Goal: Task Accomplishment & Management: Use online tool/utility

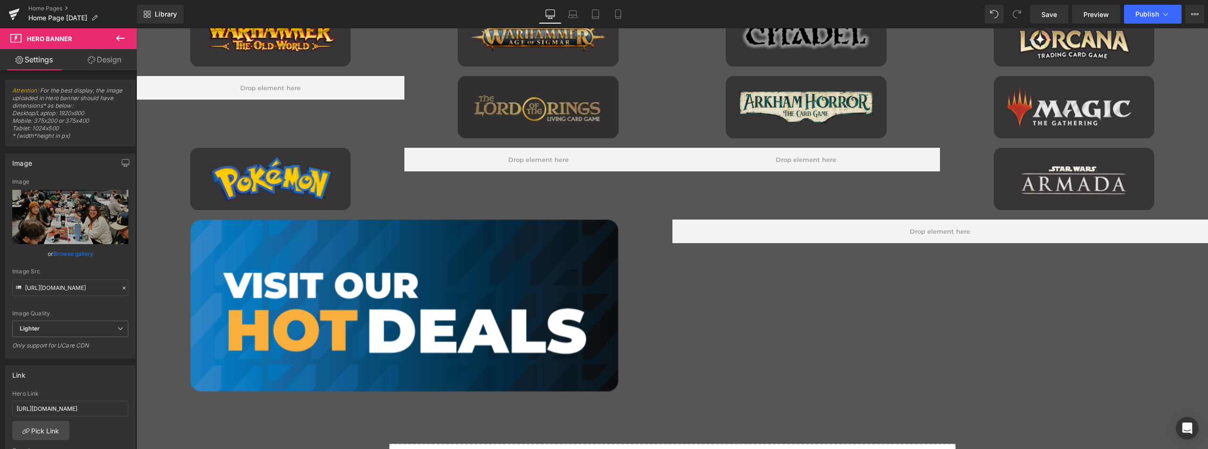
scroll to position [1119, 0]
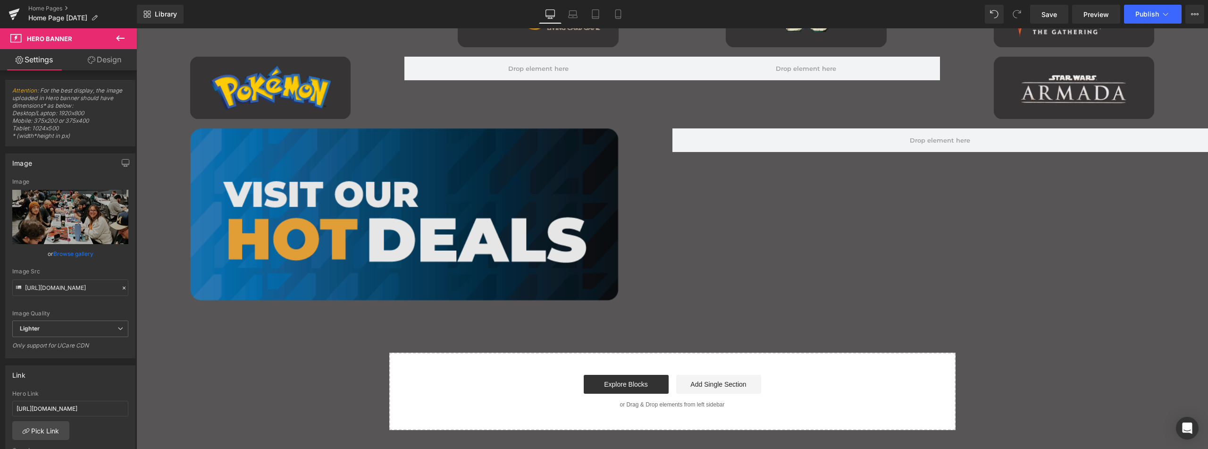
click at [475, 150] on img "Main content" at bounding box center [404, 214] width 428 height 172
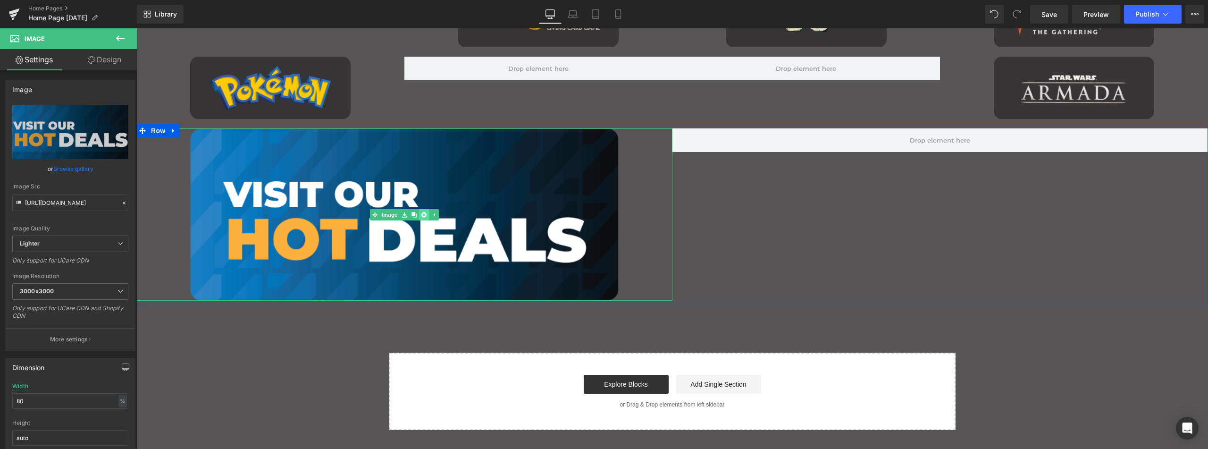
click at [421, 217] on icon "Main content" at bounding box center [423, 214] width 5 height 5
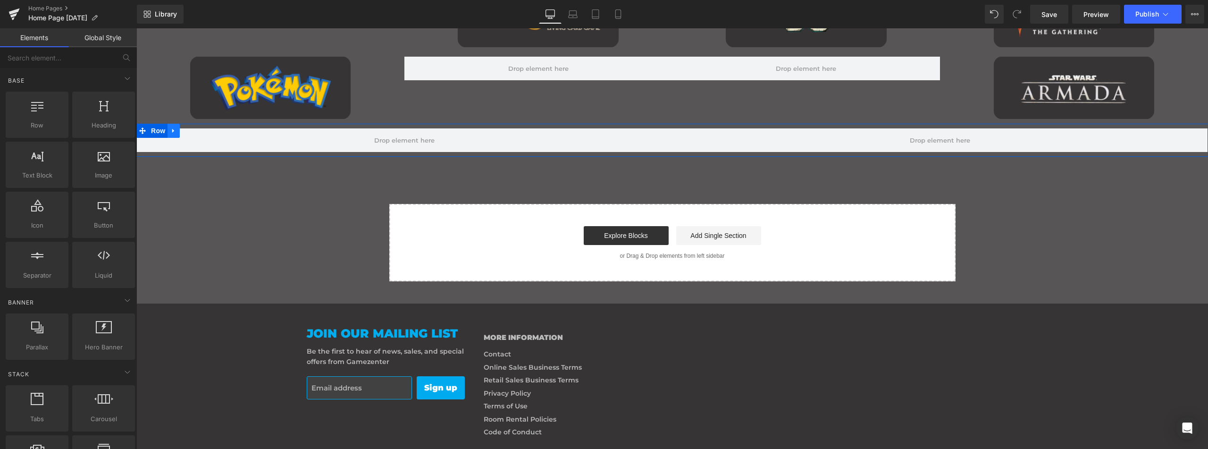
click at [170, 129] on icon "Main content" at bounding box center [173, 130] width 7 height 7
click at [196, 132] on icon "Main content" at bounding box center [198, 130] width 7 height 7
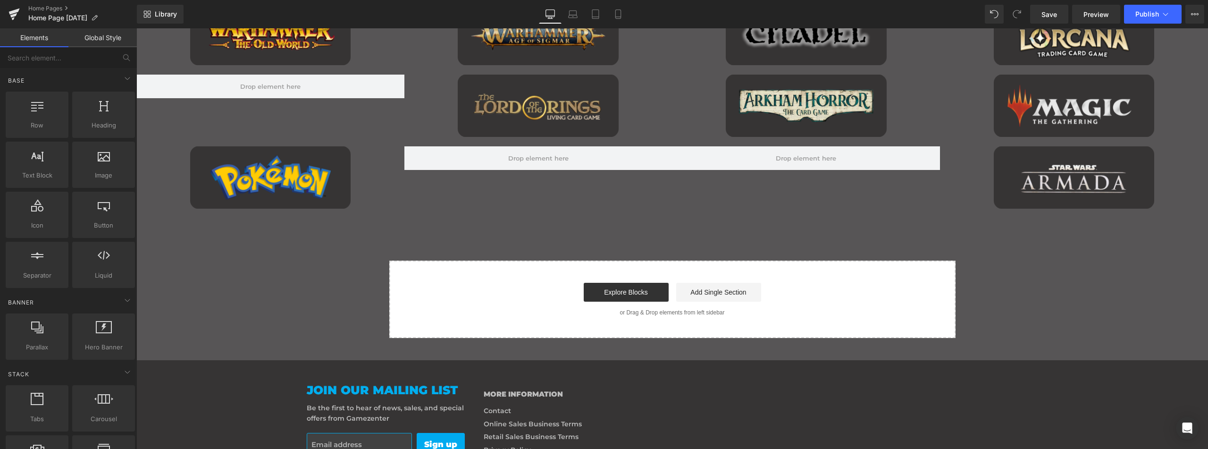
scroll to position [978, 0]
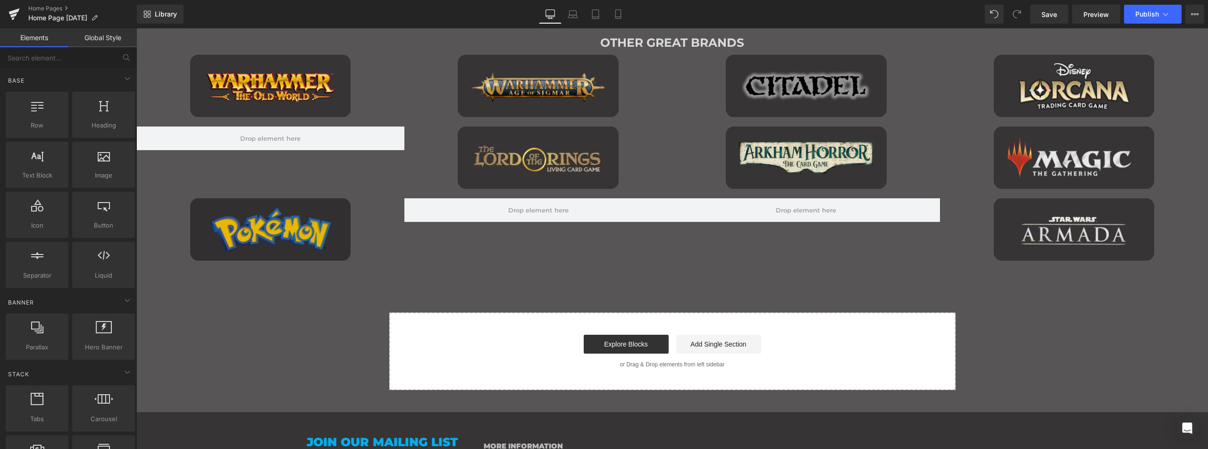
click at [268, 213] on img "Main content" at bounding box center [270, 229] width 161 height 62
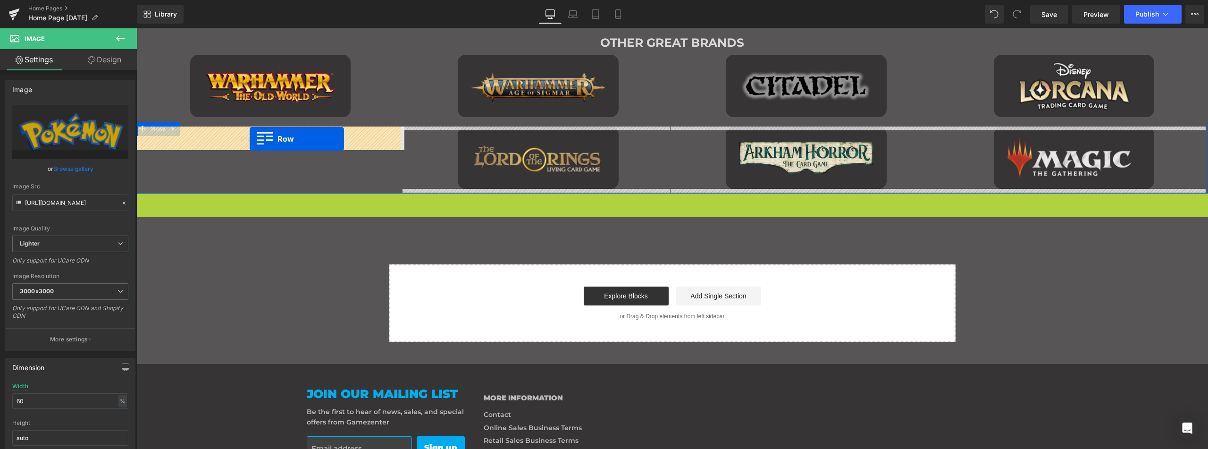
drag, startPoint x: 142, startPoint y: 201, endPoint x: 250, endPoint y: 139, distance: 124.5
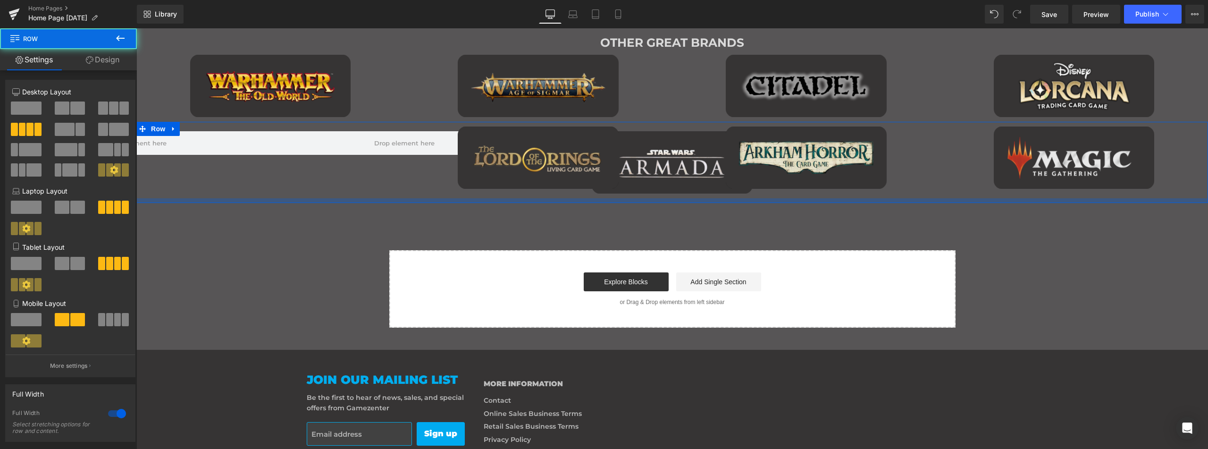
click at [427, 198] on div "Image Image Row Image Image Image Row" at bounding box center [671, 162] width 1071 height 81
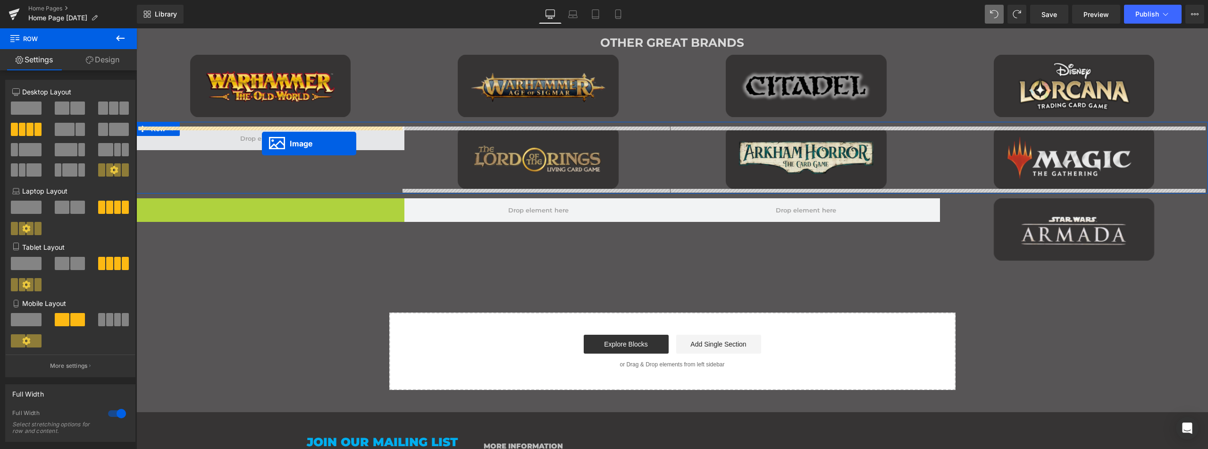
drag, startPoint x: 253, startPoint y: 230, endPoint x: 262, endPoint y: 143, distance: 86.7
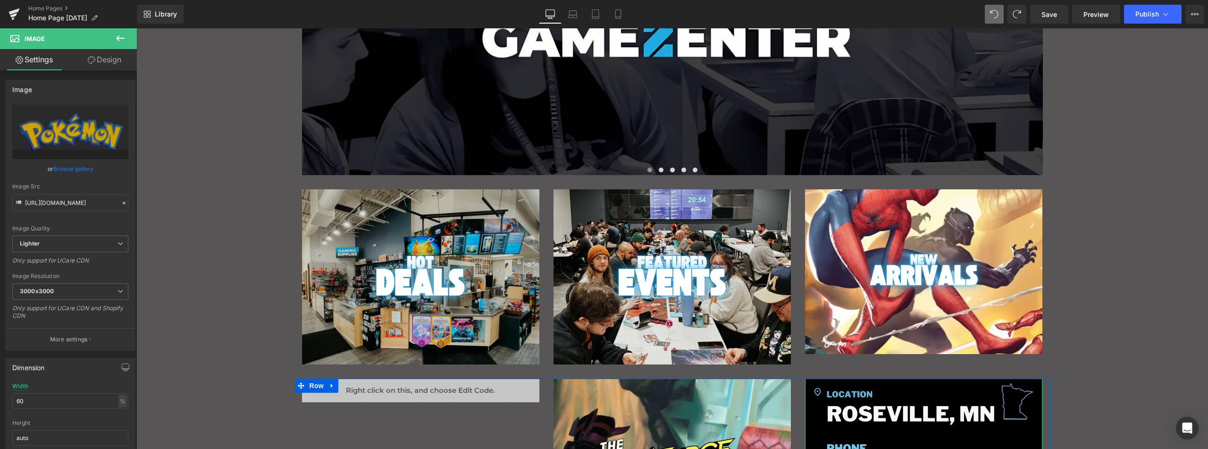
scroll to position [176, 0]
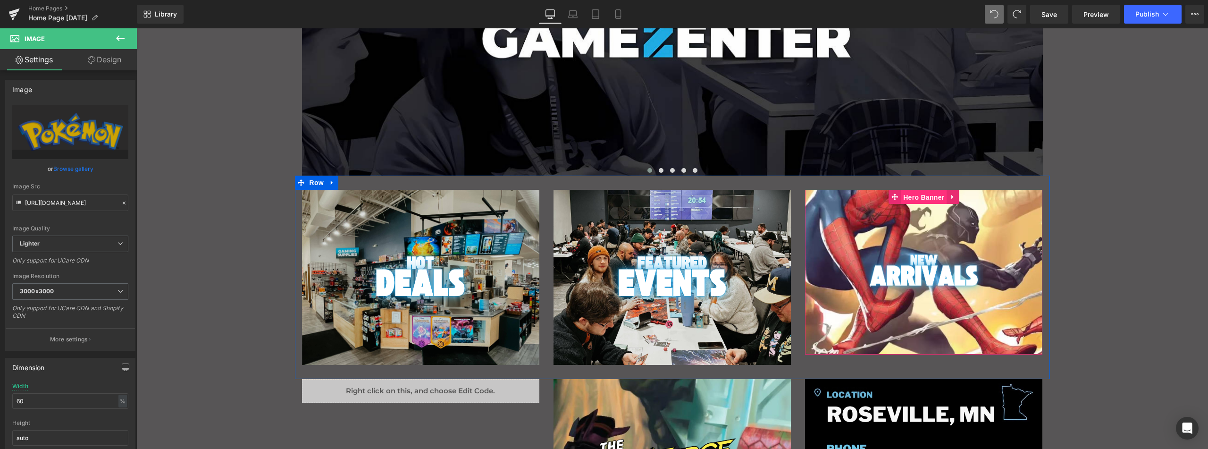
click at [919, 199] on span "Hero Banner" at bounding box center [924, 197] width 46 height 14
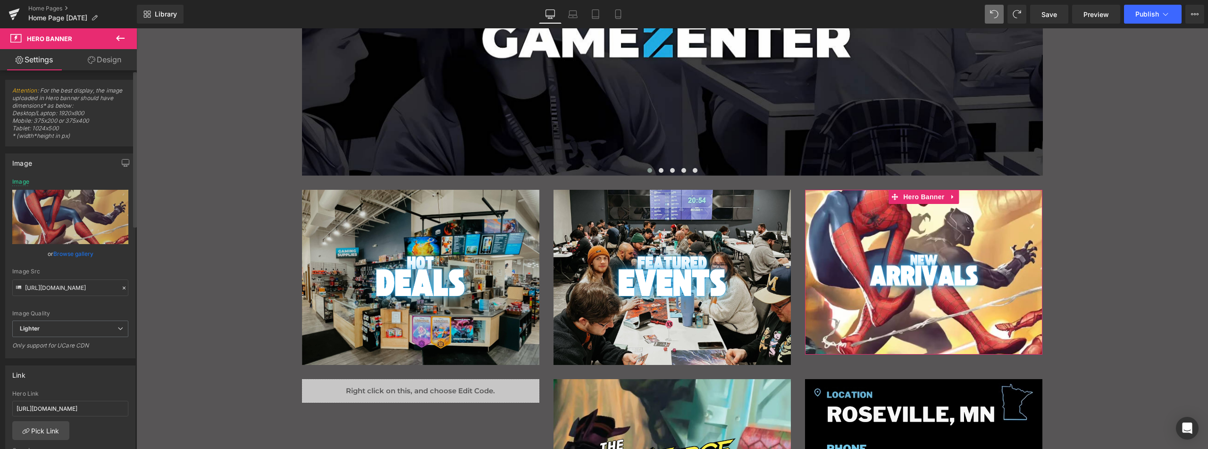
click at [75, 250] on link "Browse gallery" at bounding box center [73, 253] width 40 height 17
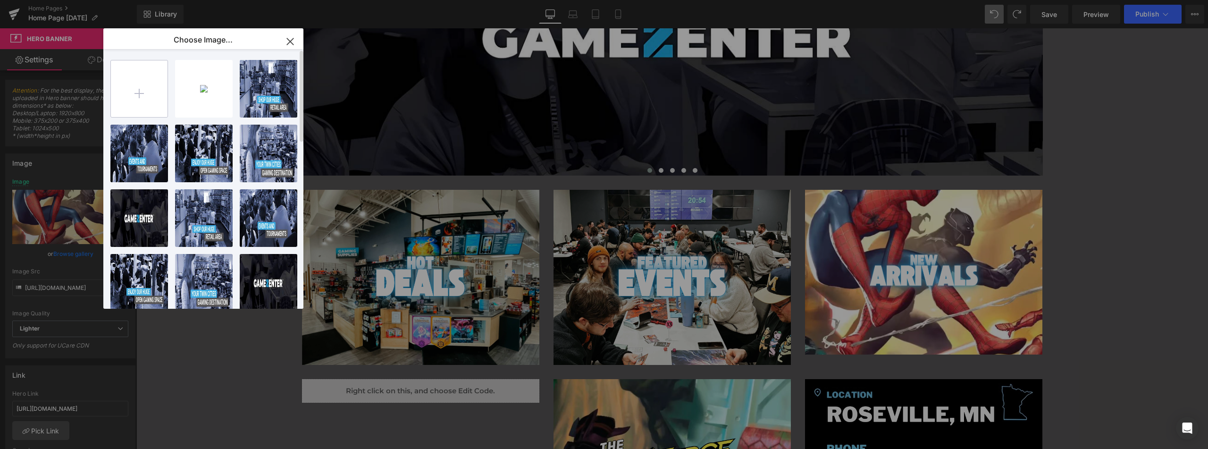
click at [154, 99] on input "file" at bounding box center [139, 88] width 57 height 57
type input "C:\fakepath\487336627_978263707784727_4651803852594632020_n.jpg"
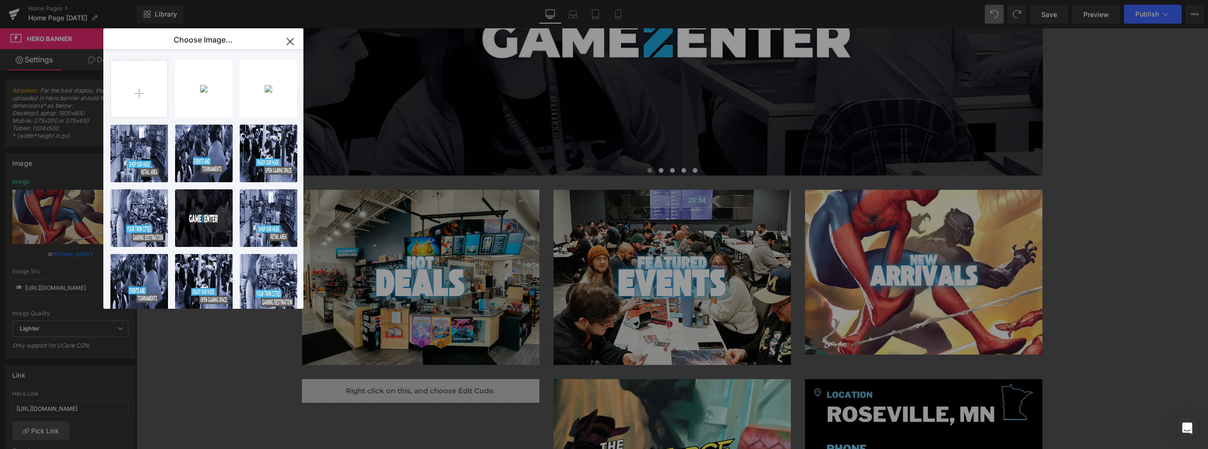
click at [289, 42] on icon "button" at bounding box center [290, 41] width 6 height 6
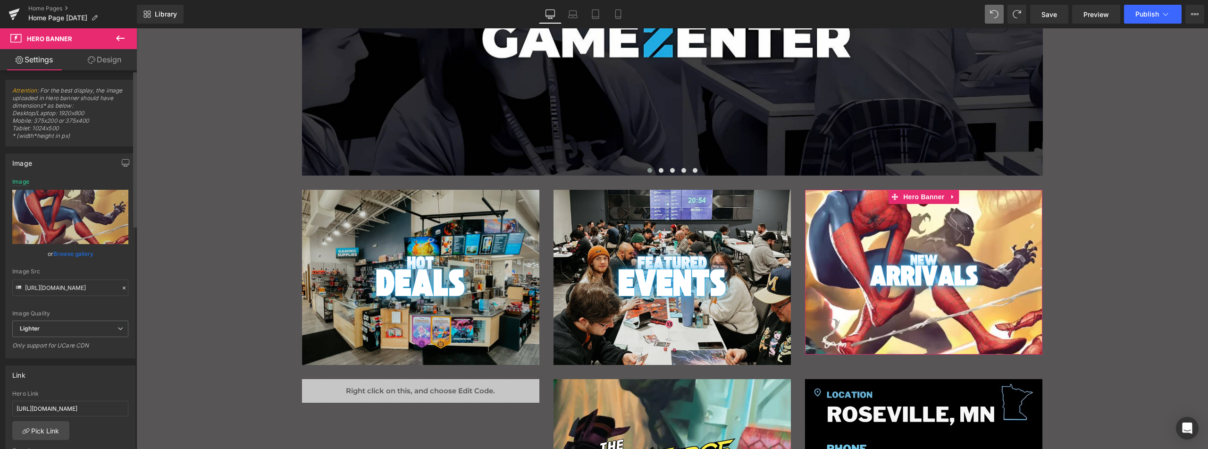
click at [67, 255] on link "Browse gallery" at bounding box center [73, 253] width 40 height 17
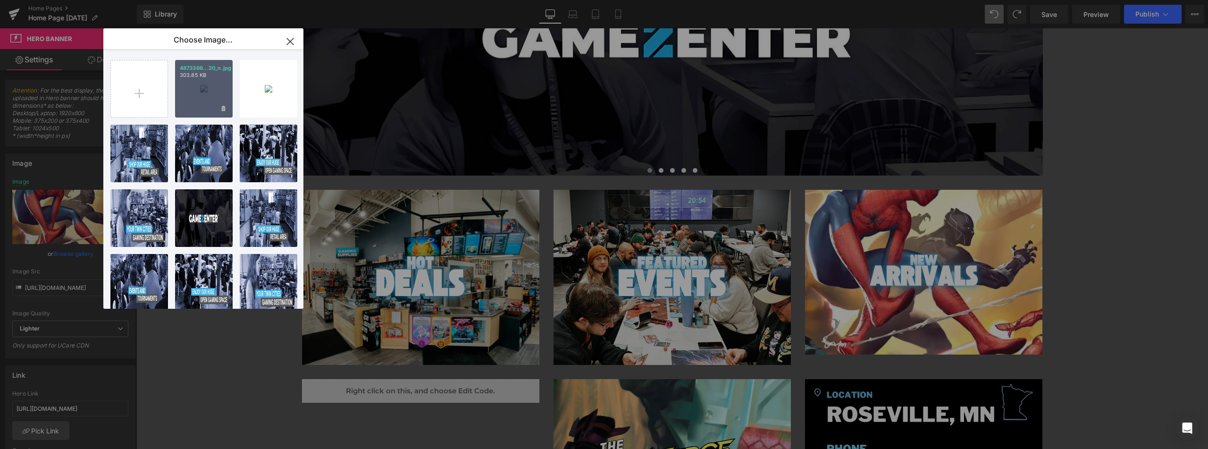
click at [207, 86] on div "4873366...20_n.jpg 303.85 KB" at bounding box center [204, 89] width 58 height 58
type input "[URL][DOMAIN_NAME]"
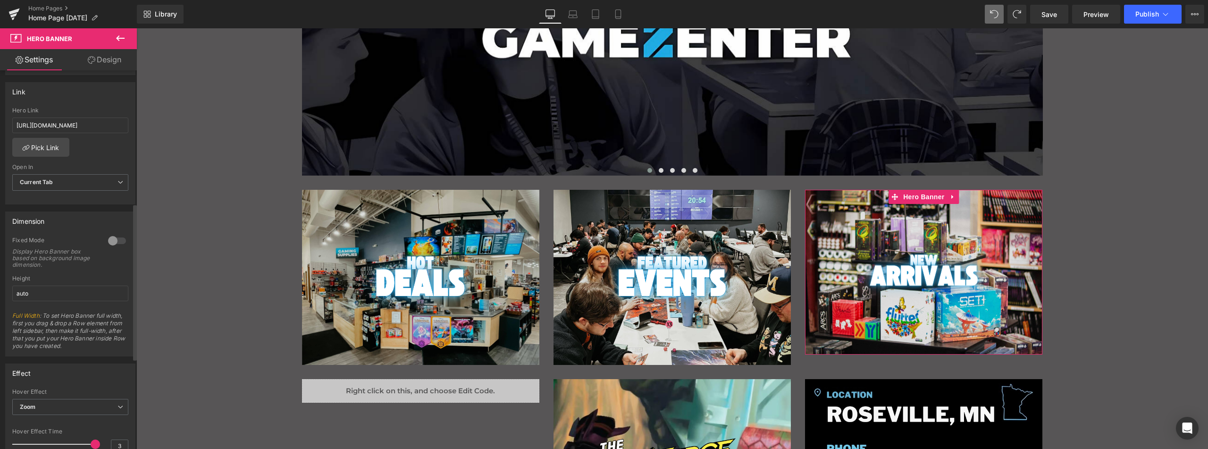
scroll to position [425, 0]
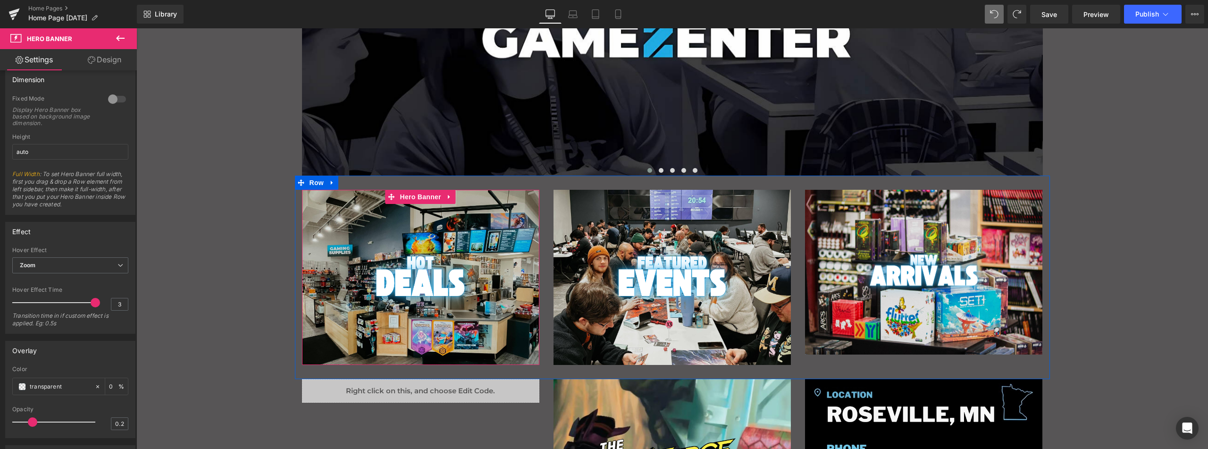
click at [527, 196] on div "Main content" at bounding box center [420, 277] width 237 height 175
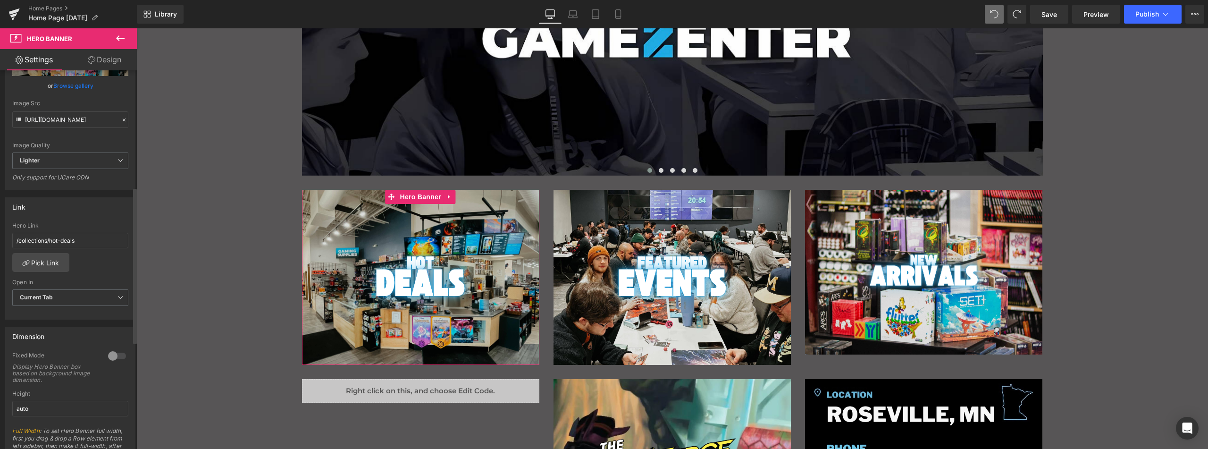
scroll to position [283, 0]
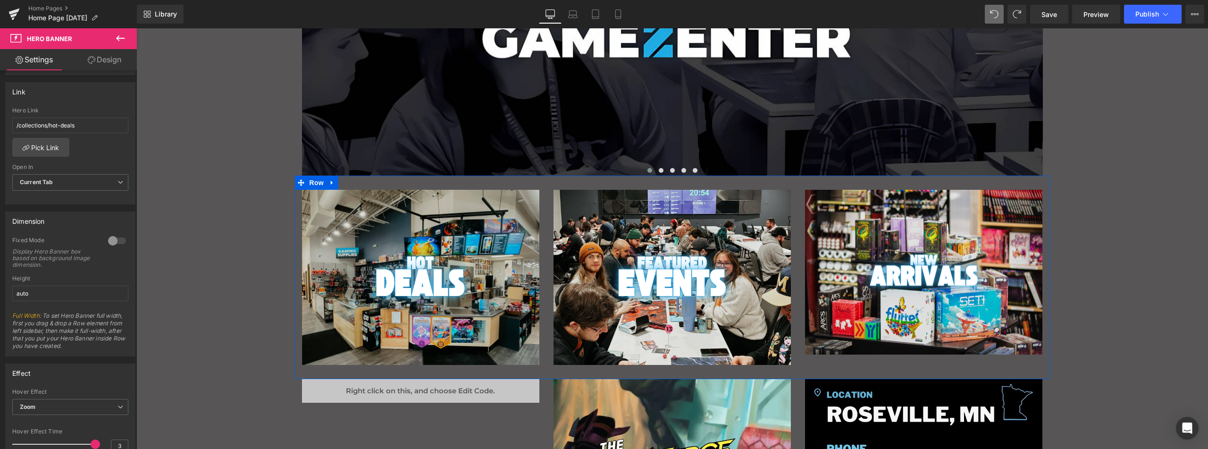
click at [136, 28] on div "120px" at bounding box center [136, 28] width 0 height 0
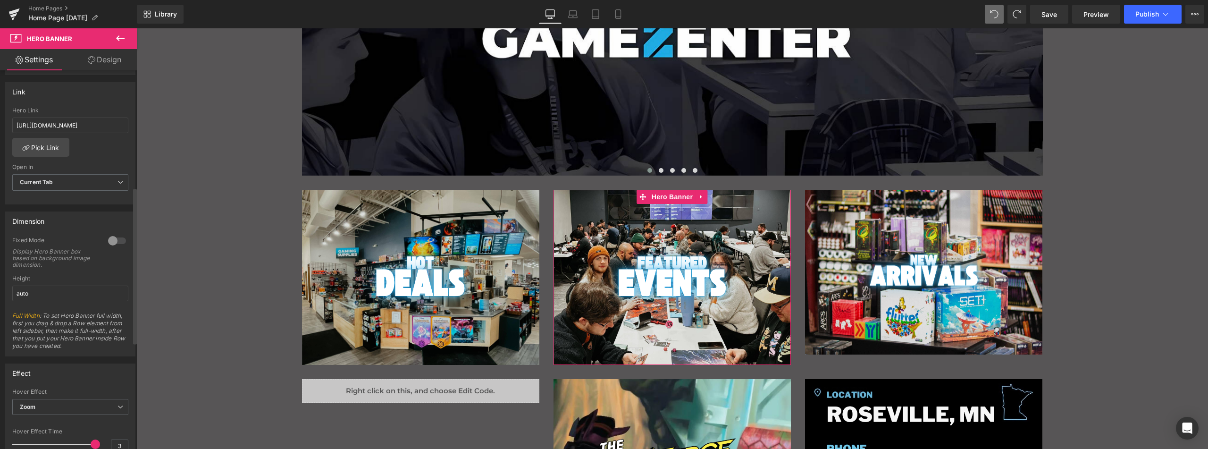
scroll to position [47, 0]
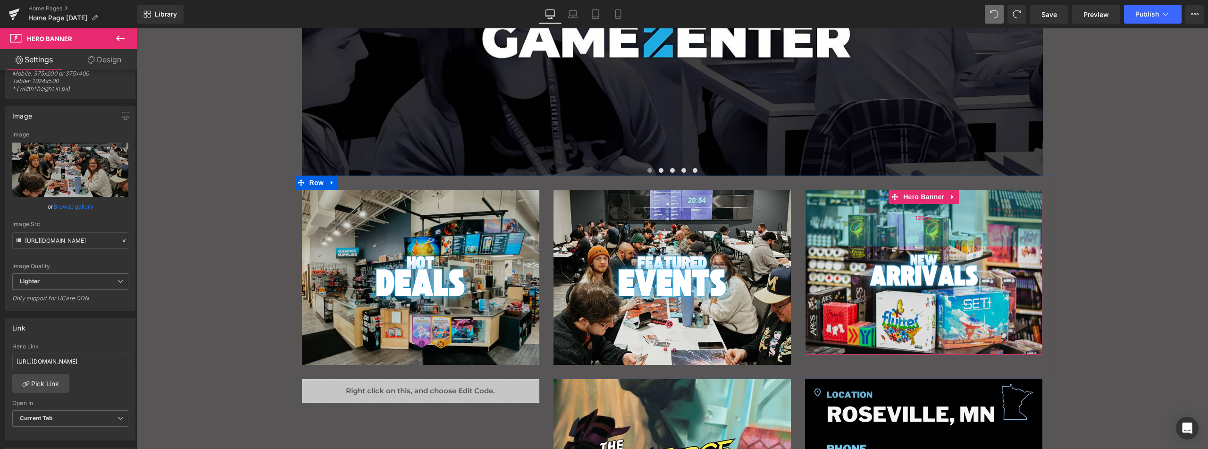
click at [819, 204] on div "120px" at bounding box center [923, 218] width 237 height 57
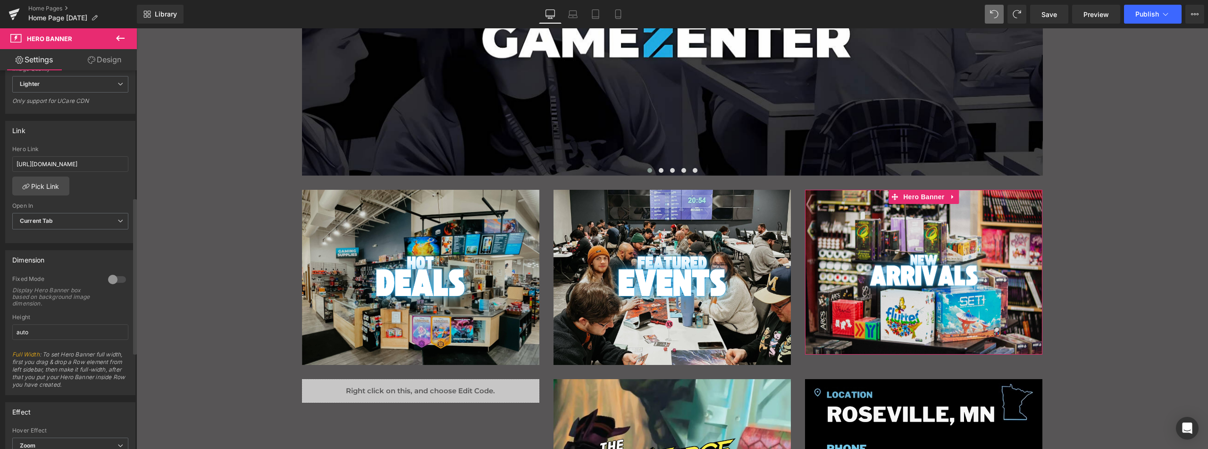
scroll to position [330, 0]
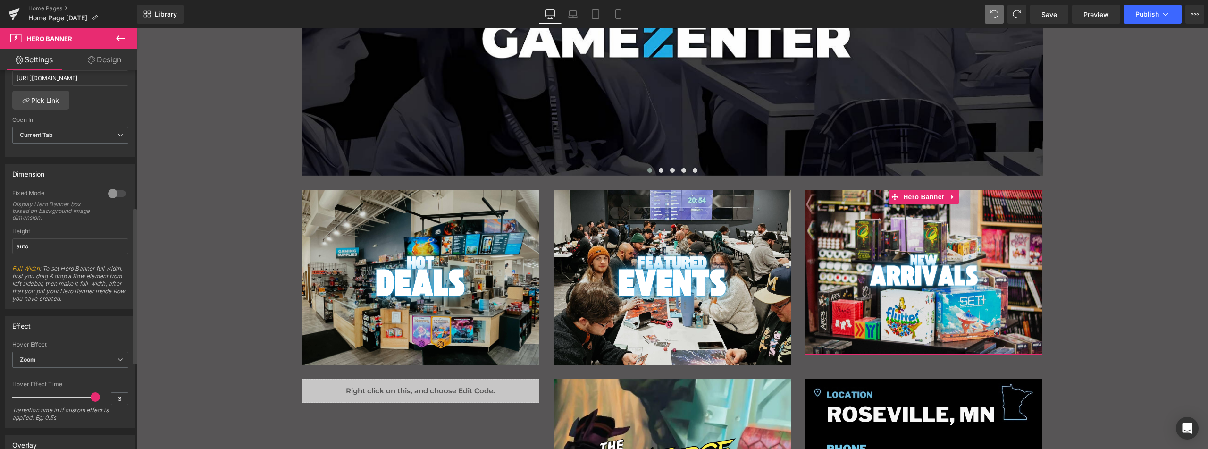
click at [52, 236] on div "Height auto" at bounding box center [70, 246] width 116 height 37
click at [50, 245] on input "auto" at bounding box center [70, 246] width 116 height 16
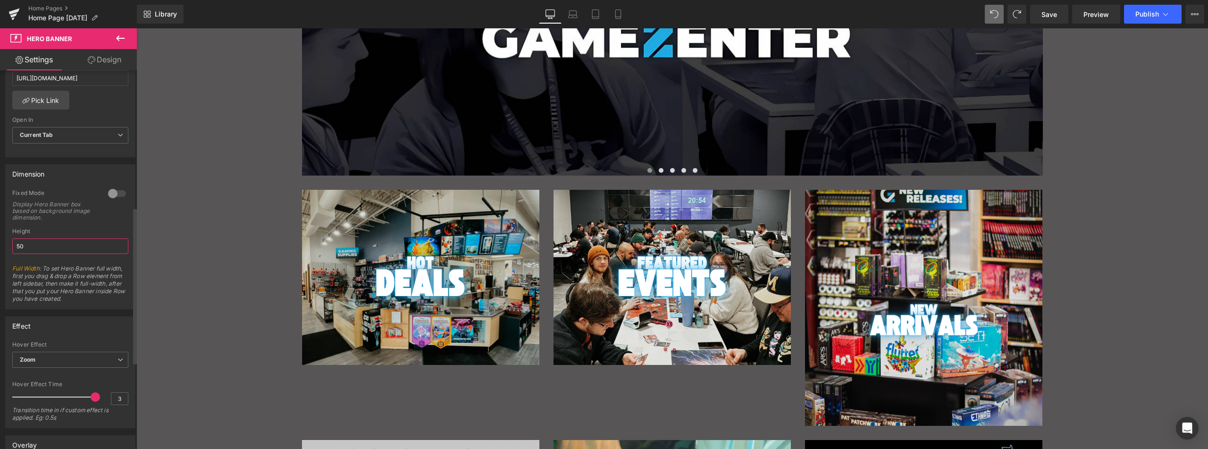
type input "5"
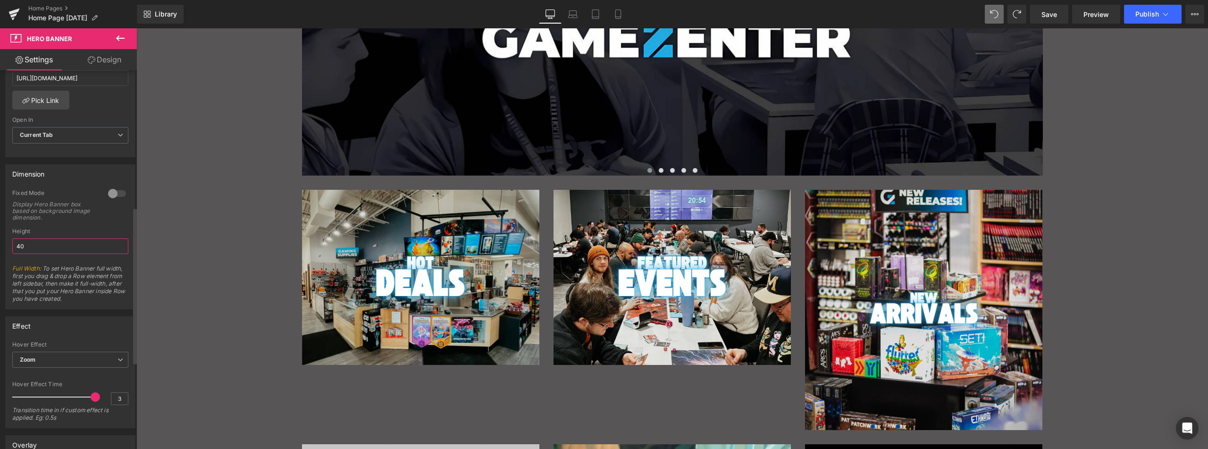
type input "400"
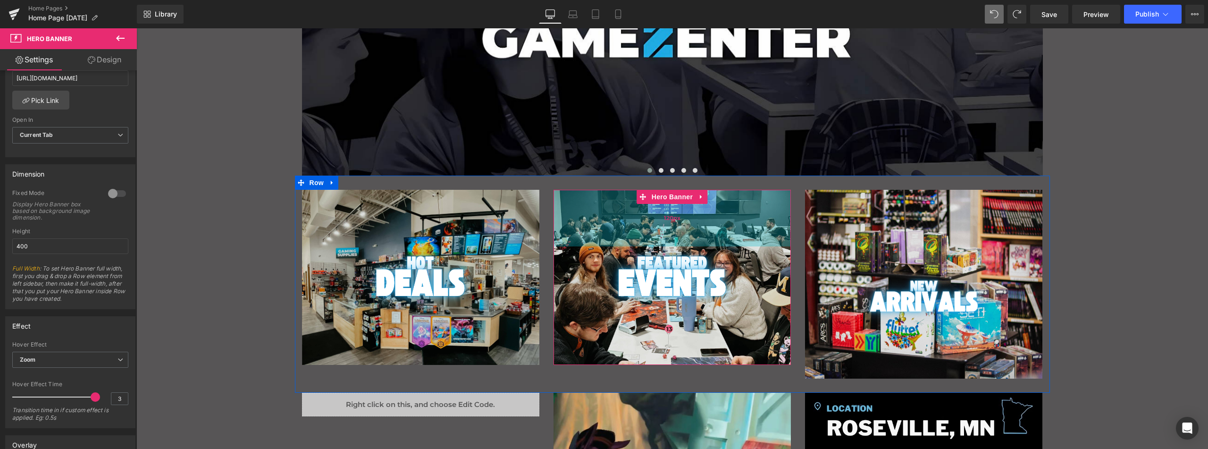
click at [562, 195] on div "120px" at bounding box center [671, 218] width 237 height 57
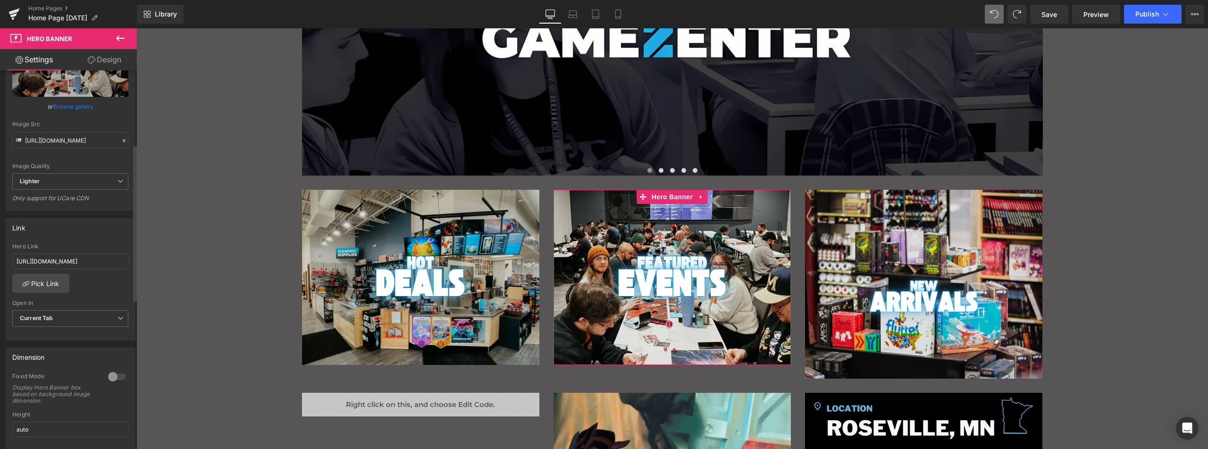
scroll to position [189, 0]
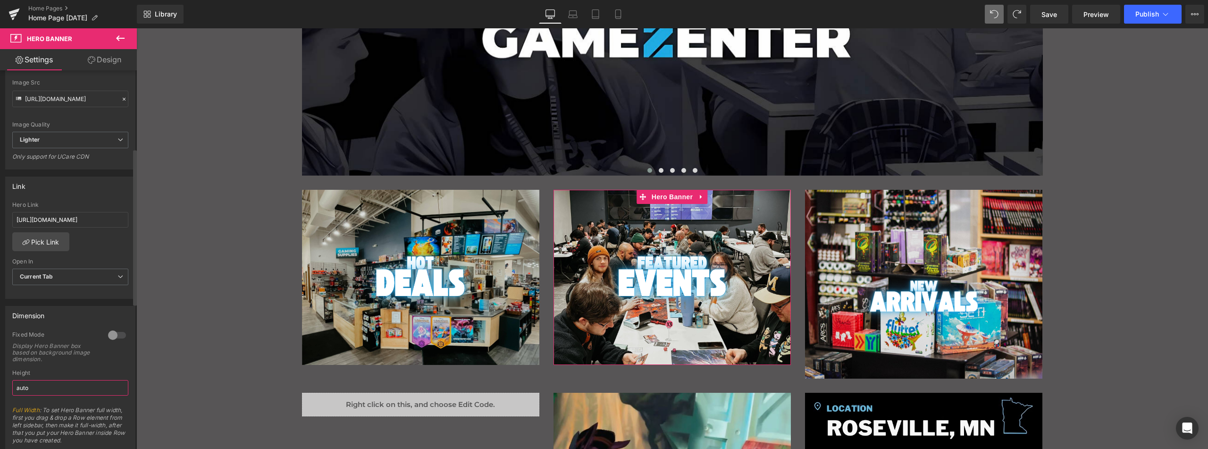
click at [47, 389] on input "auto" at bounding box center [70, 388] width 116 height 16
click at [46, 389] on input "auto" at bounding box center [70, 388] width 116 height 16
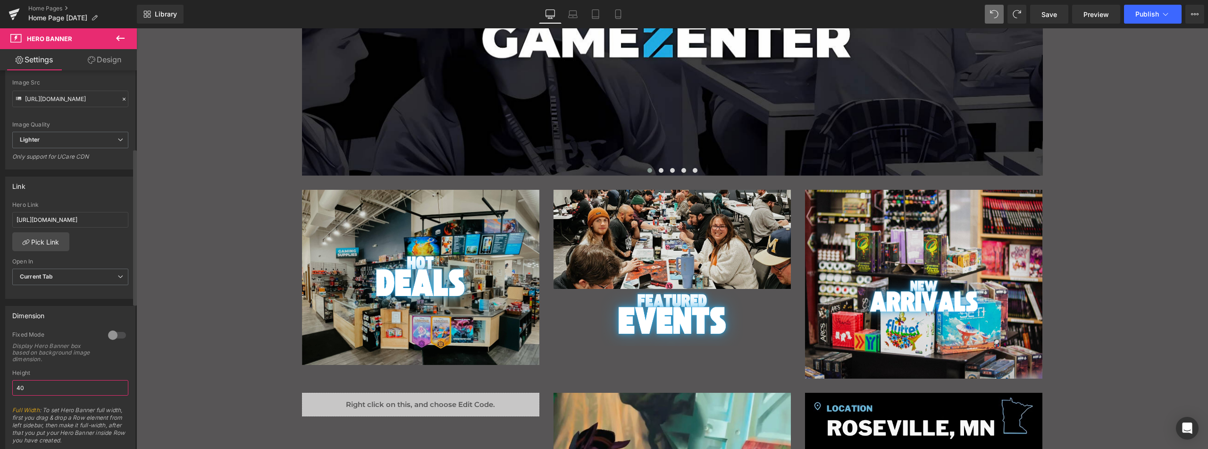
type input "400"
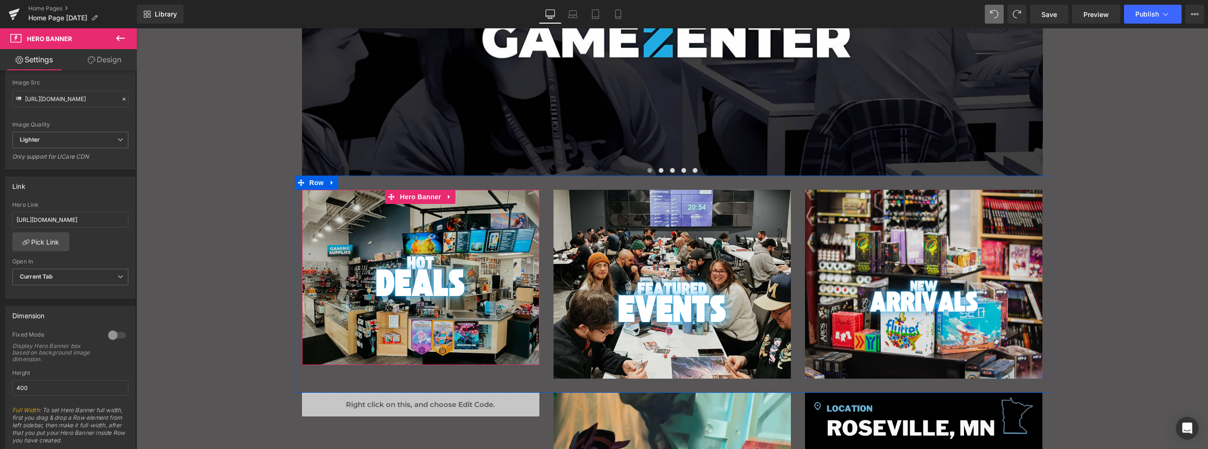
click at [329, 338] on div "Main content" at bounding box center [420, 277] width 237 height 175
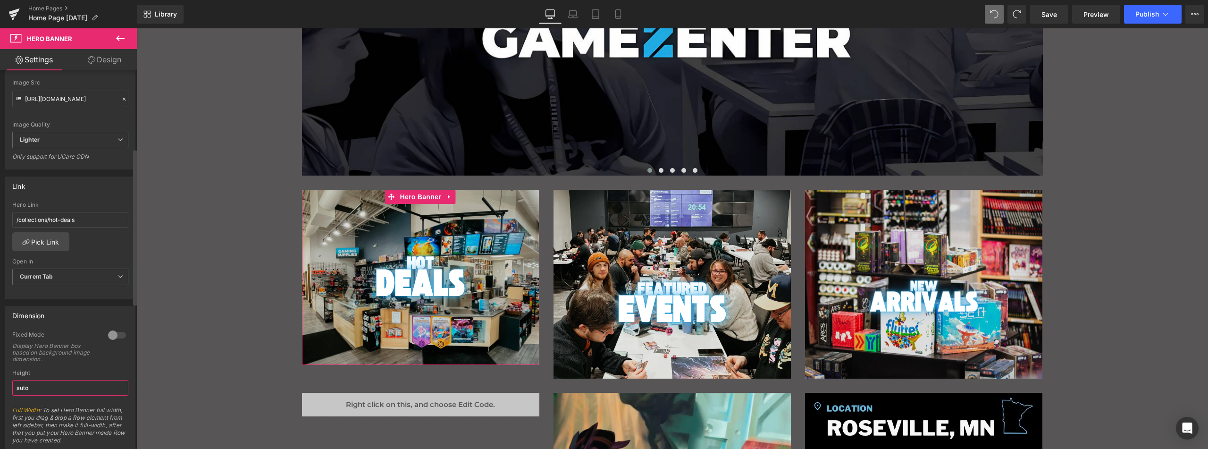
click at [50, 394] on input "auto" at bounding box center [70, 388] width 116 height 16
click at [49, 394] on input "auto" at bounding box center [70, 388] width 116 height 16
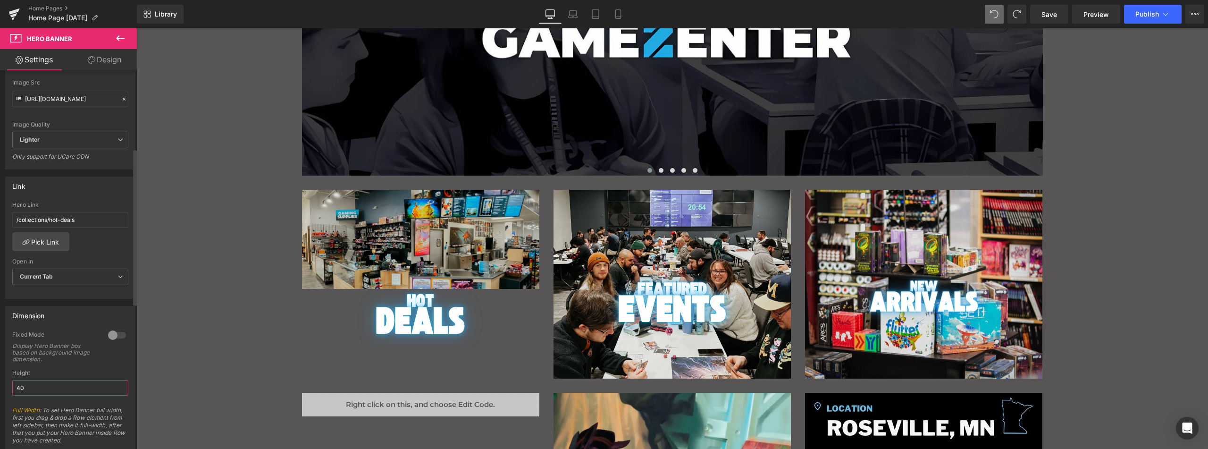
type input "400"
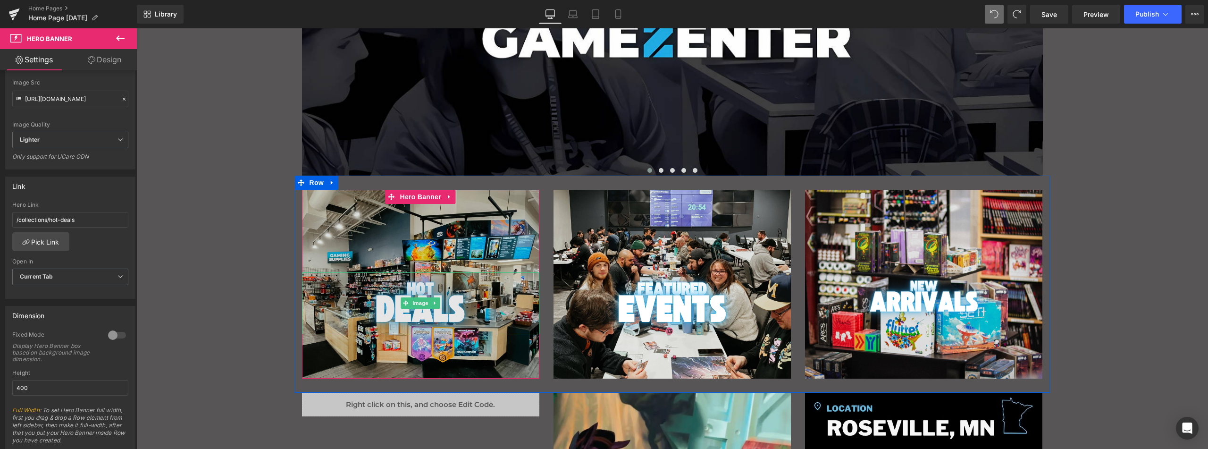
click at [484, 284] on img "Main content" at bounding box center [420, 303] width 142 height 62
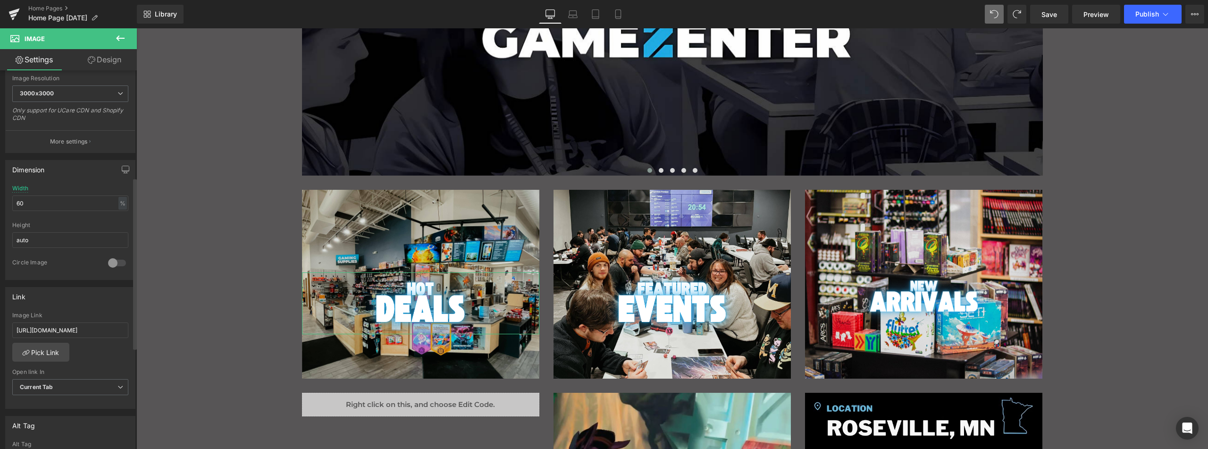
scroll to position [236, 0]
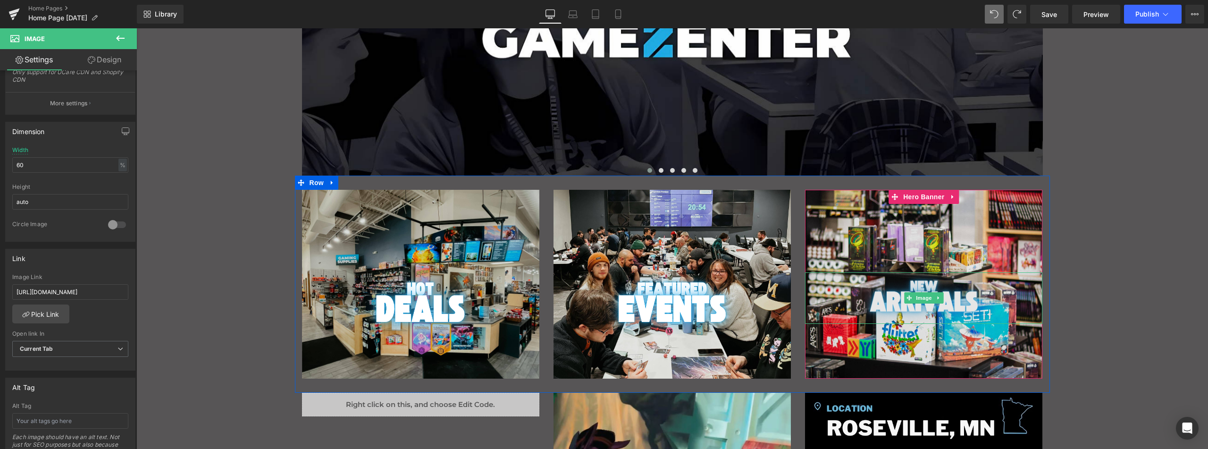
click at [864, 291] on img "Main content" at bounding box center [923, 297] width 119 height 51
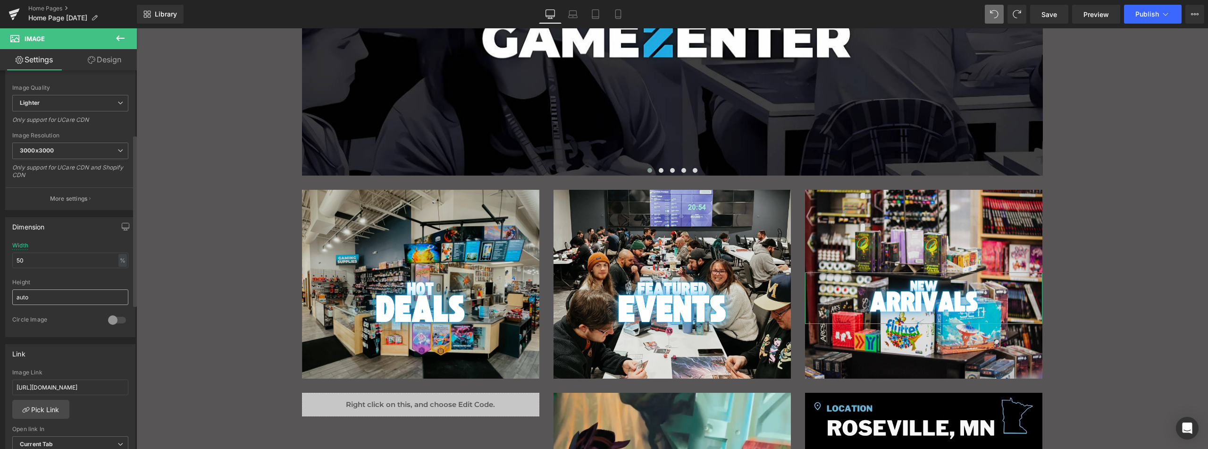
scroll to position [142, 0]
drag, startPoint x: 35, startPoint y: 258, endPoint x: 6, endPoint y: 258, distance: 29.2
click at [9, 258] on div "50% Width 50 % % px auto Height auto 0 Circle Image" at bounding box center [70, 288] width 129 height 94
type input "60"
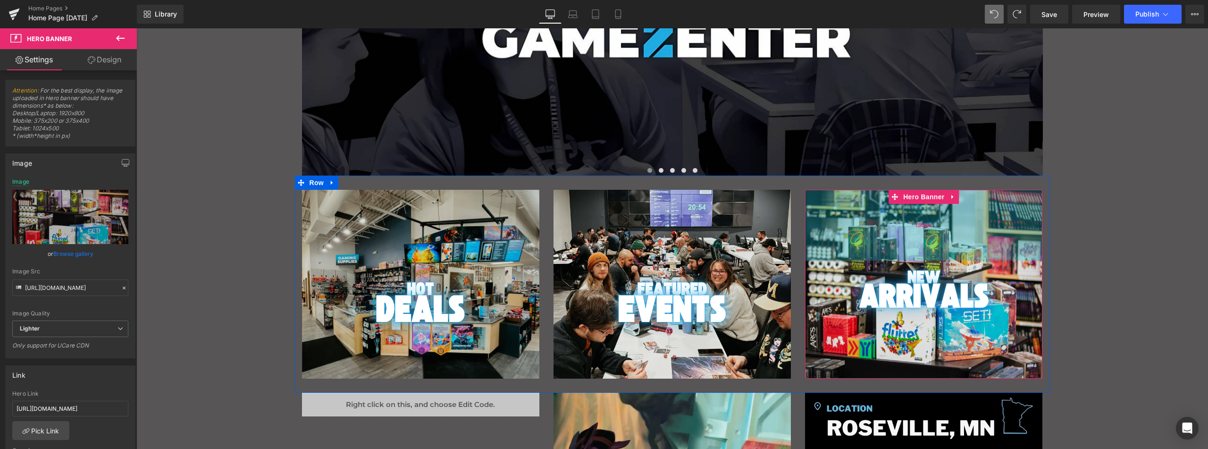
drag, startPoint x: 876, startPoint y: 261, endPoint x: 877, endPoint y: 252, distance: 8.5
click at [877, 252] on div "150px" at bounding box center [923, 225] width 237 height 71
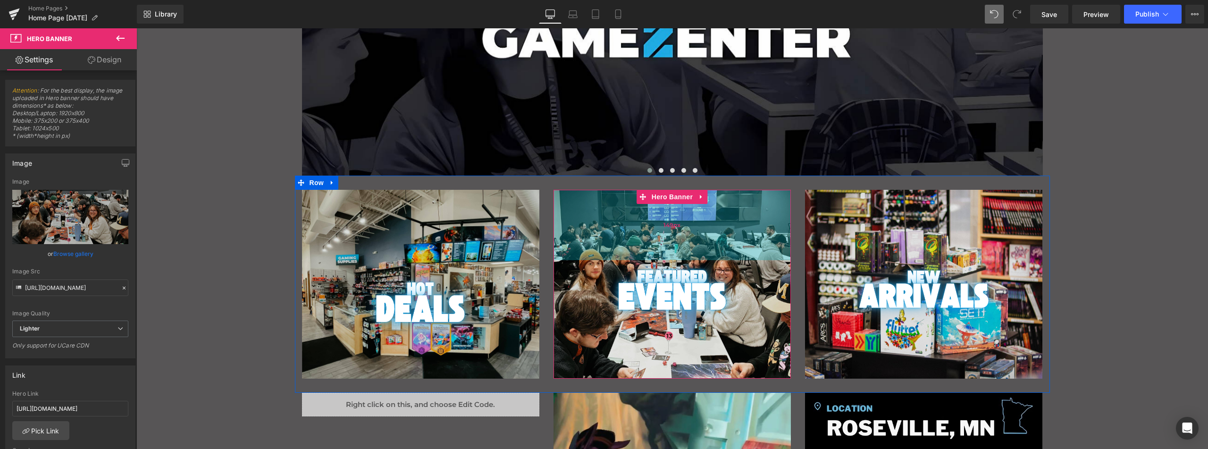
drag, startPoint x: 679, startPoint y: 259, endPoint x: 681, endPoint y: 247, distance: 12.4
click at [681, 247] on div "149px" at bounding box center [671, 225] width 237 height 70
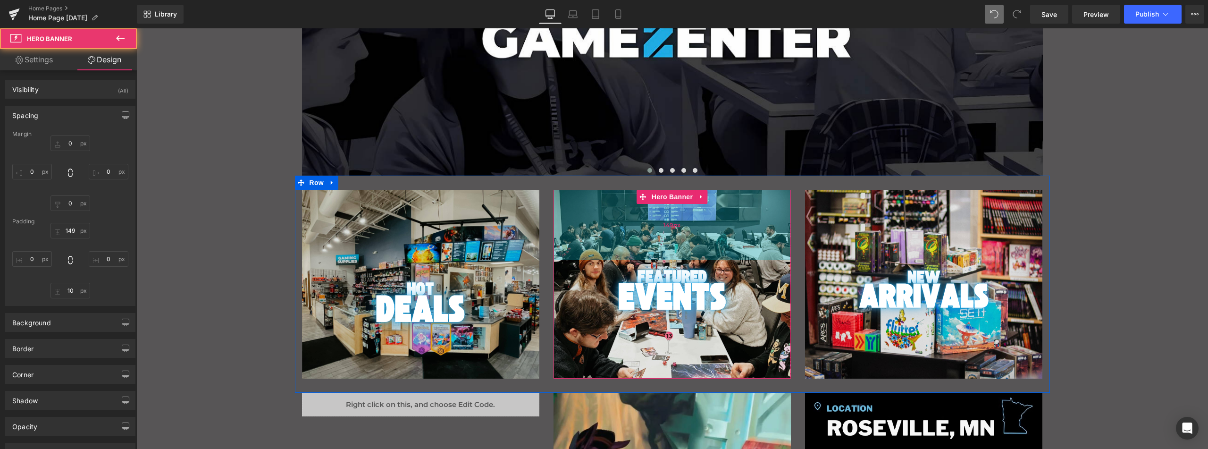
type input "150px"
click at [681, 247] on div "150px" at bounding box center [671, 225] width 237 height 71
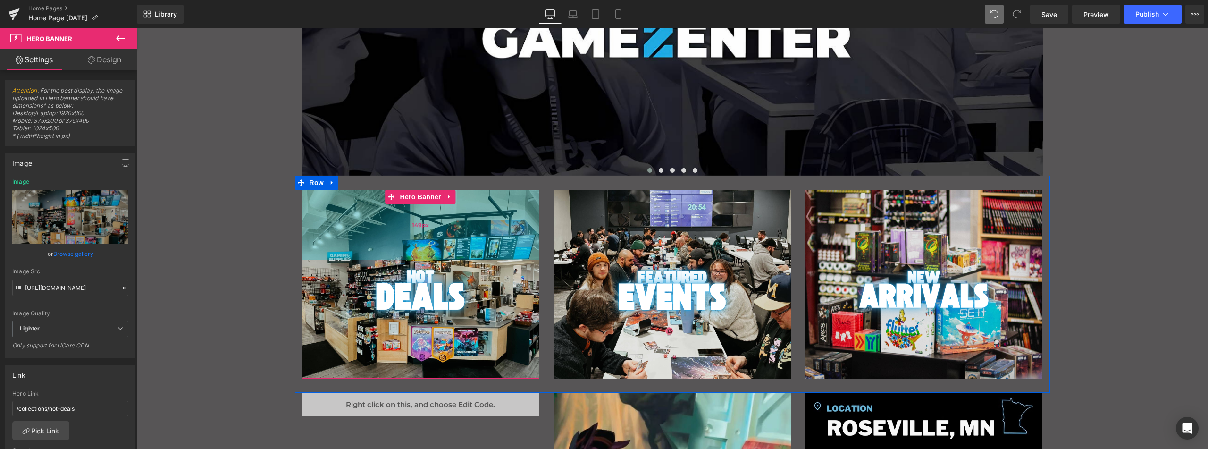
drag, startPoint x: 456, startPoint y: 253, endPoint x: 460, endPoint y: 241, distance: 13.1
click at [460, 241] on div "149px" at bounding box center [420, 225] width 237 height 70
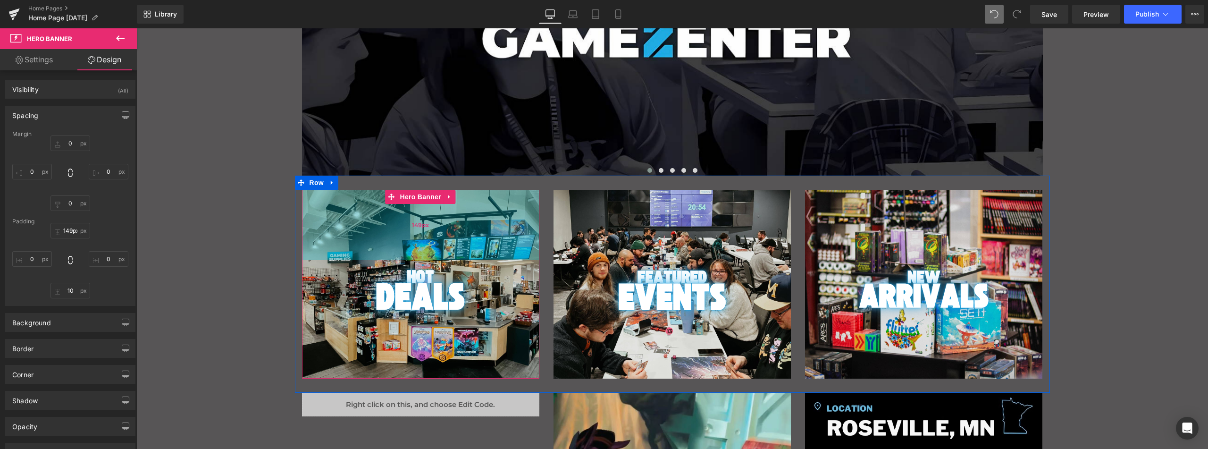
click at [460, 241] on div "149px" at bounding box center [420, 225] width 237 height 70
type input "150px"
click at [460, 241] on div "150px" at bounding box center [420, 225] width 237 height 71
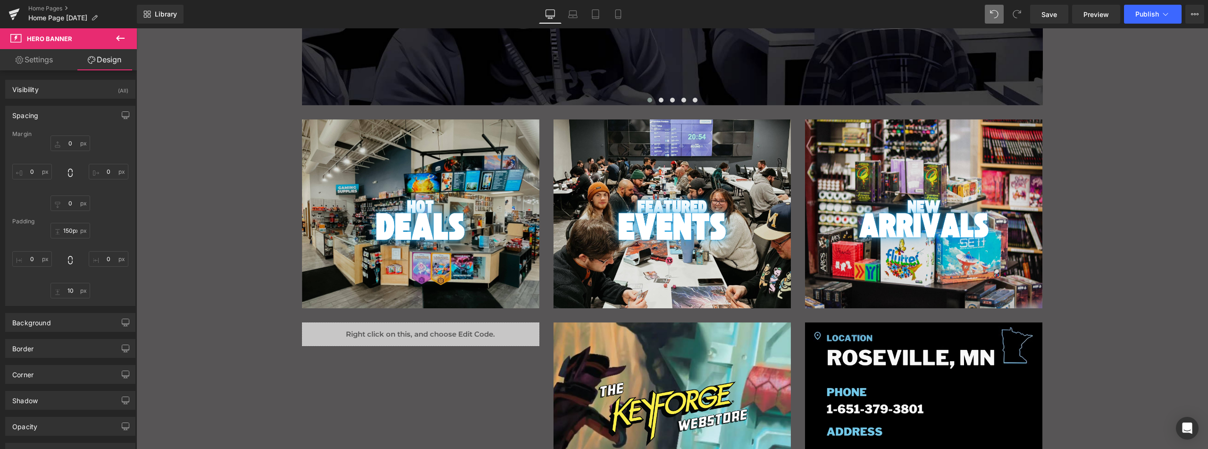
scroll to position [412, 0]
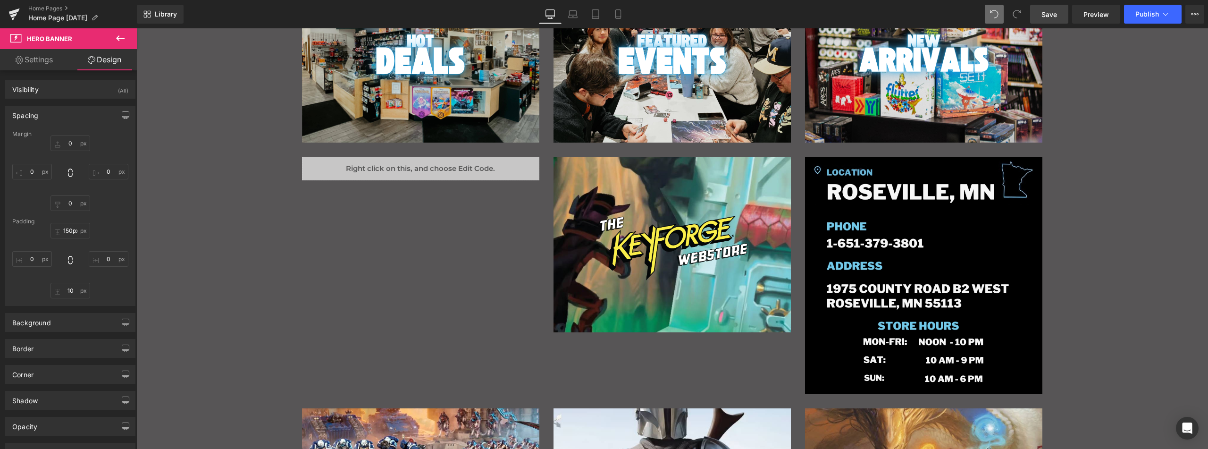
click at [1057, 14] on span "Save" at bounding box center [1049, 14] width 16 height 10
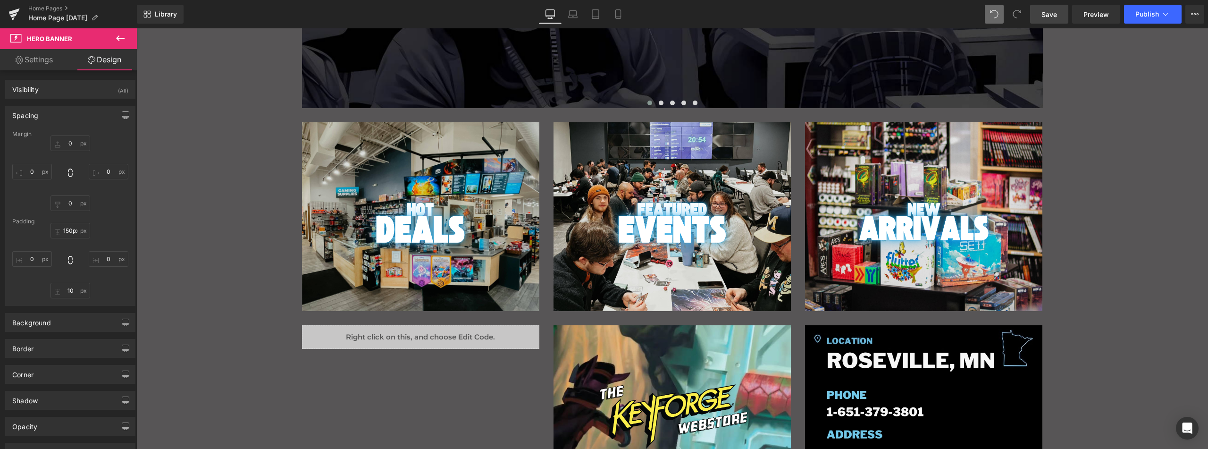
scroll to position [129, 0]
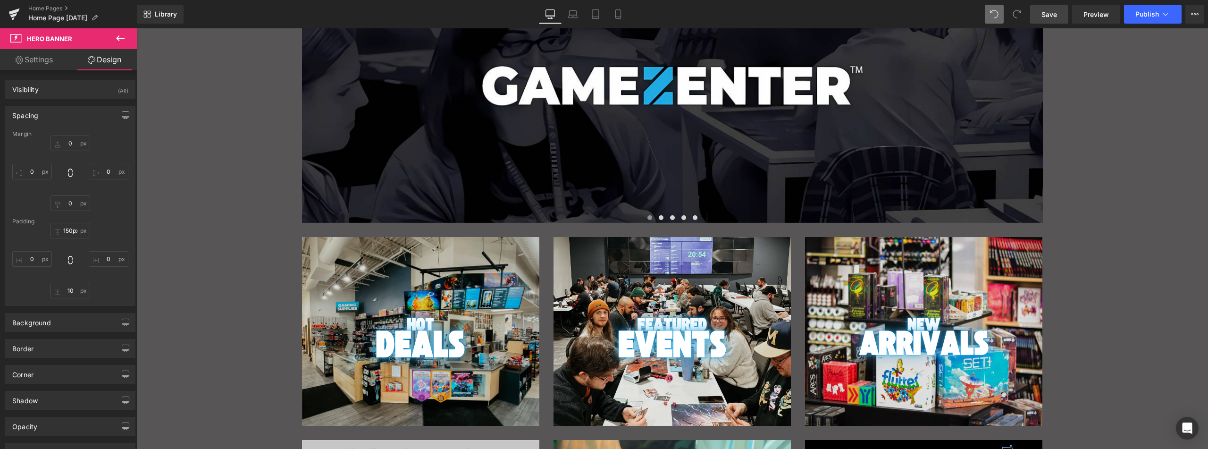
click at [136, 28] on div "150px" at bounding box center [136, 28] width 0 height 0
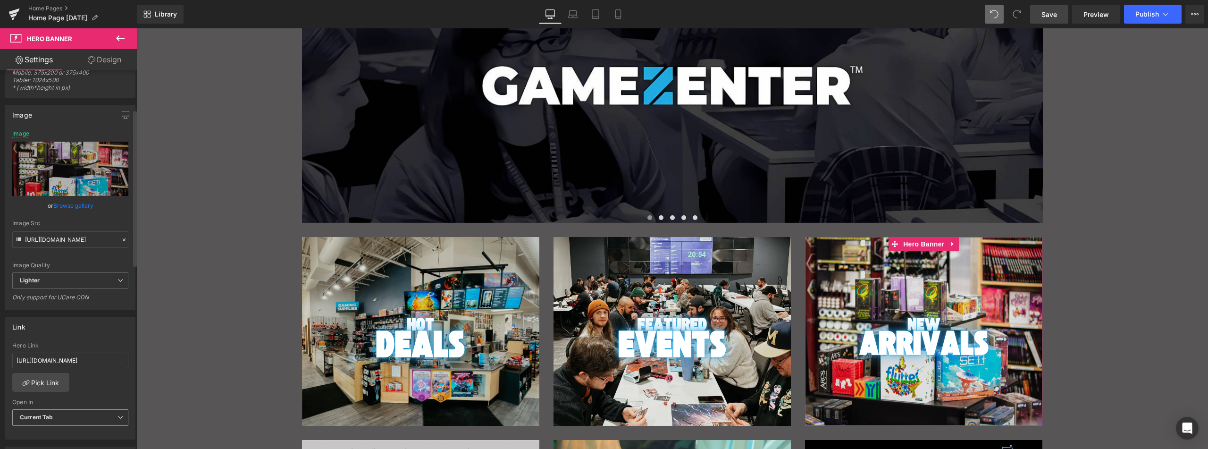
scroll to position [94, 0]
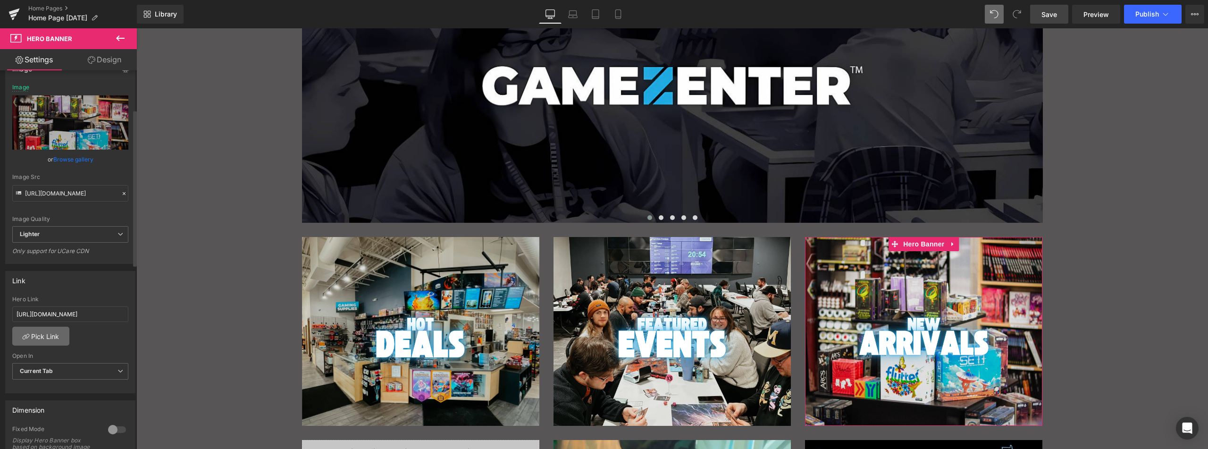
click at [43, 338] on link "Pick Link" at bounding box center [40, 335] width 57 height 19
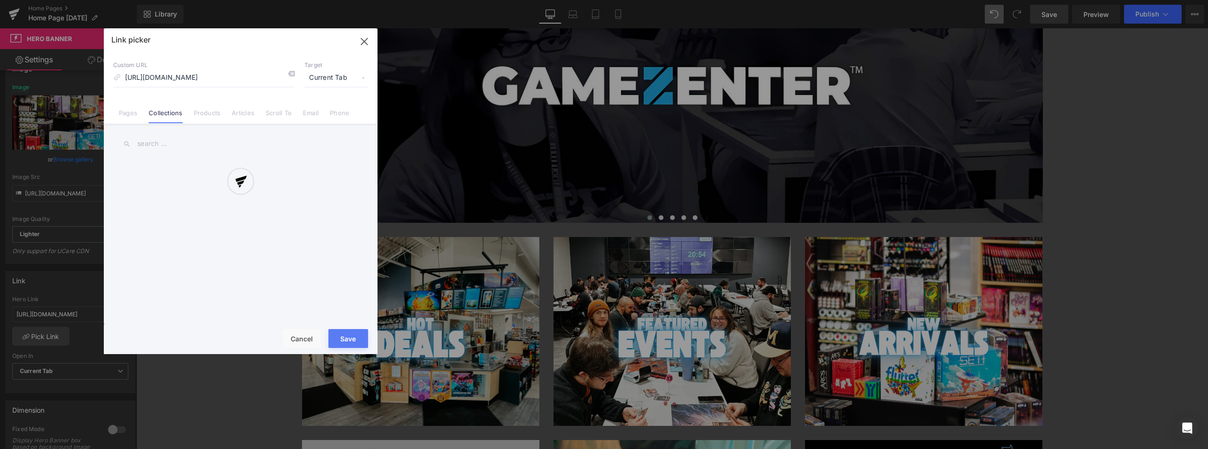
scroll to position [0, 36]
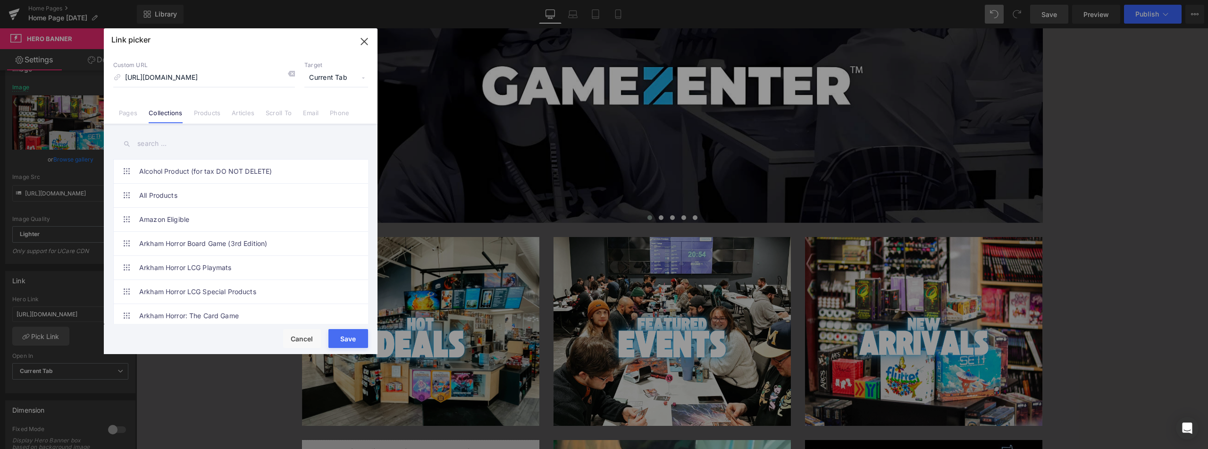
click at [214, 141] on input "text" at bounding box center [240, 143] width 255 height 21
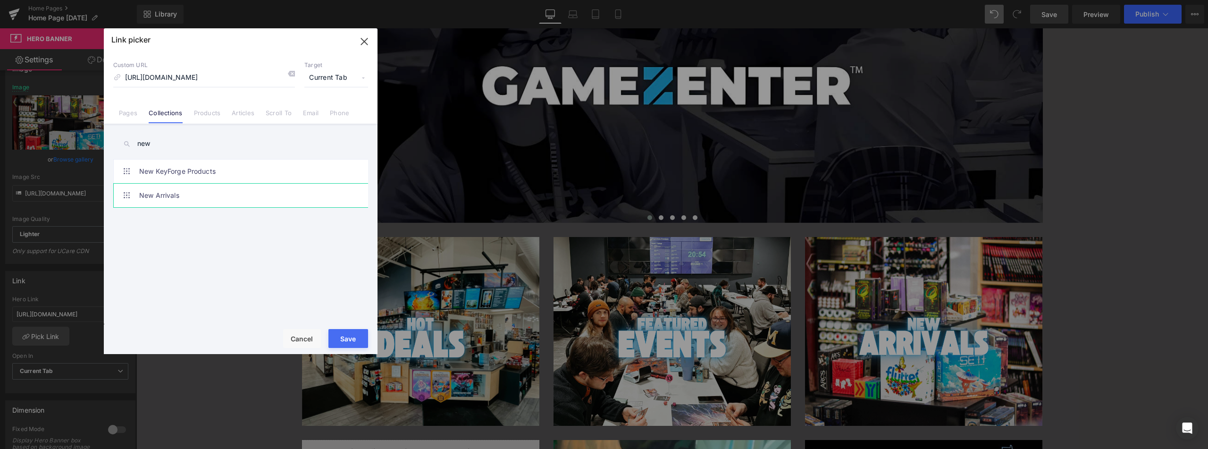
type input "new"
click at [180, 193] on link "New Arrivals" at bounding box center [243, 196] width 208 height 24
type input "/collections/new-releases"
click at [351, 332] on button "Save" at bounding box center [348, 338] width 40 height 19
type input "/collections/new-releases"
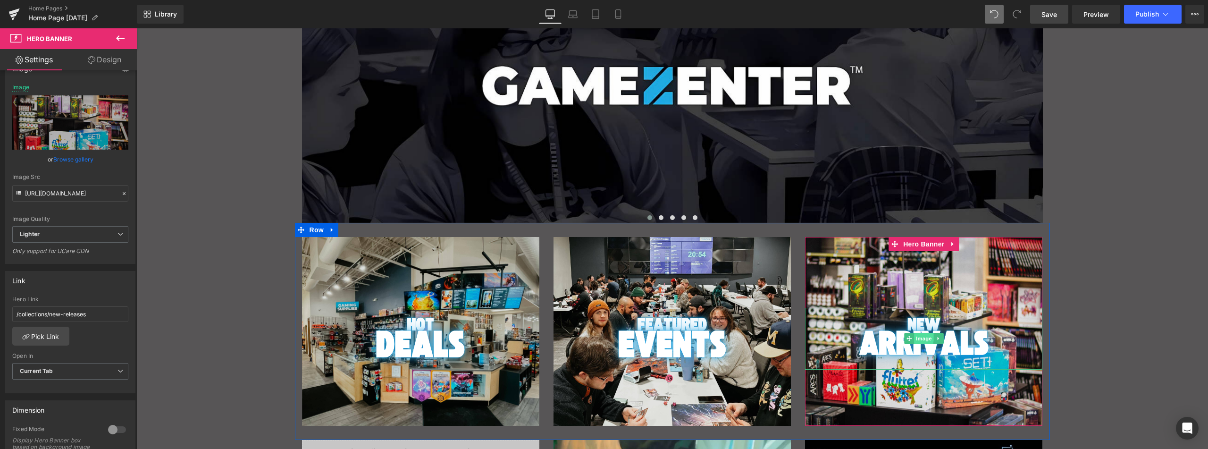
click at [921, 334] on span "Image" at bounding box center [924, 338] width 20 height 11
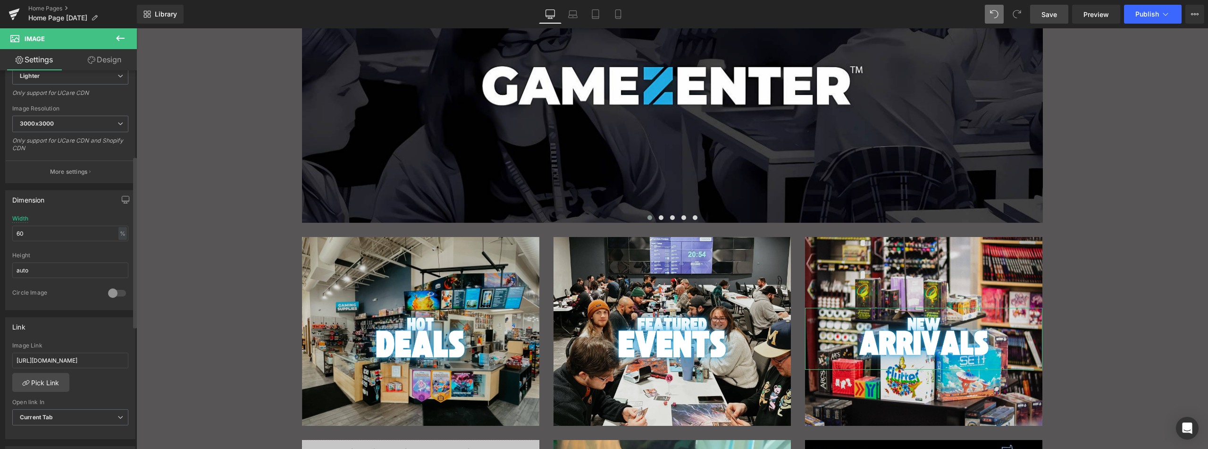
scroll to position [189, 0]
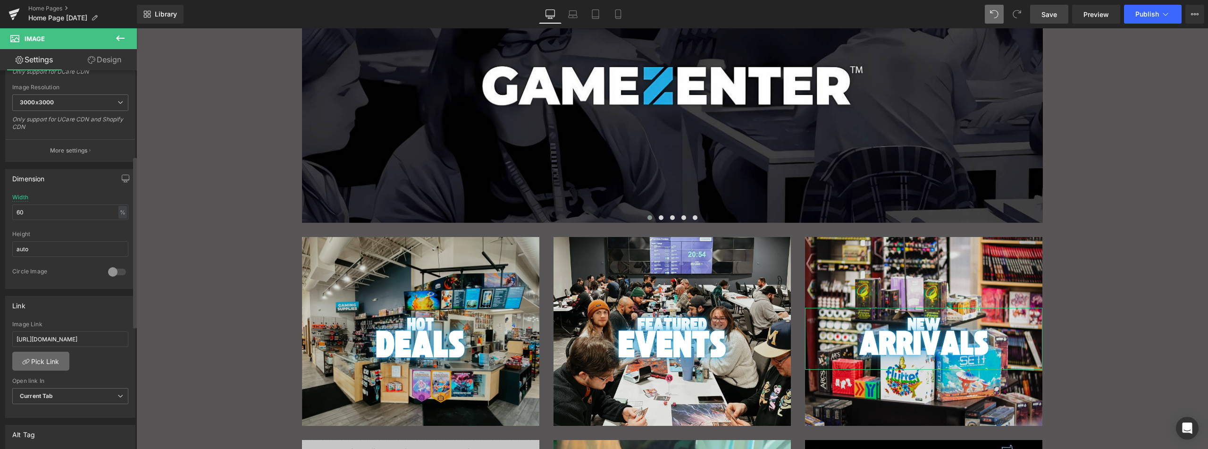
click at [49, 359] on link "Pick Link" at bounding box center [40, 360] width 57 height 19
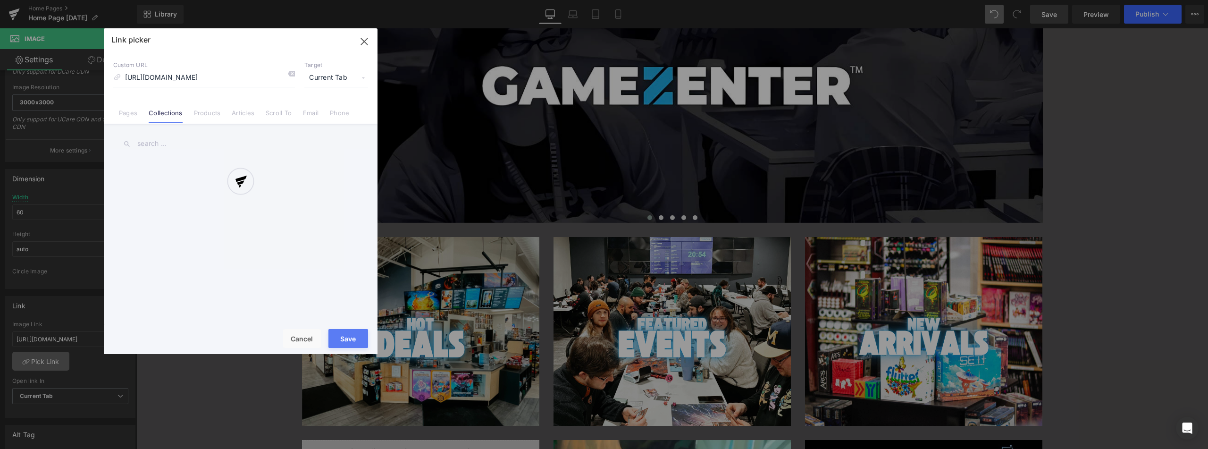
scroll to position [0, 36]
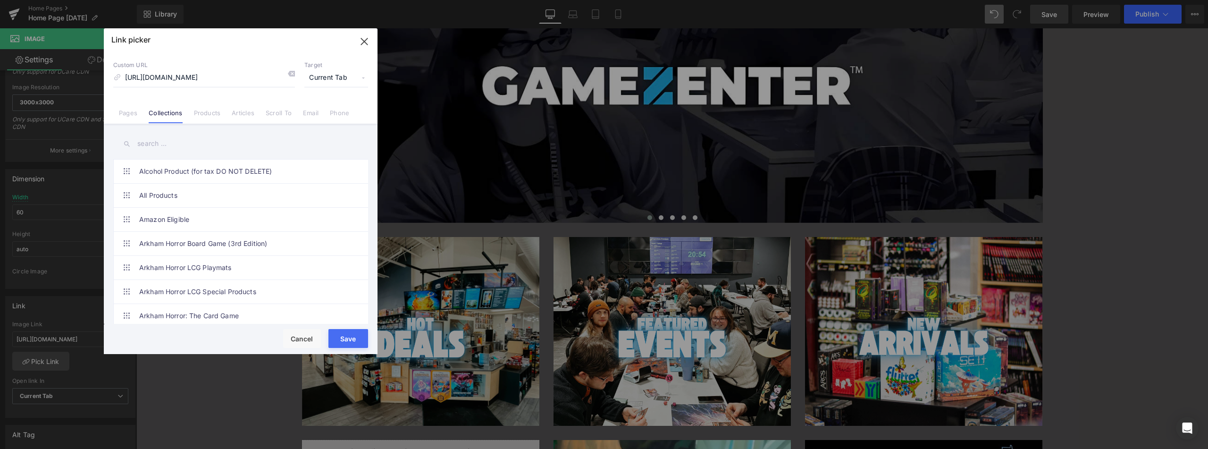
click at [156, 139] on input "text" at bounding box center [240, 143] width 255 height 21
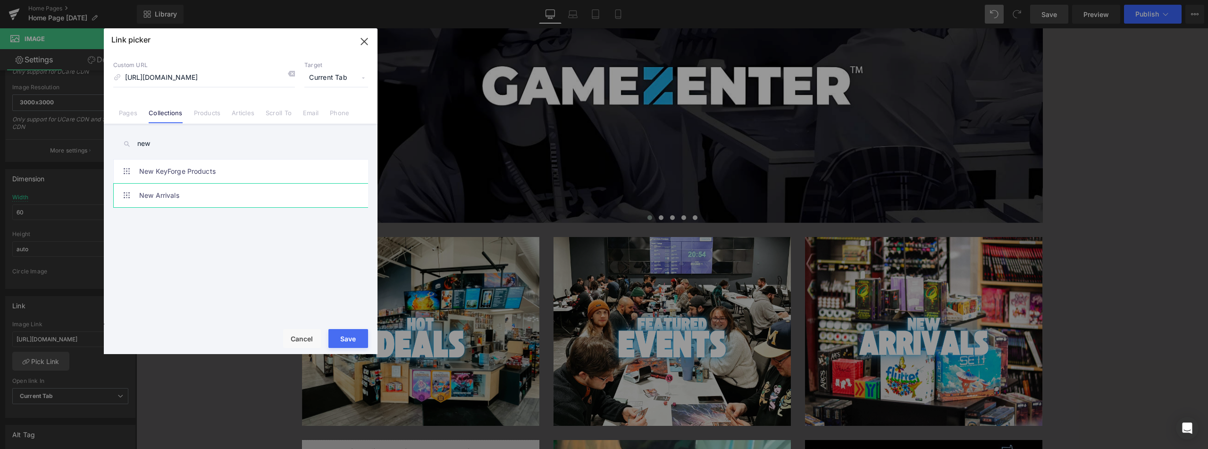
type input "new"
click at [164, 199] on link "New Arrivals" at bounding box center [243, 196] width 208 height 24
type input "/collections/new-releases"
click at [352, 338] on button "Save" at bounding box center [348, 338] width 40 height 19
type input "/collections/new-releases"
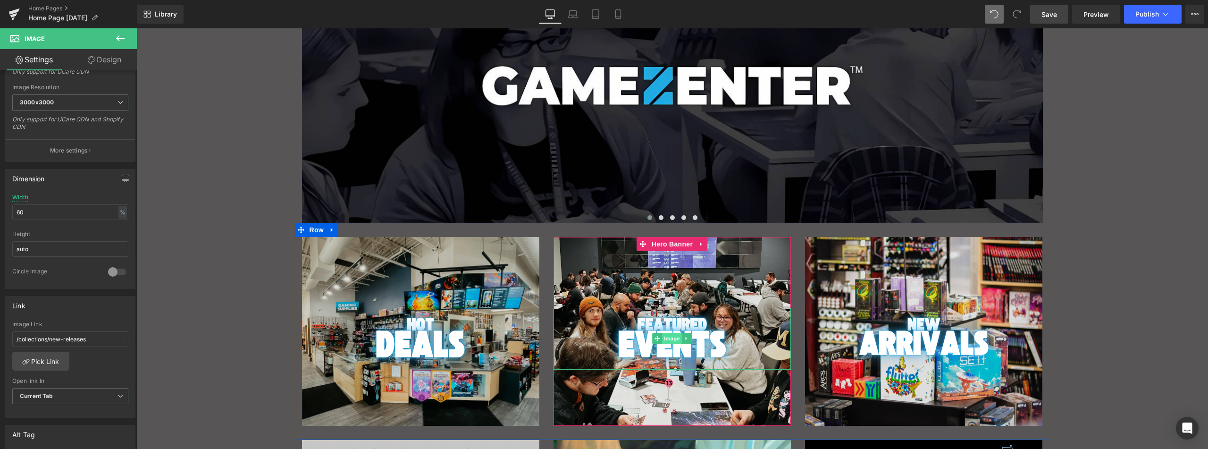
click at [671, 337] on span "Image" at bounding box center [672, 338] width 20 height 11
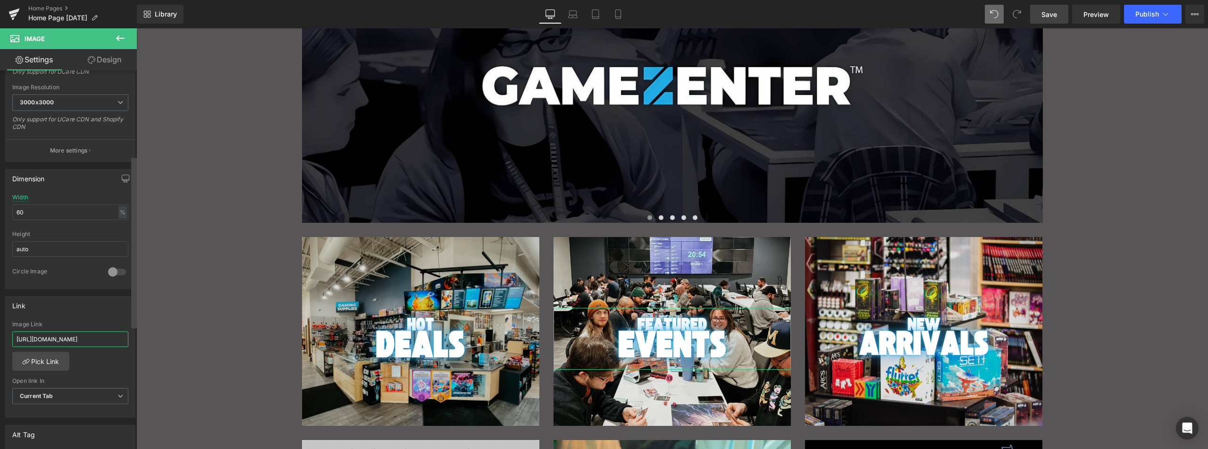
scroll to position [0, 54]
drag, startPoint x: 199, startPoint y: 365, endPoint x: 142, endPoint y: 337, distance: 63.1
click at [48, 336] on input "[URL][DOMAIN_NAME]" at bounding box center [70, 339] width 116 height 16
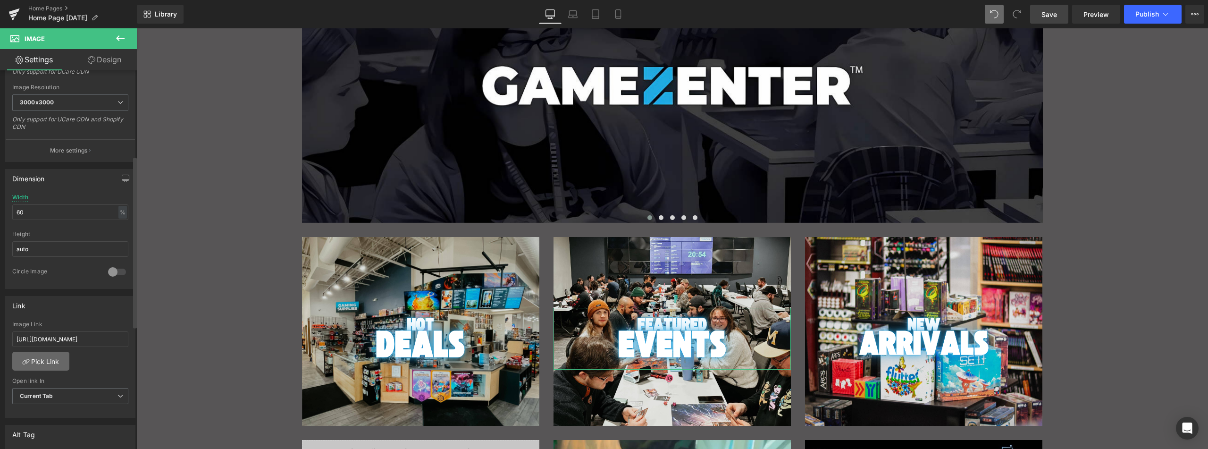
click at [35, 368] on link "Pick Link" at bounding box center [40, 360] width 57 height 19
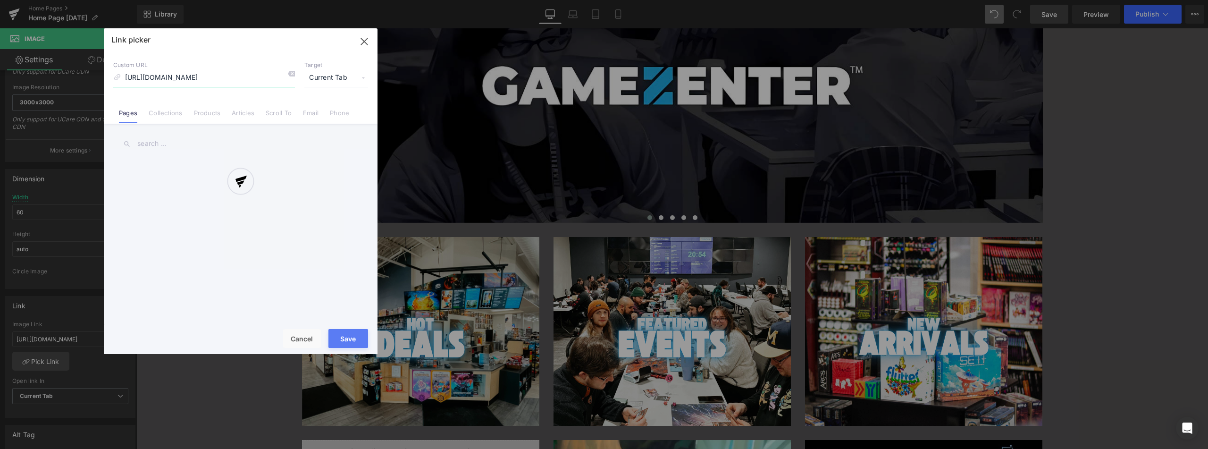
scroll to position [0, 19]
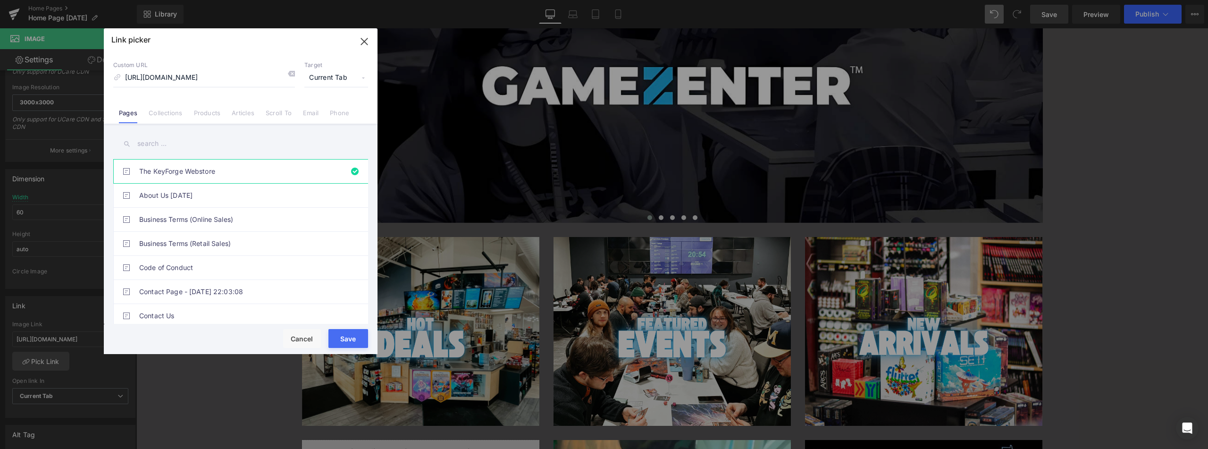
click at [167, 146] on input "text" at bounding box center [240, 143] width 255 height 21
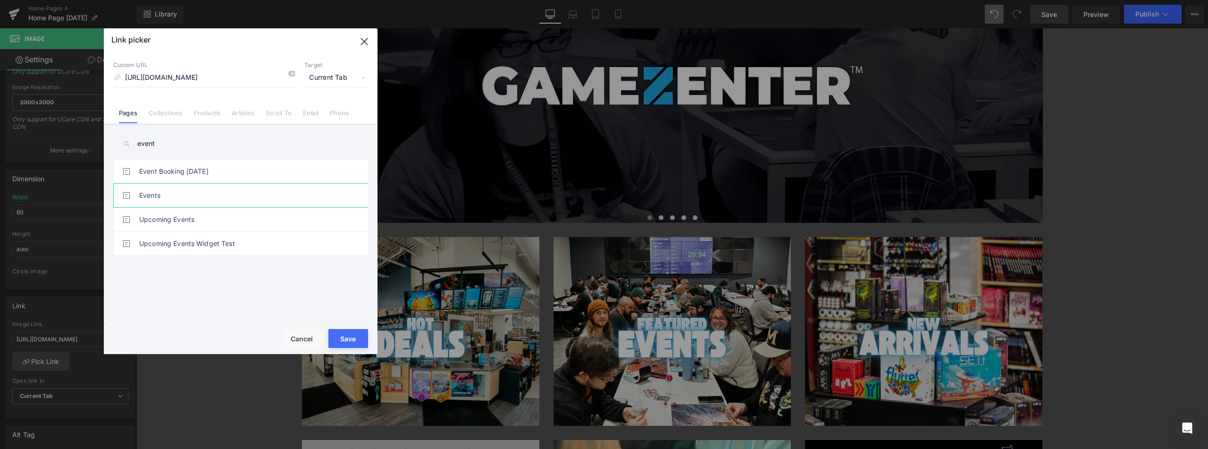
type input "event"
click at [168, 198] on link "Events" at bounding box center [243, 196] width 208 height 24
type input "/pages/events"
click at [345, 340] on button "Save" at bounding box center [348, 338] width 40 height 19
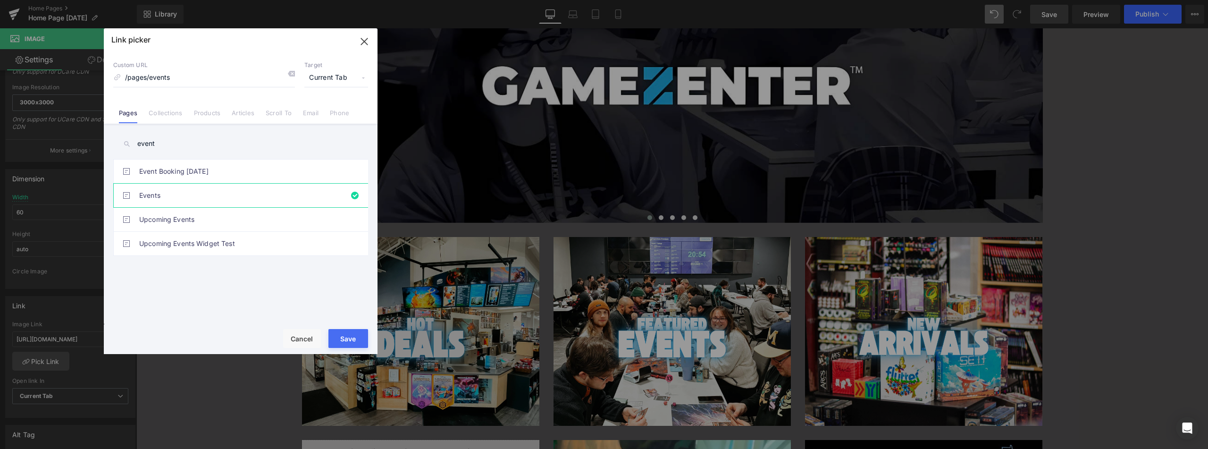
type input "/pages/events"
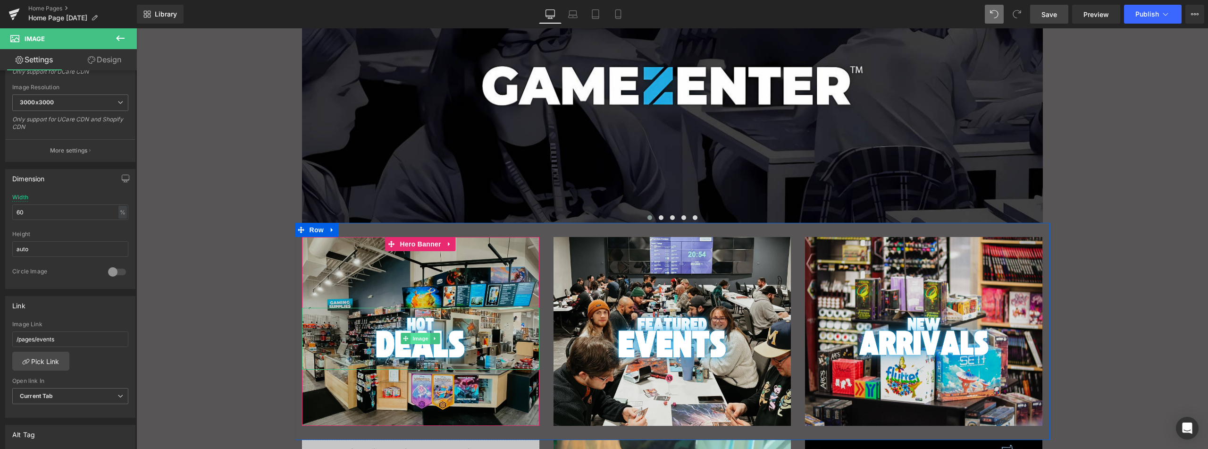
click at [419, 336] on span "Image" at bounding box center [420, 338] width 20 height 11
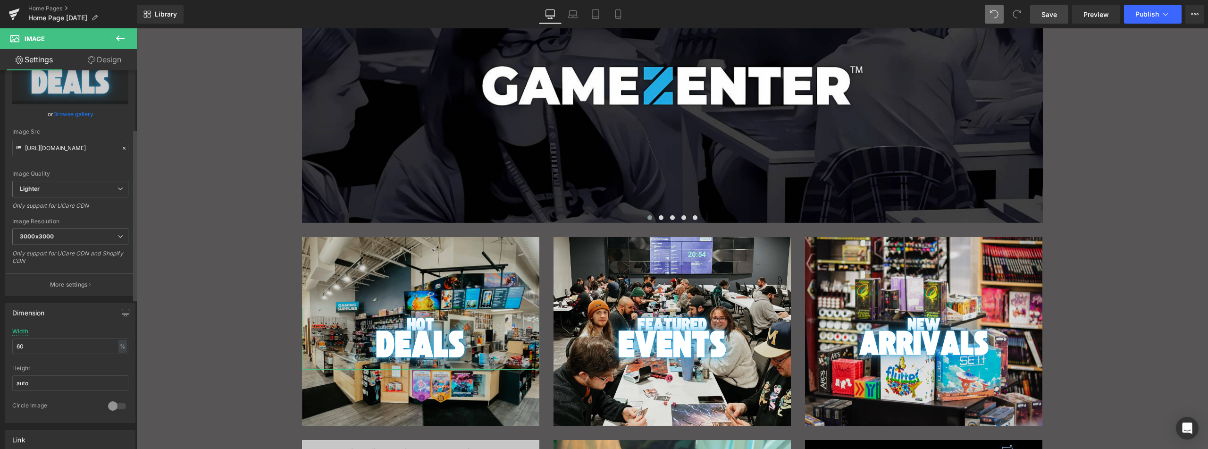
scroll to position [142, 0]
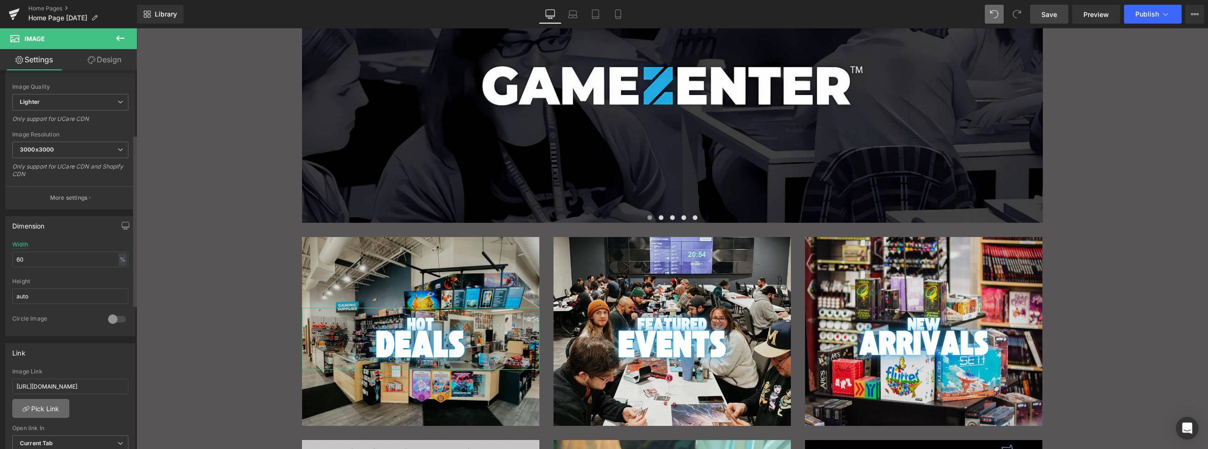
click at [49, 407] on link "Pick Link" at bounding box center [40, 408] width 57 height 19
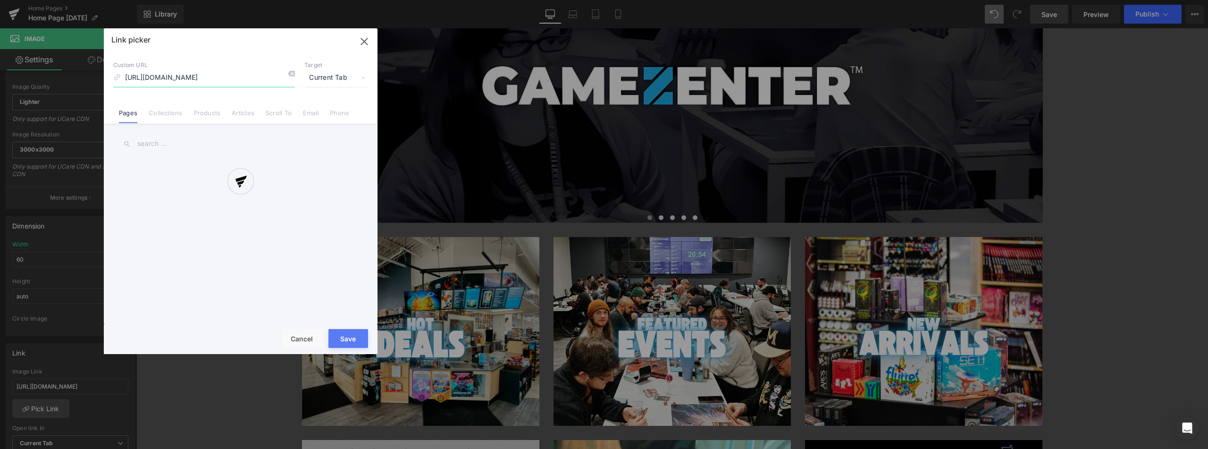
scroll to position [0, 19]
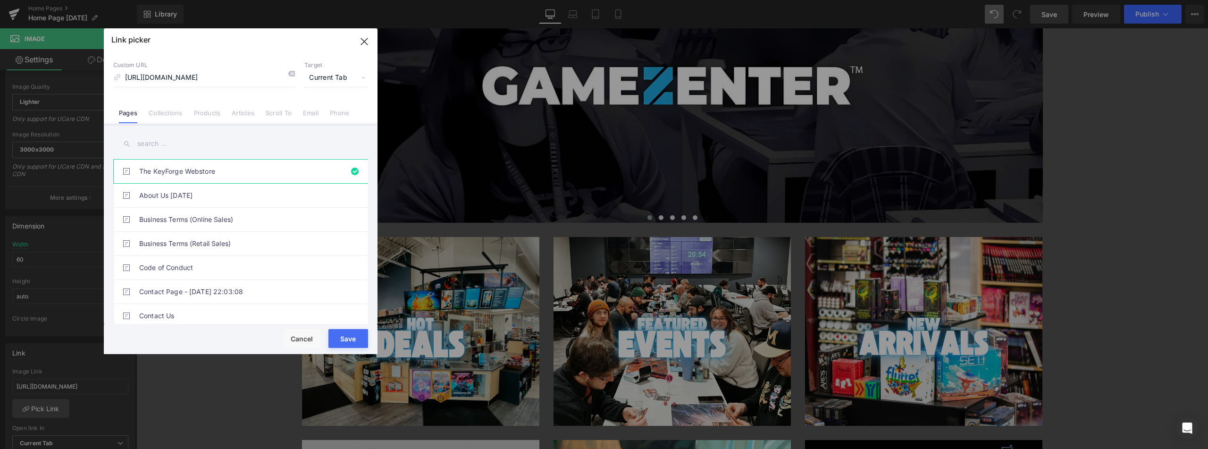
click at [167, 141] on input "text" at bounding box center [240, 143] width 255 height 21
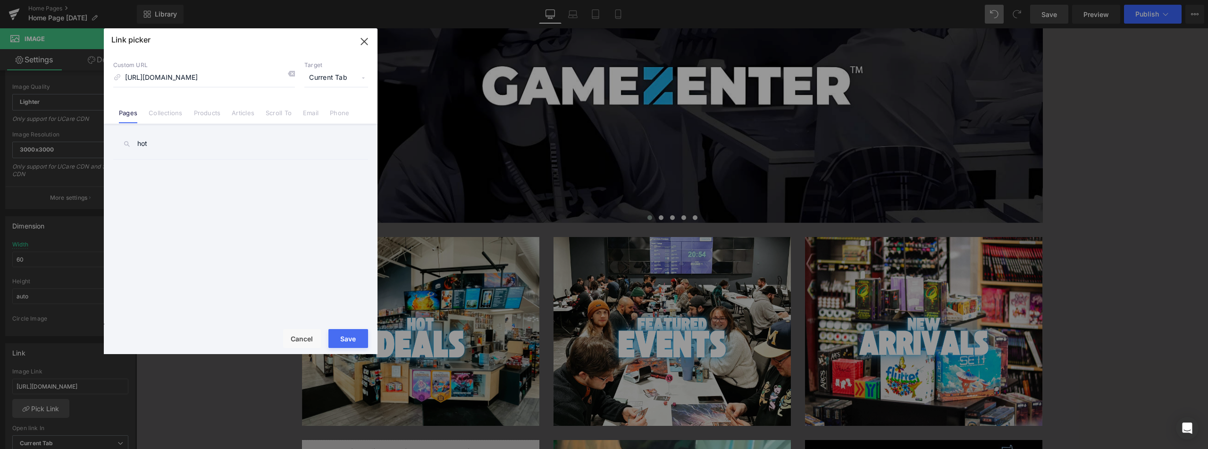
click at [167, 141] on input "hot" at bounding box center [240, 143] width 255 height 21
type input "dea"
click at [167, 141] on input "dea" at bounding box center [240, 143] width 255 height 21
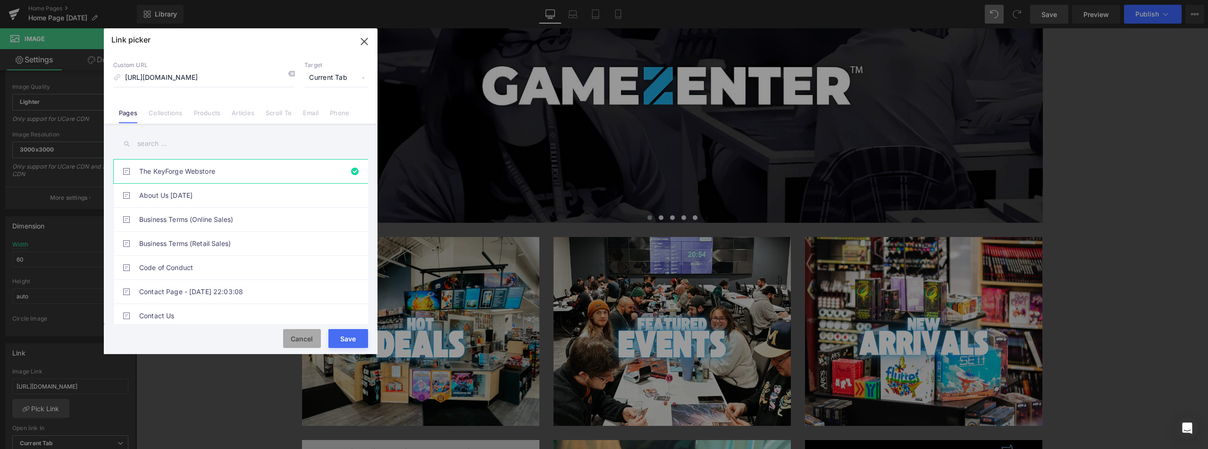
click at [306, 337] on button "Cancel" at bounding box center [302, 338] width 38 height 19
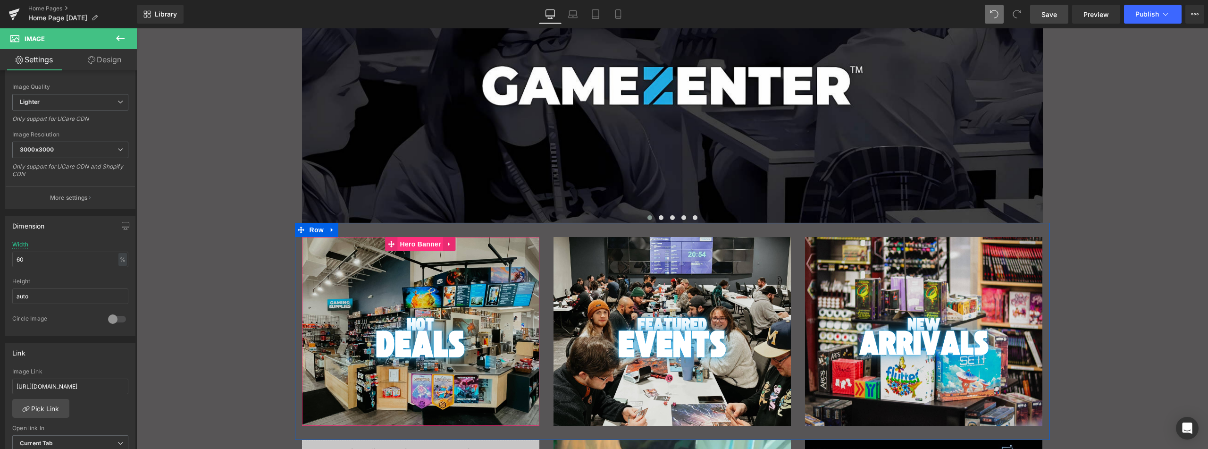
click at [419, 245] on span "Hero Banner" at bounding box center [420, 244] width 46 height 14
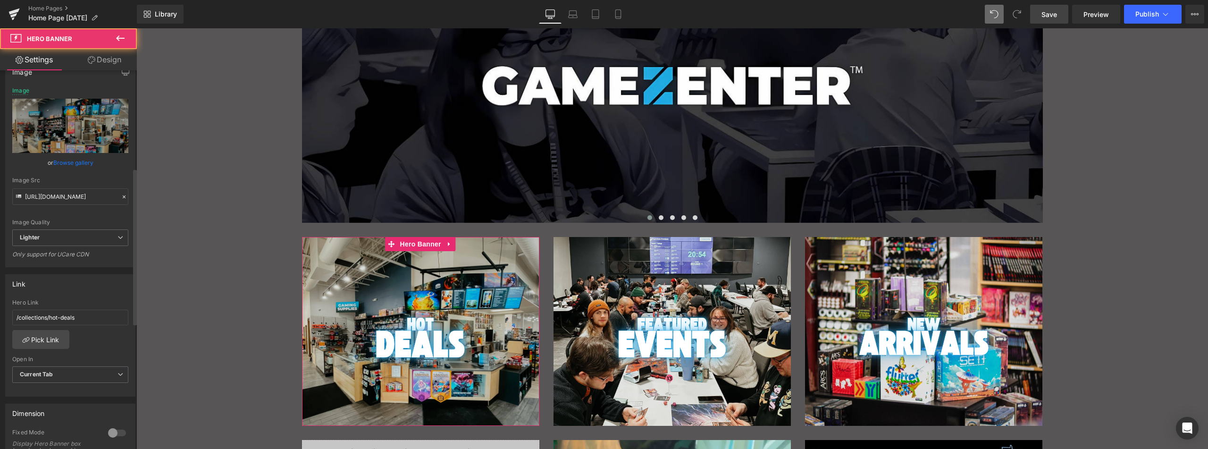
scroll to position [236, 0]
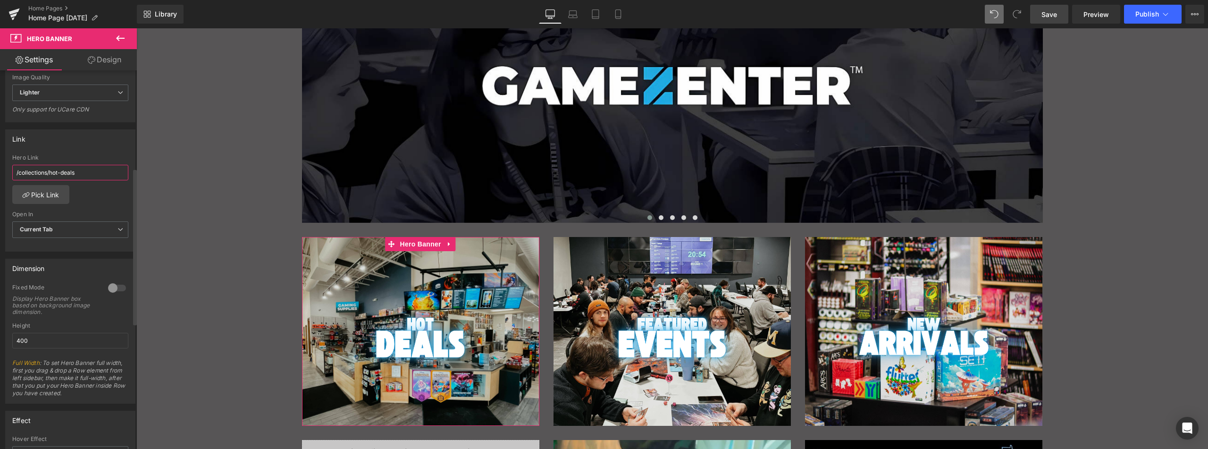
click at [73, 171] on input "/collections/hot-deals" at bounding box center [70, 173] width 116 height 16
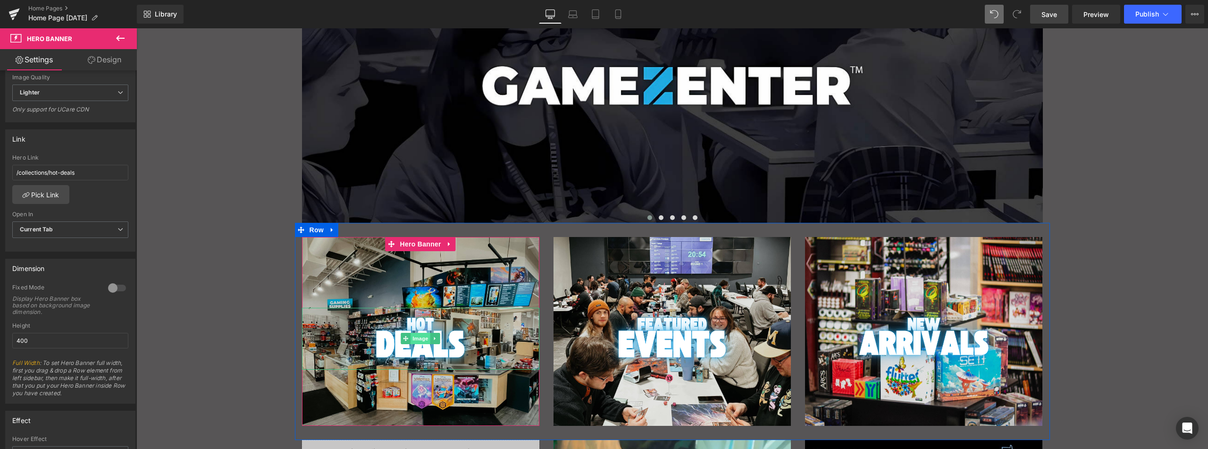
click at [417, 336] on span "Image" at bounding box center [420, 338] width 20 height 11
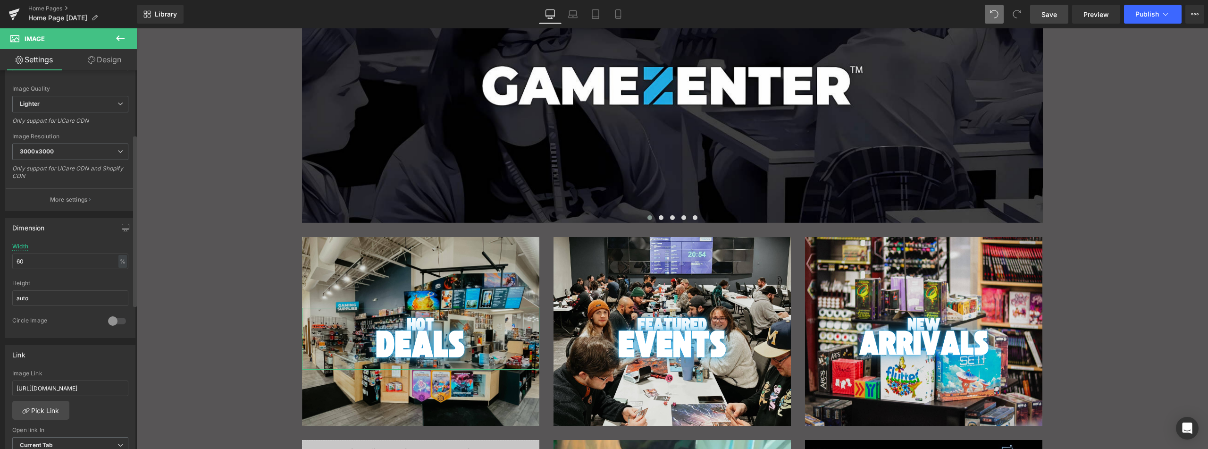
scroll to position [142, 0]
click at [58, 387] on input "[URL][DOMAIN_NAME]" at bounding box center [70, 386] width 116 height 16
paste input "/collections/hot-deals"
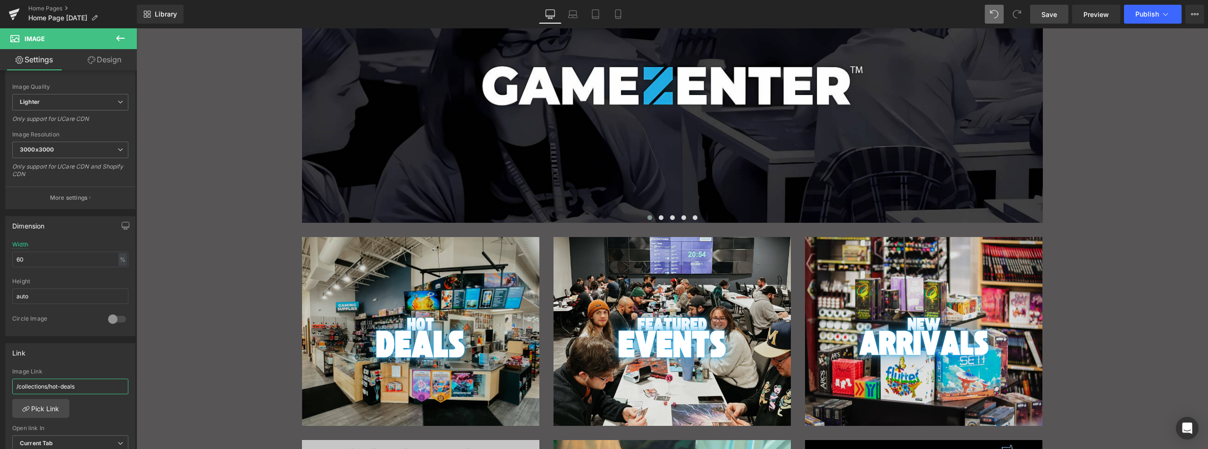
type input "/collections/hot-deals"
click at [1046, 15] on span "Save" at bounding box center [1049, 14] width 16 height 10
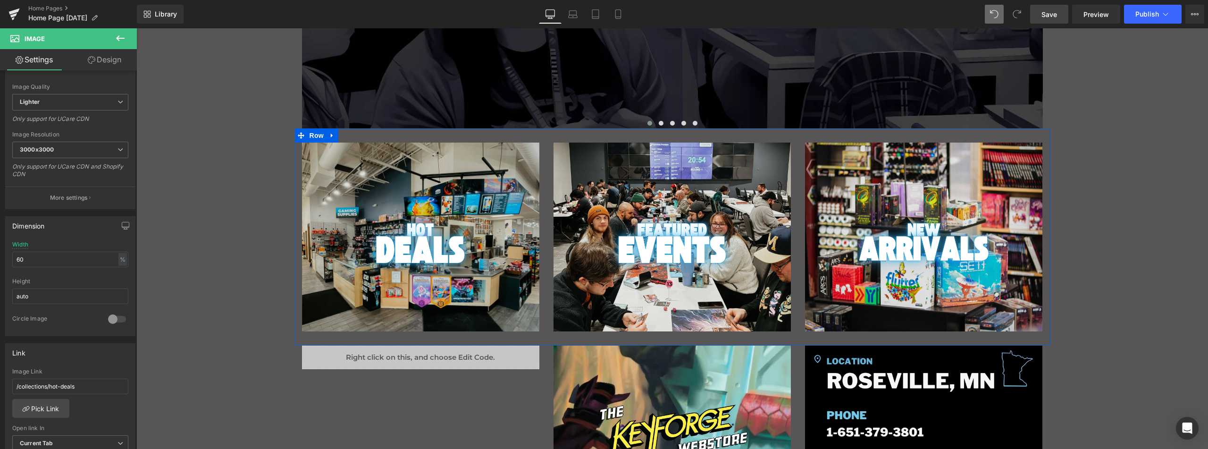
scroll to position [459, 0]
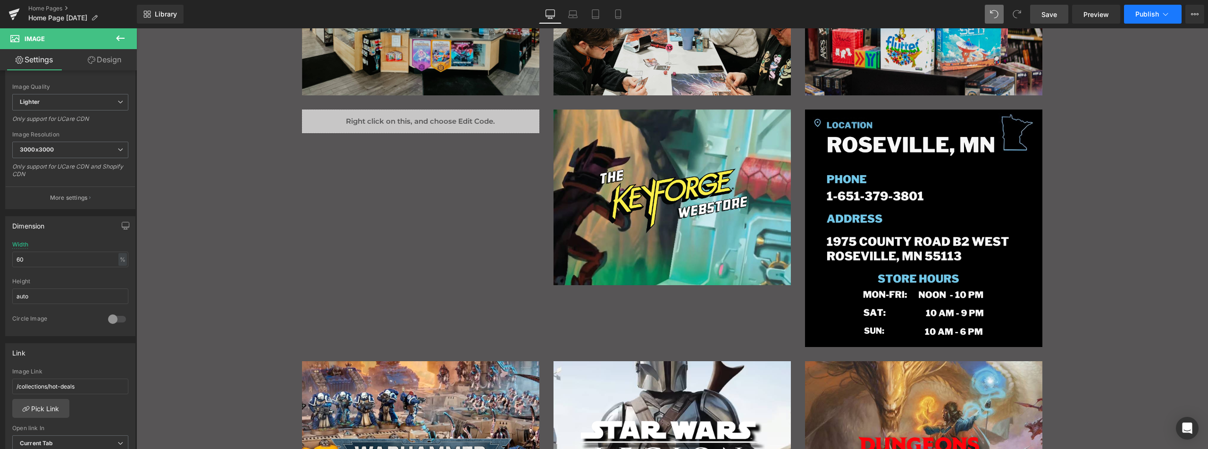
click at [1147, 19] on button "Publish" at bounding box center [1153, 14] width 58 height 19
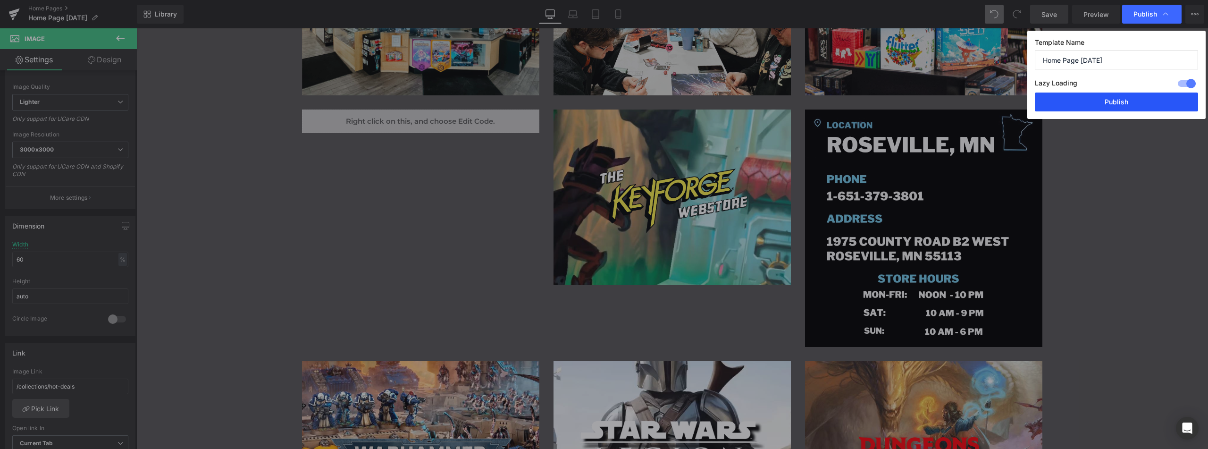
drag, startPoint x: 1109, startPoint y: 101, endPoint x: 381, endPoint y: 44, distance: 730.2
click at [1109, 101] on button "Publish" at bounding box center [1116, 101] width 163 height 19
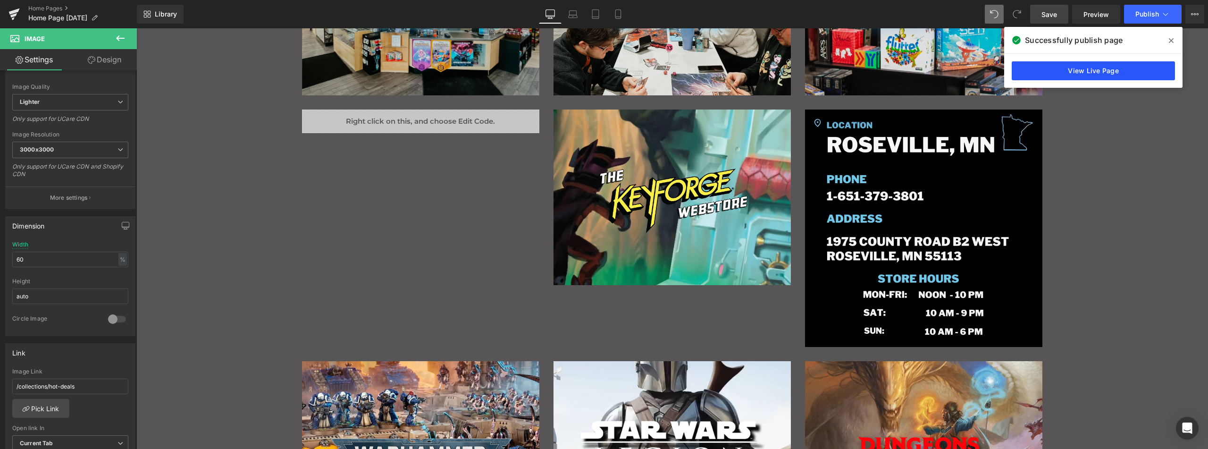
click at [1102, 78] on link "View Live Page" at bounding box center [1092, 70] width 163 height 19
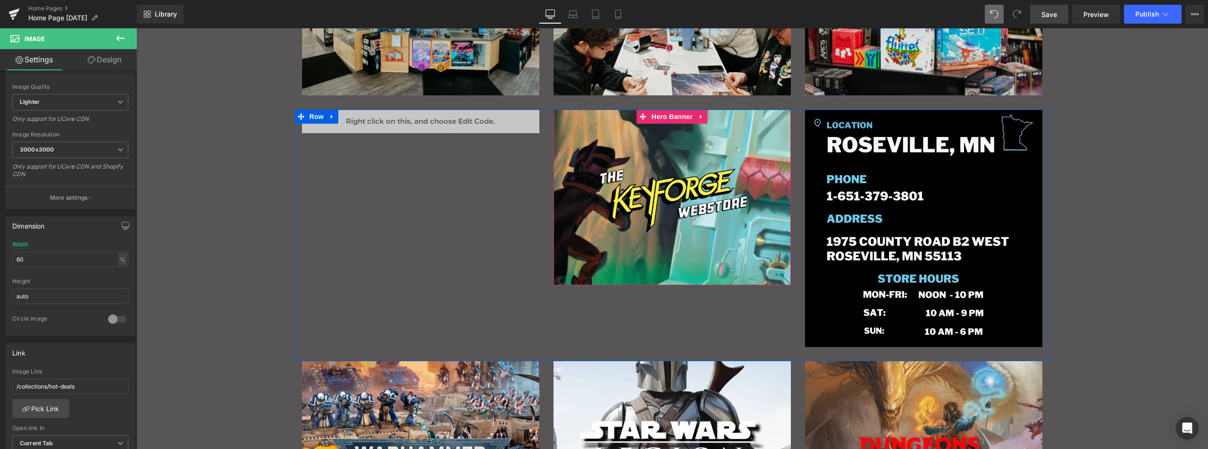
click at [669, 111] on div "Main content" at bounding box center [672, 110] width 755 height 2
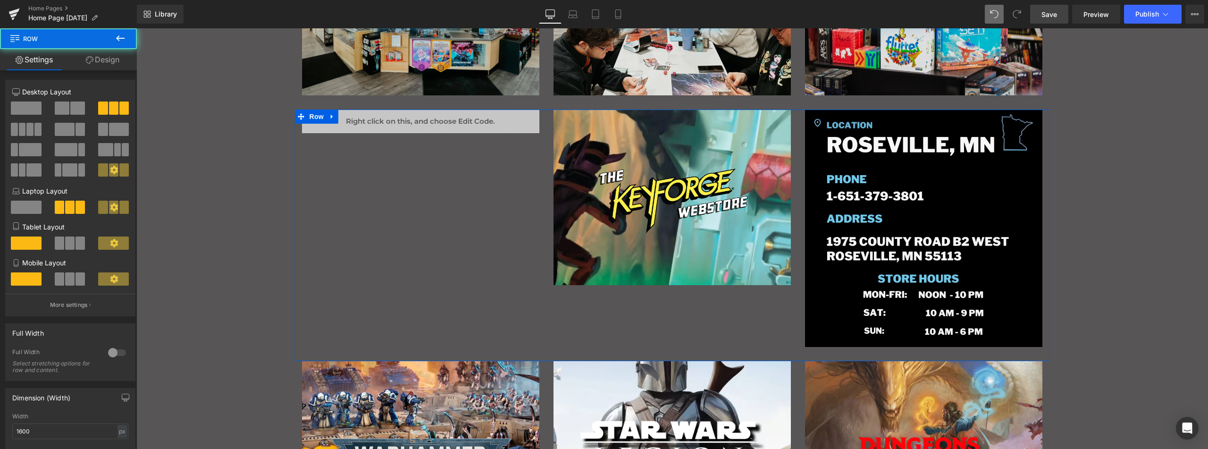
click at [667, 116] on span "Hero Banner" at bounding box center [672, 116] width 37 height 11
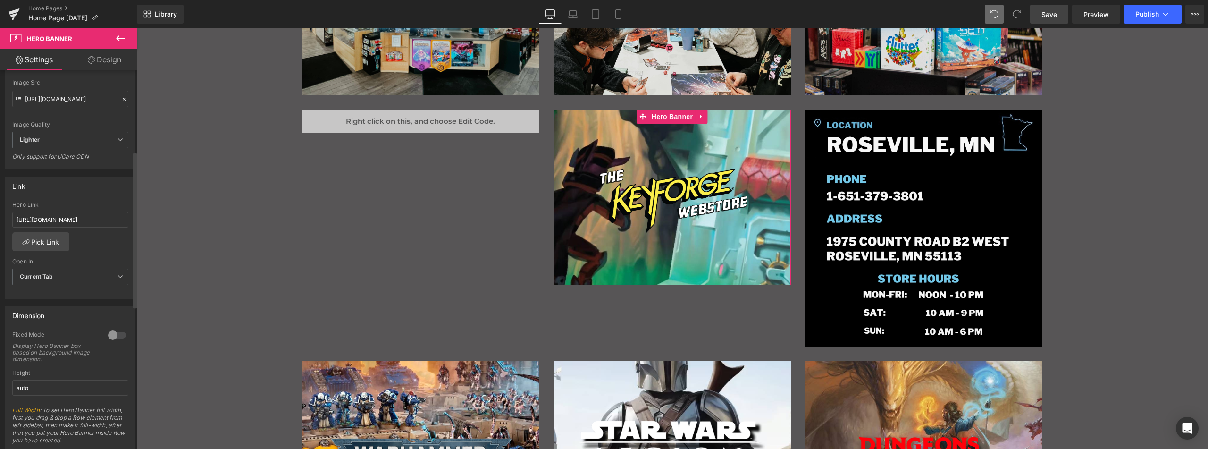
scroll to position [330, 0]
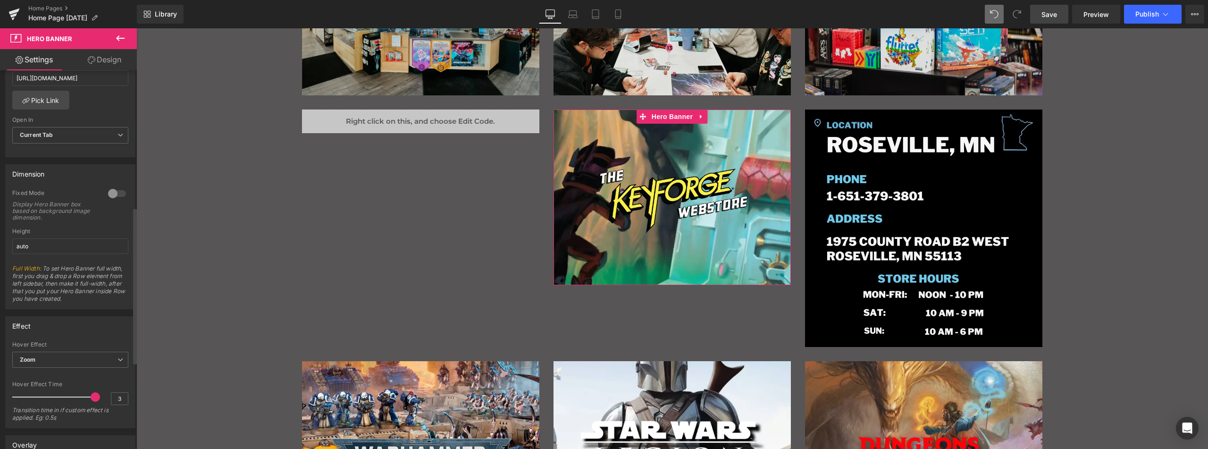
click at [115, 192] on div at bounding box center [117, 193] width 23 height 15
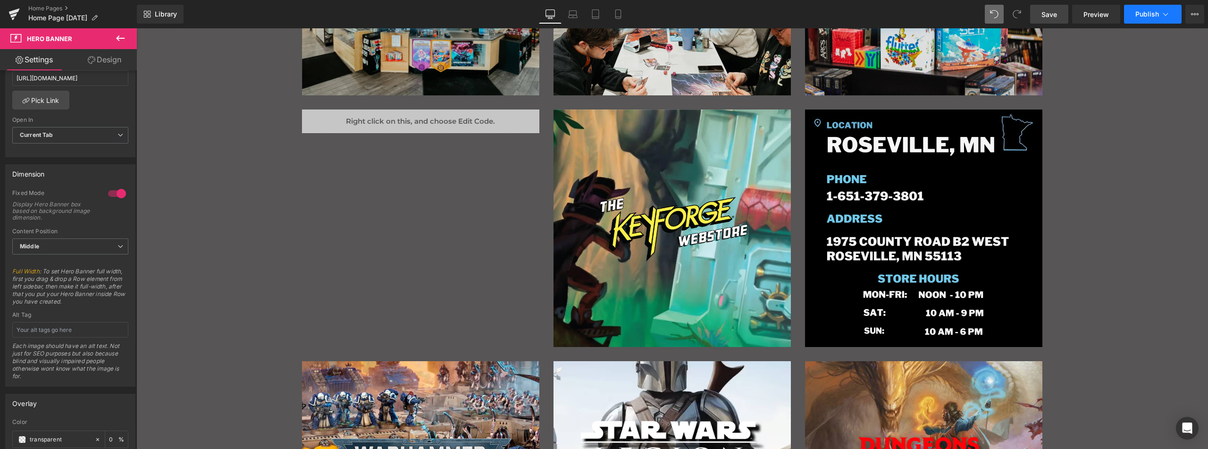
click at [1149, 13] on span "Publish" at bounding box center [1147, 14] width 24 height 8
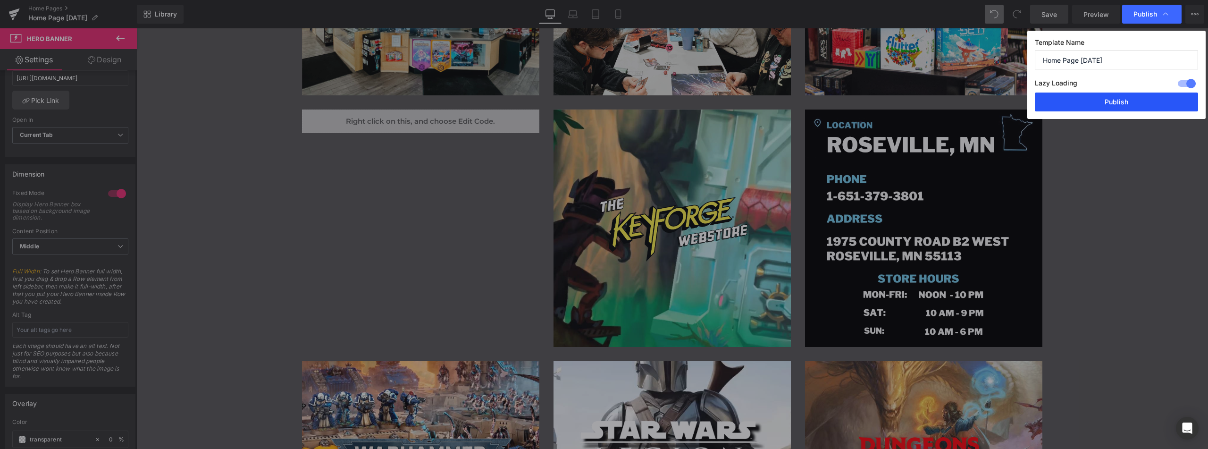
click at [1107, 101] on button "Publish" at bounding box center [1116, 101] width 163 height 19
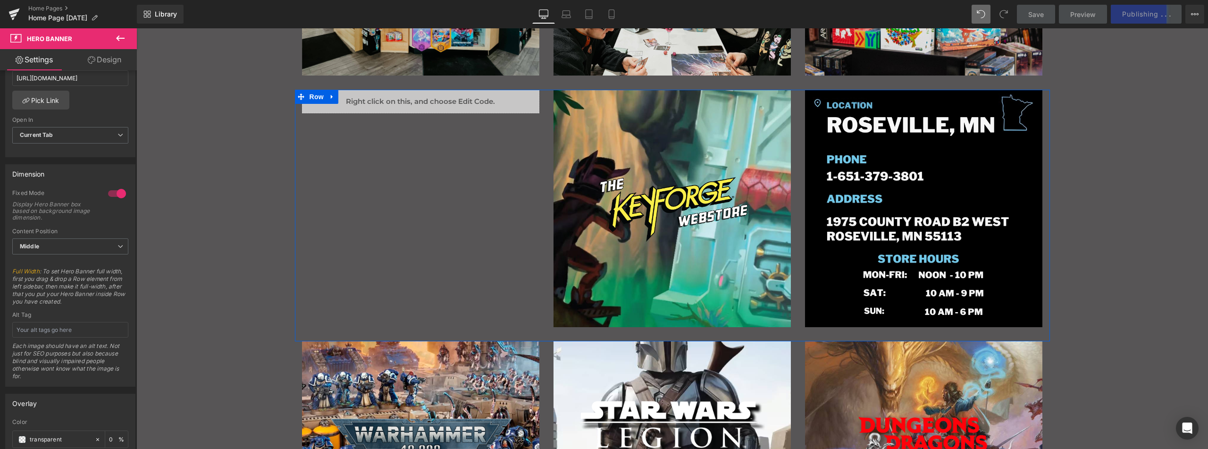
scroll to position [695, 0]
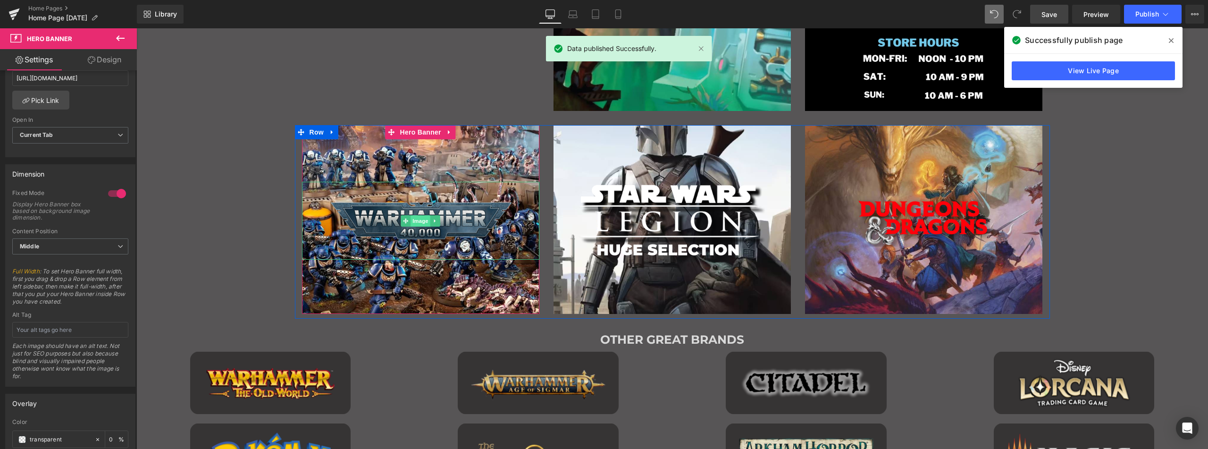
click at [418, 217] on span "Image" at bounding box center [420, 220] width 20 height 11
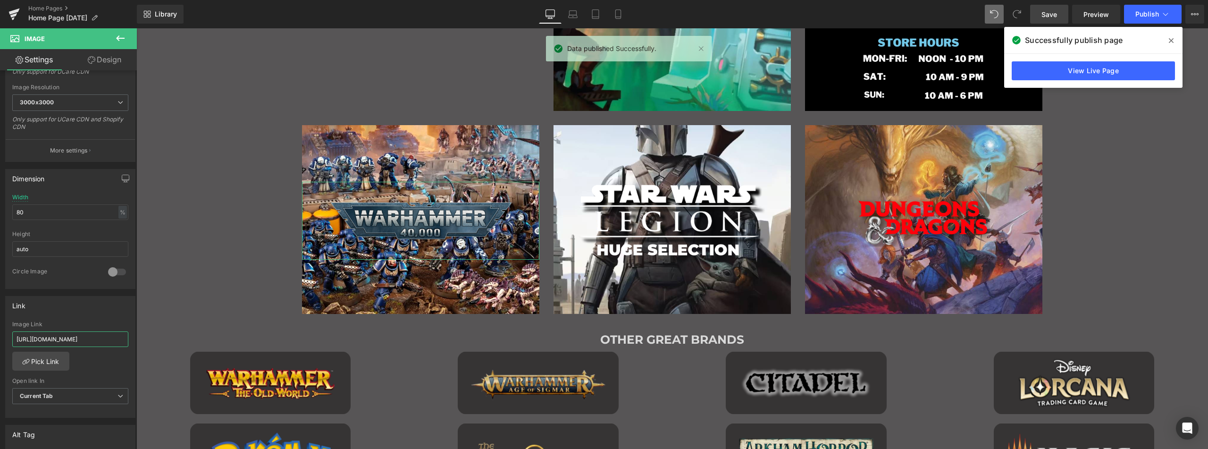
scroll to position [0, 54]
drag, startPoint x: 232, startPoint y: 367, endPoint x: 165, endPoint y: 342, distance: 71.8
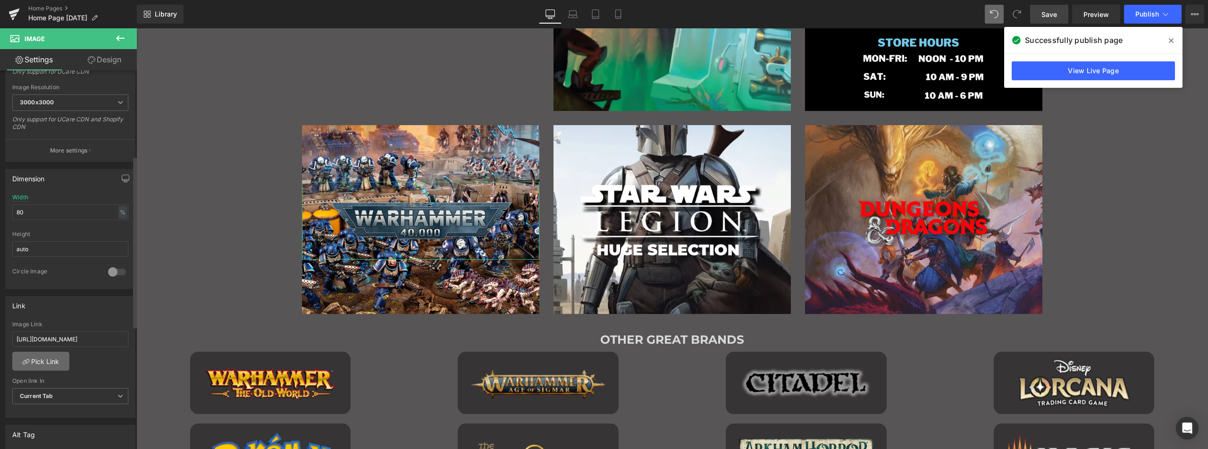
click at [39, 357] on link "Pick Link" at bounding box center [40, 360] width 57 height 19
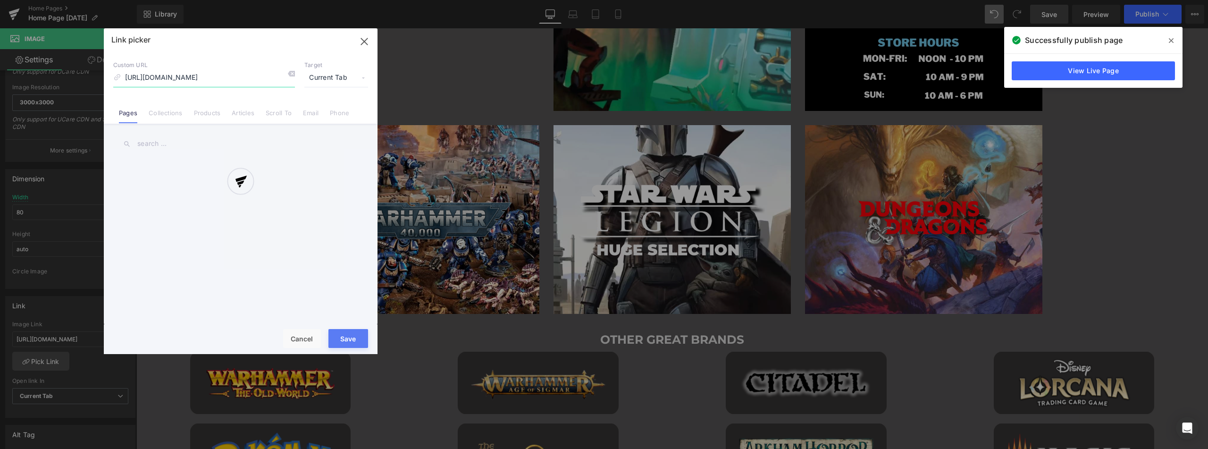
scroll to position [0, 19]
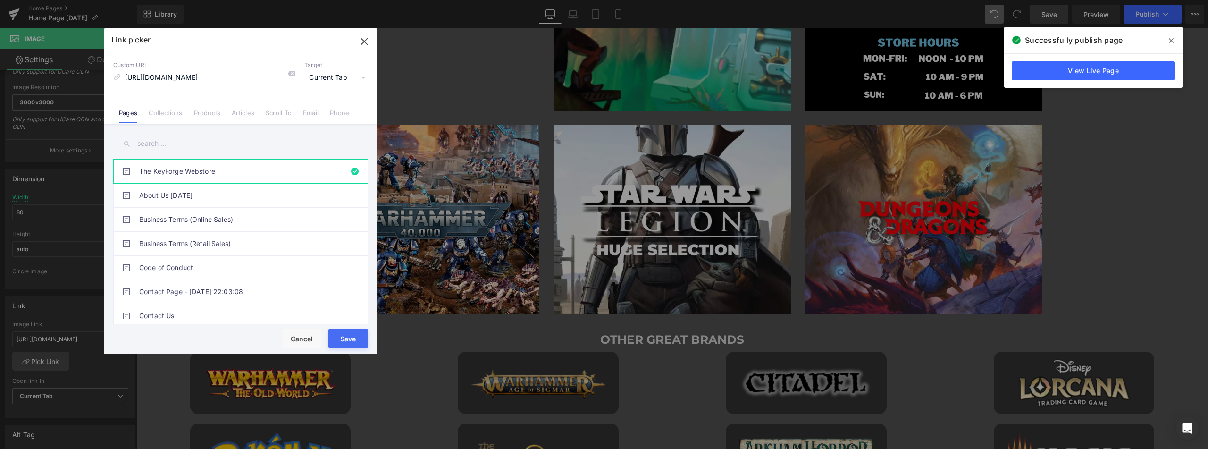
click at [185, 145] on input "text" at bounding box center [240, 143] width 255 height 21
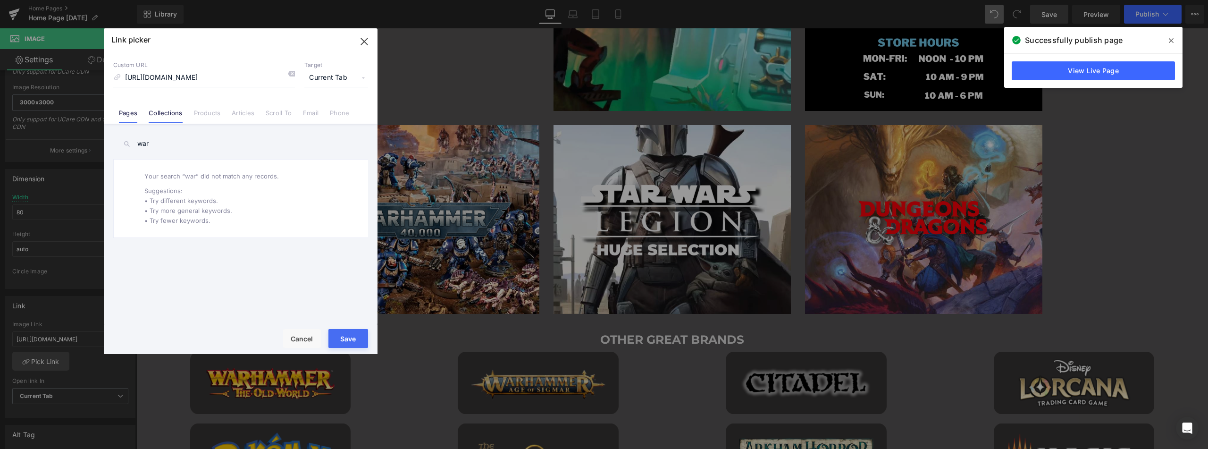
click at [159, 111] on link "Collections" at bounding box center [165, 116] width 33 height 14
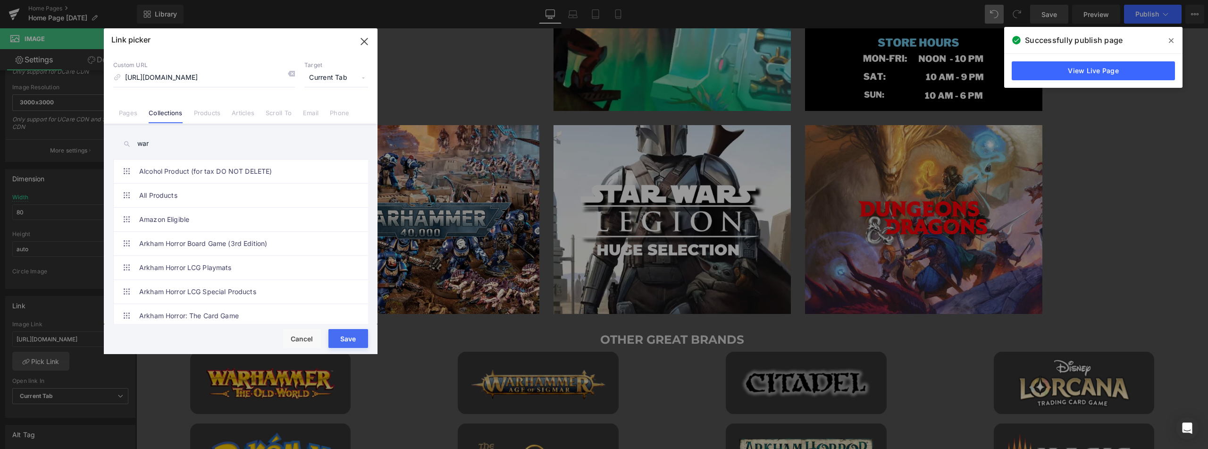
click at [178, 141] on input "war" at bounding box center [240, 143] width 255 height 21
type input "warham"
click at [212, 268] on link "Product Line - Warhammer 40,000" at bounding box center [243, 268] width 208 height 24
type input "/collections/product-line-warhammer-40-1"
click at [356, 338] on button "Save" at bounding box center [348, 338] width 40 height 19
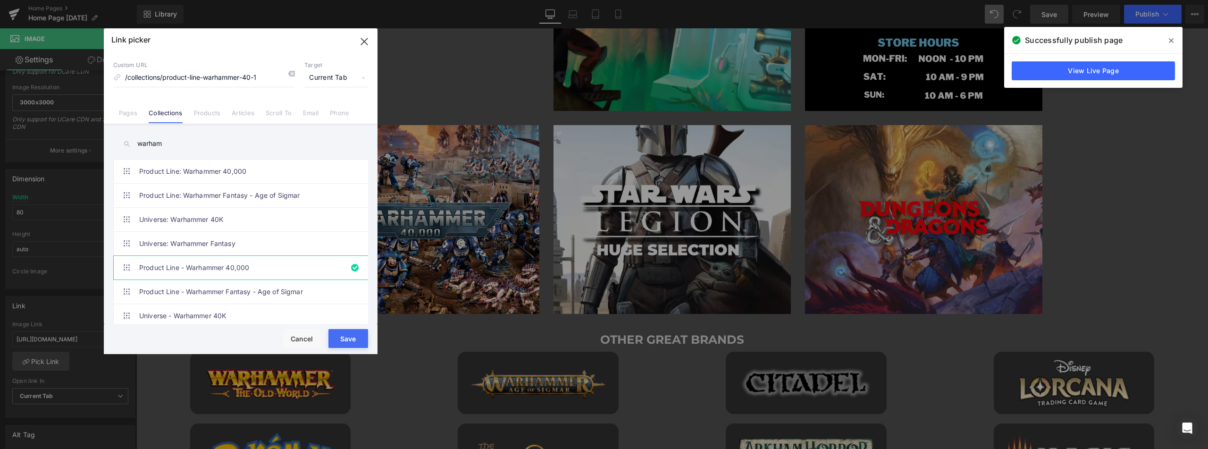
type input "/collections/product-line-warhammer-40-1"
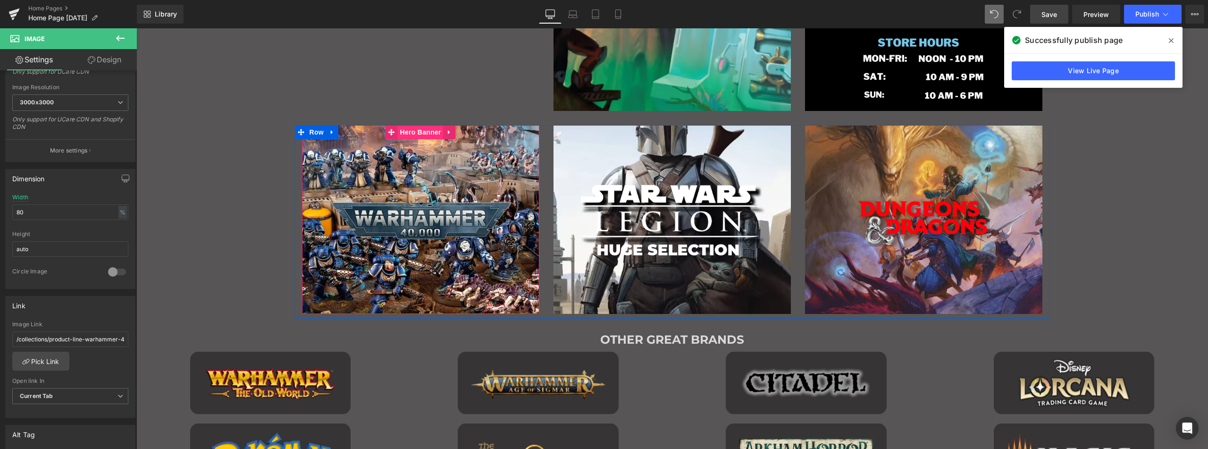
click at [421, 134] on span "Hero Banner" at bounding box center [420, 132] width 46 height 14
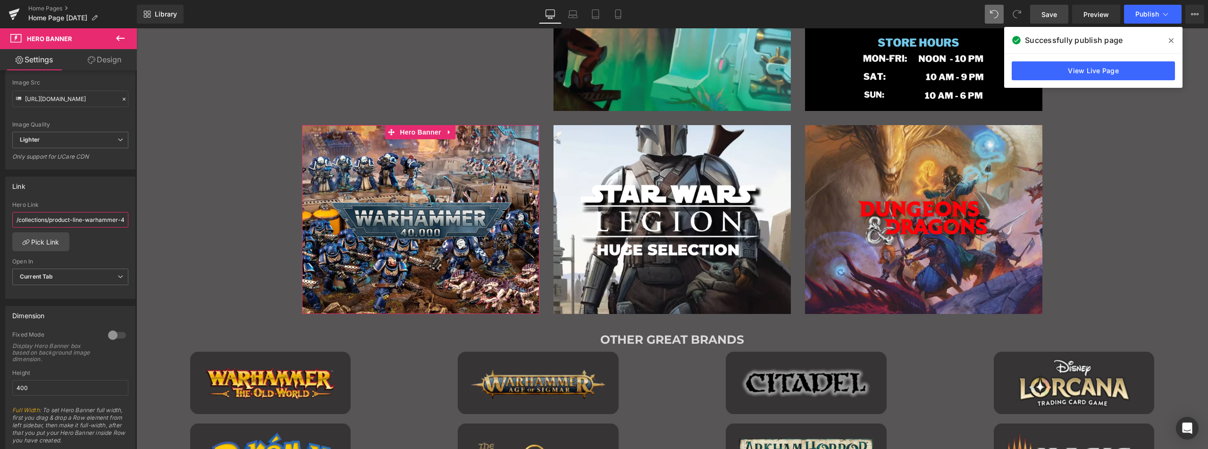
scroll to position [0, 11]
drag, startPoint x: 220, startPoint y: 246, endPoint x: 141, endPoint y: 218, distance: 84.0
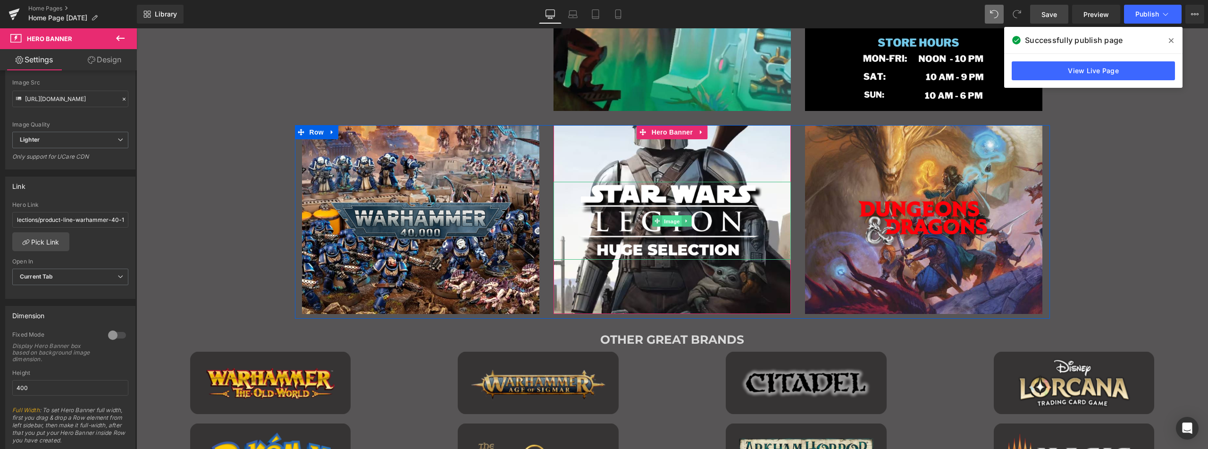
click at [667, 218] on span "Image" at bounding box center [672, 221] width 20 height 11
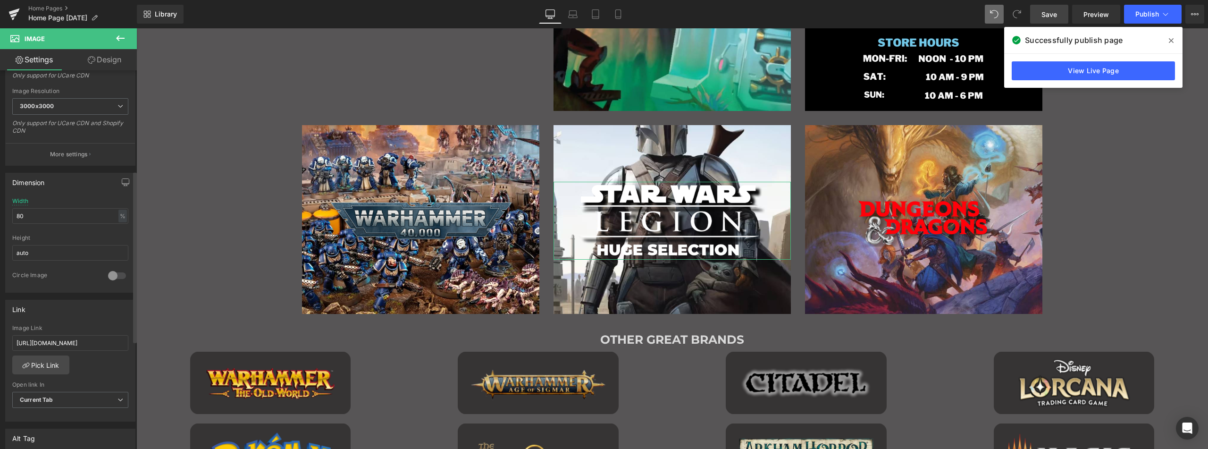
scroll to position [236, 0]
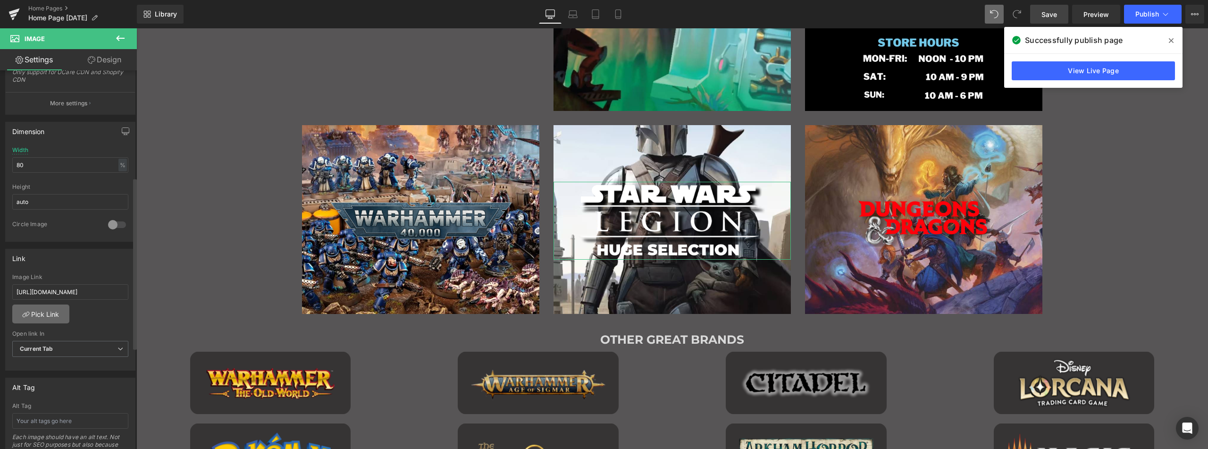
click at [49, 309] on link "Pick Link" at bounding box center [40, 313] width 57 height 19
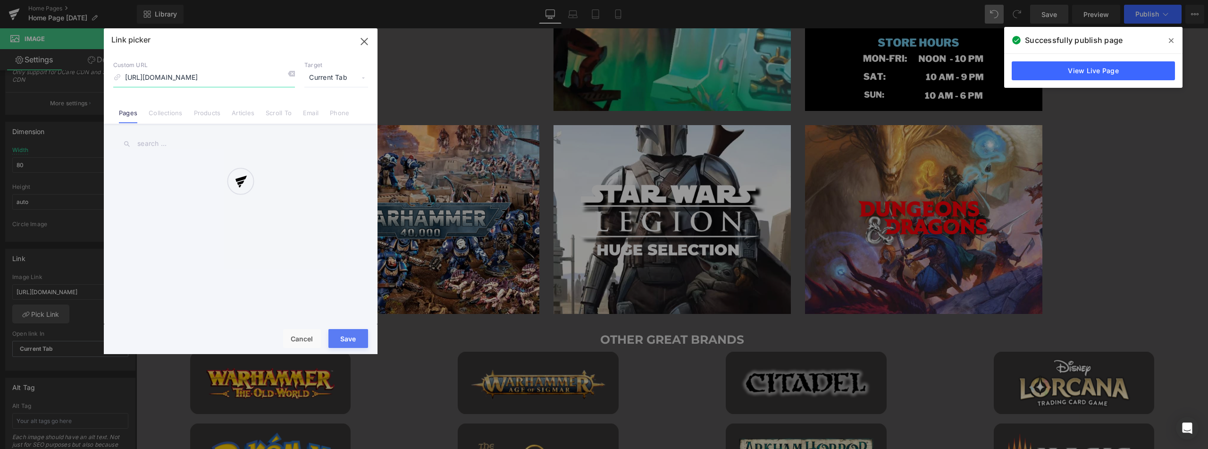
scroll to position [0, 19]
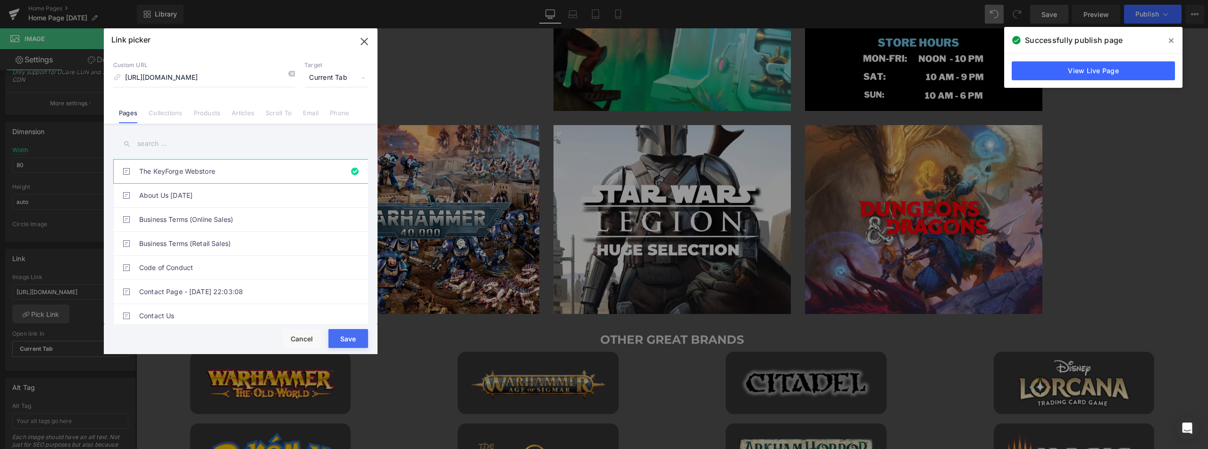
click at [163, 114] on link "Collections" at bounding box center [165, 116] width 33 height 14
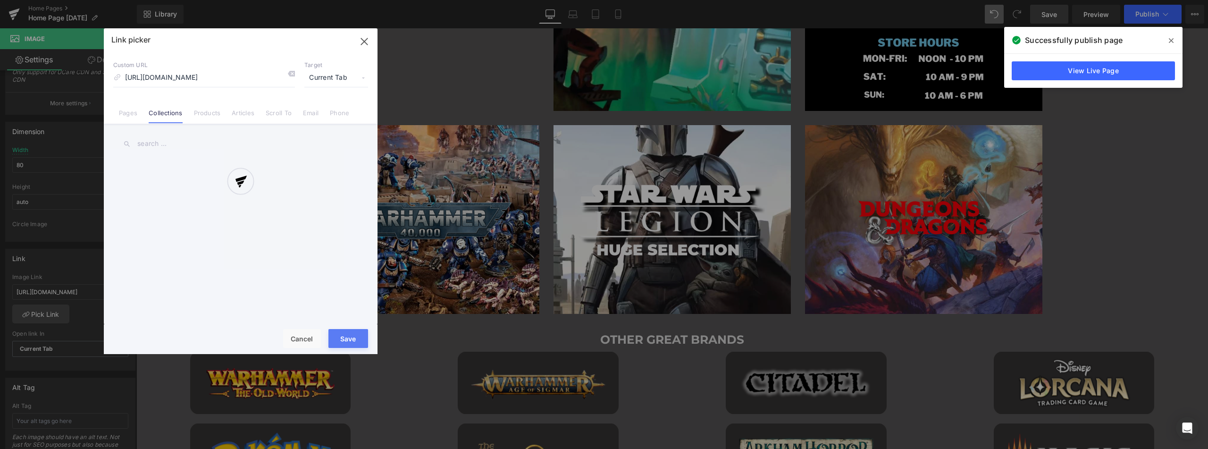
scroll to position [0, 0]
click at [181, 148] on div at bounding box center [241, 191] width 274 height 326
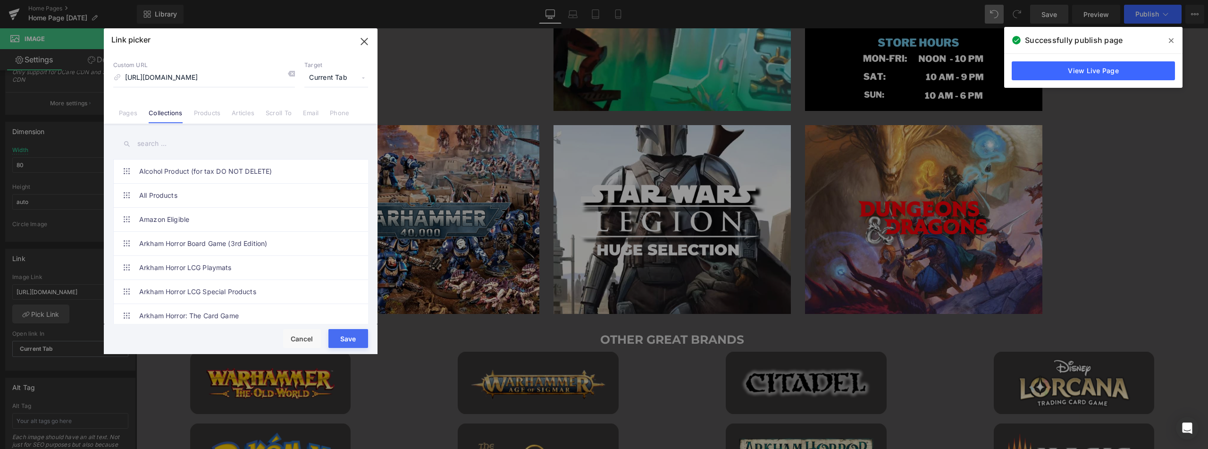
click at [168, 142] on input "text" at bounding box center [240, 143] width 255 height 21
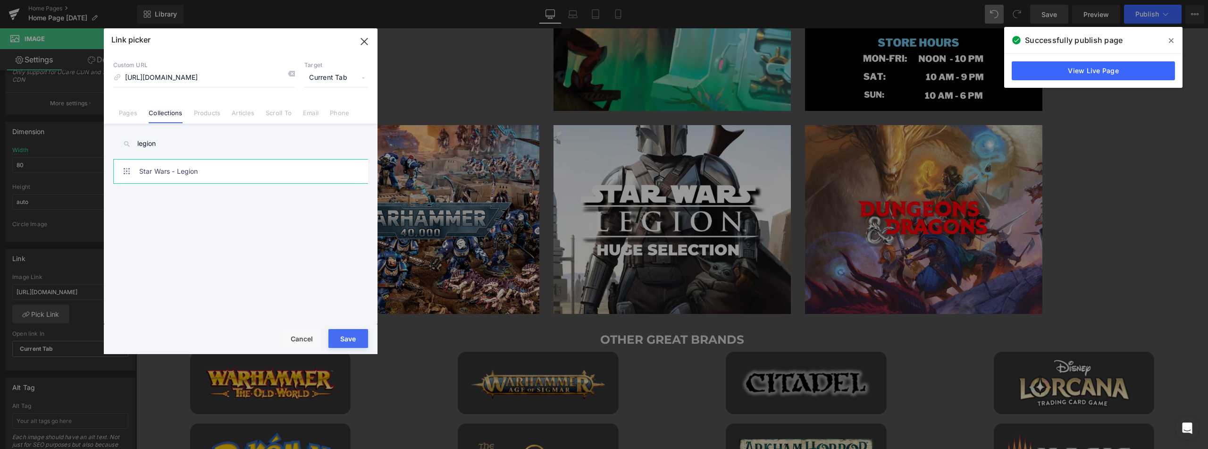
type input "legion"
click at [165, 173] on link "Star Wars - Legion" at bounding box center [243, 171] width 208 height 24
type input "/collections/product-line-star-wars-legion"
click at [350, 337] on button "Save" at bounding box center [348, 338] width 40 height 19
type input "/collections/product-line-star-wars-legion"
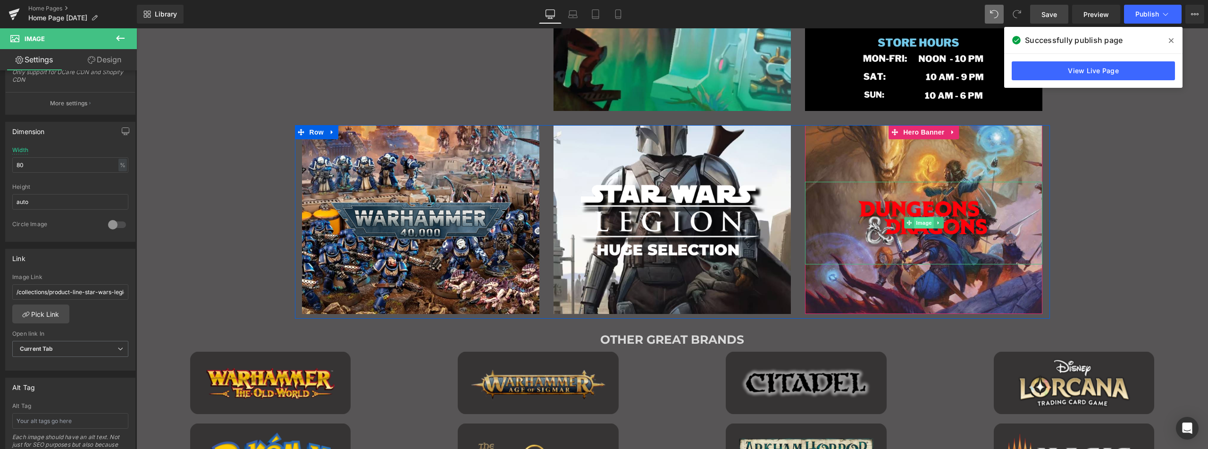
click at [918, 221] on span "Image" at bounding box center [924, 222] width 20 height 11
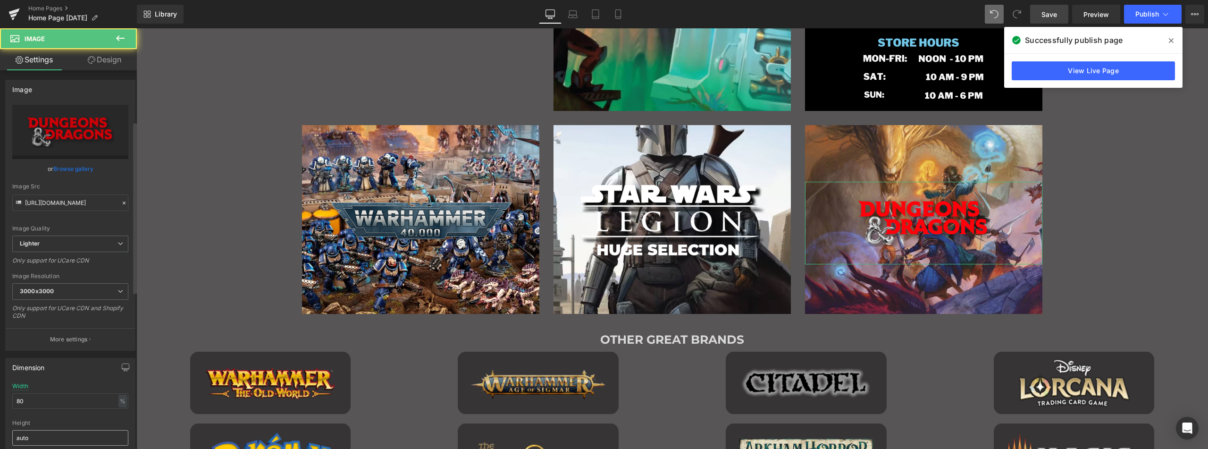
scroll to position [283, 0]
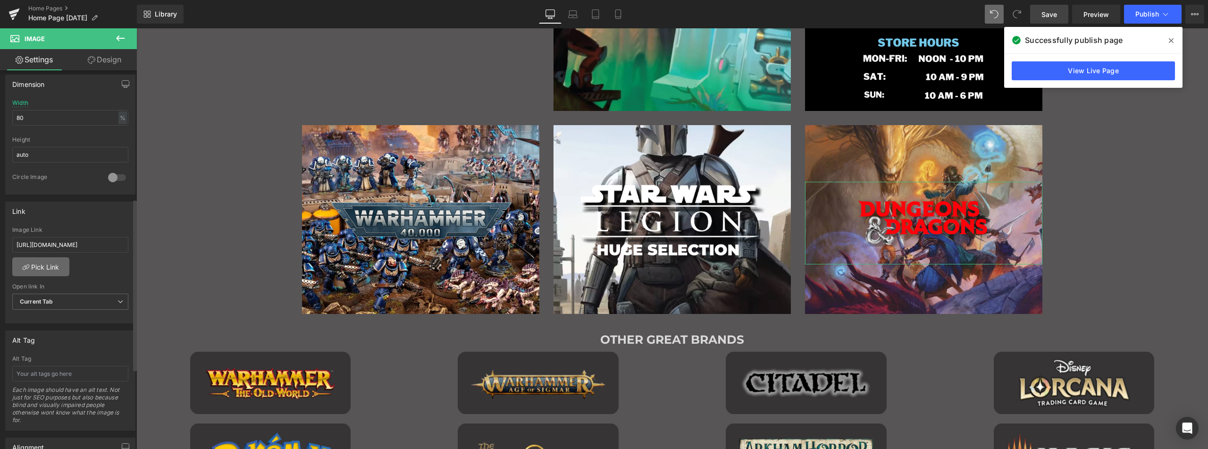
click at [49, 263] on link "Pick Link" at bounding box center [40, 266] width 57 height 19
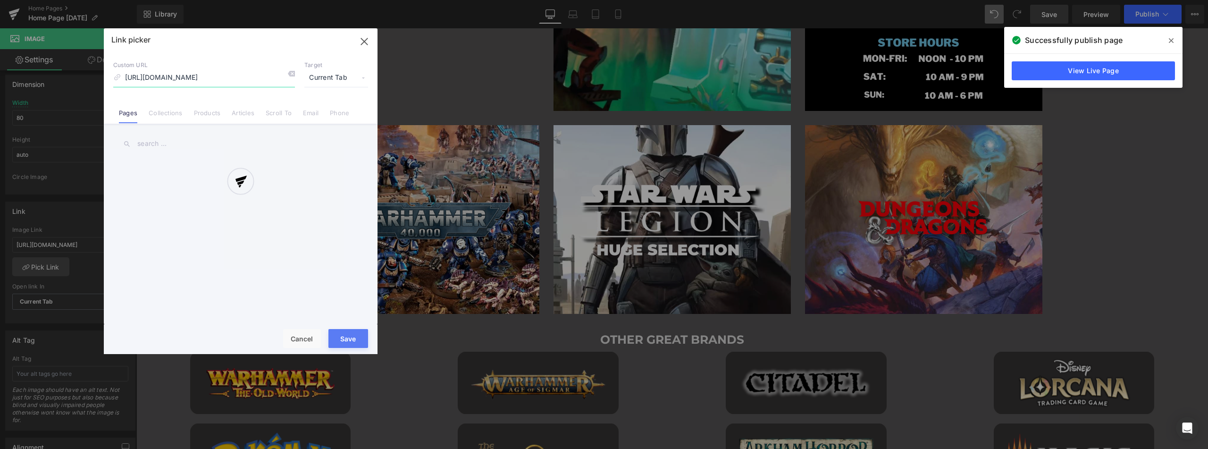
scroll to position [0, 19]
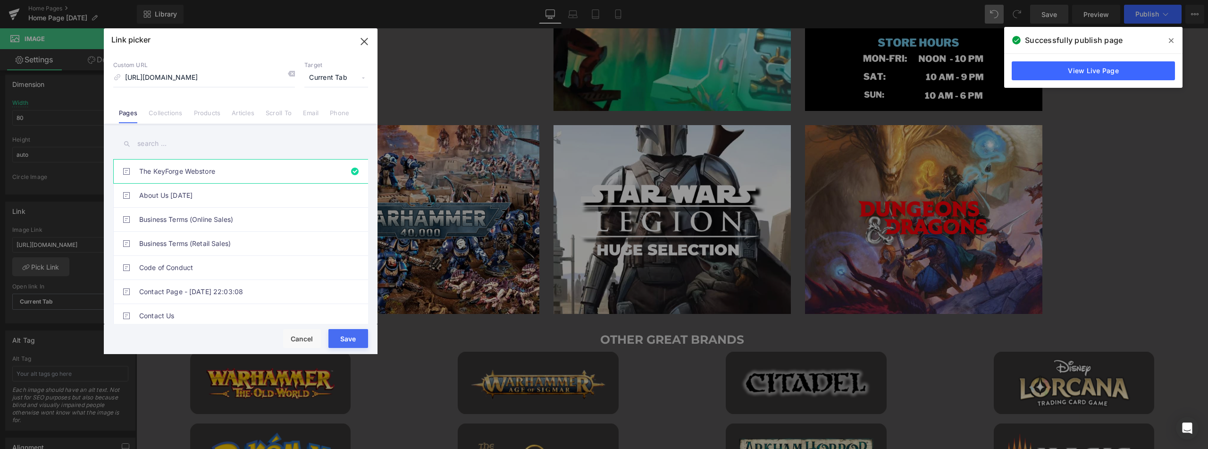
click at [184, 140] on input "text" at bounding box center [240, 143] width 255 height 21
click at [180, 114] on link "Collections" at bounding box center [165, 116] width 33 height 14
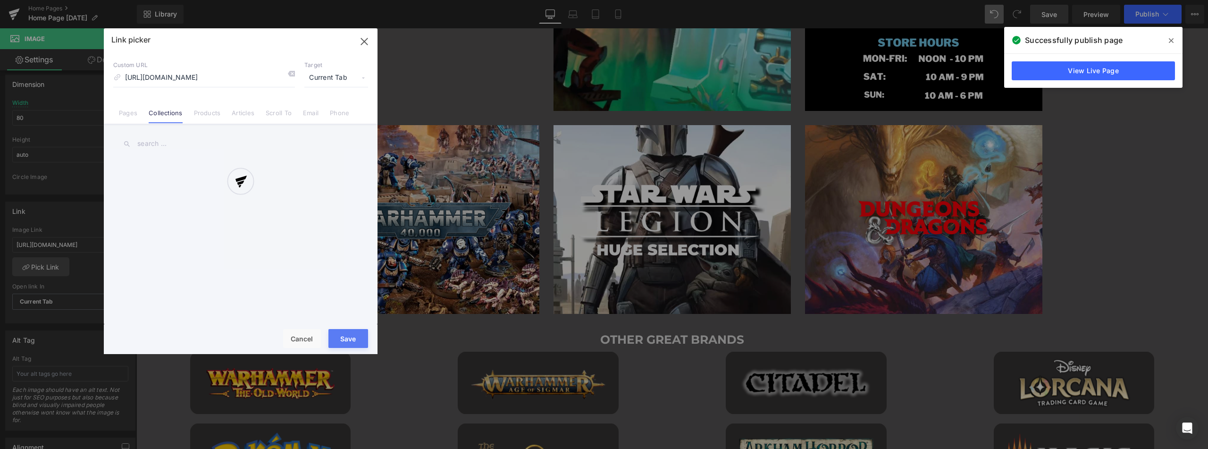
click at [173, 139] on div at bounding box center [241, 191] width 274 height 326
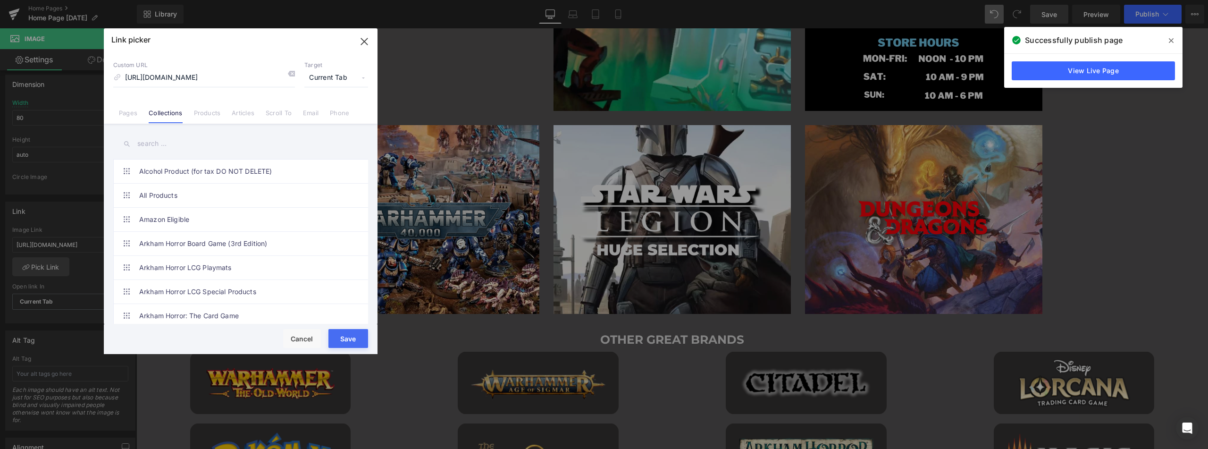
click at [151, 142] on input "text" at bounding box center [240, 143] width 255 height 21
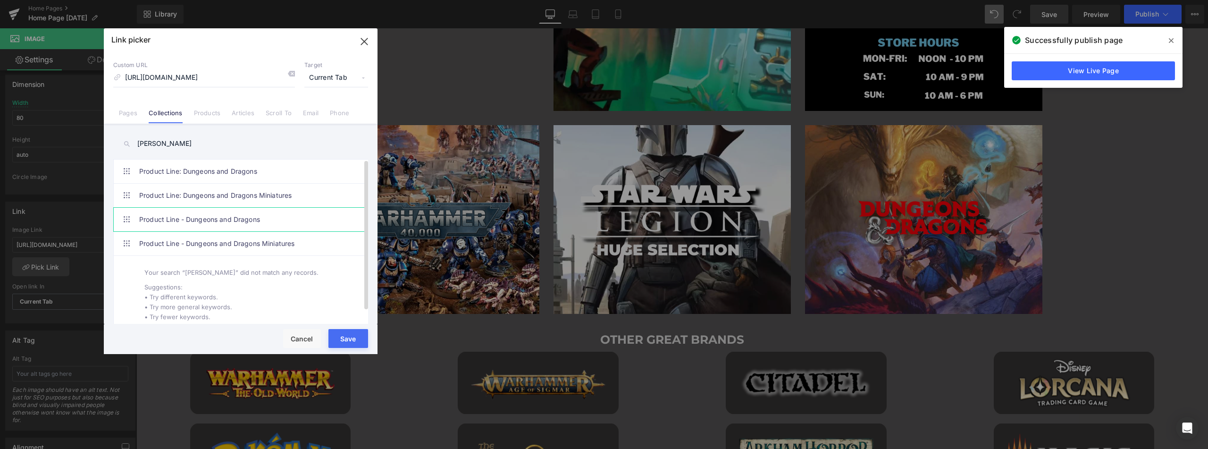
type input "[PERSON_NAME]"
click at [226, 221] on link "Product Line - Dungeons and Dragons" at bounding box center [243, 220] width 208 height 24
type input "/collections/product-line-dungeons-and-dragons-1"
click at [355, 333] on button "Save" at bounding box center [348, 338] width 40 height 19
type input "/collections/product-line-dungeons-and-dragons-1"
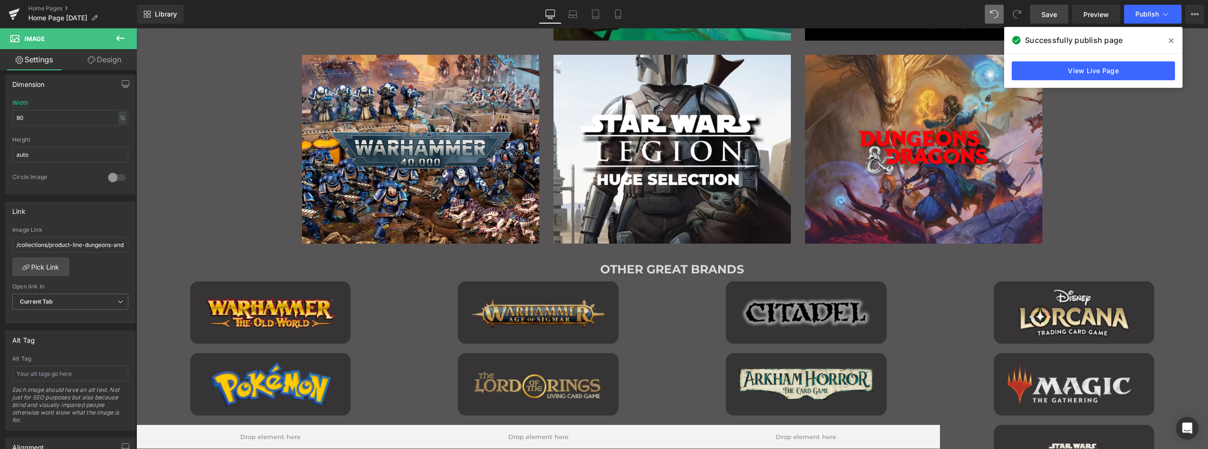
scroll to position [884, 0]
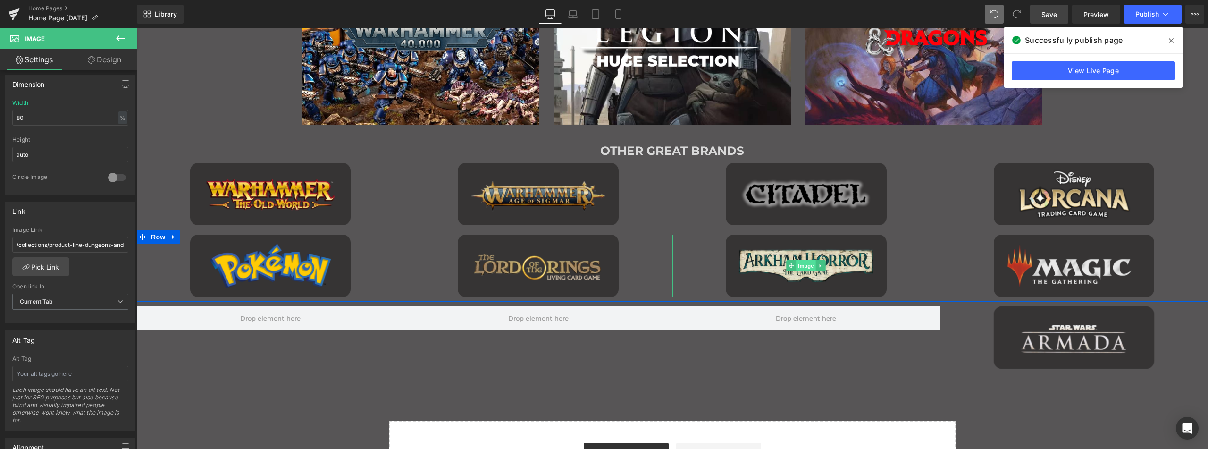
click at [804, 264] on span "Image" at bounding box center [806, 265] width 20 height 11
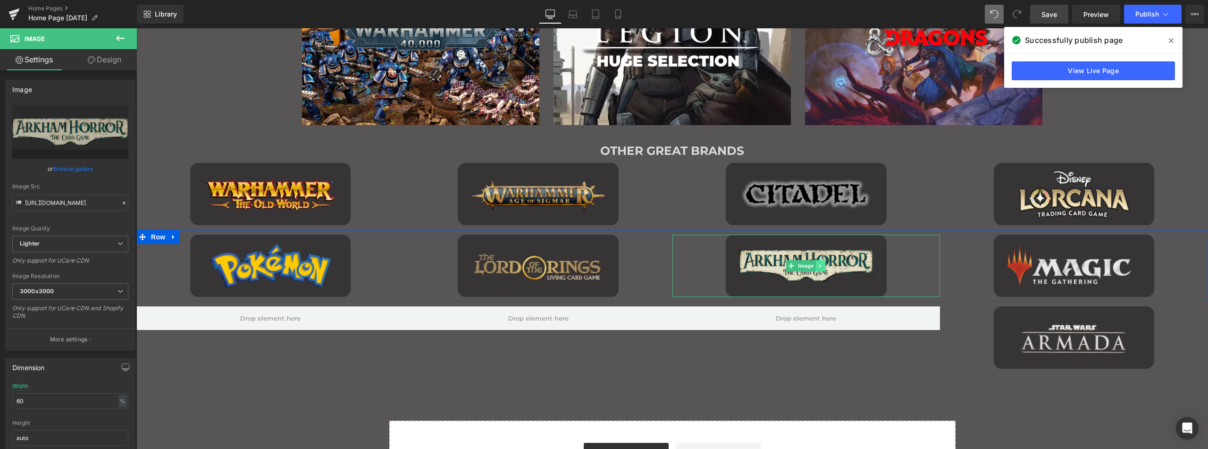
click at [819, 267] on icon "Main content" at bounding box center [819, 265] width 1 height 3
click at [813, 266] on icon "Main content" at bounding box center [815, 265] width 5 height 5
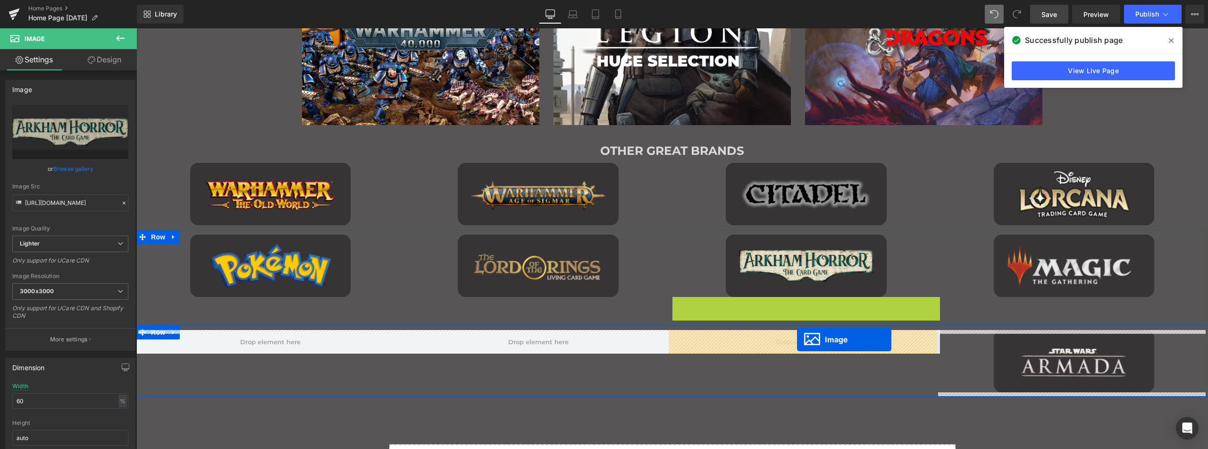
drag, startPoint x: 786, startPoint y: 325, endPoint x: 797, endPoint y: 339, distance: 17.8
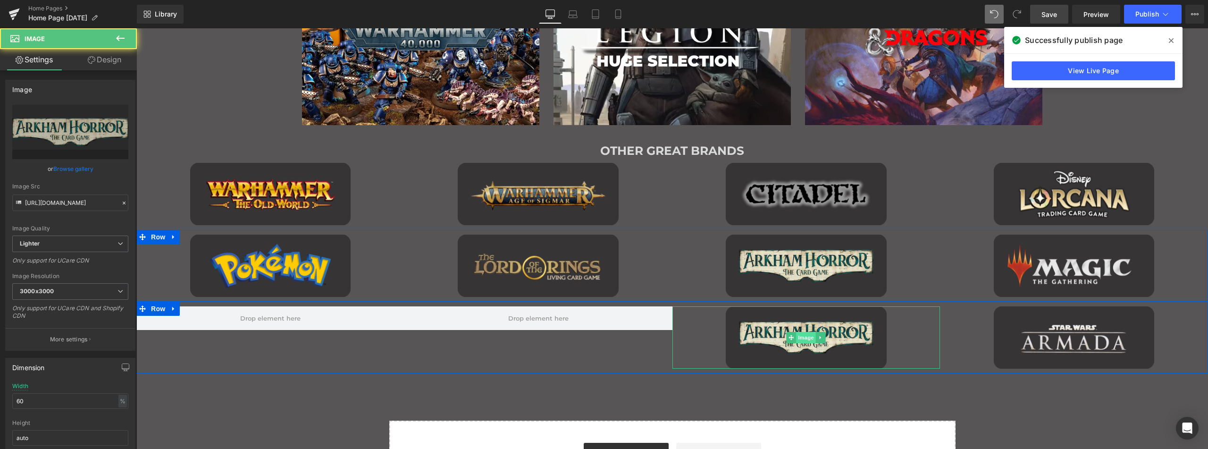
click at [806, 337] on span "Image" at bounding box center [806, 337] width 20 height 11
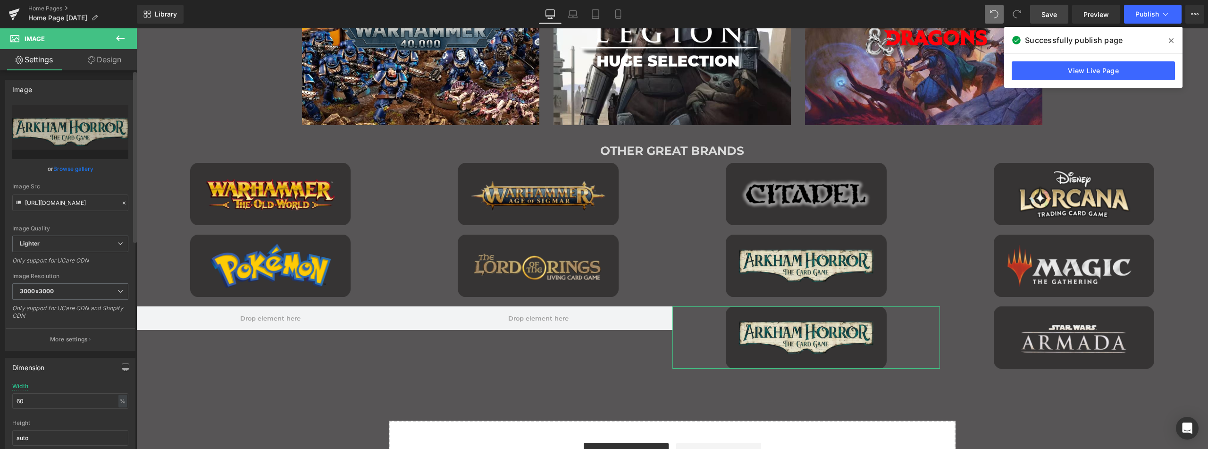
click at [71, 167] on link "Browse gallery" at bounding box center [73, 168] width 40 height 17
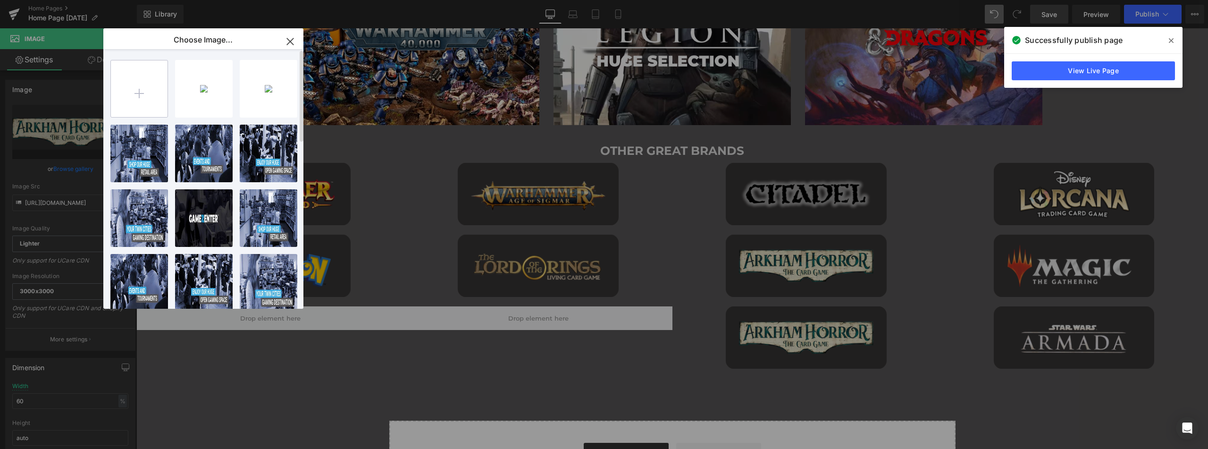
click at [149, 86] on input "file" at bounding box center [139, 88] width 57 height 57
type input "C:\fakepath\GZ great brands.png"
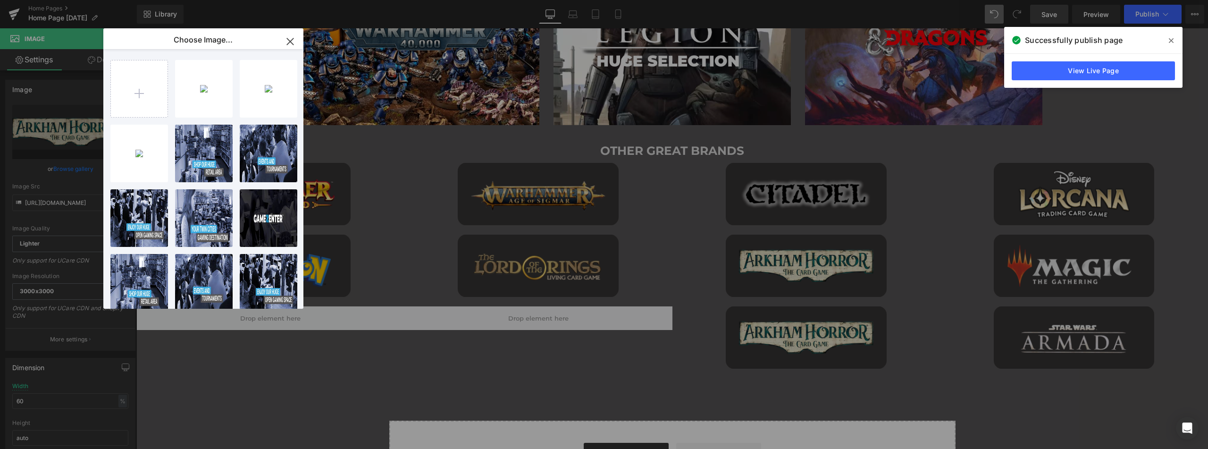
click at [290, 40] on icon "button" at bounding box center [290, 41] width 15 height 15
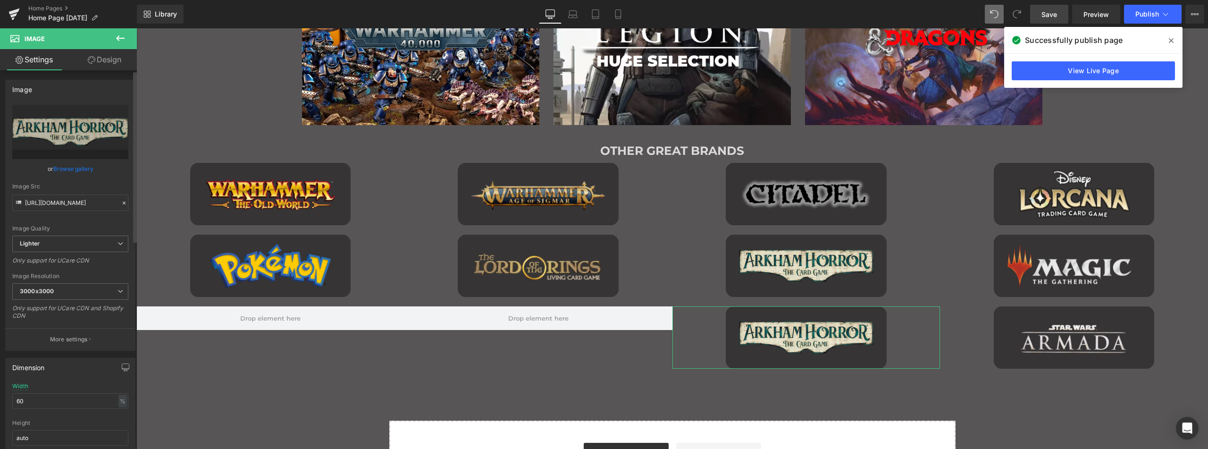
click at [74, 167] on link "Browse gallery" at bounding box center [73, 168] width 40 height 17
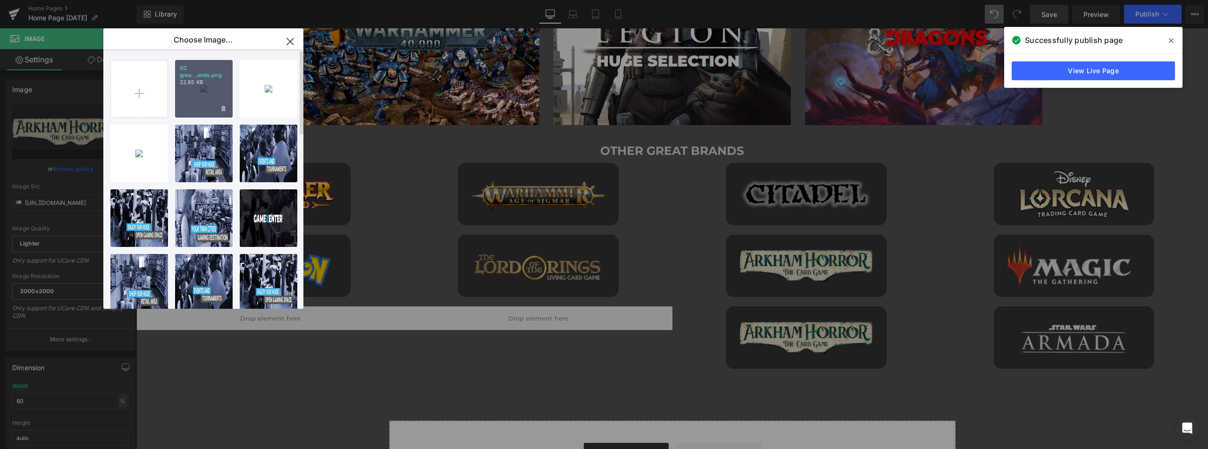
drag, startPoint x: 197, startPoint y: 94, endPoint x: 125, endPoint y: 95, distance: 72.7
click at [197, 94] on div "GZ grea...ands.png 22.85 KB" at bounding box center [204, 89] width 58 height 58
type input "[URL][DOMAIN_NAME]"
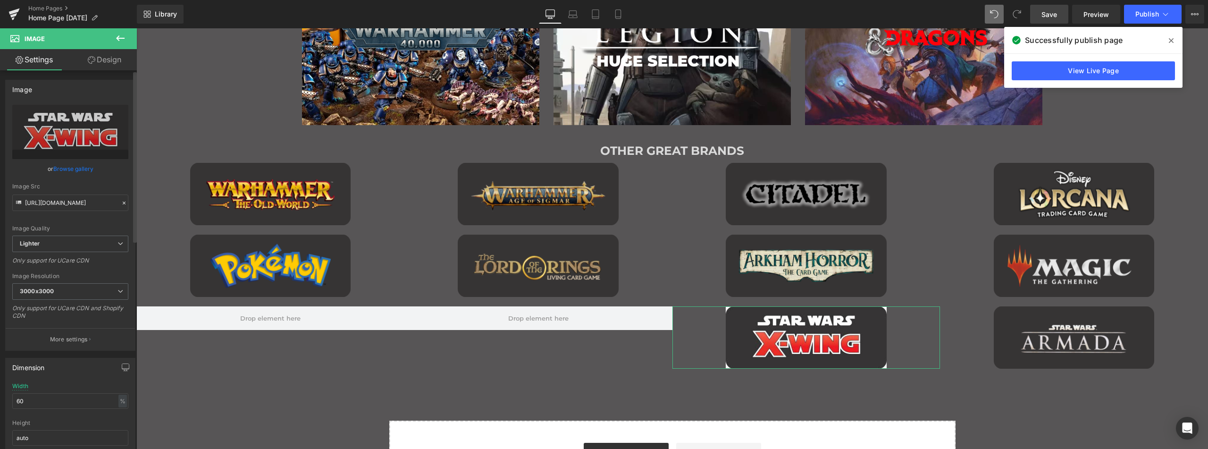
click at [75, 164] on link "Browse gallery" at bounding box center [73, 168] width 40 height 17
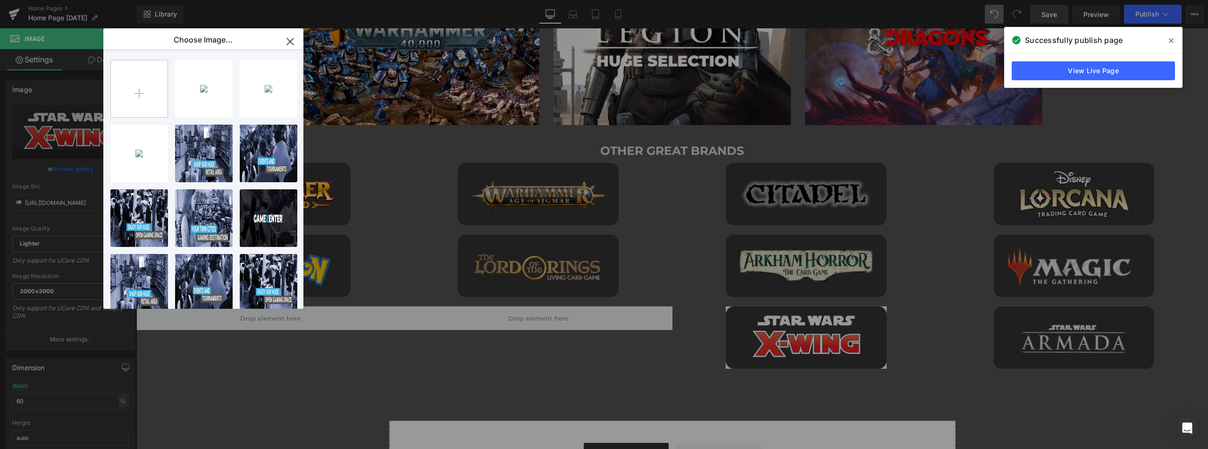
click at [150, 83] on input "file" at bounding box center [139, 88] width 57 height 57
type input "C:\fakepath\GZ great brands x wing.png"
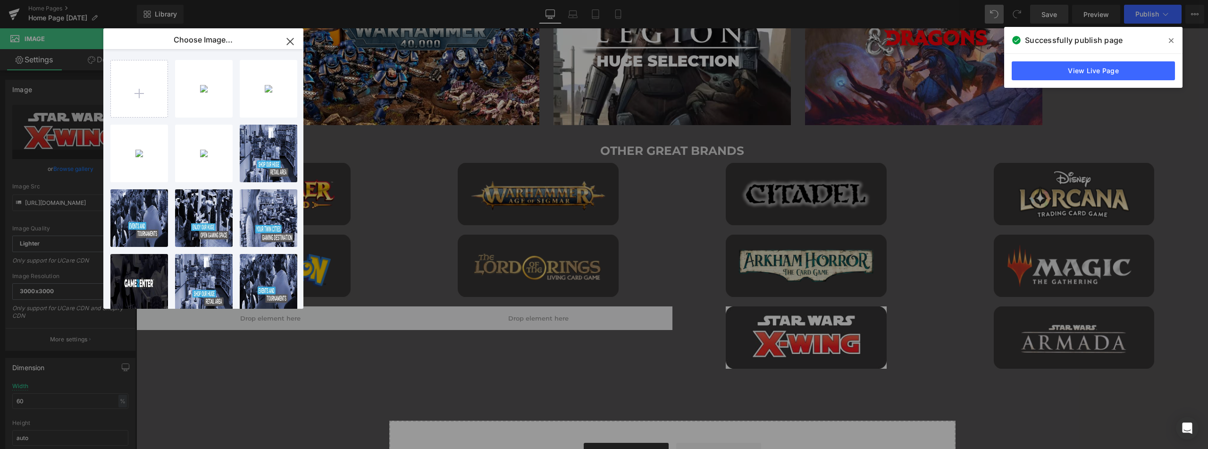
drag, startPoint x: 294, startPoint y: 38, endPoint x: 16, endPoint y: 118, distance: 290.0
click at [294, 38] on icon "button" at bounding box center [290, 41] width 15 height 15
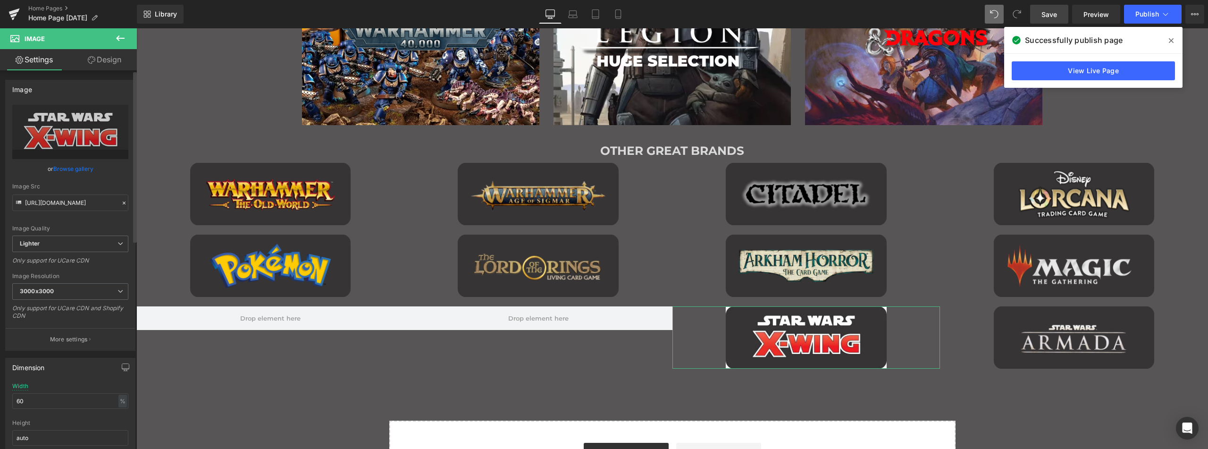
click at [78, 167] on link "Browse gallery" at bounding box center [73, 168] width 40 height 17
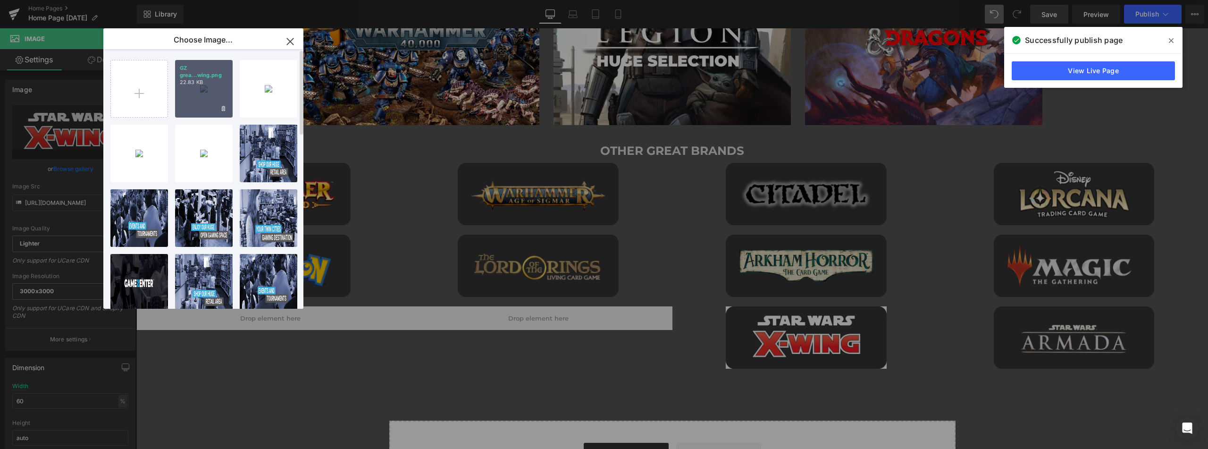
click at [192, 87] on div "GZ grea...wing.png 22.83 KB" at bounding box center [204, 89] width 58 height 58
type input "[URL][DOMAIN_NAME]"
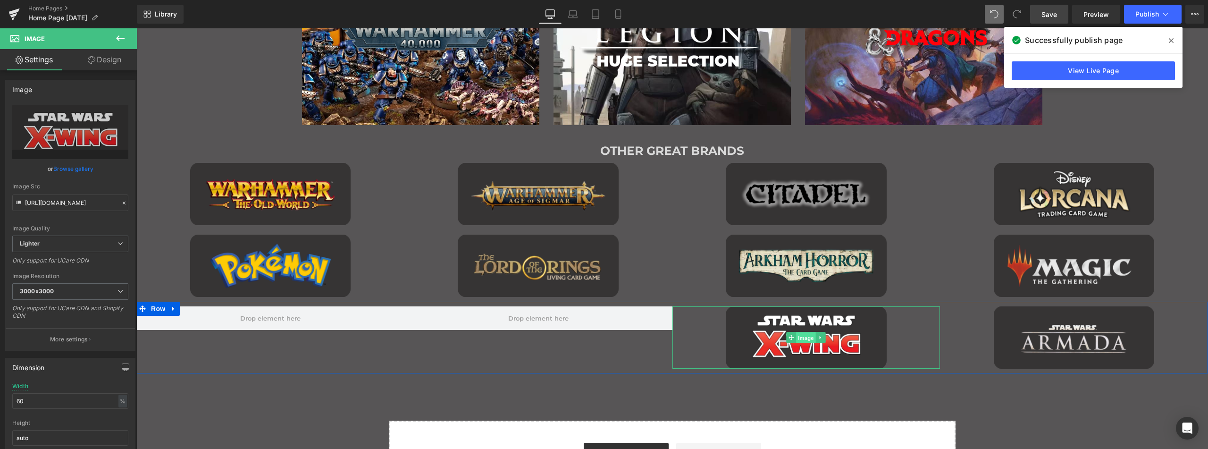
click at [806, 338] on span "Image" at bounding box center [806, 337] width 20 height 11
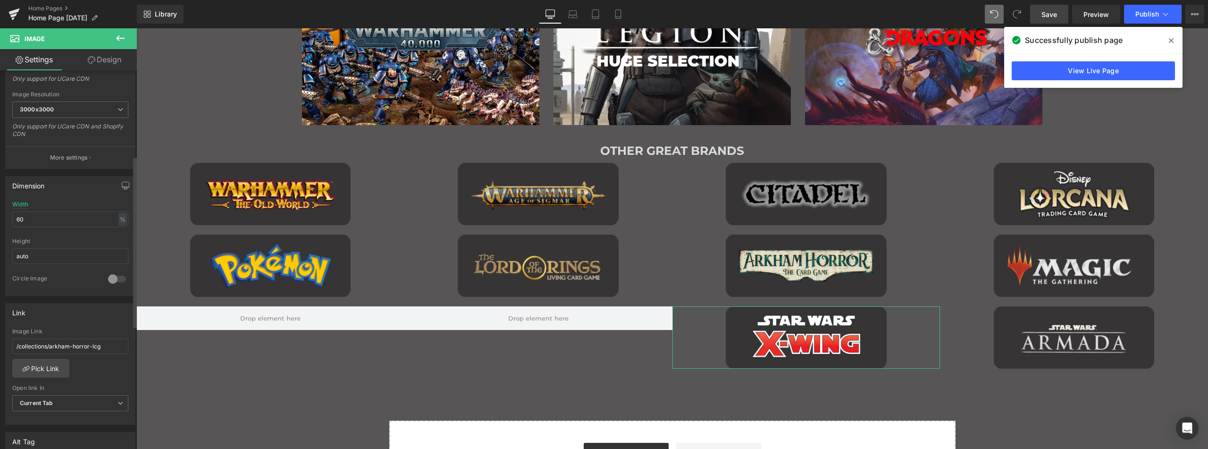
scroll to position [189, 0]
click at [50, 362] on link "Pick Link" at bounding box center [40, 360] width 57 height 19
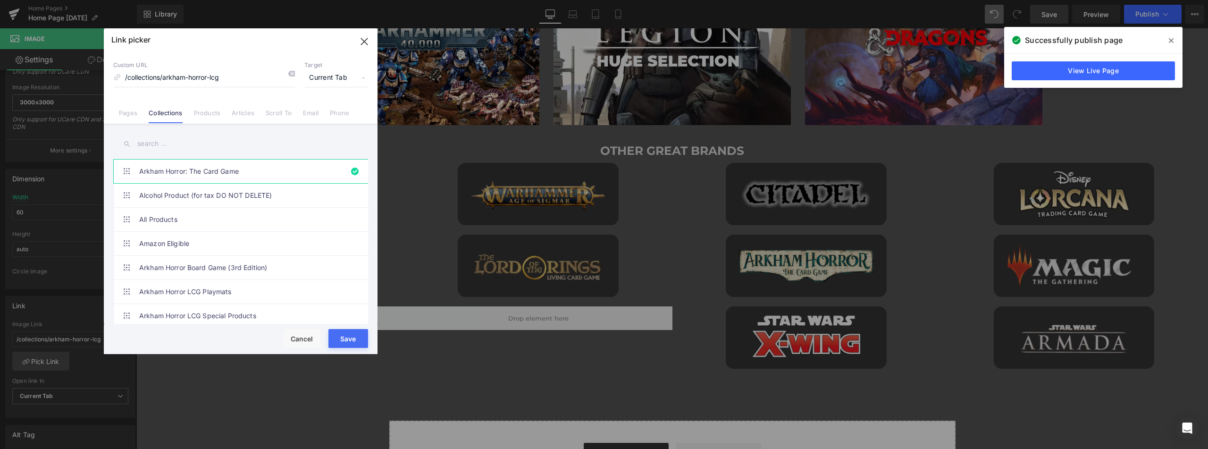
click at [184, 147] on input "text" at bounding box center [240, 143] width 255 height 21
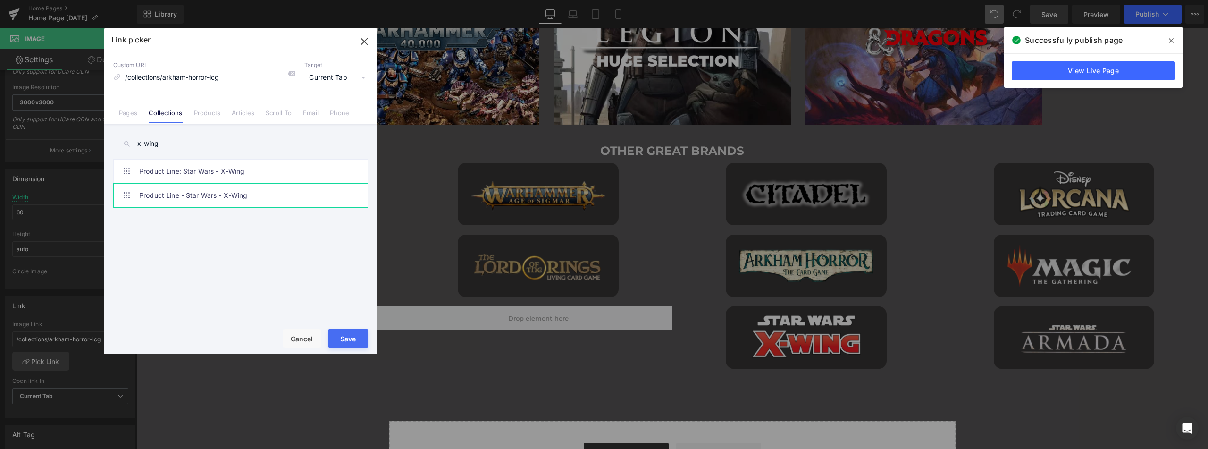
type input "x-wing"
click at [218, 200] on link "Product Line - Star Wars - X-Wing" at bounding box center [243, 196] width 208 height 24
type input "/collections/product-line-star-wars-x-wing"
click at [358, 342] on button "Save" at bounding box center [348, 338] width 40 height 19
type input "/collections/product-line-star-wars-x-wing"
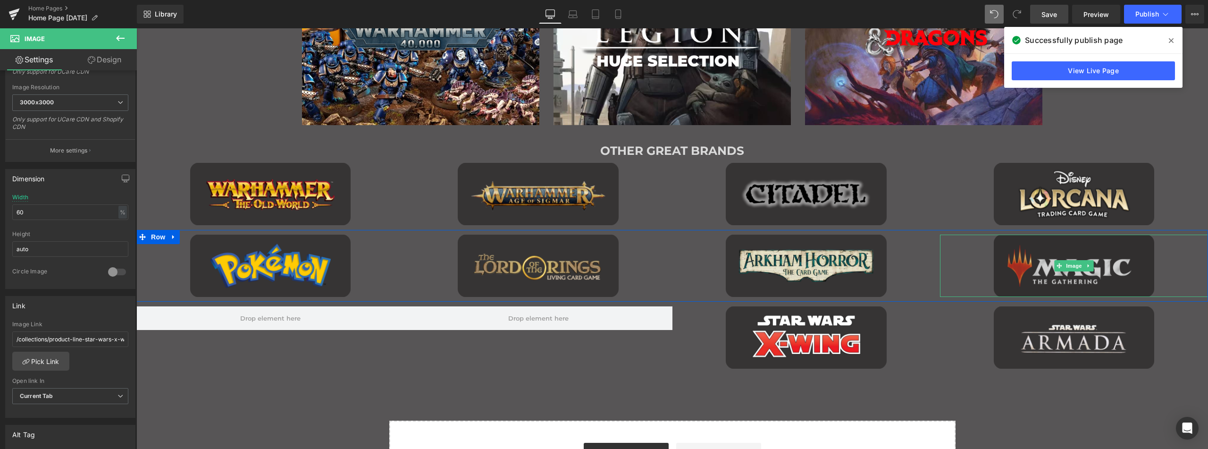
drag, startPoint x: 1072, startPoint y: 267, endPoint x: 1068, endPoint y: 273, distance: 7.1
click at [1072, 267] on span "Image" at bounding box center [1074, 265] width 20 height 11
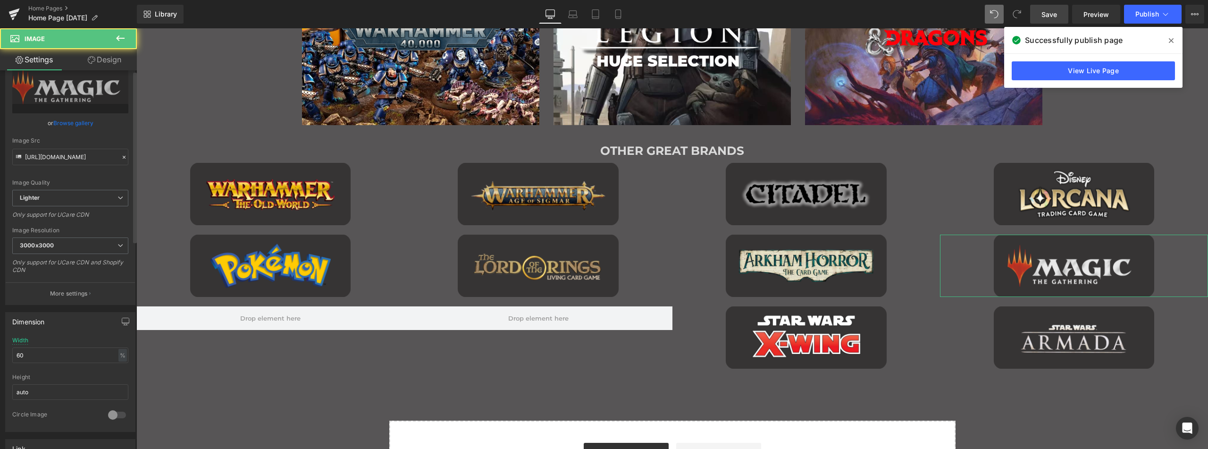
scroll to position [236, 0]
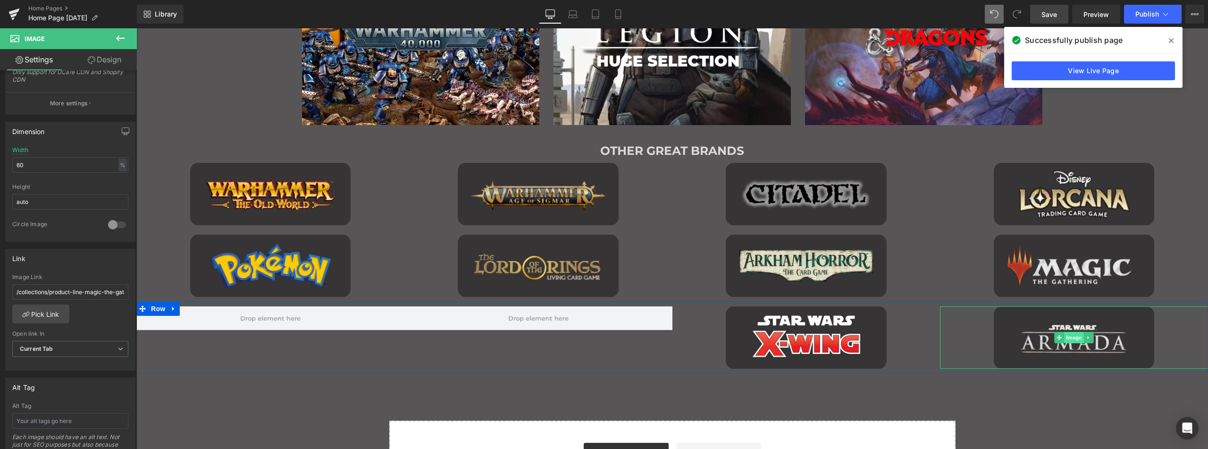
click at [1073, 336] on span "Image" at bounding box center [1074, 337] width 20 height 11
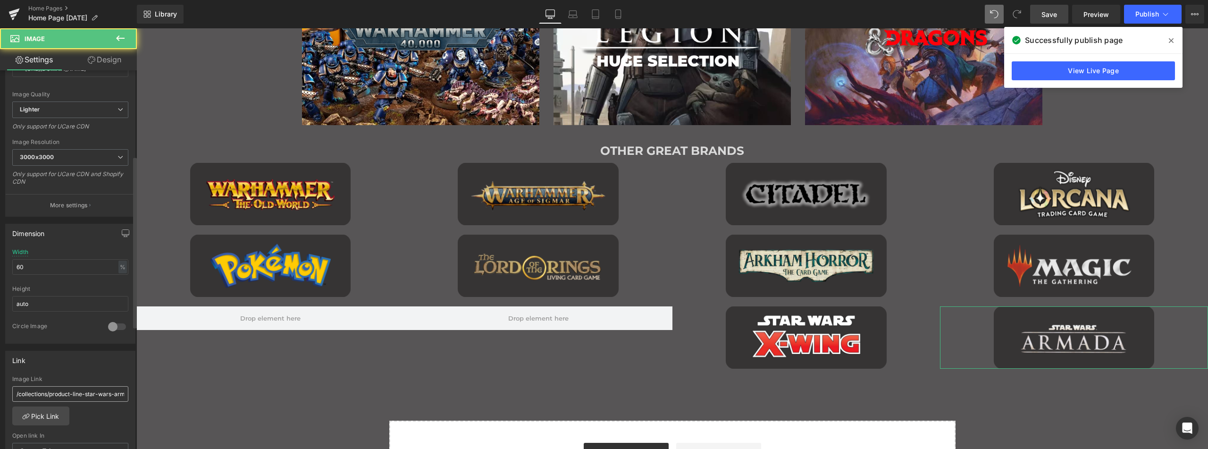
scroll to position [189, 0]
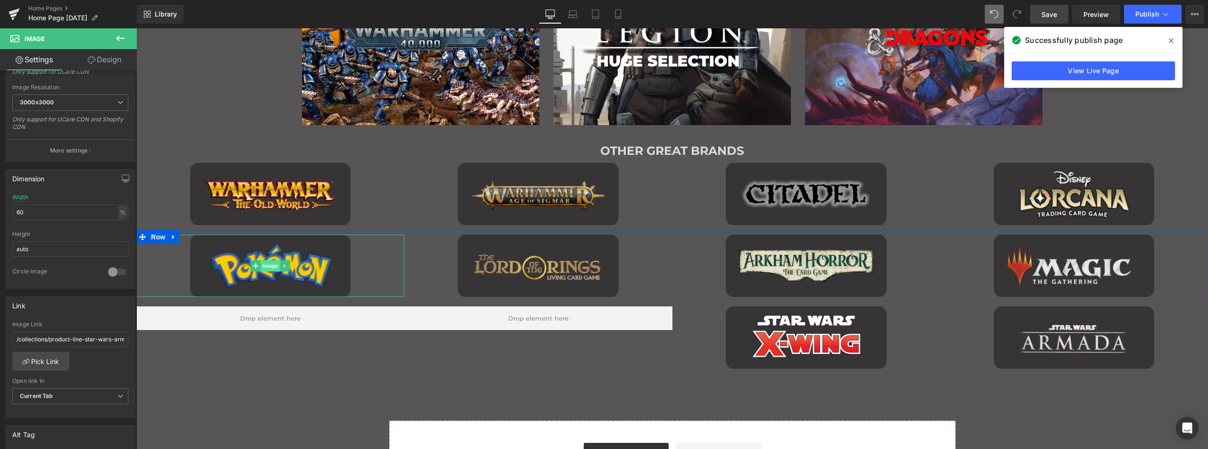
click at [263, 265] on span "Image" at bounding box center [270, 265] width 20 height 11
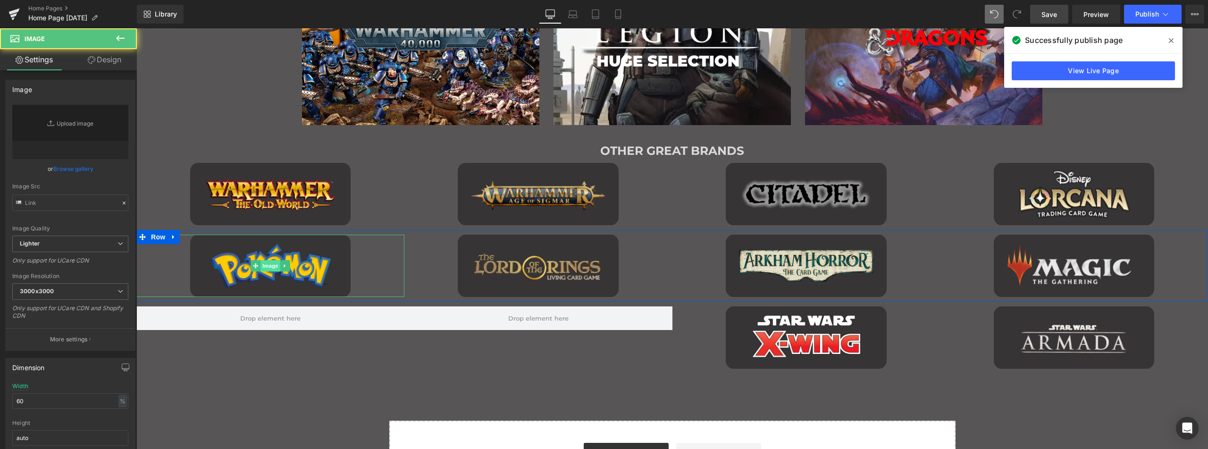
type input "[URL][DOMAIN_NAME]"
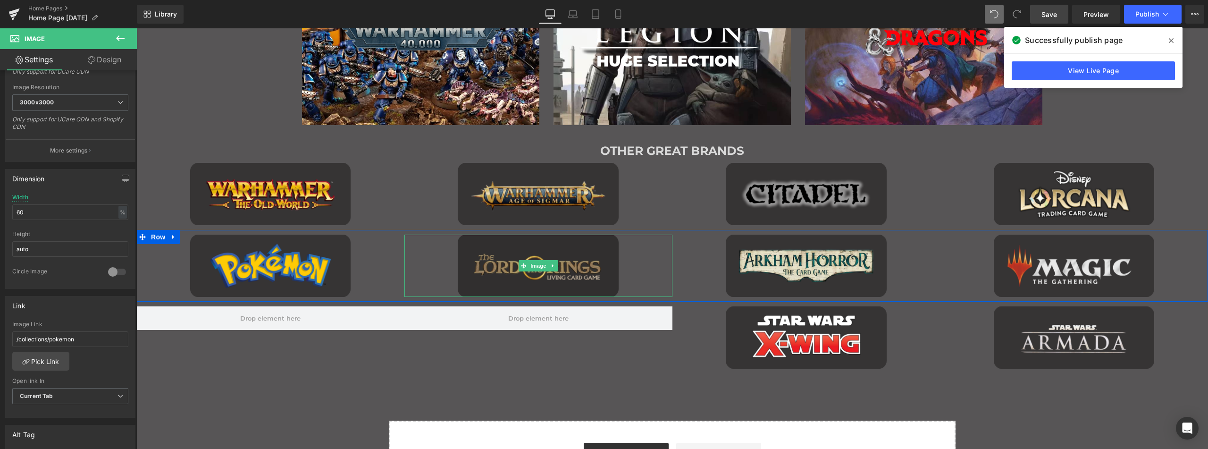
click at [528, 267] on span "Image" at bounding box center [538, 265] width 20 height 11
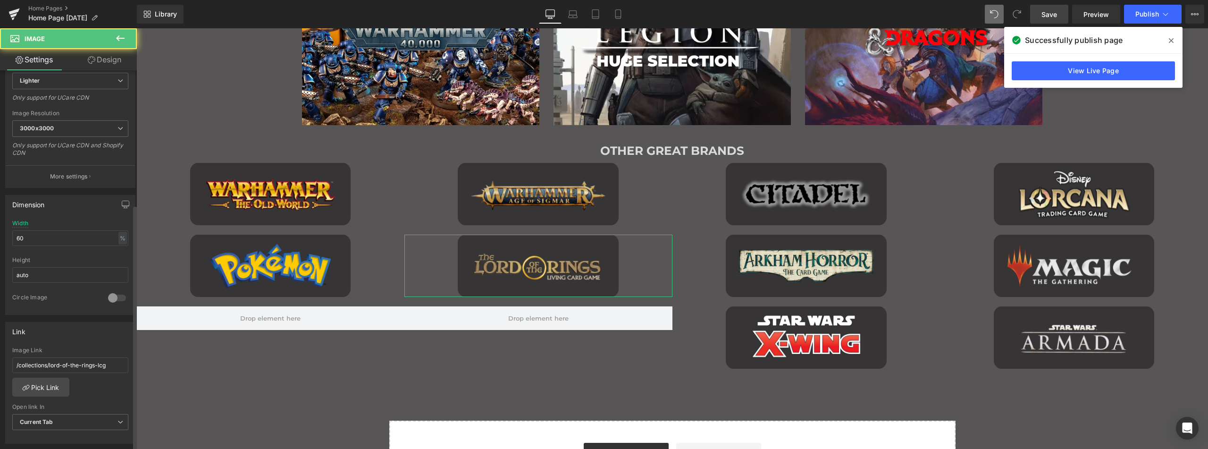
scroll to position [236, 0]
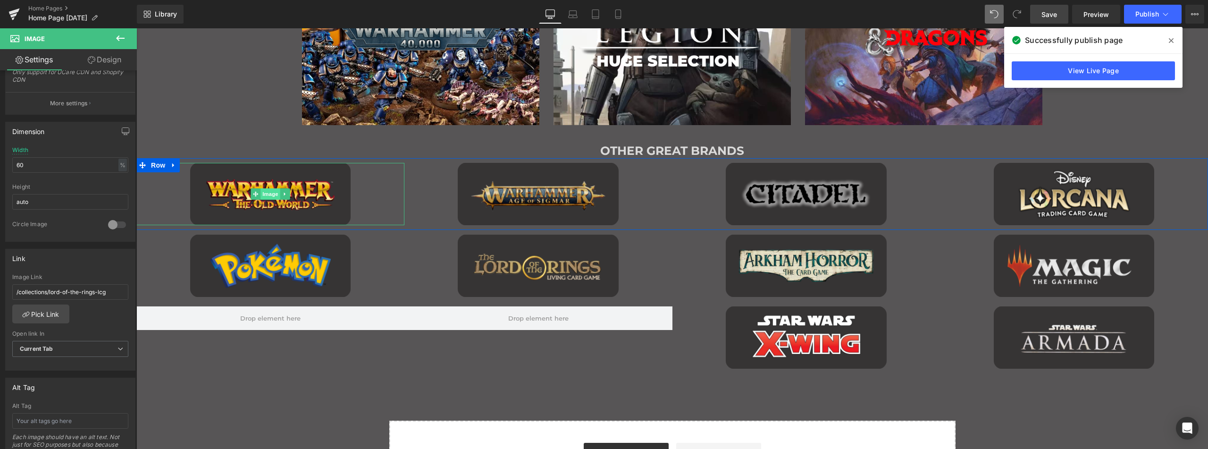
click at [265, 195] on span "Image" at bounding box center [270, 193] width 20 height 11
click at [528, 198] on span "Image" at bounding box center [538, 193] width 20 height 11
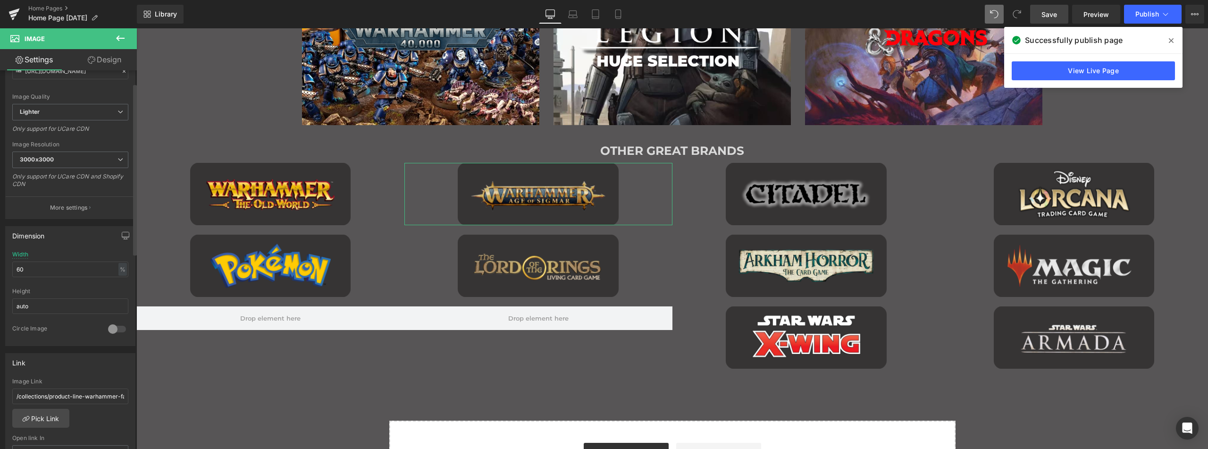
scroll to position [189, 0]
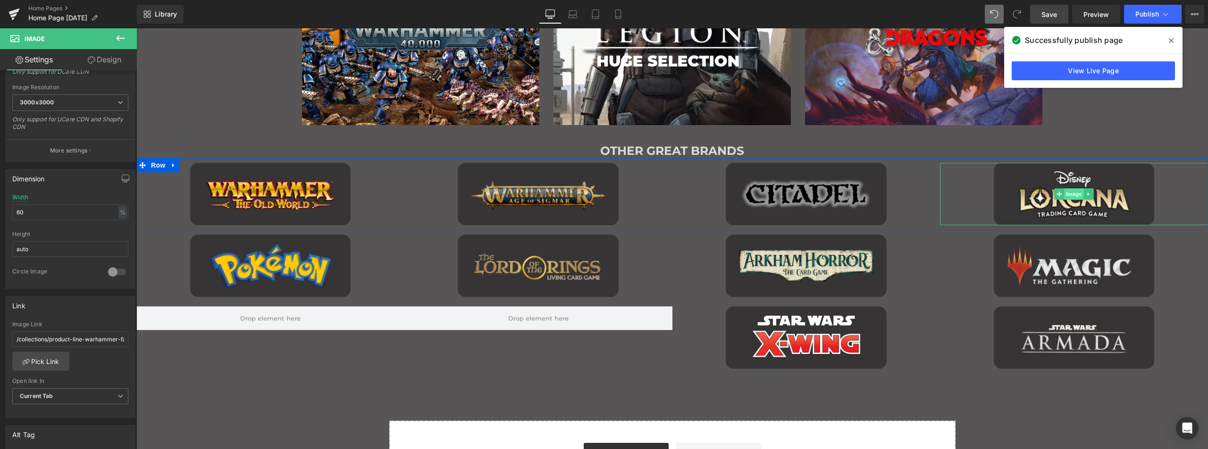
click at [1072, 196] on span "Image" at bounding box center [1074, 193] width 20 height 11
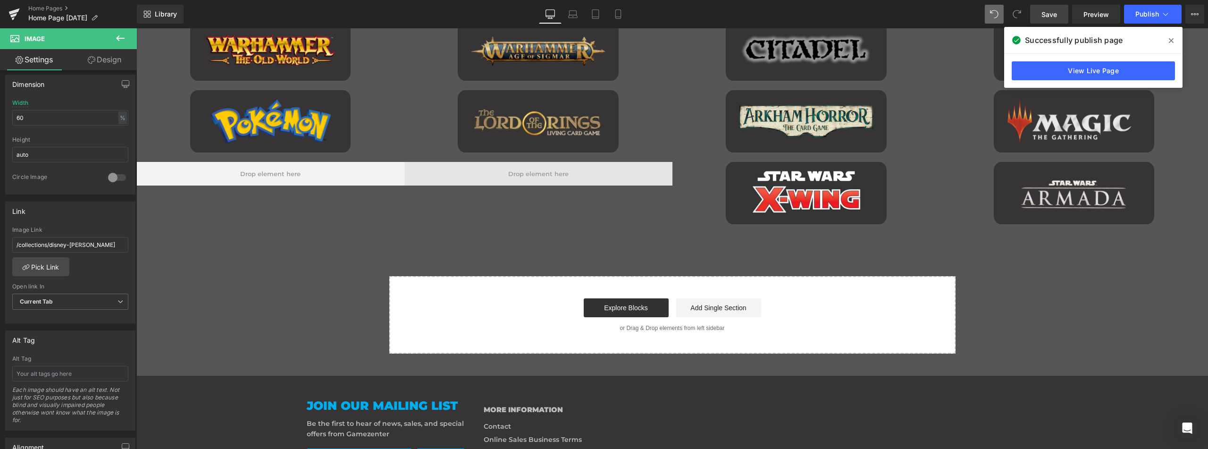
scroll to position [931, 0]
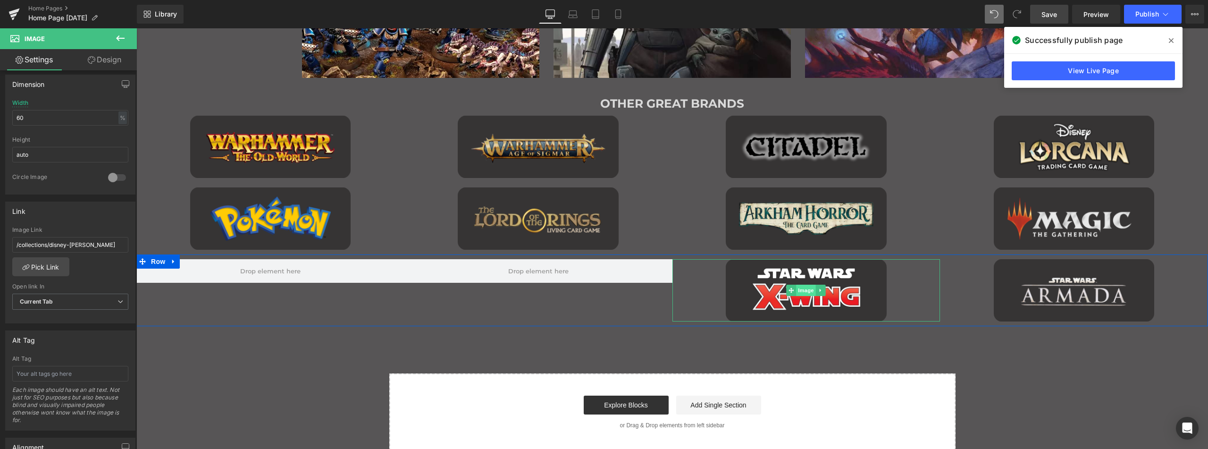
click at [804, 288] on span "Image" at bounding box center [806, 289] width 20 height 11
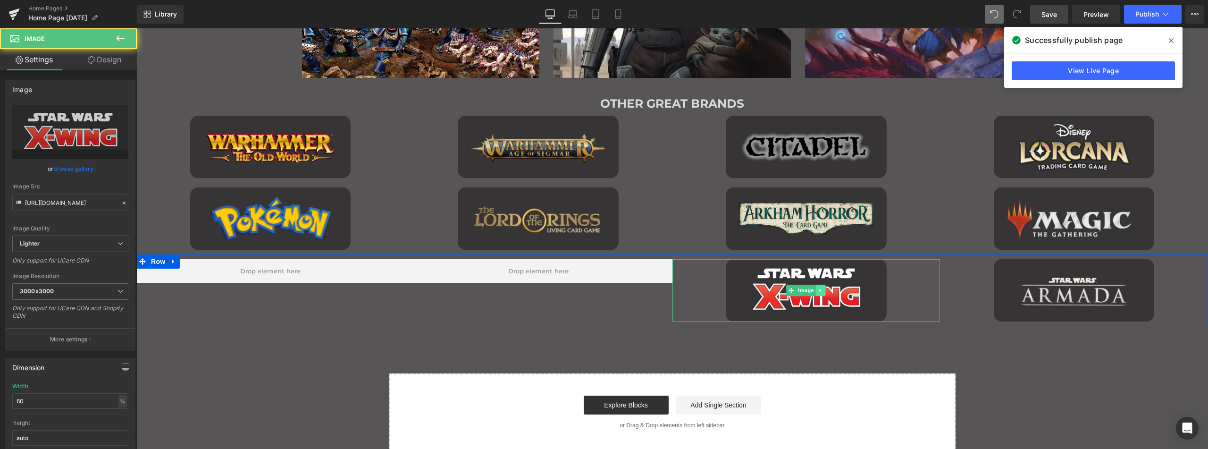
click at [819, 289] on icon "Main content" at bounding box center [820, 290] width 5 height 6
click at [813, 290] on icon "Main content" at bounding box center [815, 290] width 5 height 5
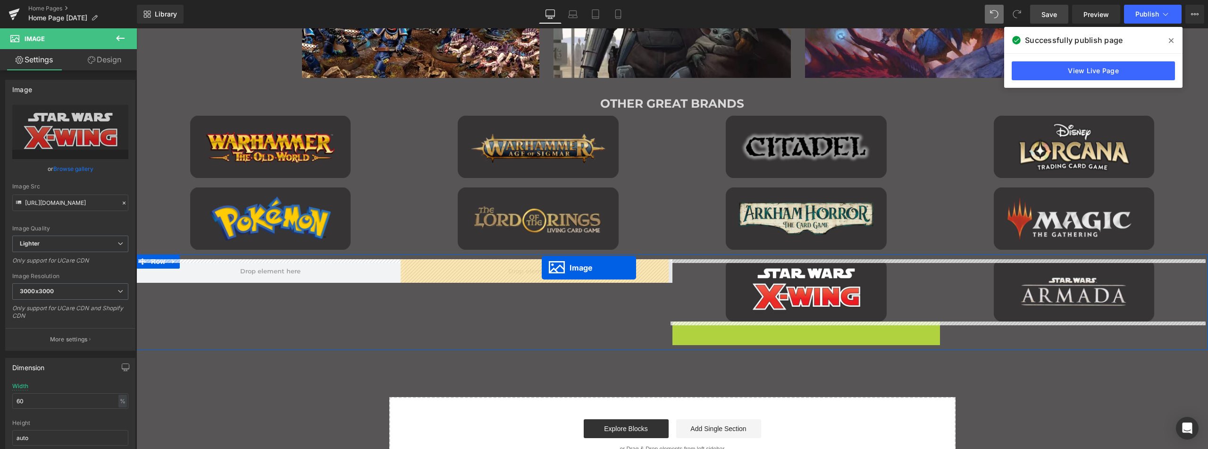
drag, startPoint x: 788, startPoint y: 353, endPoint x: 541, endPoint y: 267, distance: 261.7
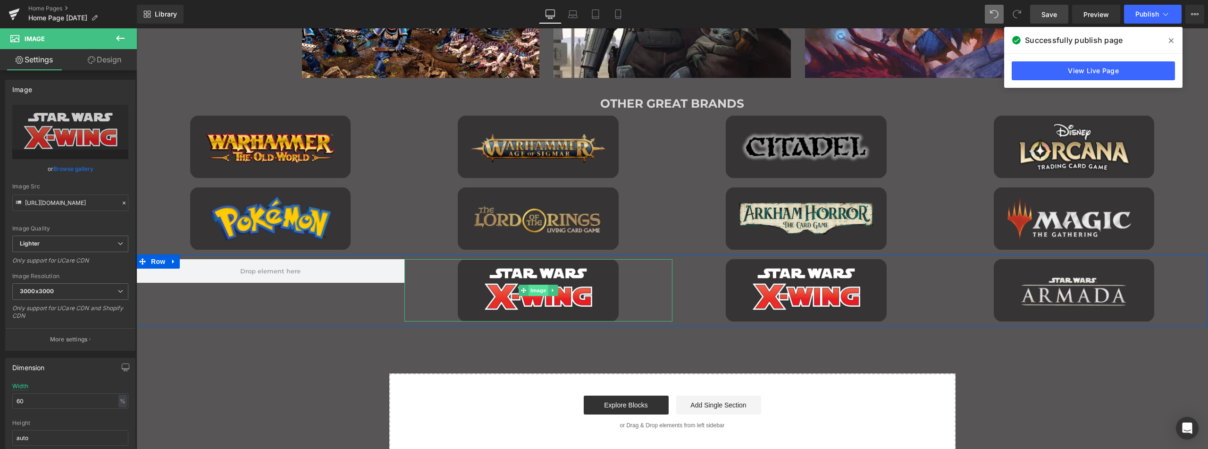
click at [530, 293] on span "Image" at bounding box center [538, 289] width 20 height 11
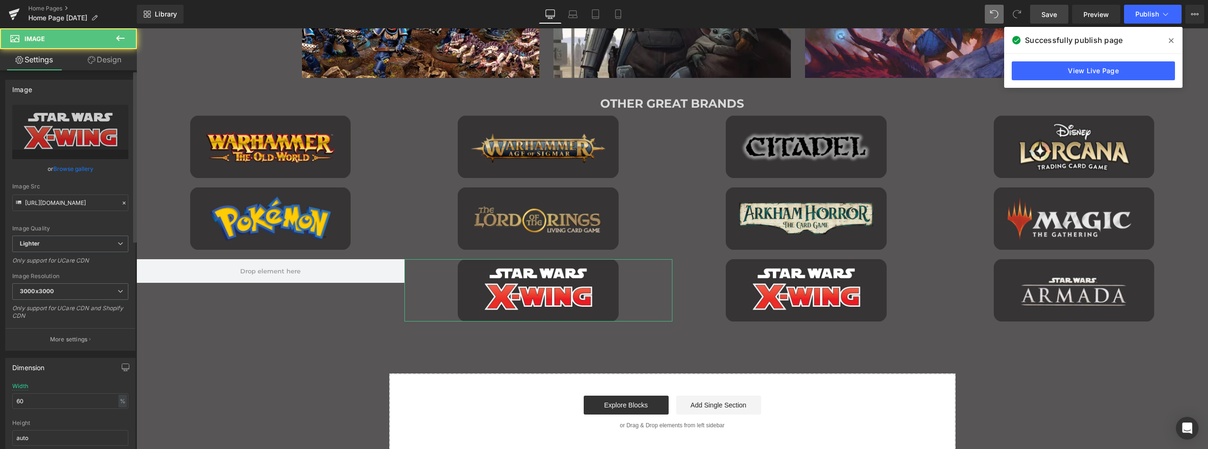
click at [68, 167] on link "Browse gallery" at bounding box center [73, 168] width 40 height 17
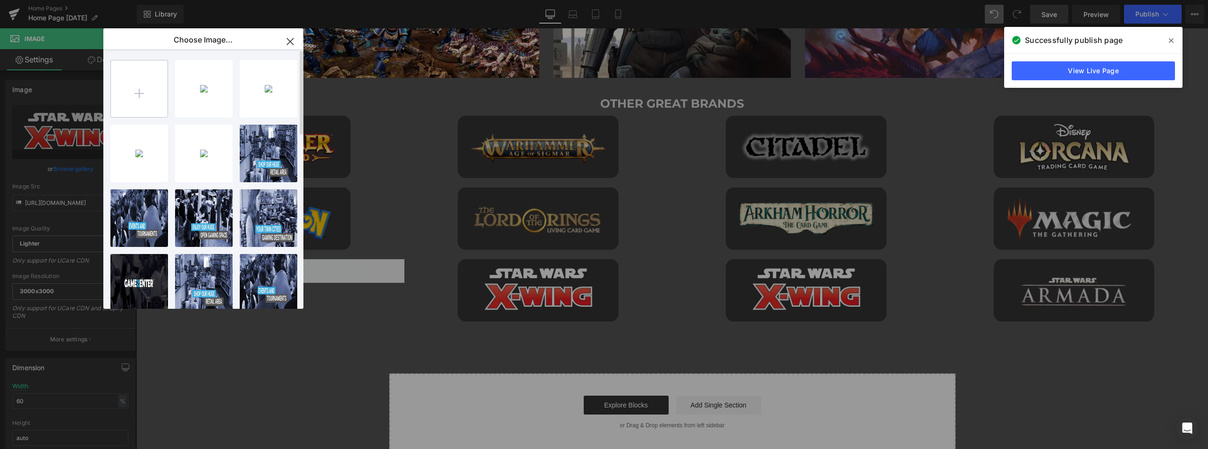
click at [142, 81] on input "file" at bounding box center [139, 88] width 57 height 57
type input "C:\fakepath\GZ great brands catan.png"
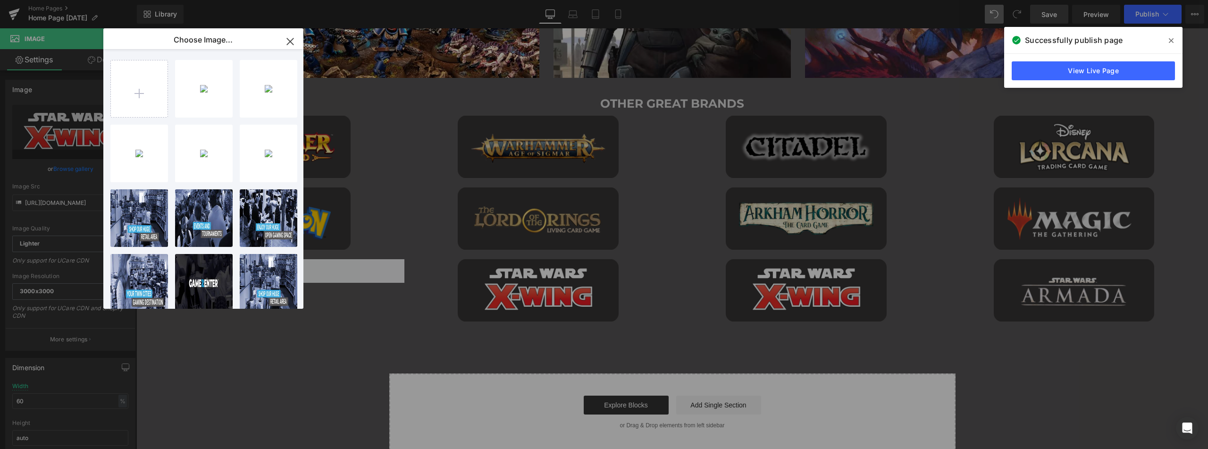
click at [292, 38] on icon "button" at bounding box center [290, 41] width 15 height 15
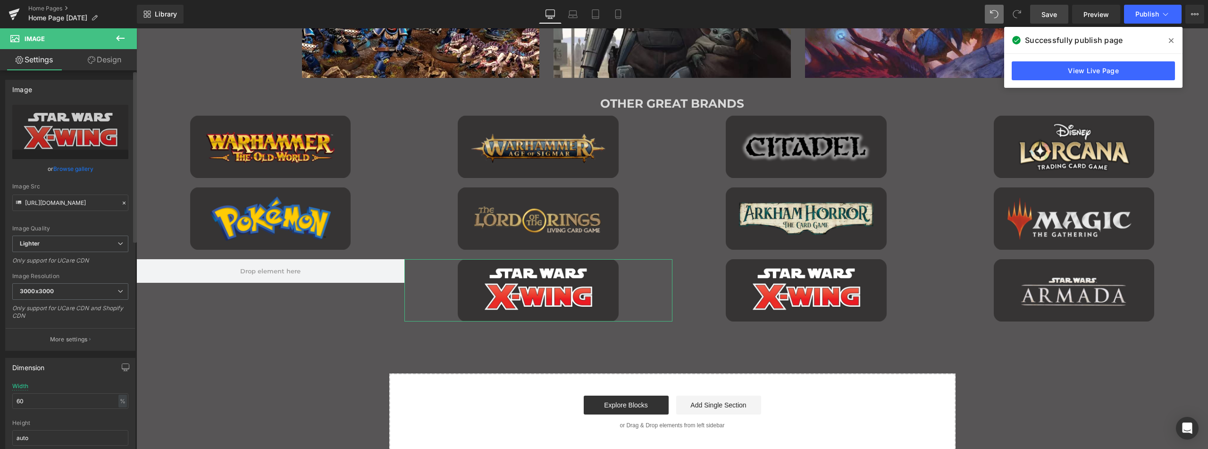
click at [70, 167] on link "Browse gallery" at bounding box center [73, 168] width 40 height 17
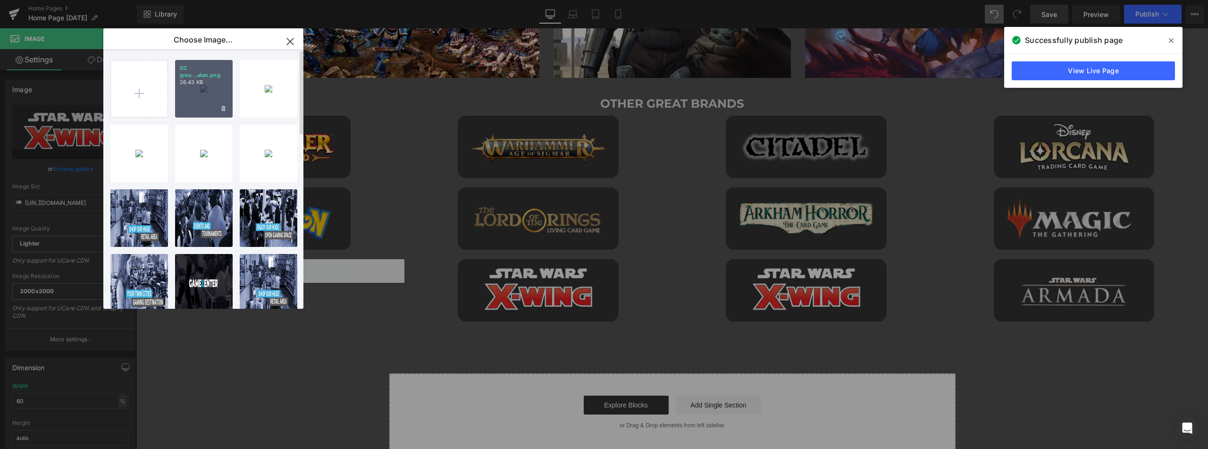
click at [201, 90] on div "GZ grea...atan.png 26.43 KB" at bounding box center [204, 89] width 58 height 58
type input "[URL][DOMAIN_NAME]"
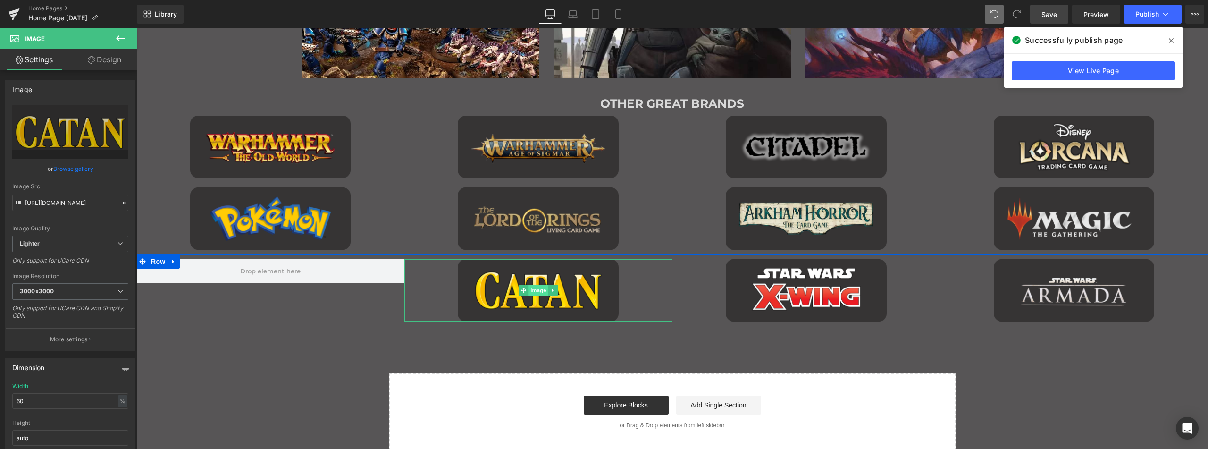
click at [540, 291] on span "Image" at bounding box center [538, 289] width 20 height 11
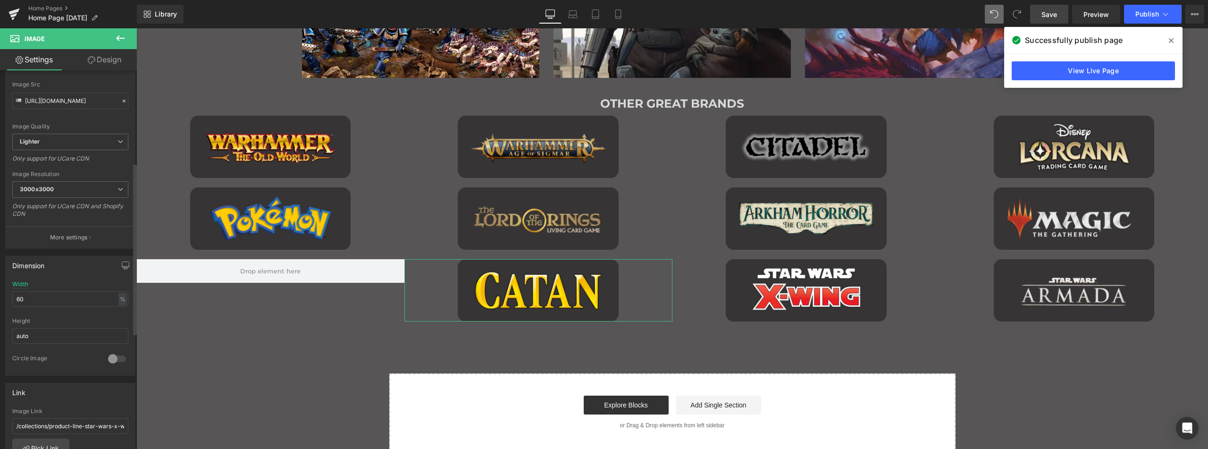
scroll to position [236, 0]
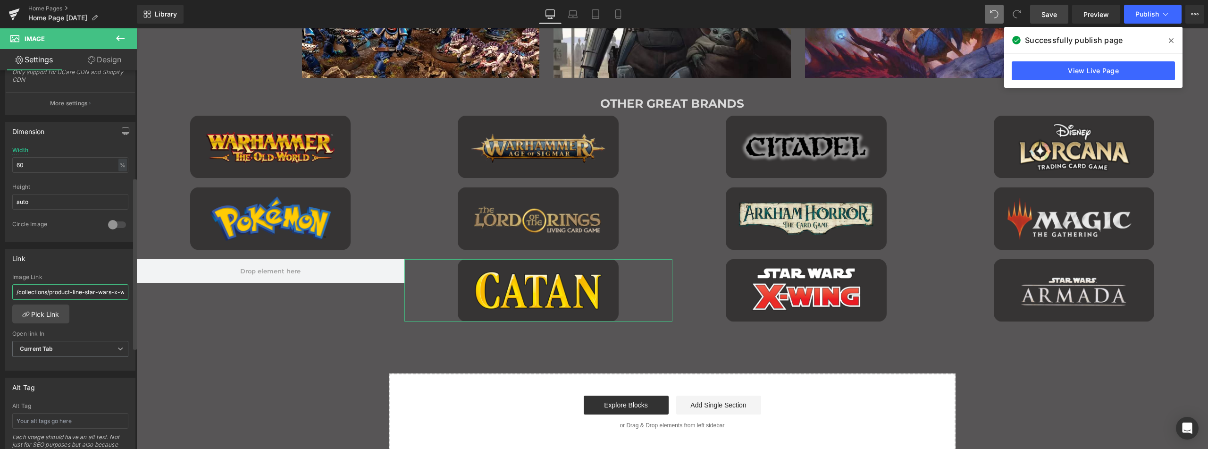
click at [67, 293] on input "/collections/product-line-star-wars-x-wing" at bounding box center [70, 292] width 116 height 16
click at [52, 313] on link "Pick Link" at bounding box center [40, 313] width 57 height 19
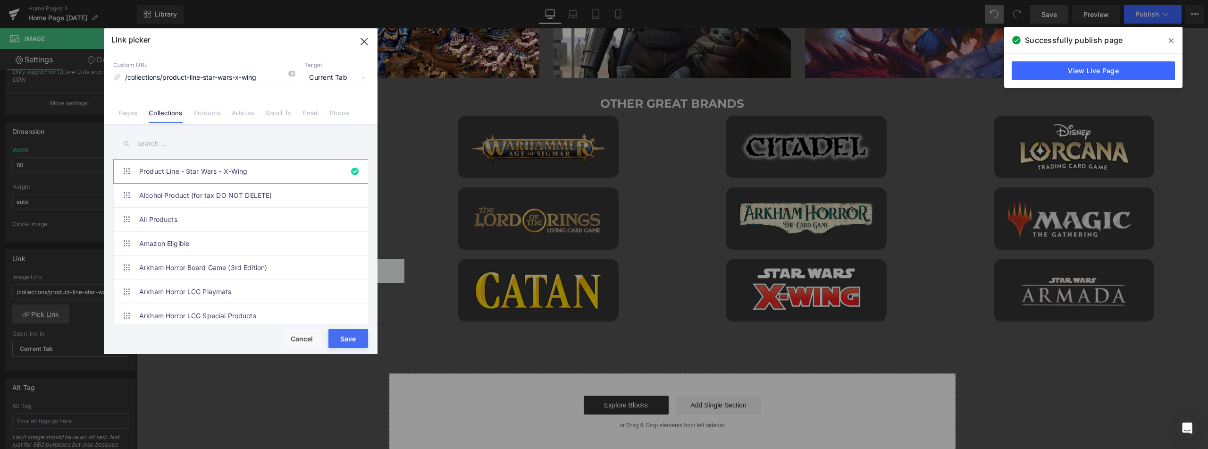
click at [217, 137] on input "text" at bounding box center [240, 143] width 255 height 21
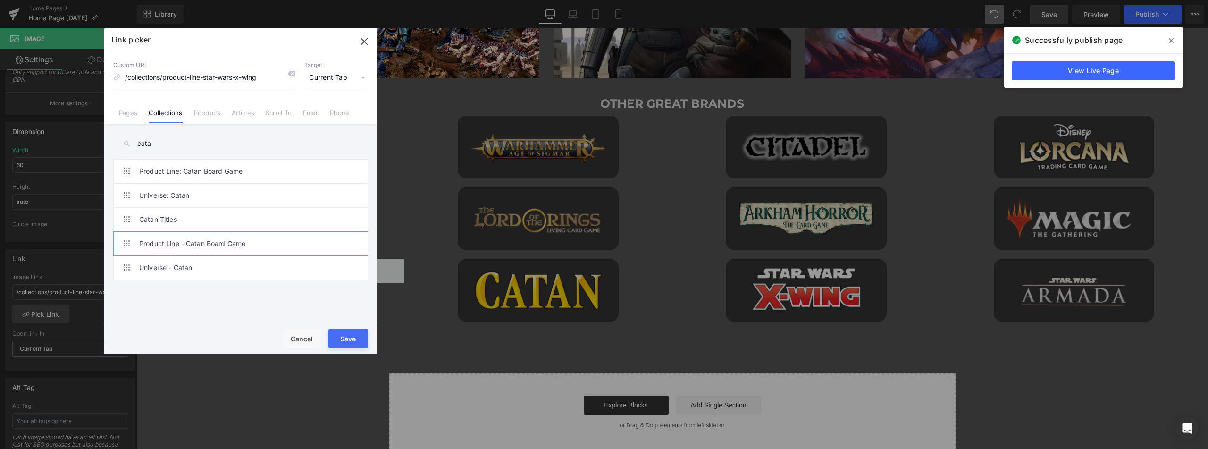
type input "cata"
click at [195, 243] on link "Product Line - Catan Board Game" at bounding box center [243, 244] width 208 height 24
type input "/collections/product-line-catan-board-game-1"
click at [351, 338] on button "Save" at bounding box center [348, 338] width 40 height 19
type input "/collections/product-line-catan-board-game-1"
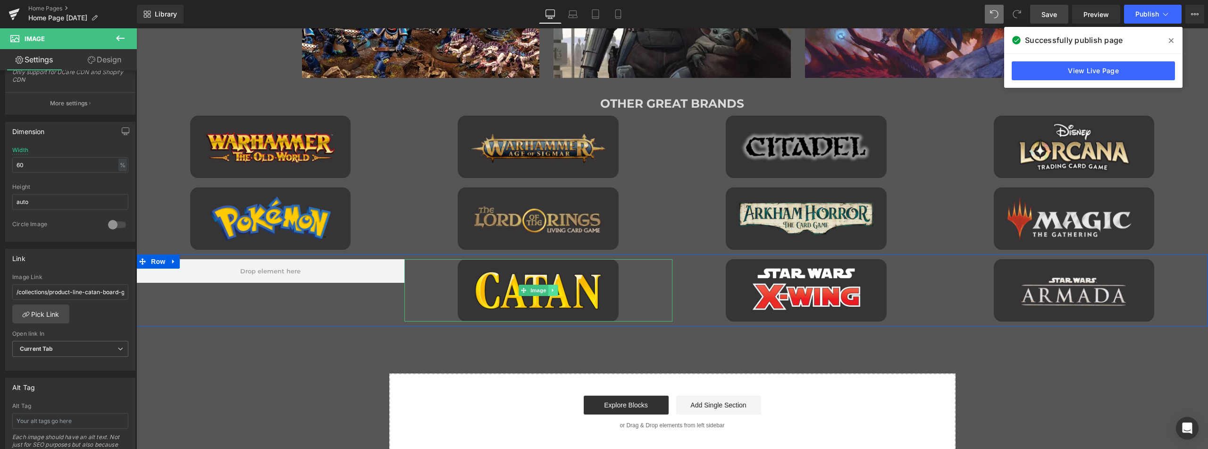
click at [550, 288] on icon "Main content" at bounding box center [552, 290] width 5 height 6
click at [547, 291] on icon "Main content" at bounding box center [547, 290] width 5 height 5
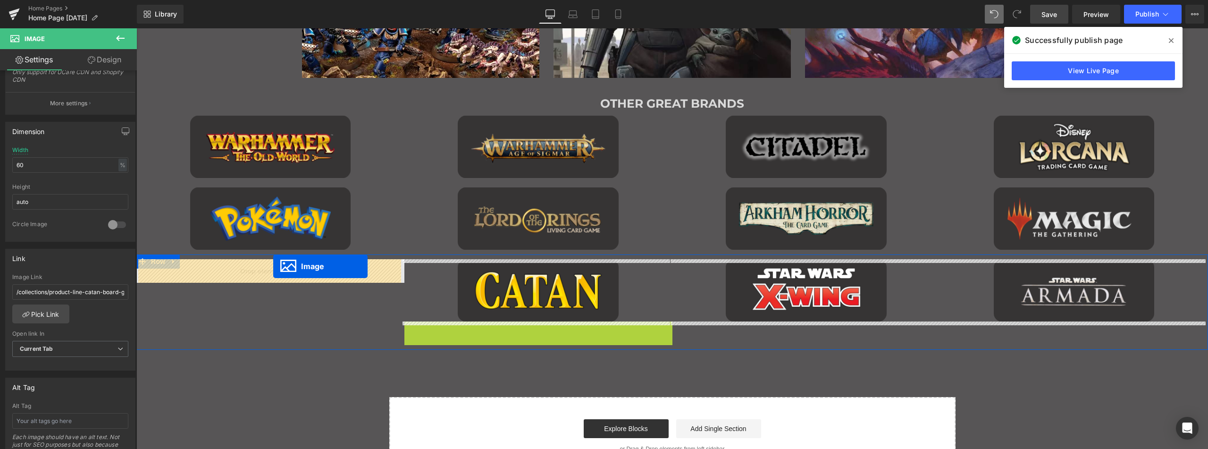
drag, startPoint x: 518, startPoint y: 353, endPoint x: 273, endPoint y: 266, distance: 259.3
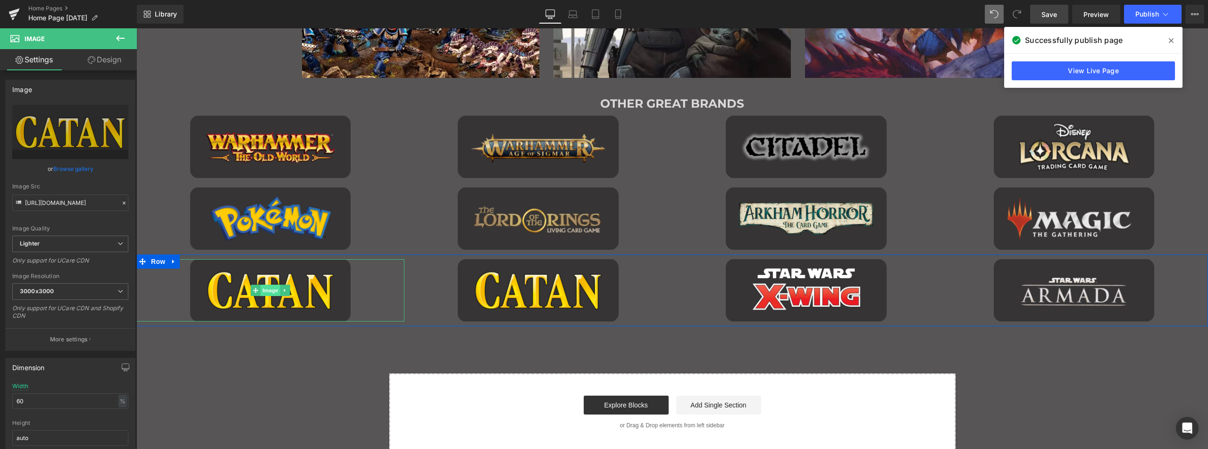
click at [264, 287] on span "Image" at bounding box center [270, 289] width 20 height 11
click at [267, 291] on span "Image" at bounding box center [270, 289] width 20 height 11
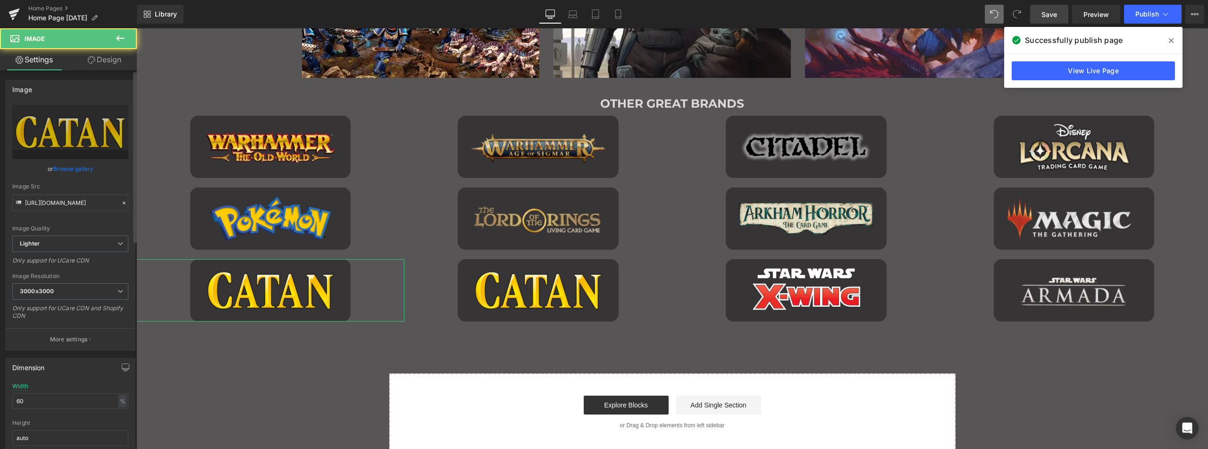
click at [76, 168] on link "Browse gallery" at bounding box center [73, 168] width 40 height 17
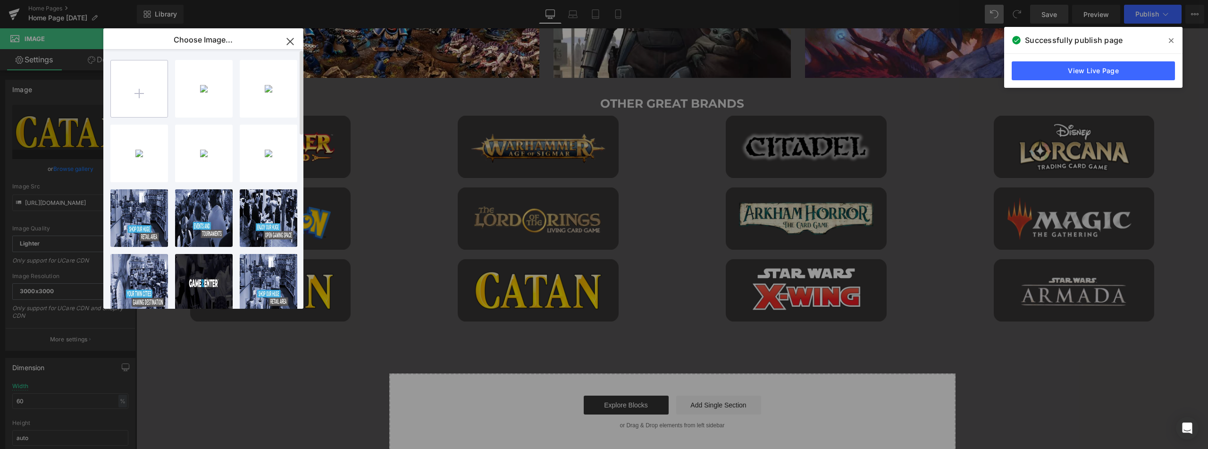
click at [150, 82] on input "file" at bounding box center [139, 88] width 57 height 57
click at [142, 93] on input "file" at bounding box center [139, 88] width 57 height 57
type input "C:\fakepath\GZ great brands pandemic.png"
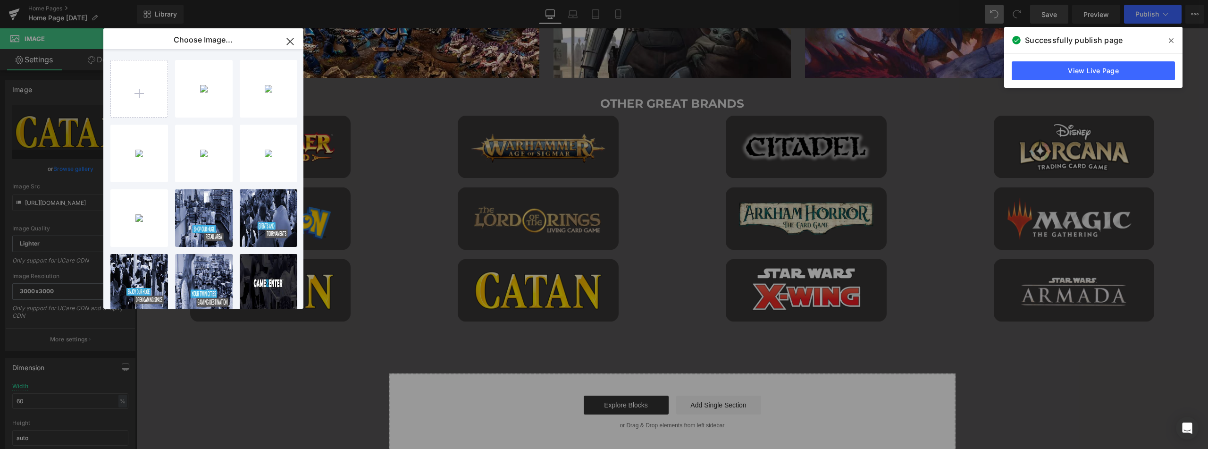
click at [294, 40] on icon "button" at bounding box center [290, 41] width 15 height 15
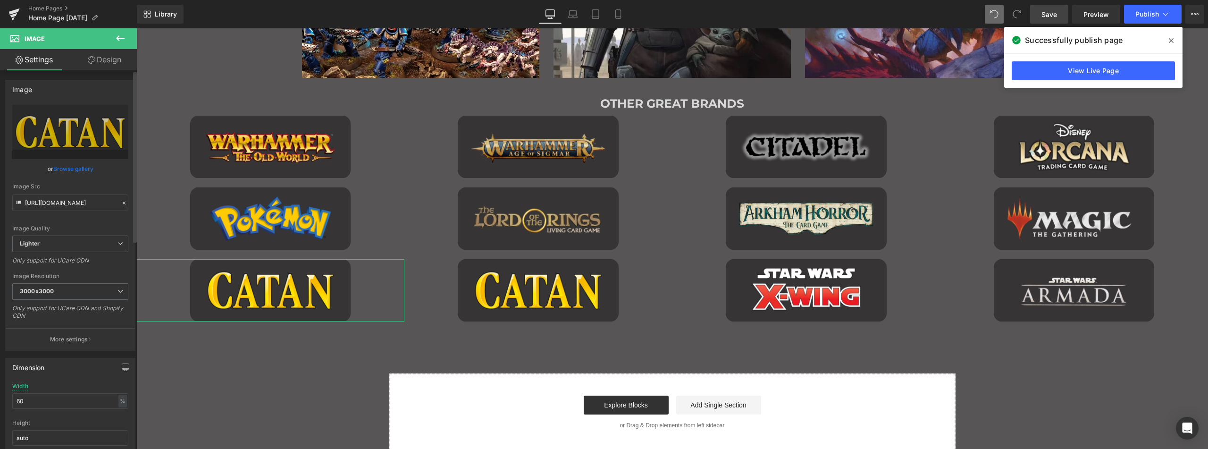
click at [62, 167] on link "Browse gallery" at bounding box center [73, 168] width 40 height 17
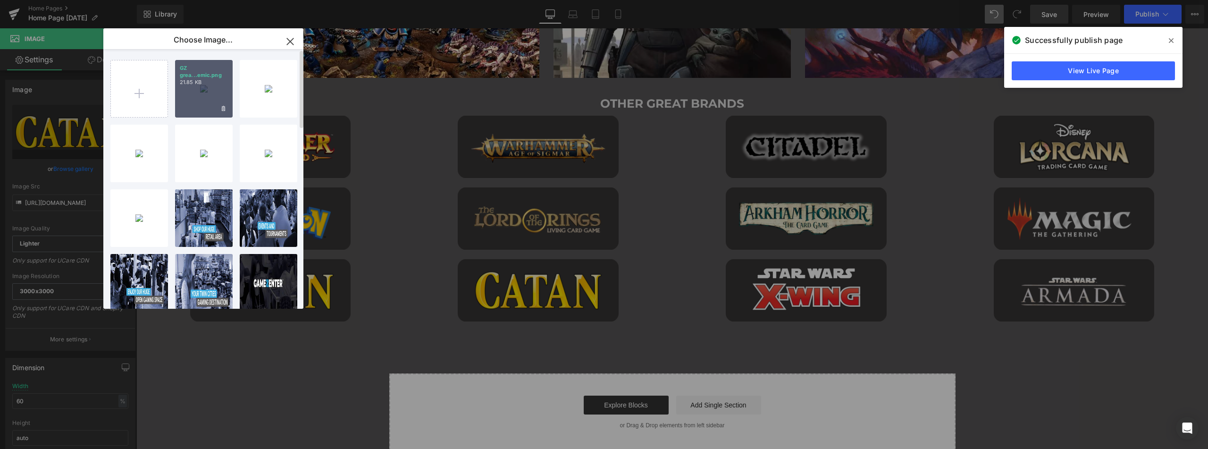
click at [203, 97] on div "GZ grea...emic.png 21.85 KB" at bounding box center [204, 89] width 58 height 58
type input "[URL][DOMAIN_NAME]"
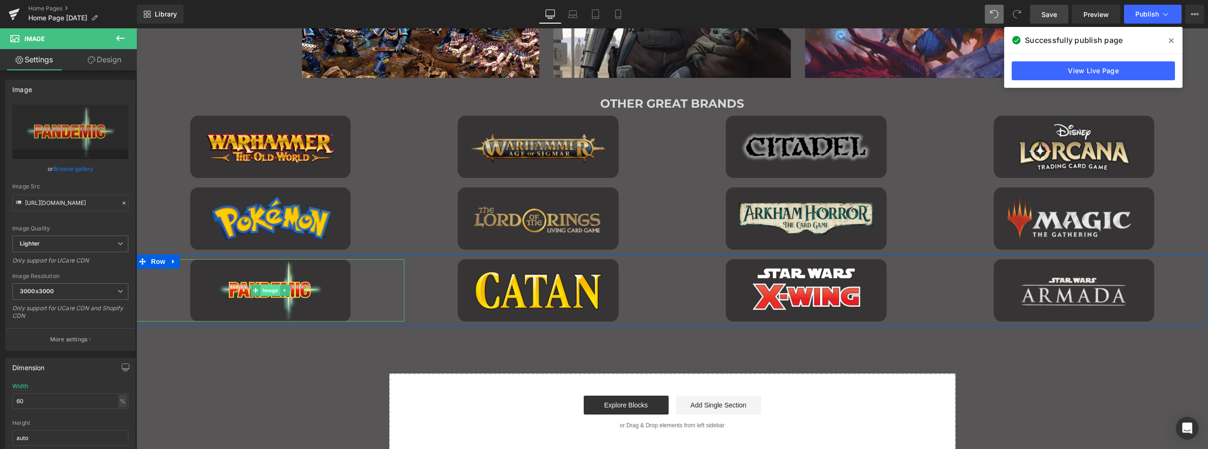
click at [268, 286] on span "Image" at bounding box center [270, 289] width 20 height 11
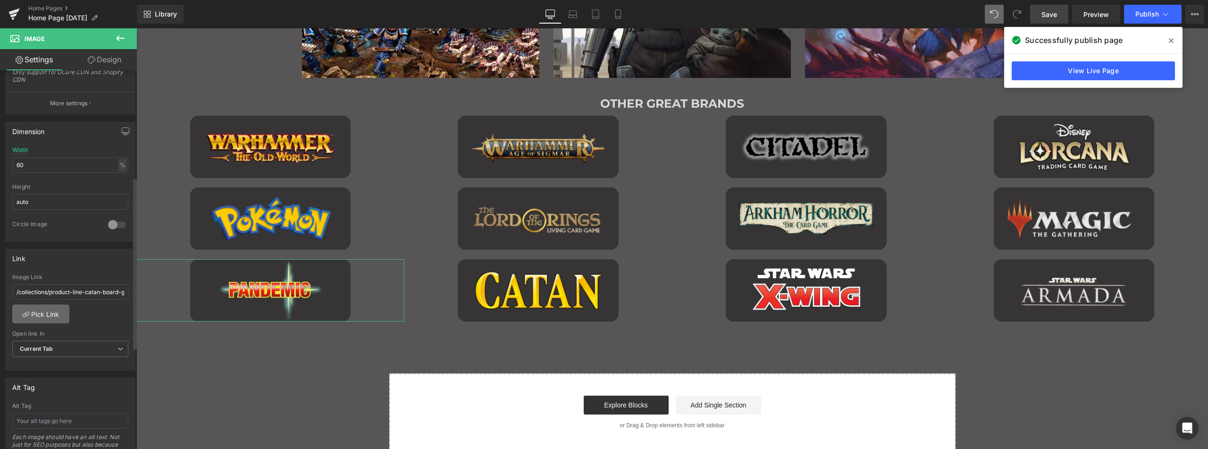
click at [55, 310] on link "Pick Link" at bounding box center [40, 313] width 57 height 19
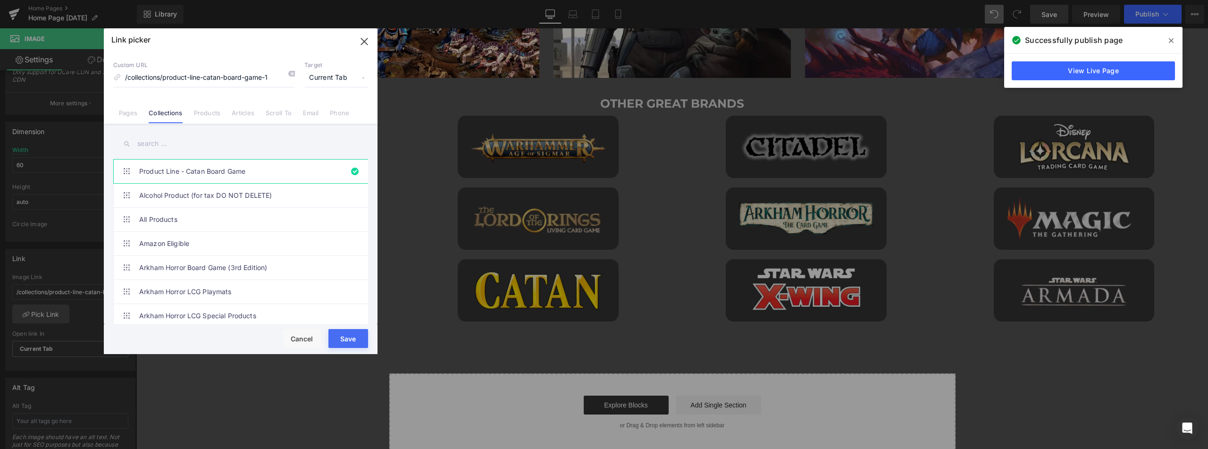
click at [168, 142] on input "text" at bounding box center [240, 143] width 255 height 21
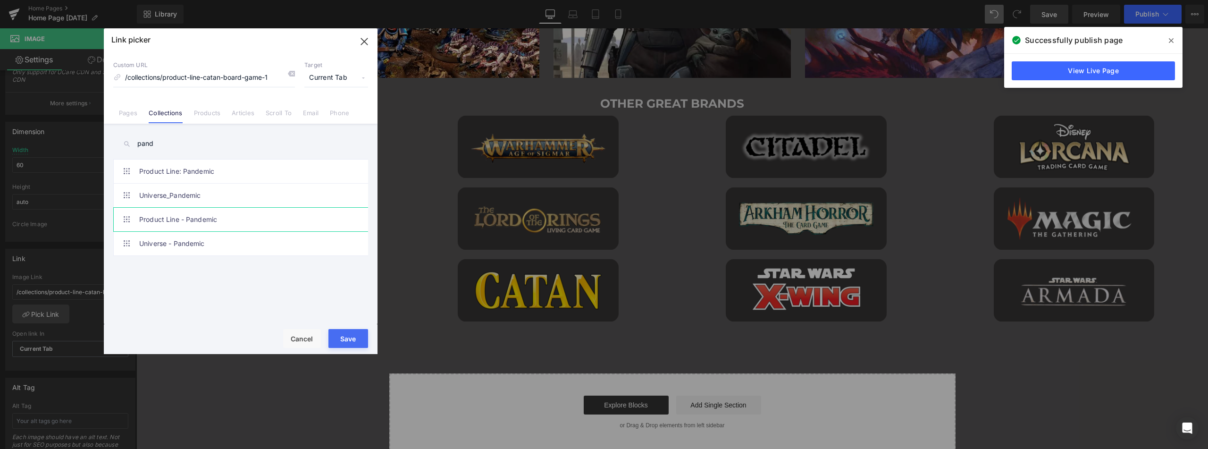
type input "pand"
click at [209, 217] on link "Product Line - Pandemic" at bounding box center [243, 220] width 208 height 24
type input "/collections/product-line-pandemic-1"
drag, startPoint x: 355, startPoint y: 339, endPoint x: 225, endPoint y: 309, distance: 133.2
click at [355, 339] on button "Save" at bounding box center [348, 338] width 40 height 19
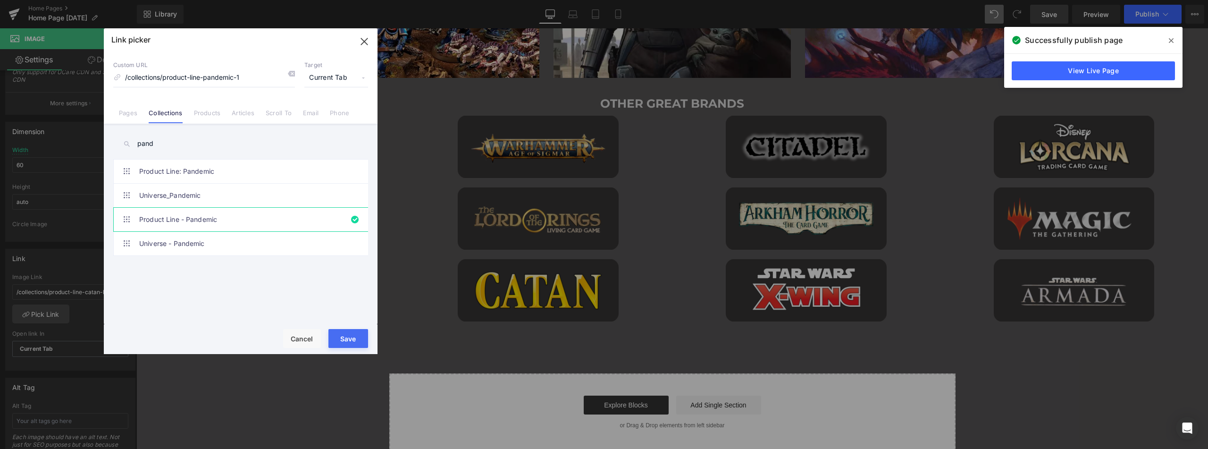
type input "/collections/product-line-pandemic-1"
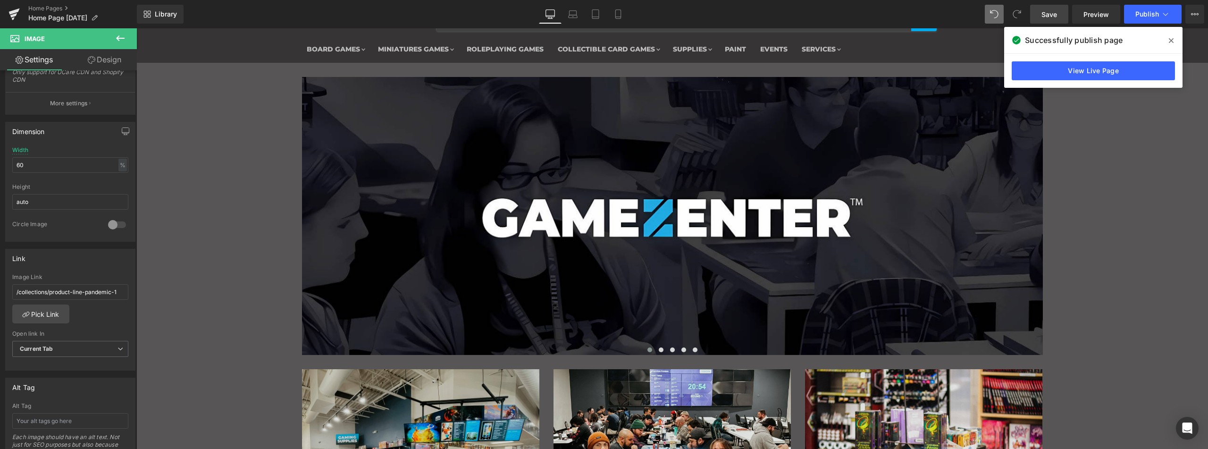
scroll to position [0, 0]
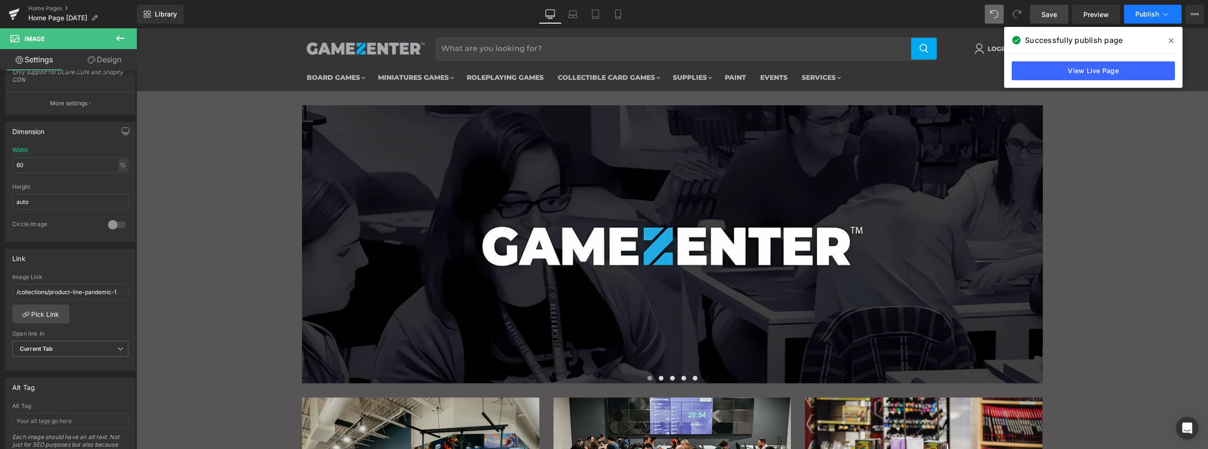
click at [1151, 10] on span "Publish" at bounding box center [1147, 14] width 24 height 8
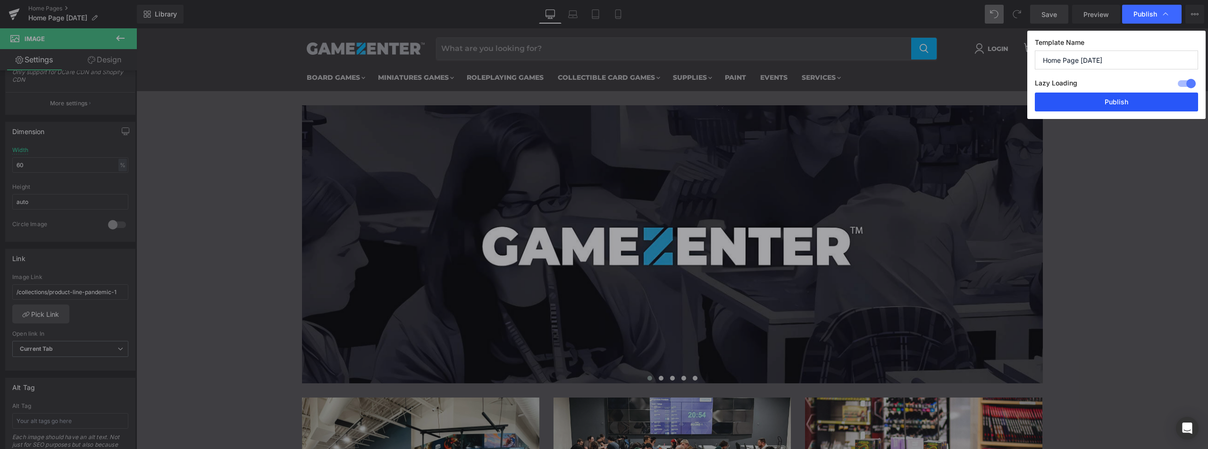
click at [1115, 102] on button "Publish" at bounding box center [1116, 101] width 163 height 19
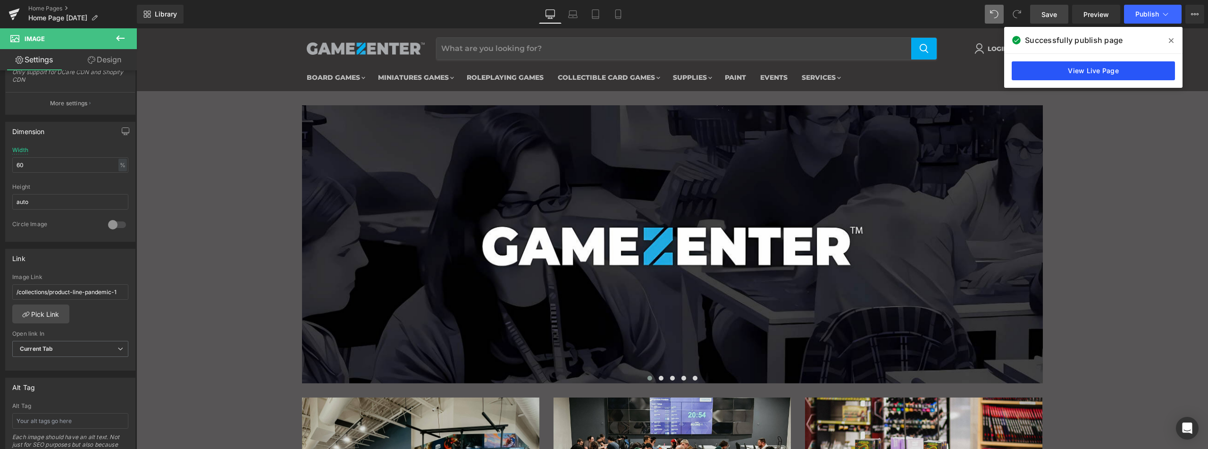
click at [1069, 65] on link "View Live Page" at bounding box center [1092, 70] width 163 height 19
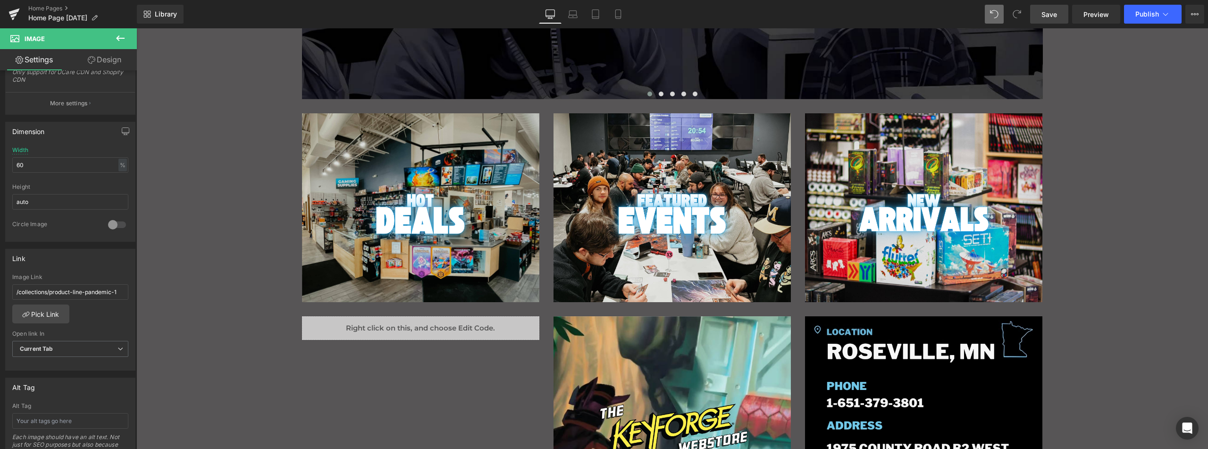
scroll to position [251, 0]
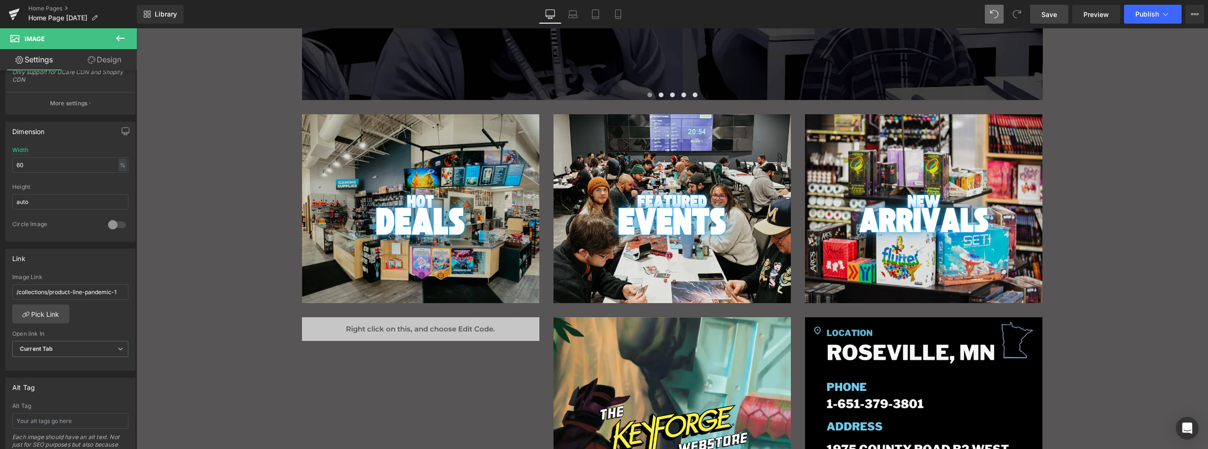
click at [923, 132] on div "Image Hero Banner 150px" at bounding box center [923, 208] width 237 height 189
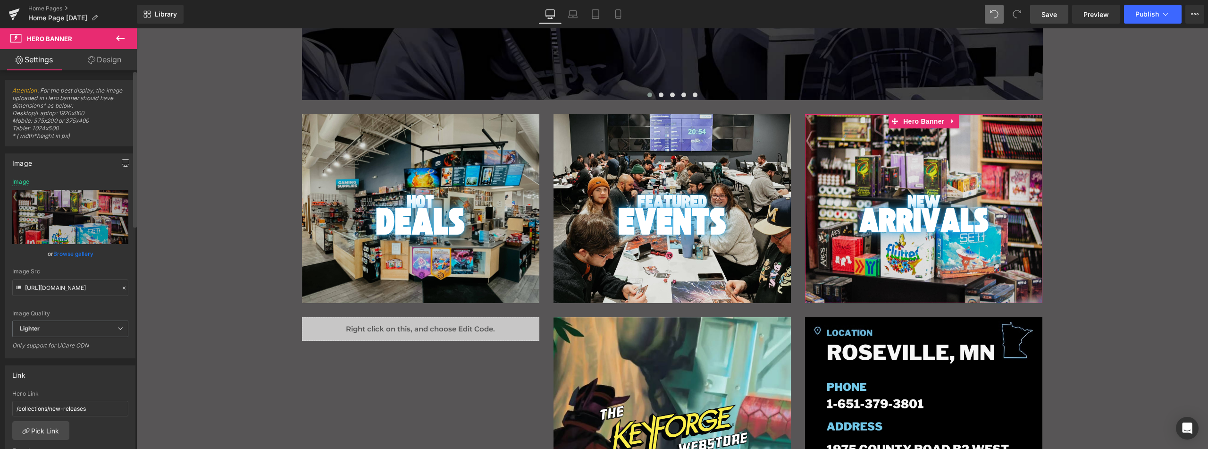
click at [118, 162] on button "button" at bounding box center [125, 163] width 15 height 18
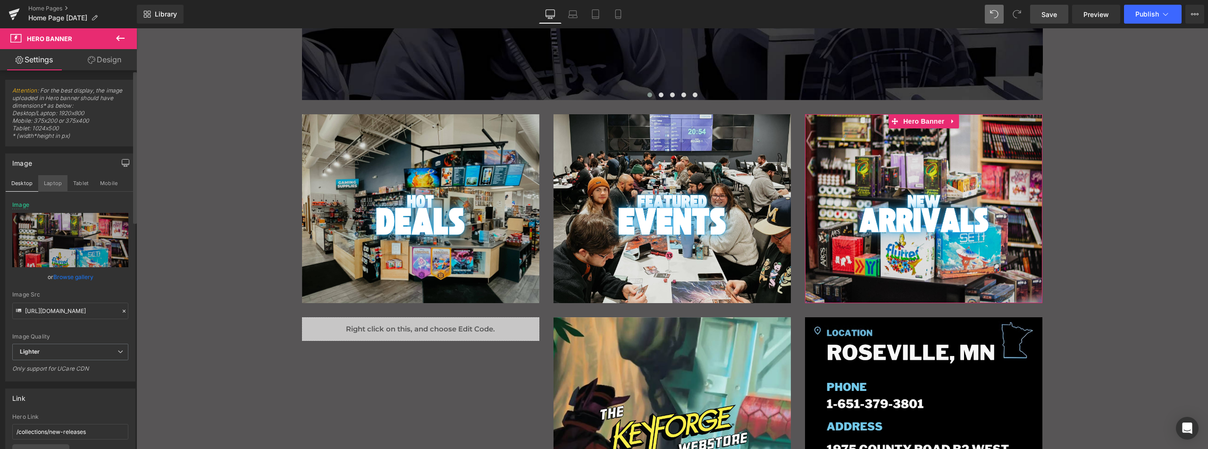
click at [59, 186] on button "Laptop" at bounding box center [52, 183] width 29 height 16
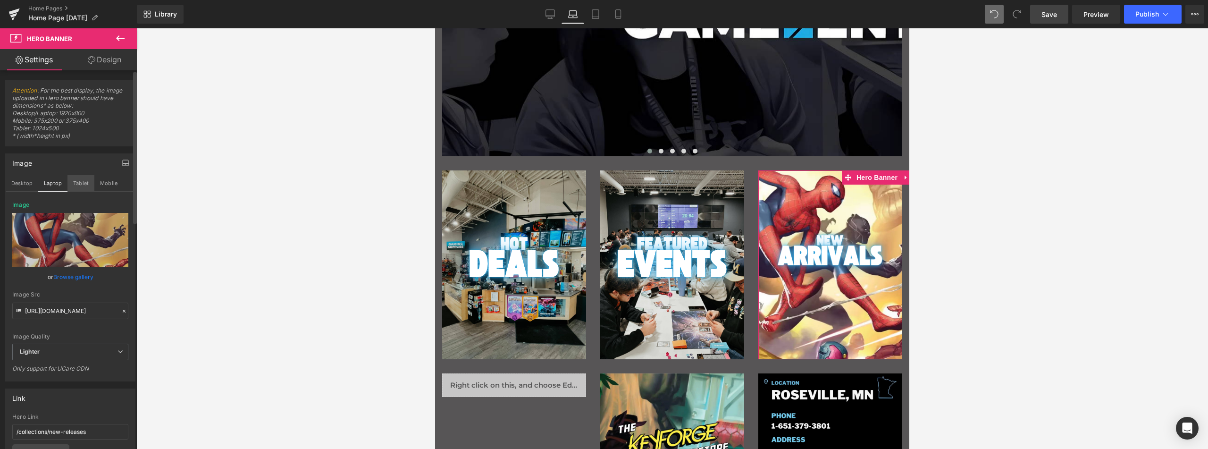
click at [73, 183] on button "Tablet" at bounding box center [80, 183] width 27 height 16
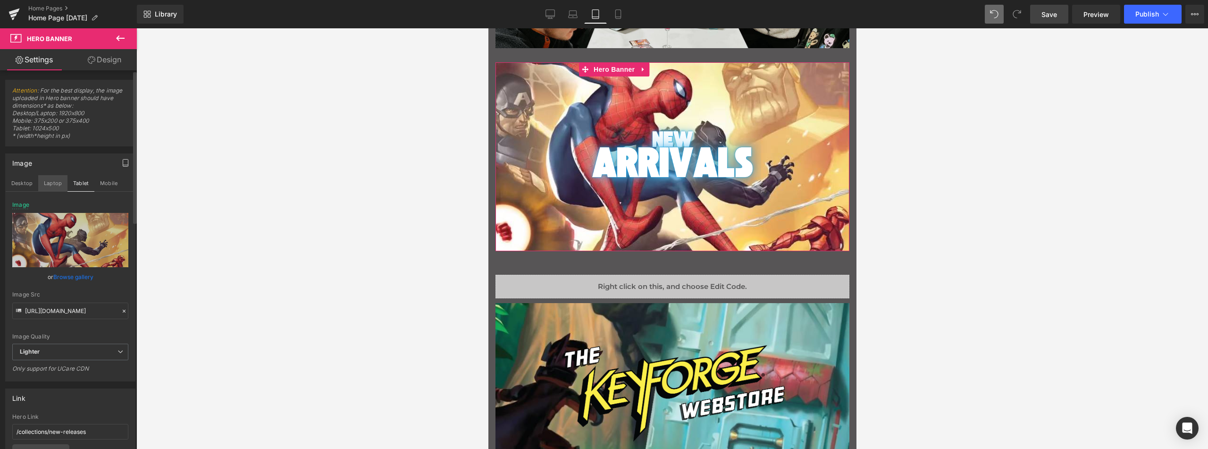
click at [49, 182] on button "Laptop" at bounding box center [52, 183] width 29 height 16
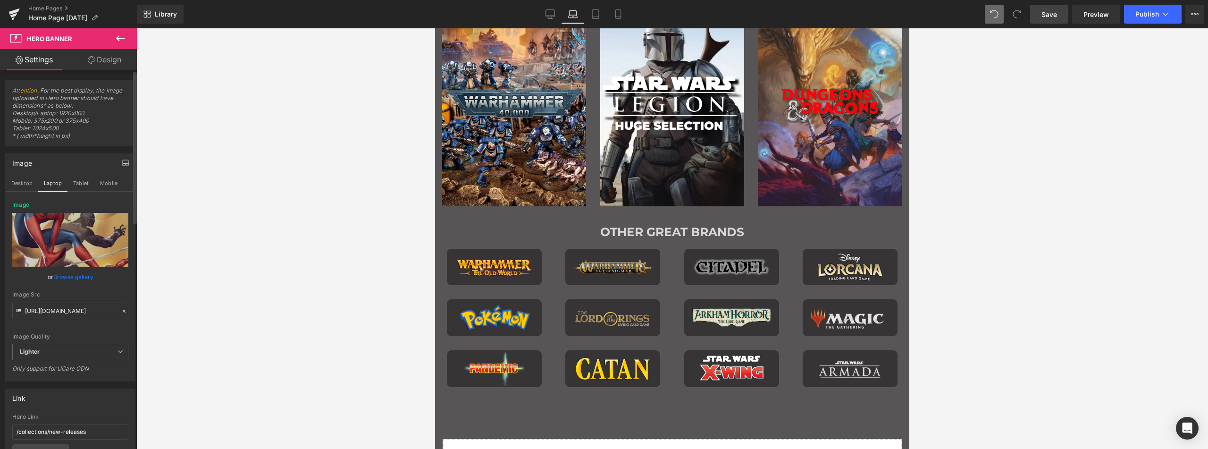
scroll to position [156, 0]
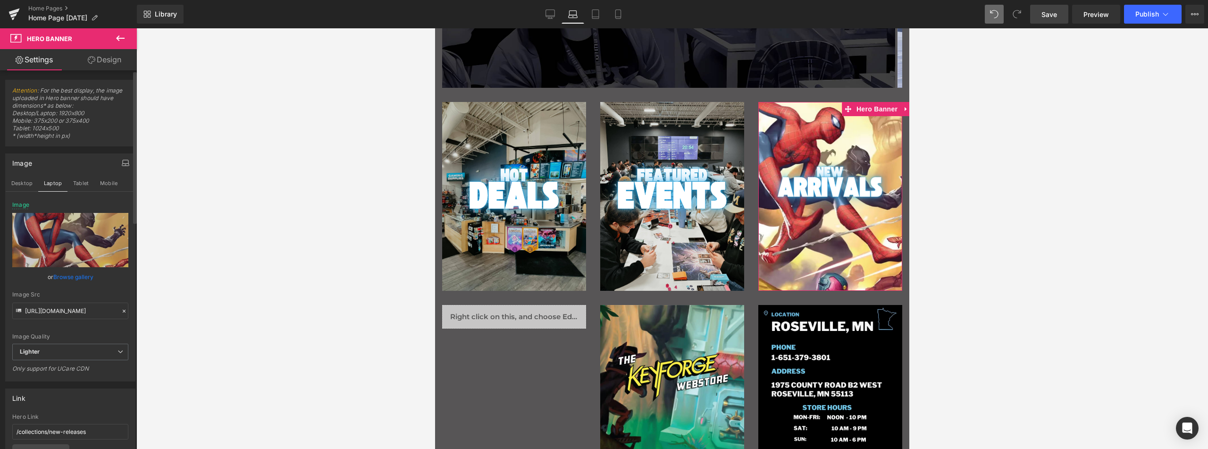
click at [68, 275] on link "Browse gallery" at bounding box center [73, 276] width 40 height 17
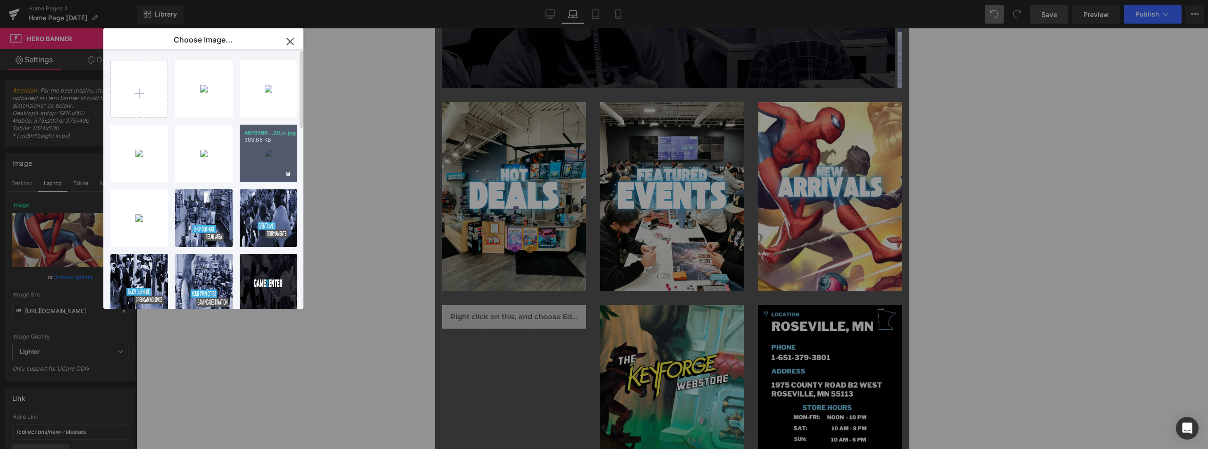
click at [266, 135] on p "4873366...20_n.jpg" at bounding box center [268, 132] width 48 height 7
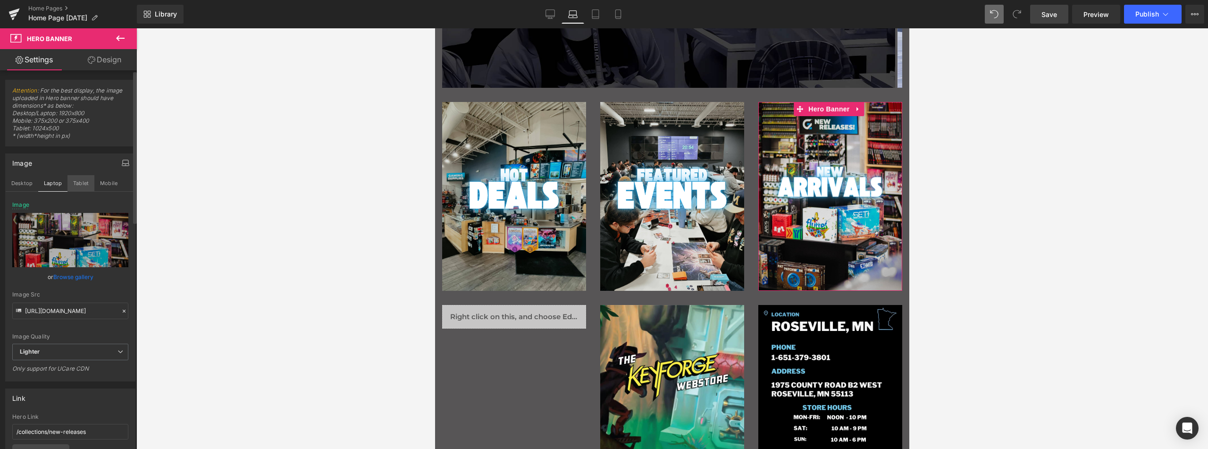
click at [87, 182] on button "Tablet" at bounding box center [80, 183] width 27 height 16
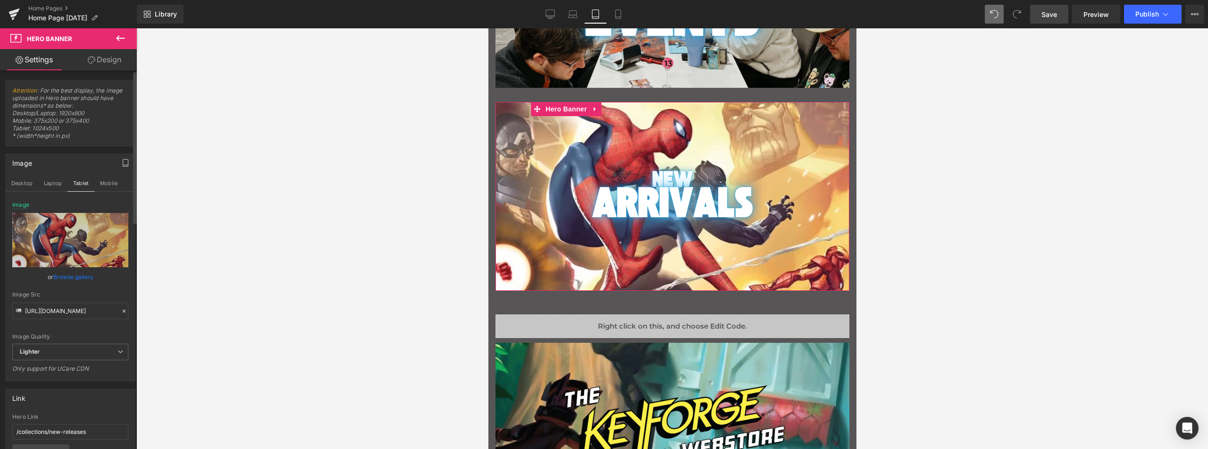
scroll to position [522, 0]
click at [78, 274] on link "Browse gallery" at bounding box center [73, 276] width 40 height 17
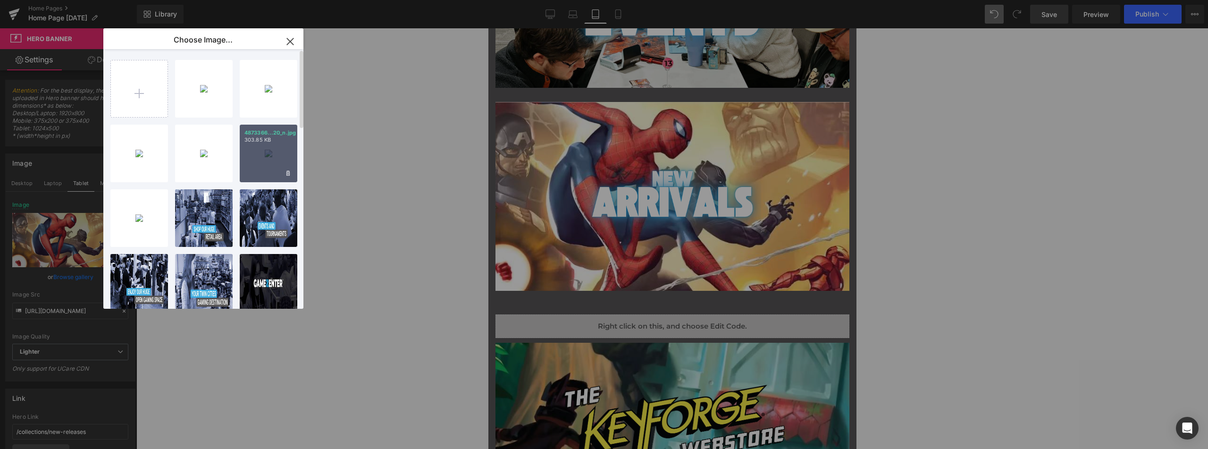
click at [271, 141] on p "303.85 KB" at bounding box center [268, 139] width 48 height 7
type input "[URL][DOMAIN_NAME]"
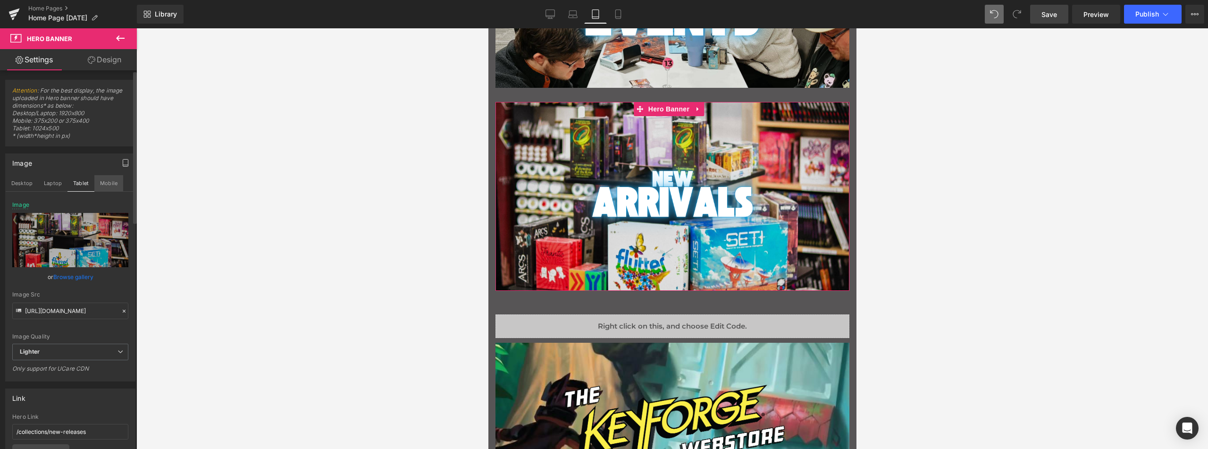
click at [107, 177] on button "Mobile" at bounding box center [108, 183] width 29 height 16
type input "200"
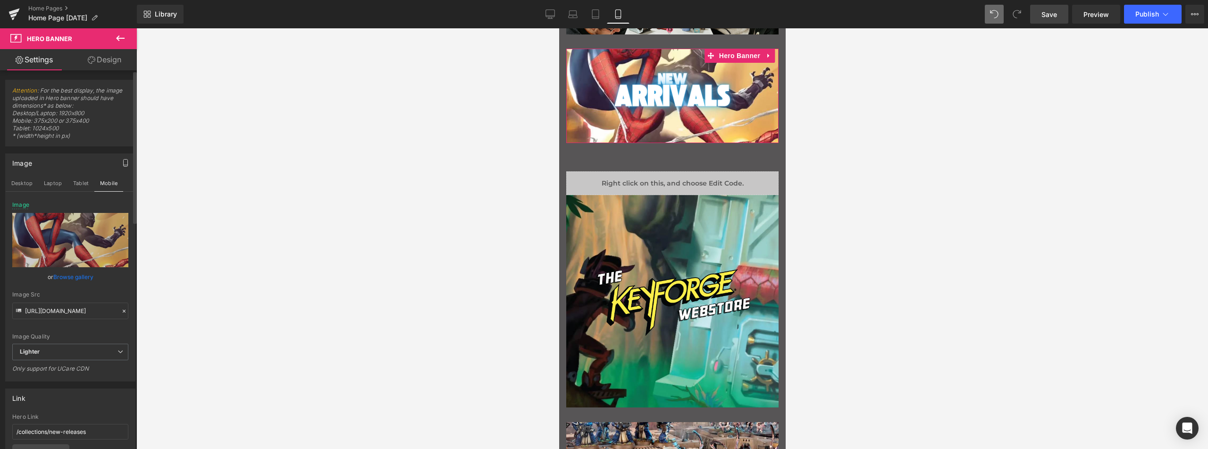
scroll to position [306, 0]
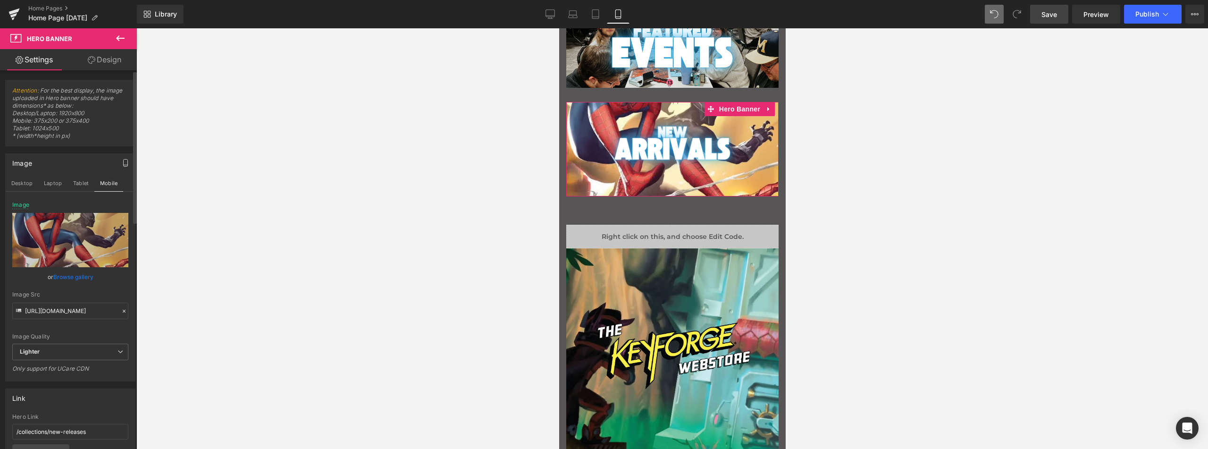
click at [69, 274] on link "Browse gallery" at bounding box center [73, 276] width 40 height 17
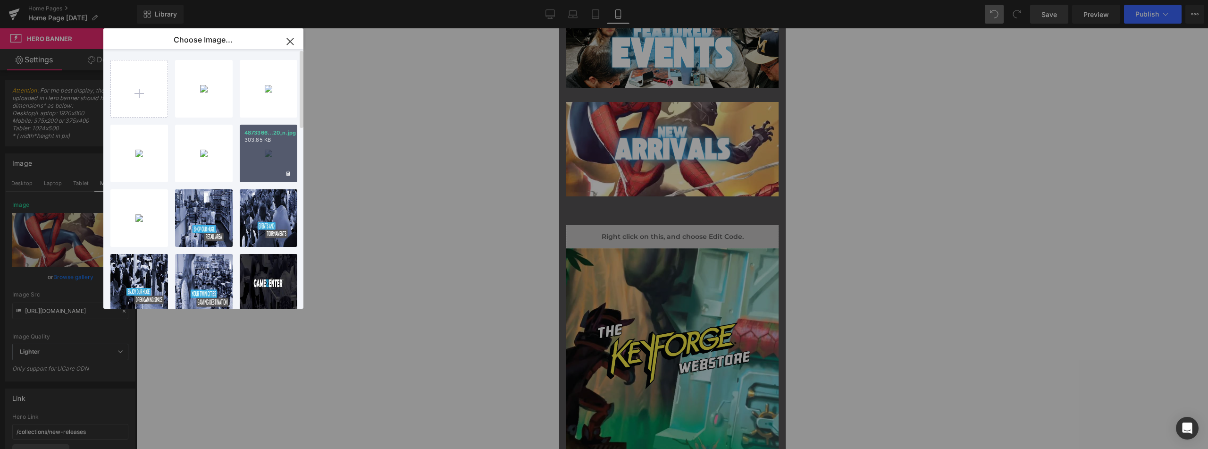
click at [258, 141] on p "303.85 KB" at bounding box center [268, 139] width 48 height 7
type input "[URL][DOMAIN_NAME]"
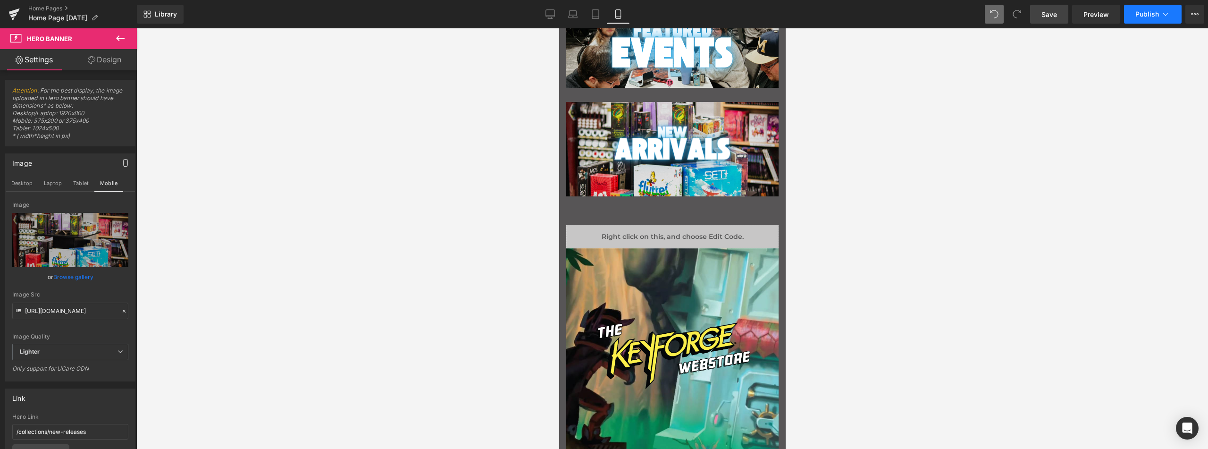
click at [1144, 16] on span "Publish" at bounding box center [1147, 14] width 24 height 8
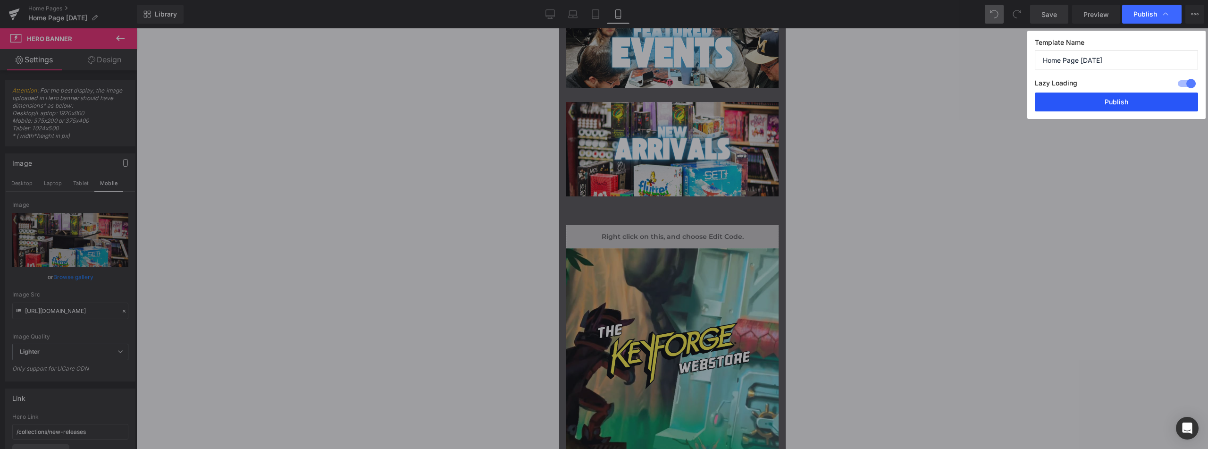
click at [1104, 102] on button "Publish" at bounding box center [1116, 101] width 163 height 19
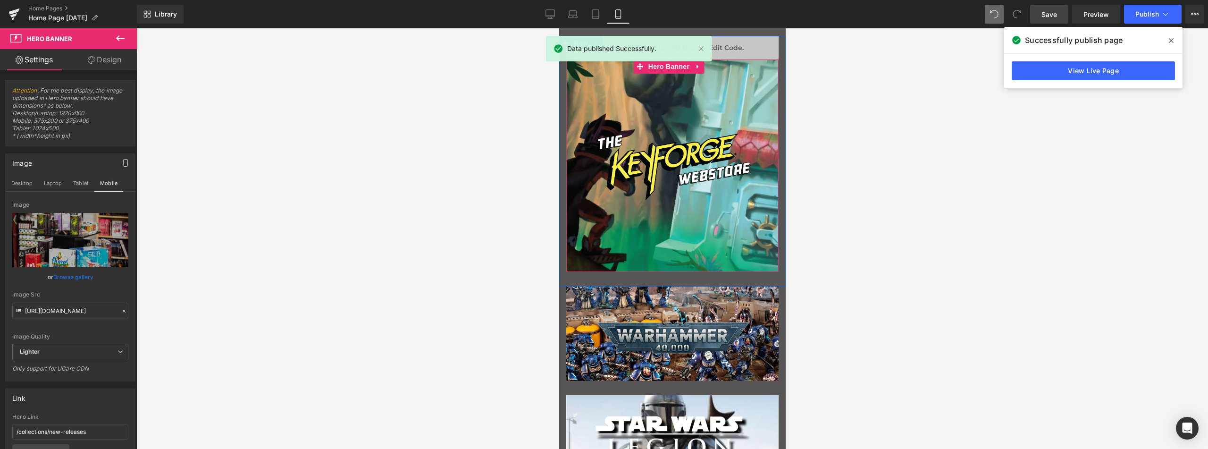
scroll to position [401, 0]
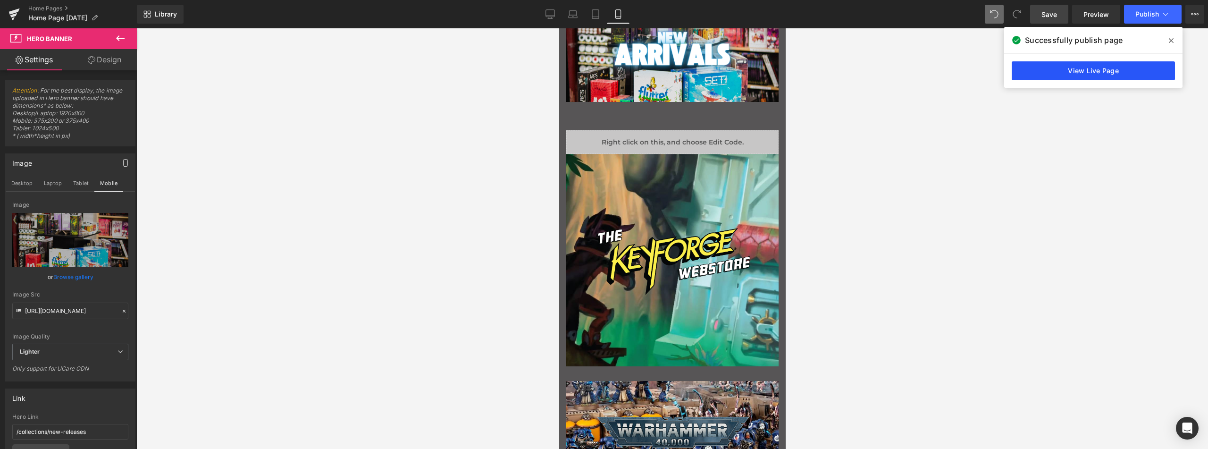
click at [1089, 74] on link "View Live Page" at bounding box center [1092, 70] width 163 height 19
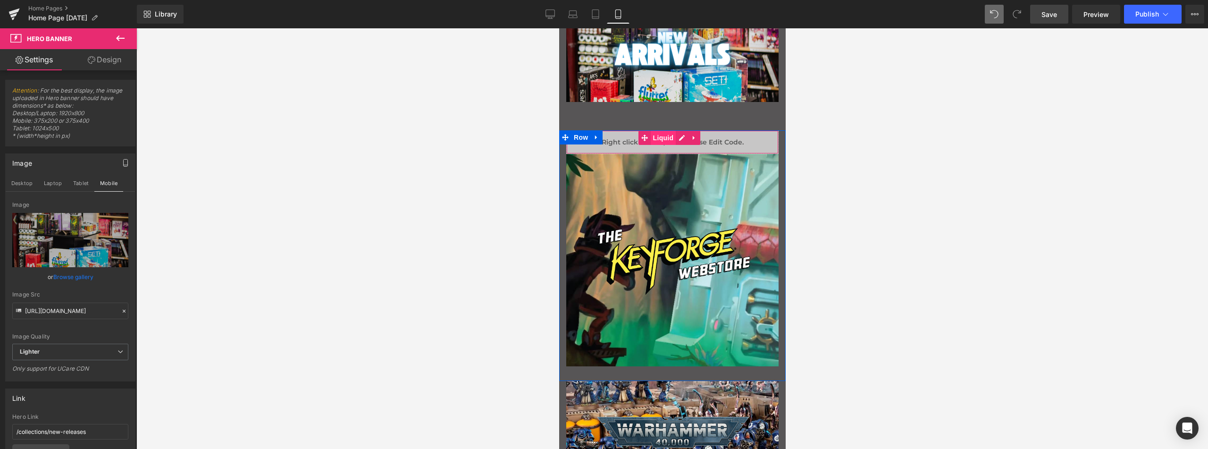
click at [659, 134] on span "Liquid" at bounding box center [662, 138] width 25 height 14
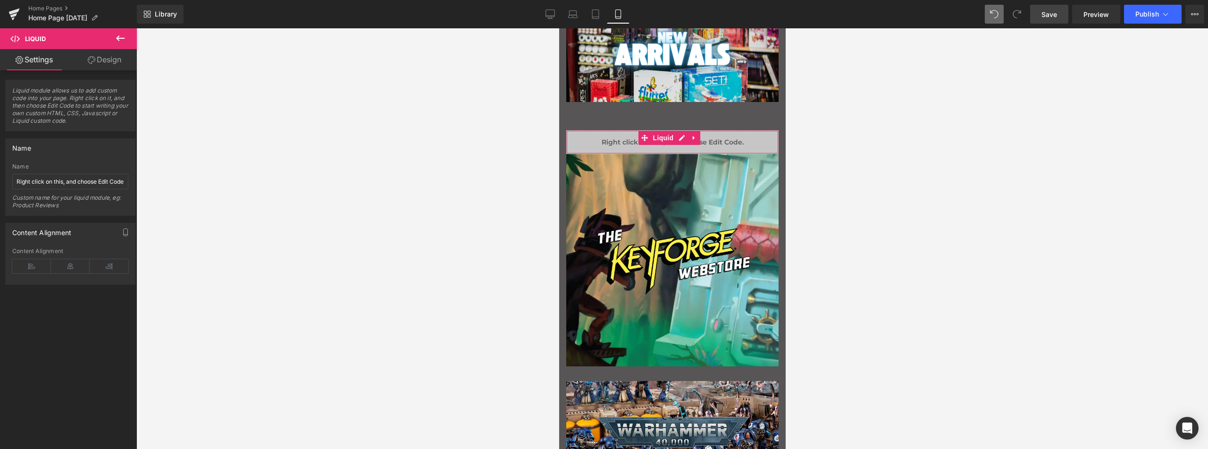
click at [98, 62] on link "Design" at bounding box center [104, 59] width 68 height 21
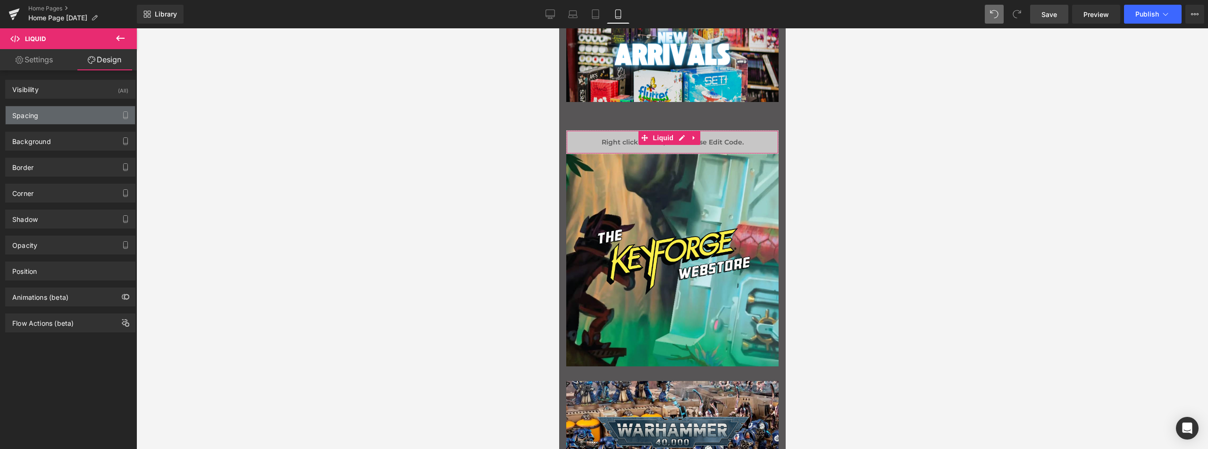
type input "0"
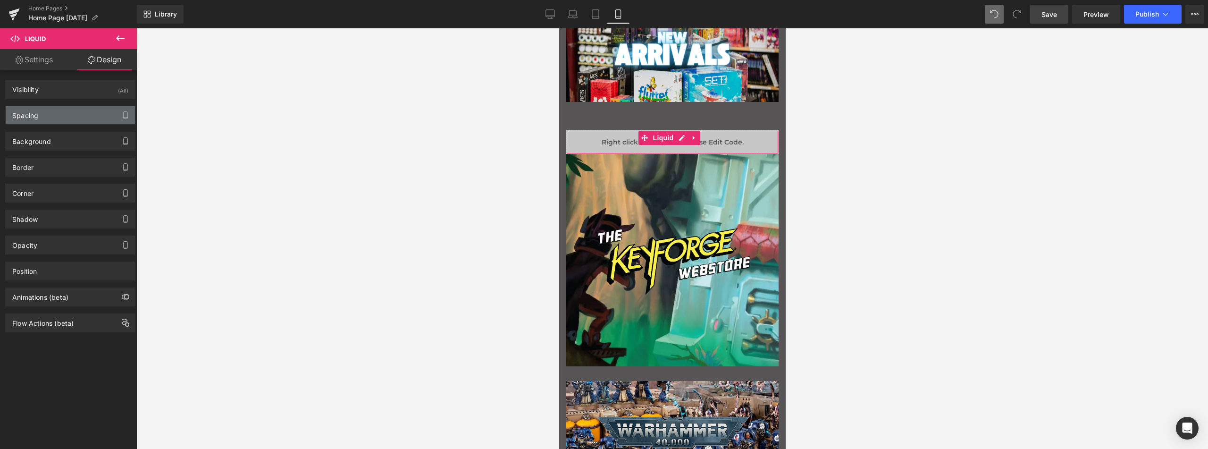
type input "0"
click at [58, 115] on div "Spacing" at bounding box center [70, 115] width 129 height 18
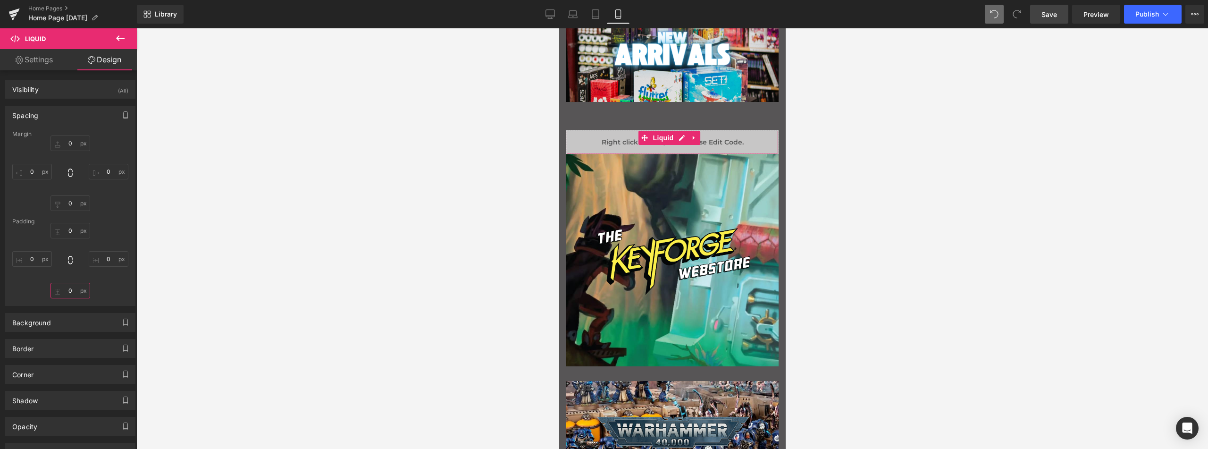
click at [72, 290] on input "0" at bounding box center [70, 291] width 40 height 16
type input "30"
click at [102, 289] on div "0px 0 0px 0 30 30 0px 0" at bounding box center [70, 260] width 116 height 75
click at [817, 200] on div at bounding box center [671, 238] width 1071 height 420
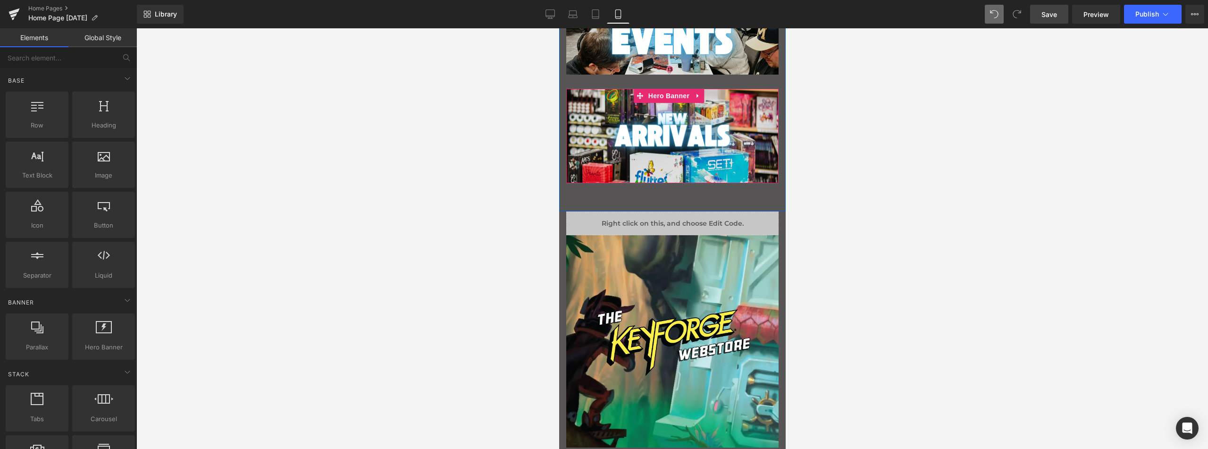
scroll to position [306, 0]
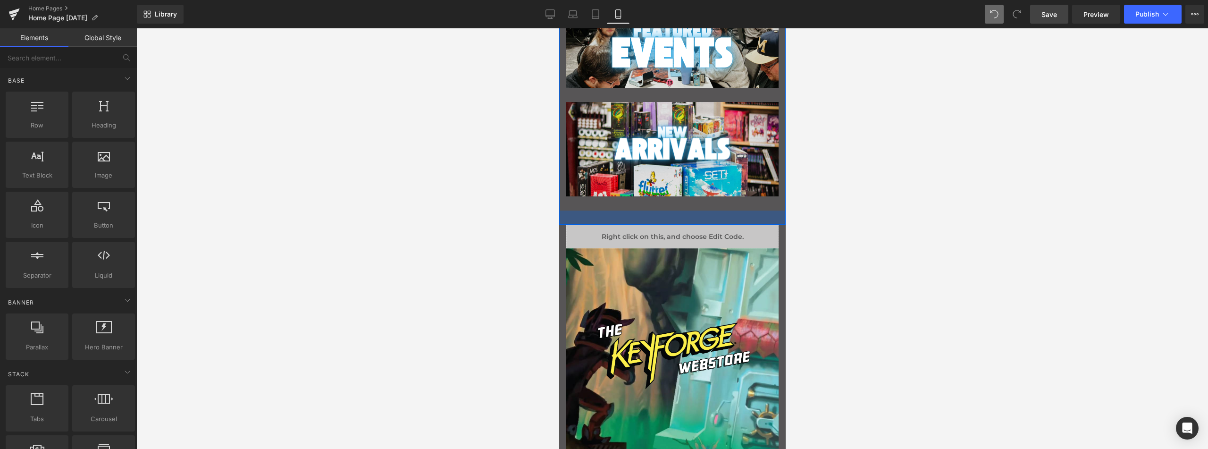
click at [608, 221] on div "Main content" at bounding box center [672, 217] width 226 height 14
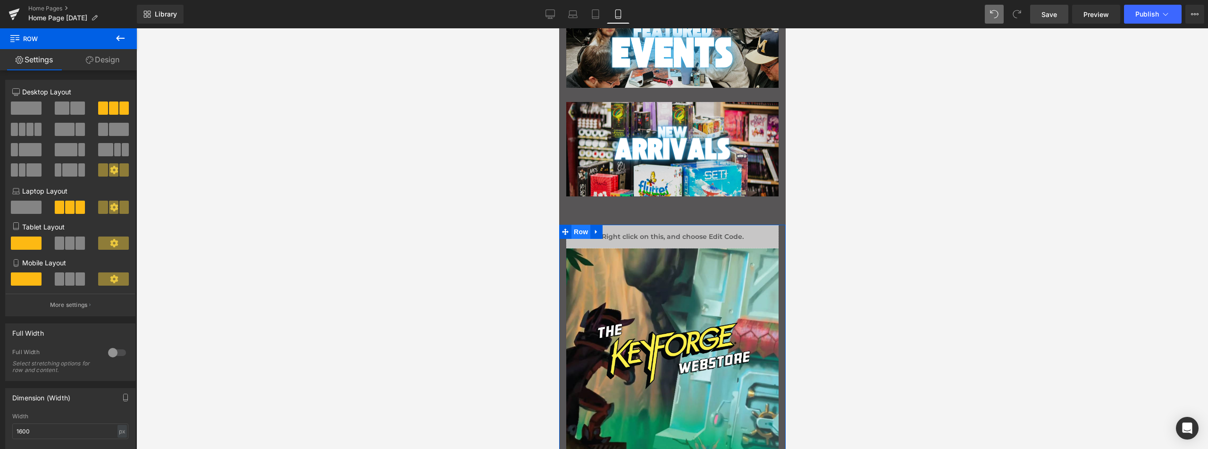
click at [578, 233] on span "Row" at bounding box center [580, 232] width 19 height 14
click at [102, 62] on link "Design" at bounding box center [102, 59] width 68 height 21
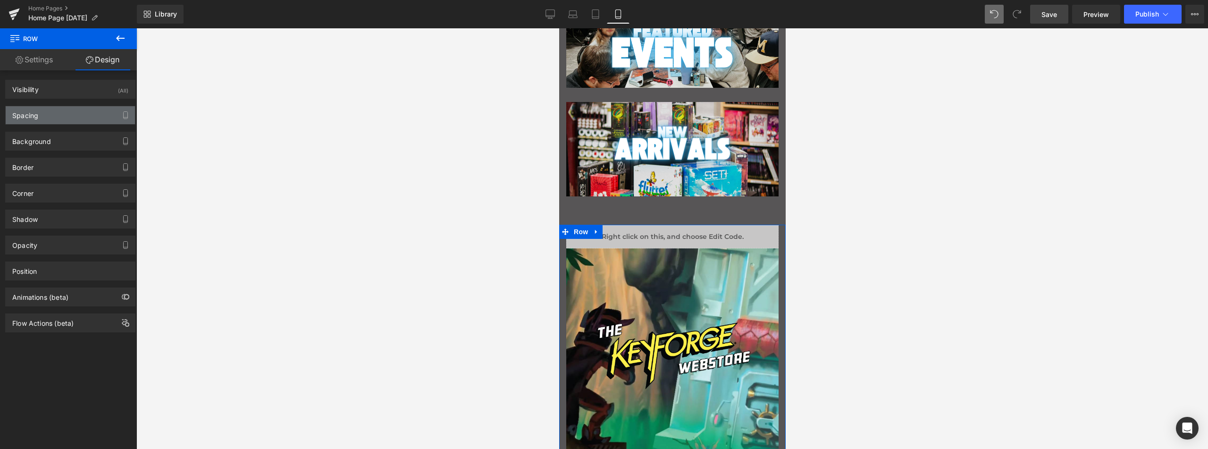
click at [53, 114] on div "Spacing" at bounding box center [70, 115] width 129 height 18
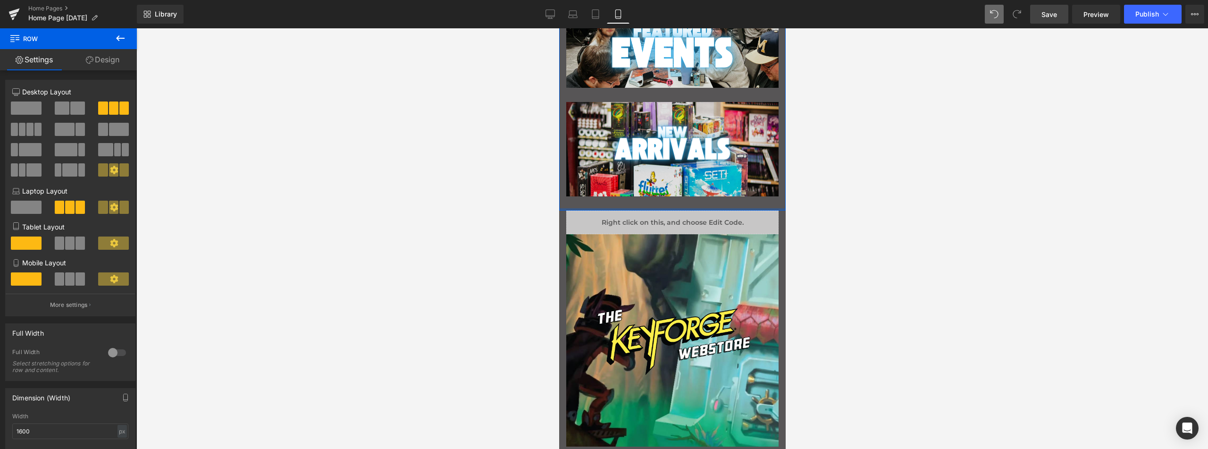
drag, startPoint x: 590, startPoint y: 219, endPoint x: 611, endPoint y: 231, distance: 24.5
click at [593, 192] on div "Image Hero Banner 150px Image Hero Banner 150px Image Hero Banner 33px Row" at bounding box center [672, 41] width 226 height 340
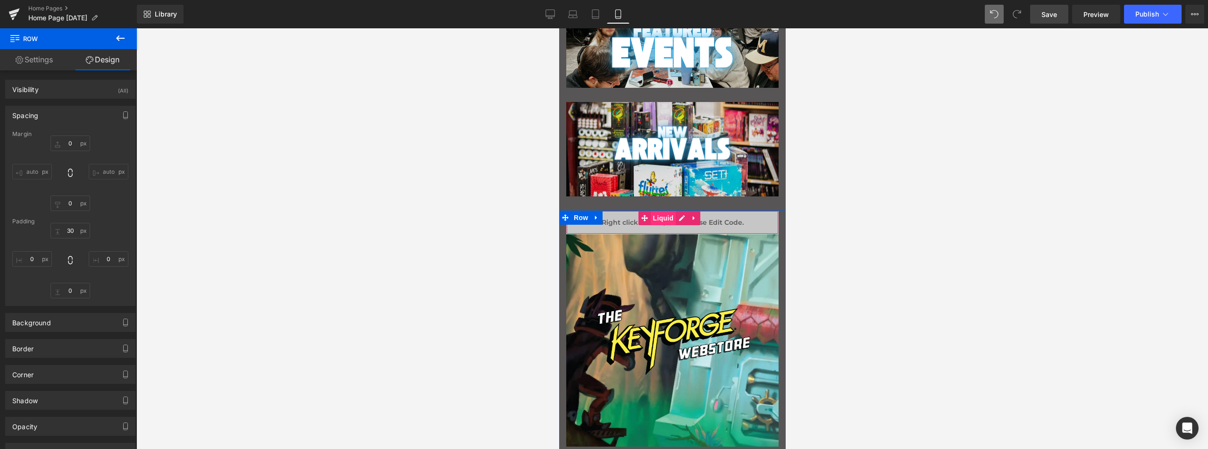
click at [663, 221] on span "Liquid" at bounding box center [662, 218] width 25 height 14
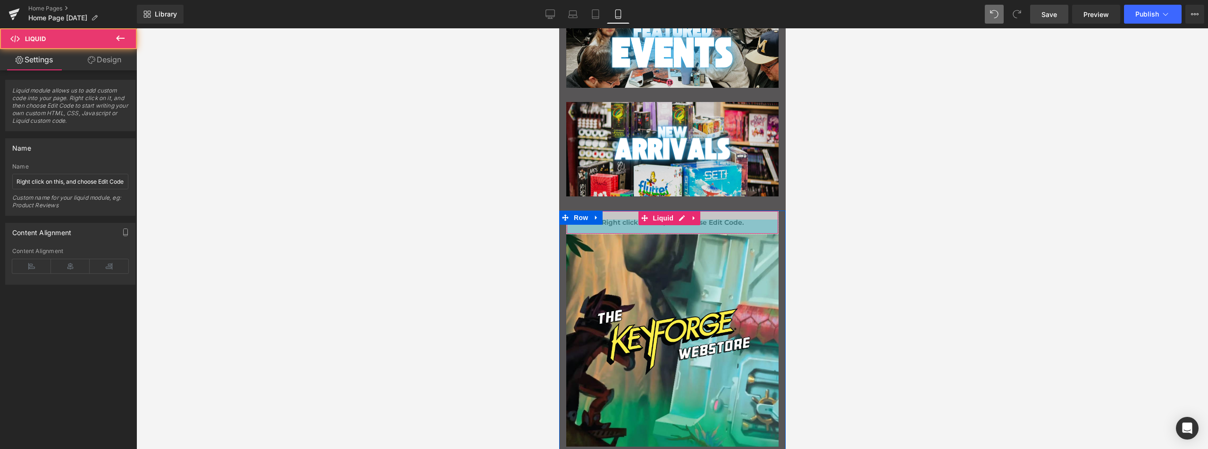
click at [618, 230] on div "Main content" at bounding box center [671, 226] width 211 height 14
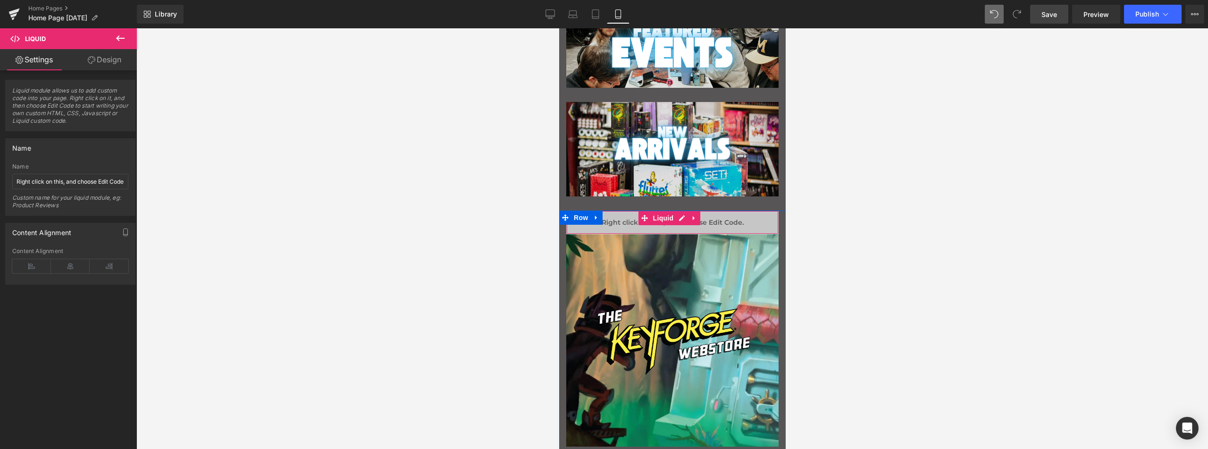
click at [661, 217] on span "Liquid" at bounding box center [662, 218] width 25 height 14
click at [112, 57] on link "Design" at bounding box center [104, 59] width 68 height 21
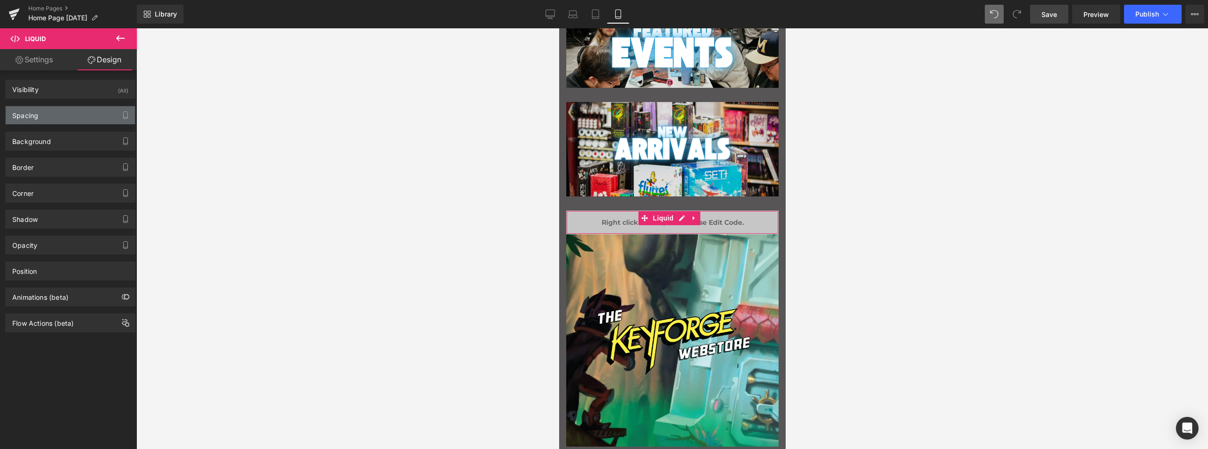
click at [38, 112] on div "Spacing" at bounding box center [25, 112] width 26 height 13
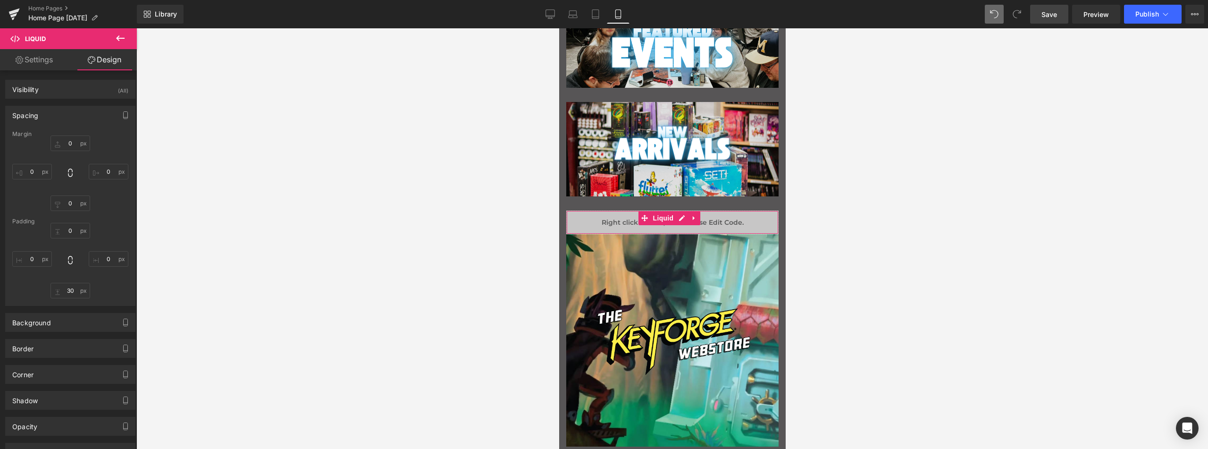
click at [38, 112] on div "Spacing" at bounding box center [25, 112] width 26 height 13
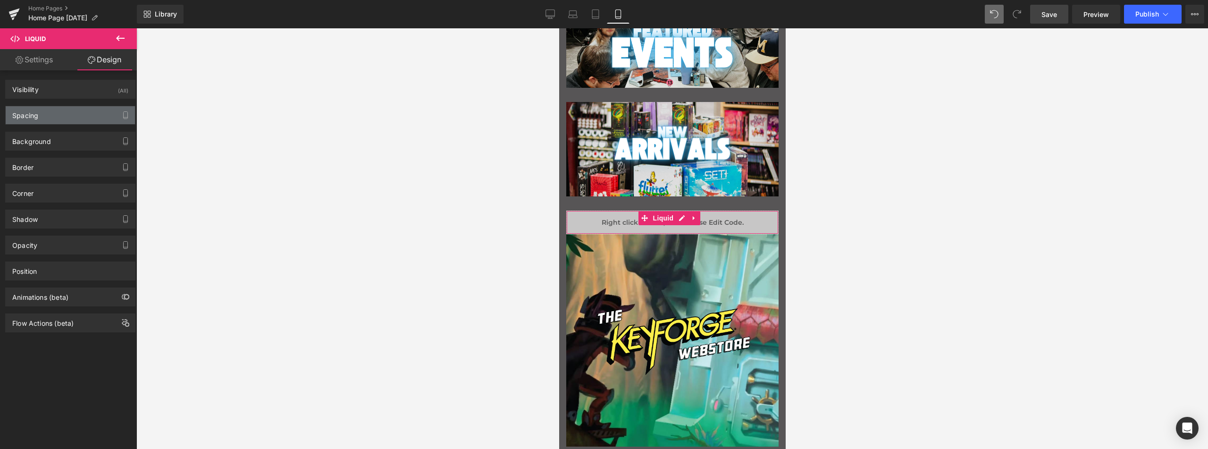
click at [38, 112] on div "Spacing" at bounding box center [25, 112] width 26 height 13
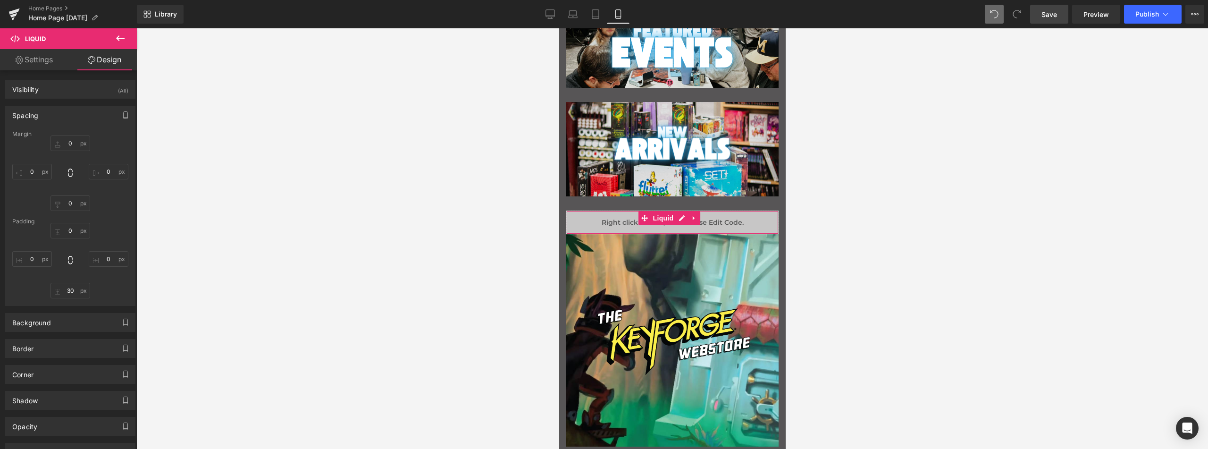
click at [38, 112] on div "Spacing" at bounding box center [25, 112] width 26 height 13
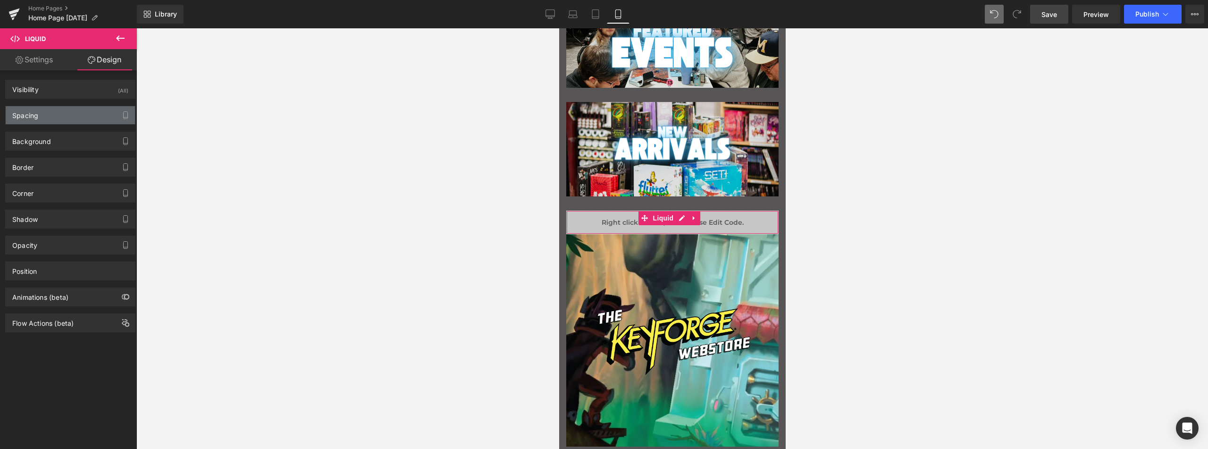
click at [55, 113] on div "Spacing" at bounding box center [70, 115] width 129 height 18
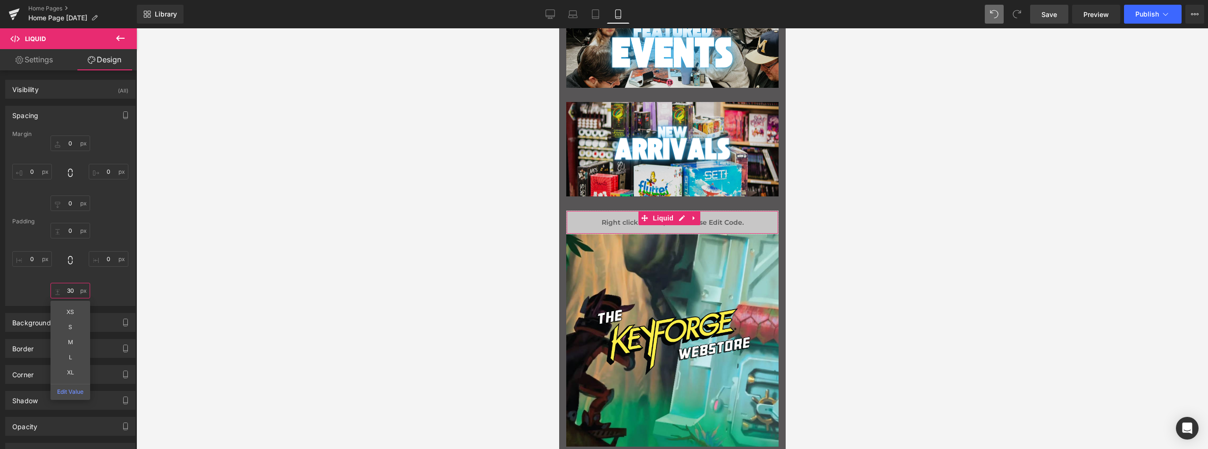
click at [69, 293] on input "30" at bounding box center [70, 291] width 40 height 16
type input "0"
click at [122, 118] on icon "button" at bounding box center [126, 115] width 8 height 8
click at [106, 138] on button "Mobile" at bounding box center [108, 135] width 29 height 16
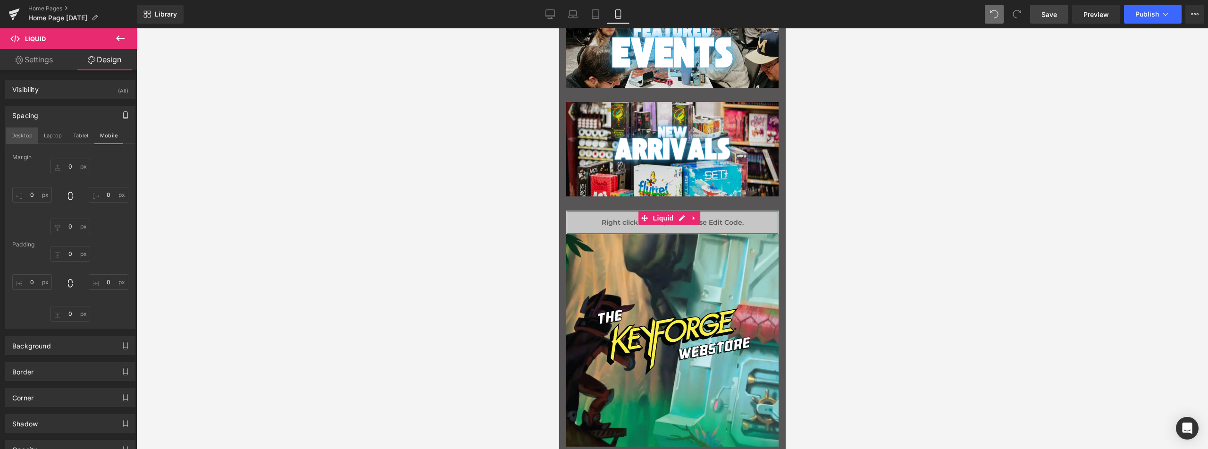
click at [24, 135] on button "Desktop" at bounding box center [22, 135] width 33 height 16
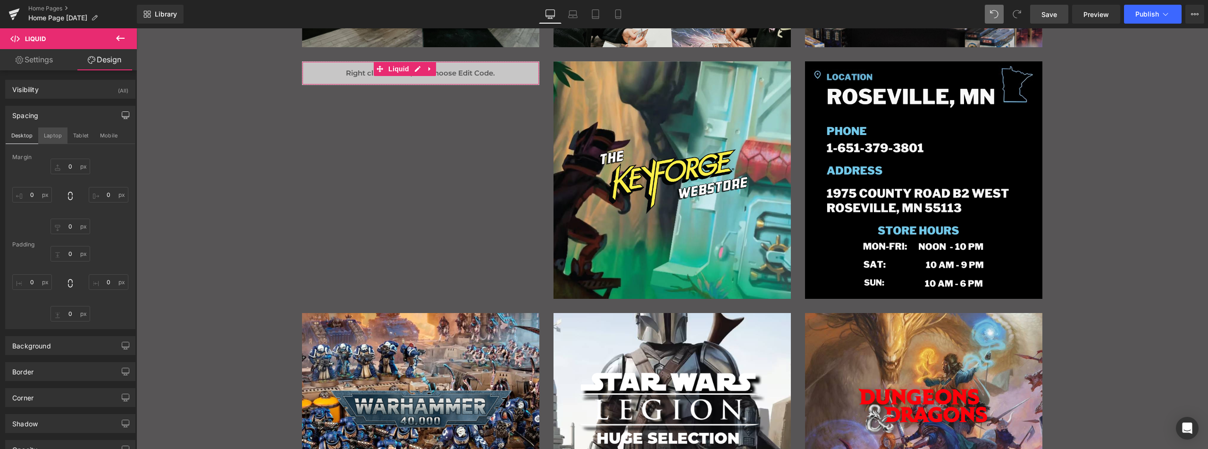
type input "0"
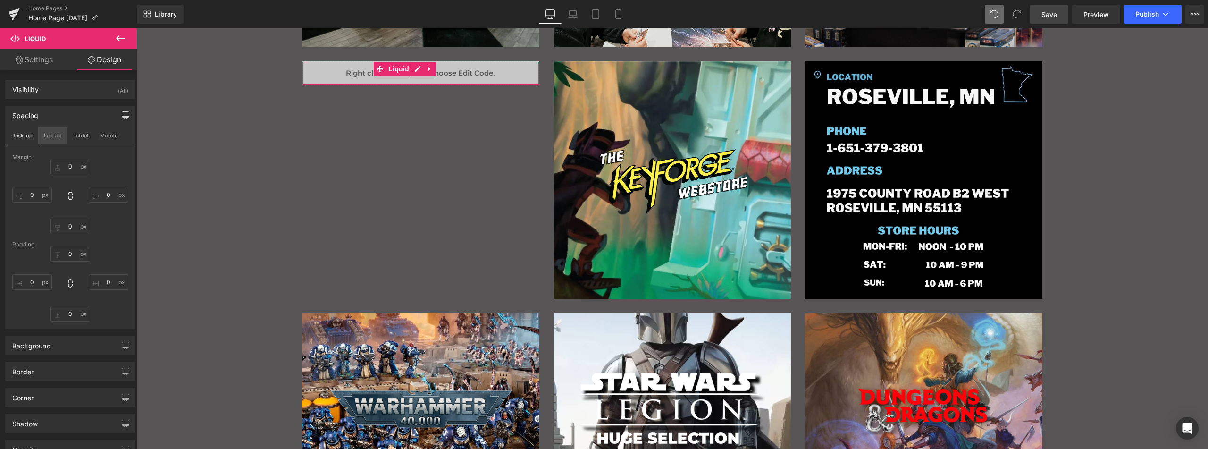
type input "0"
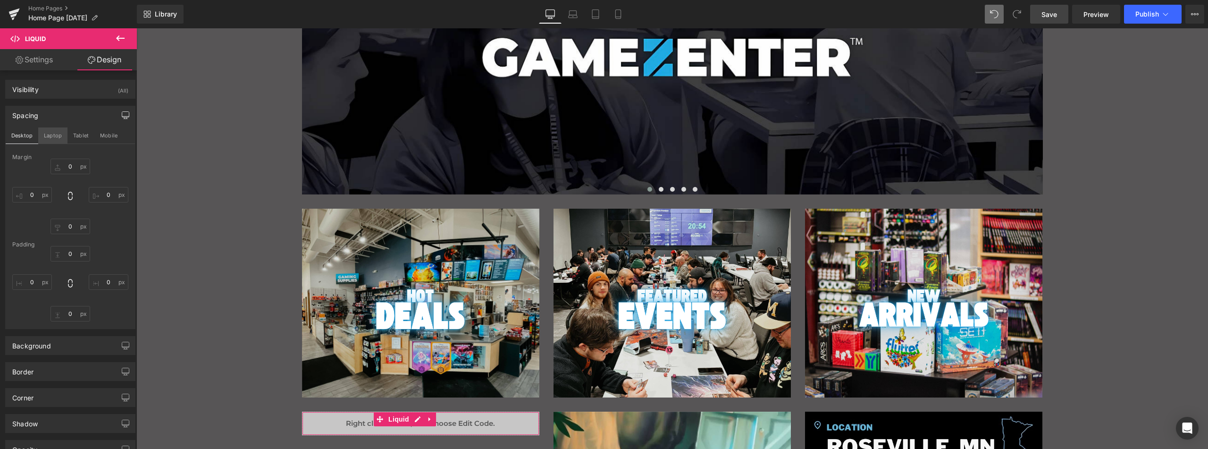
scroll to position [358, 0]
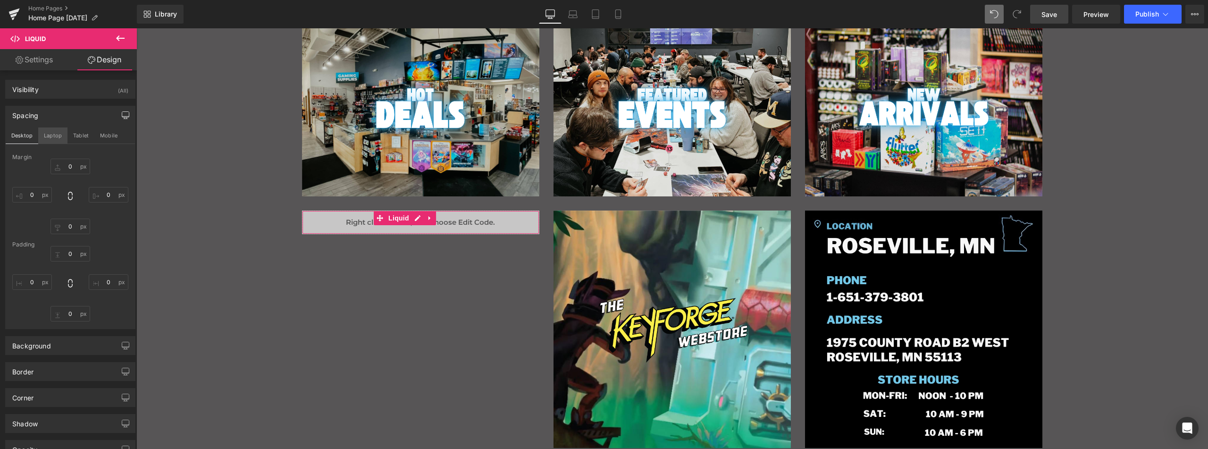
click at [48, 137] on button "Laptop" at bounding box center [52, 135] width 29 height 16
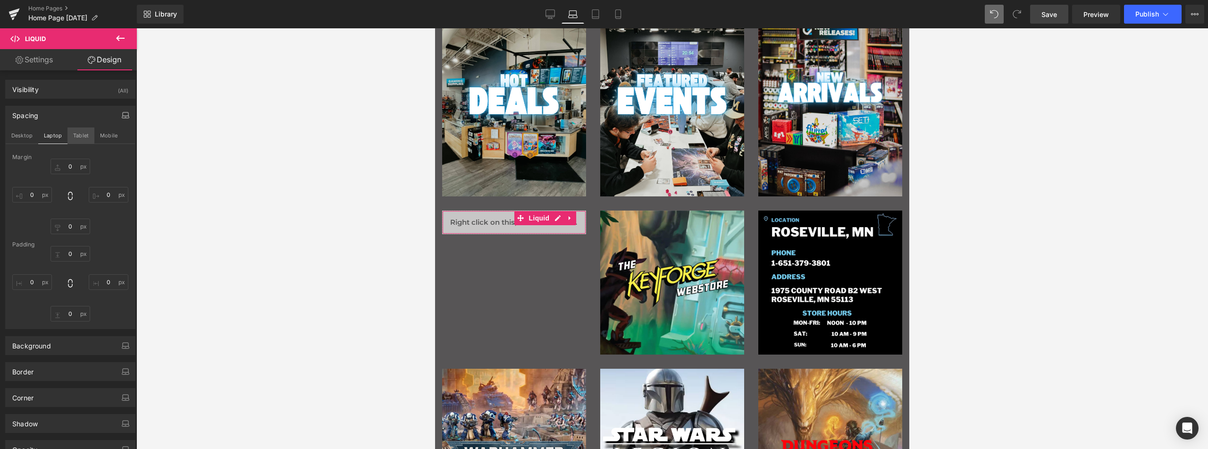
type input "0"
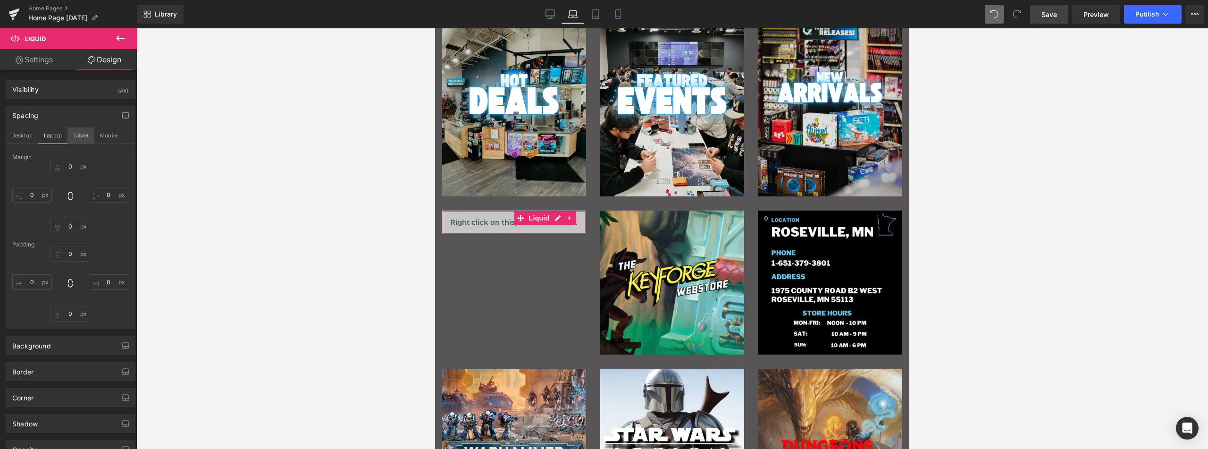
type input "0"
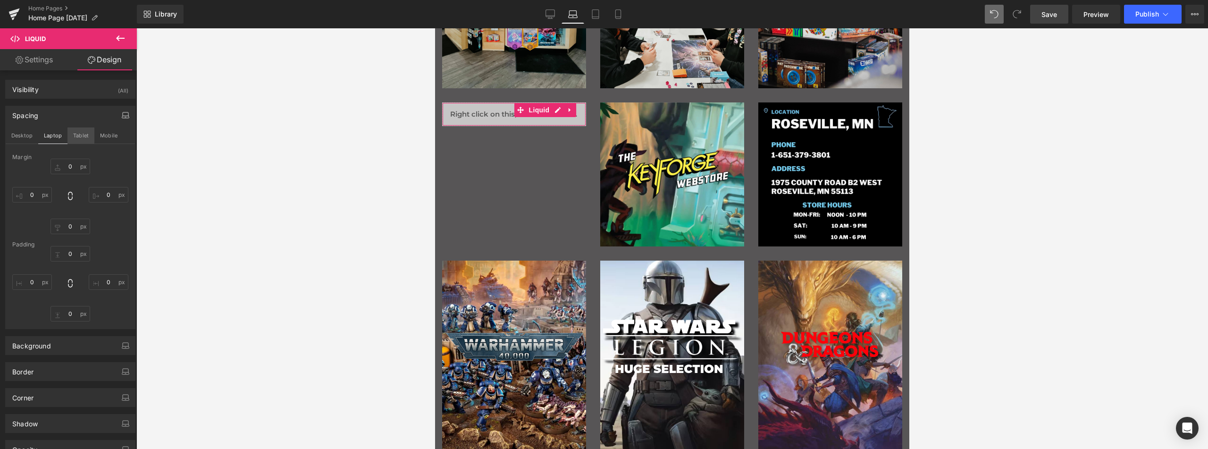
scroll to position [250, 0]
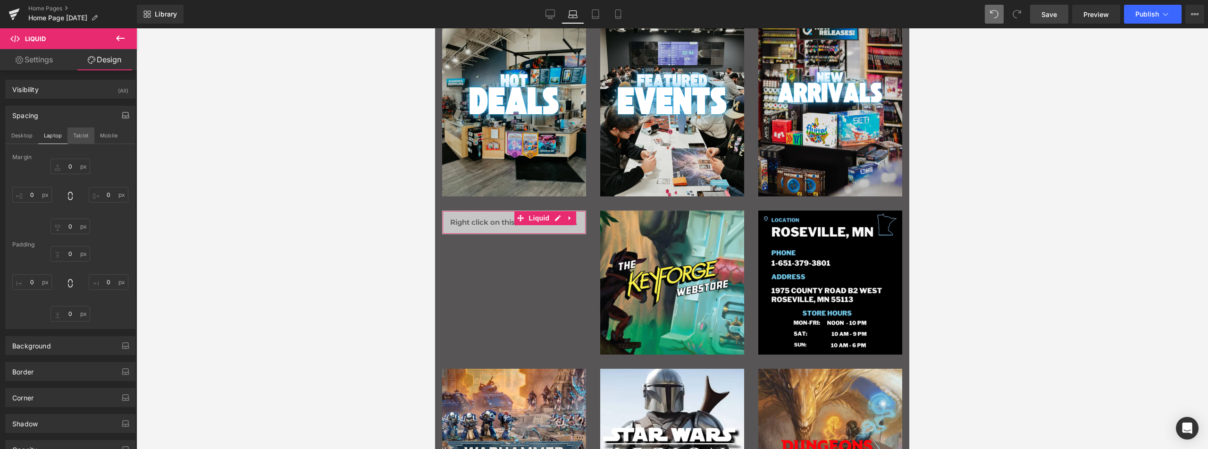
click at [83, 137] on button "Tablet" at bounding box center [80, 135] width 27 height 16
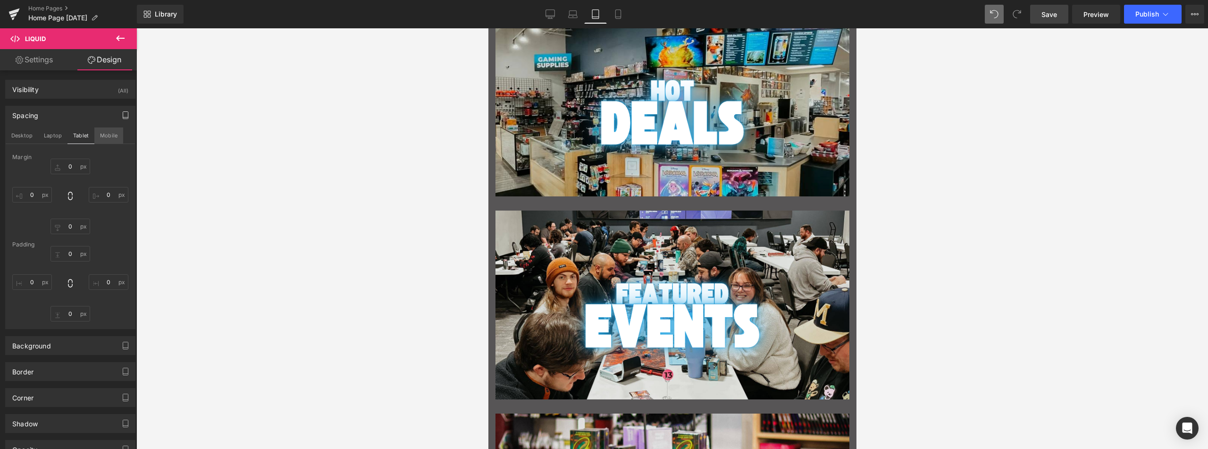
type input "0"
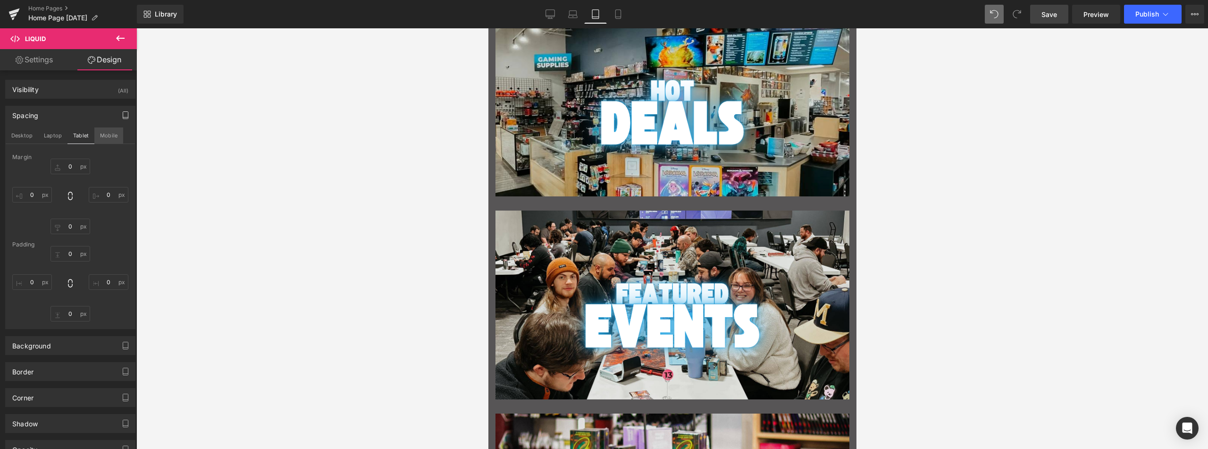
type input "0"
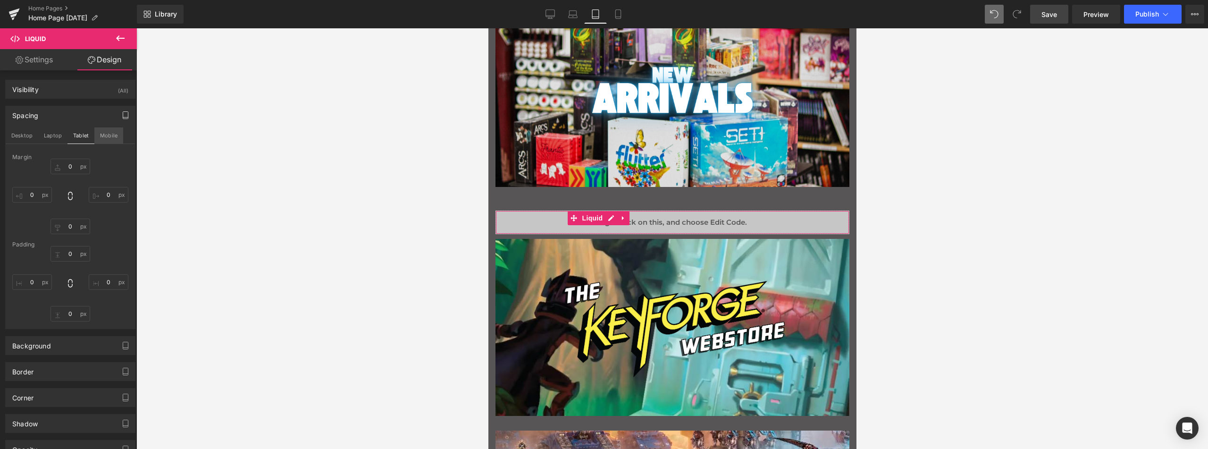
click at [107, 133] on button "Mobile" at bounding box center [108, 135] width 29 height 16
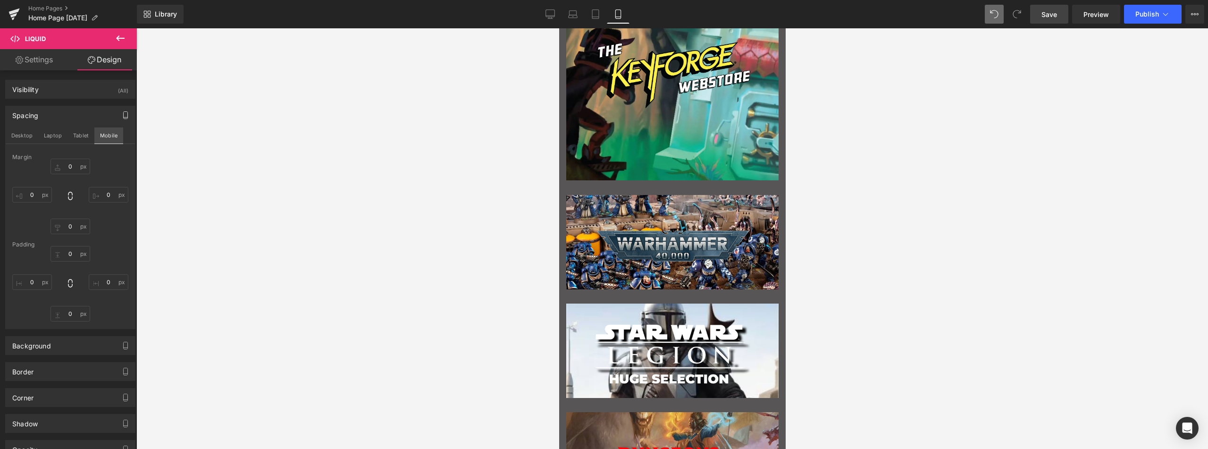
type input "0"
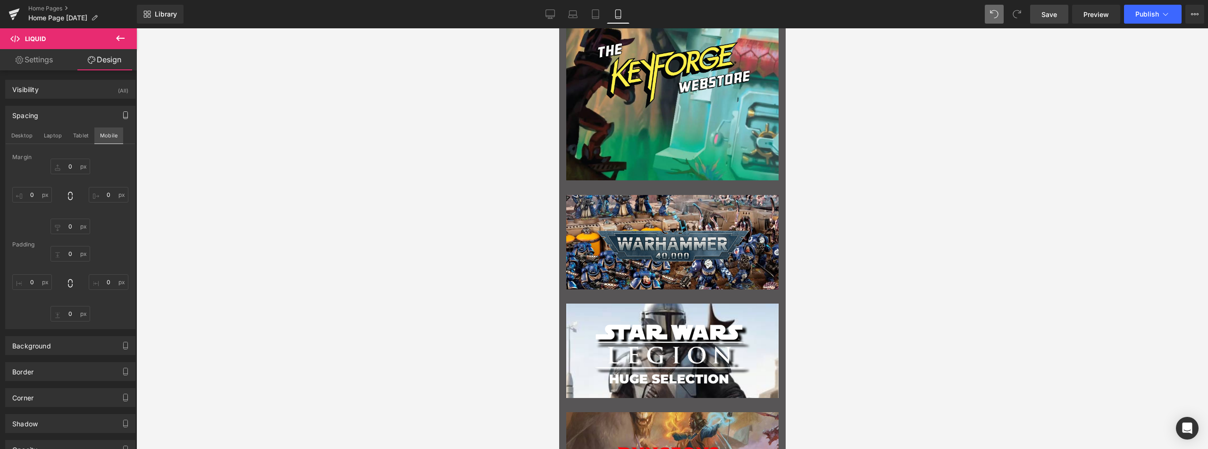
type input "0"
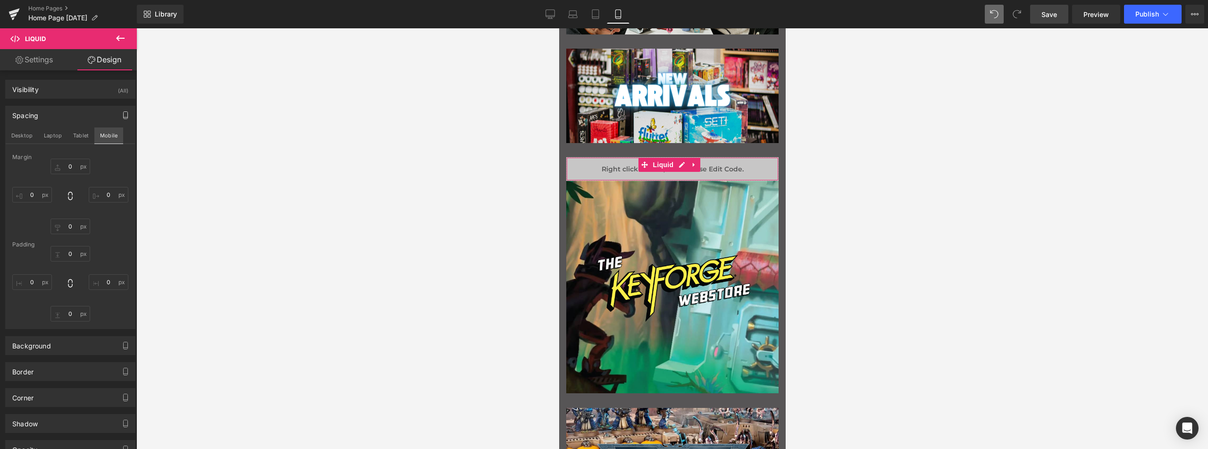
scroll to position [306, 0]
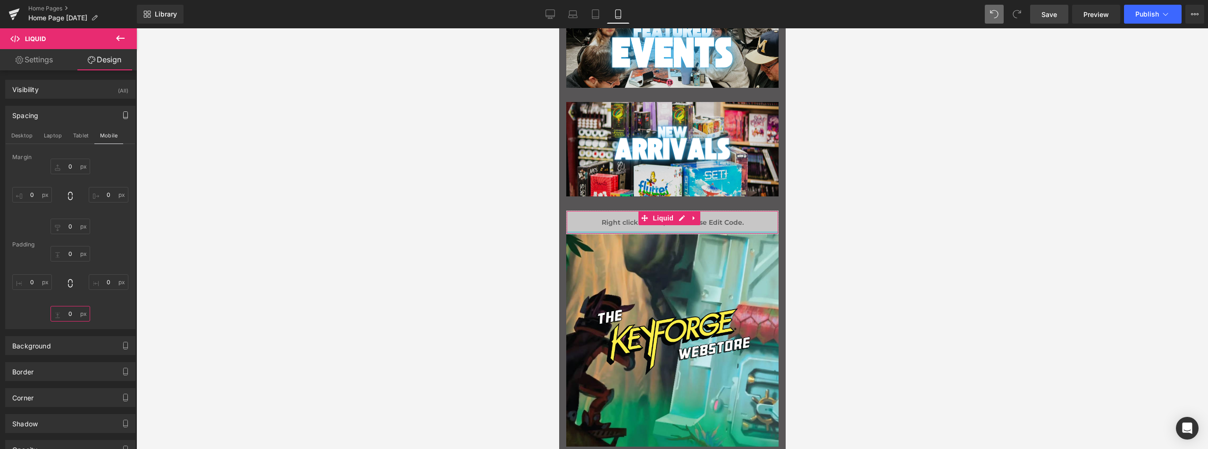
click at [73, 315] on input "0" at bounding box center [70, 314] width 40 height 16
type input "30"
click at [663, 218] on span "Liquid" at bounding box center [662, 218] width 25 height 14
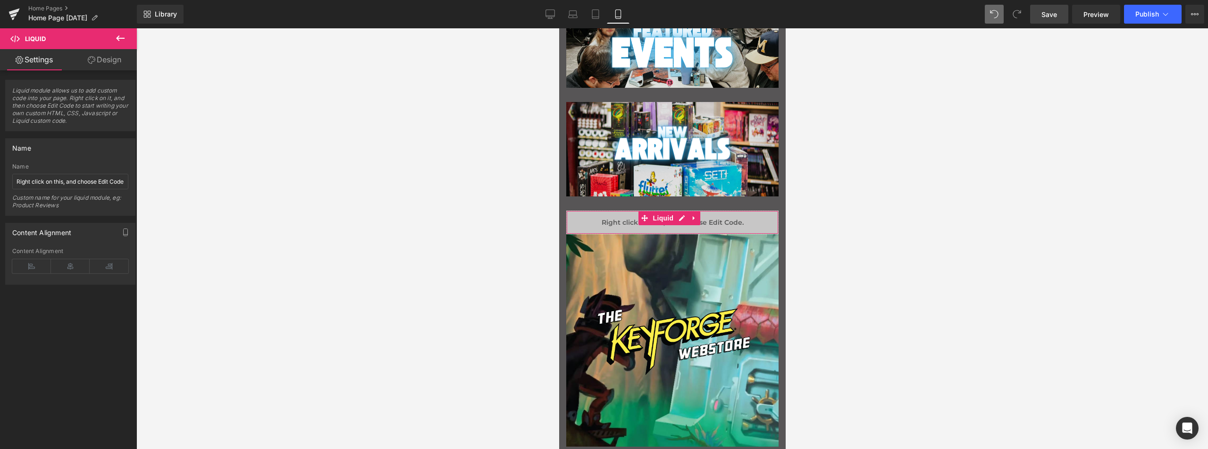
click at [112, 51] on link "Design" at bounding box center [104, 59] width 68 height 21
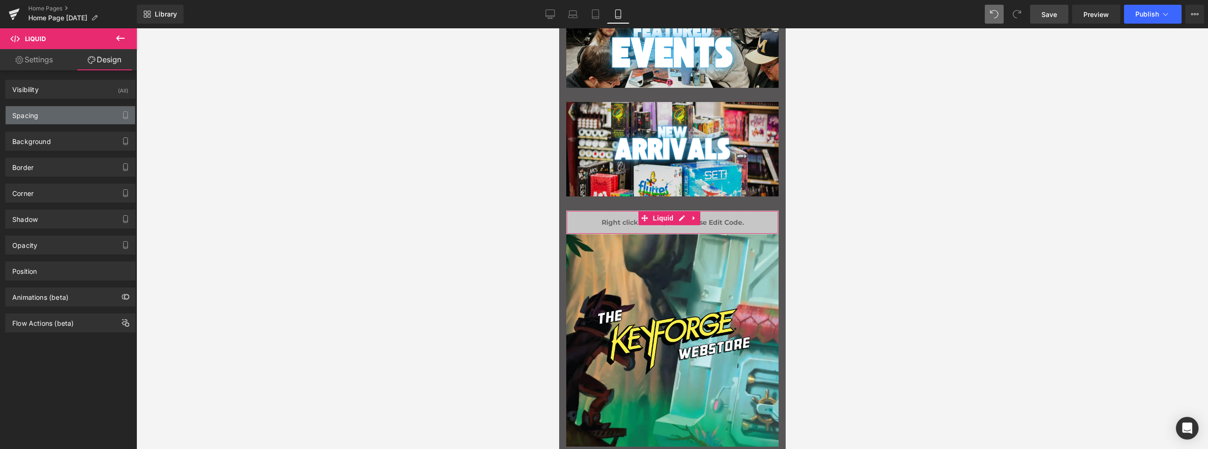
click at [32, 122] on div "Spacing" at bounding box center [70, 115] width 129 height 18
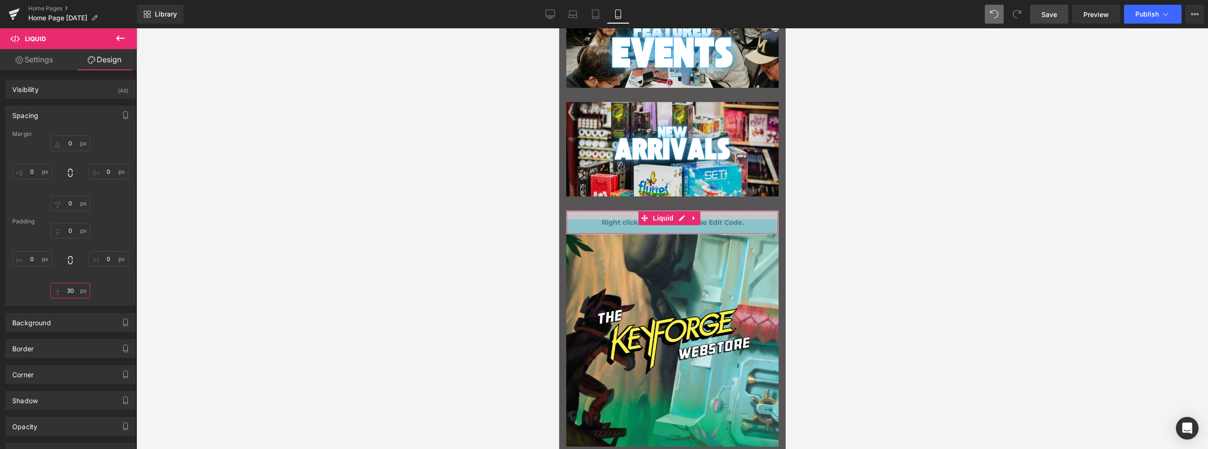
click at [66, 298] on input "30" at bounding box center [70, 291] width 40 height 16
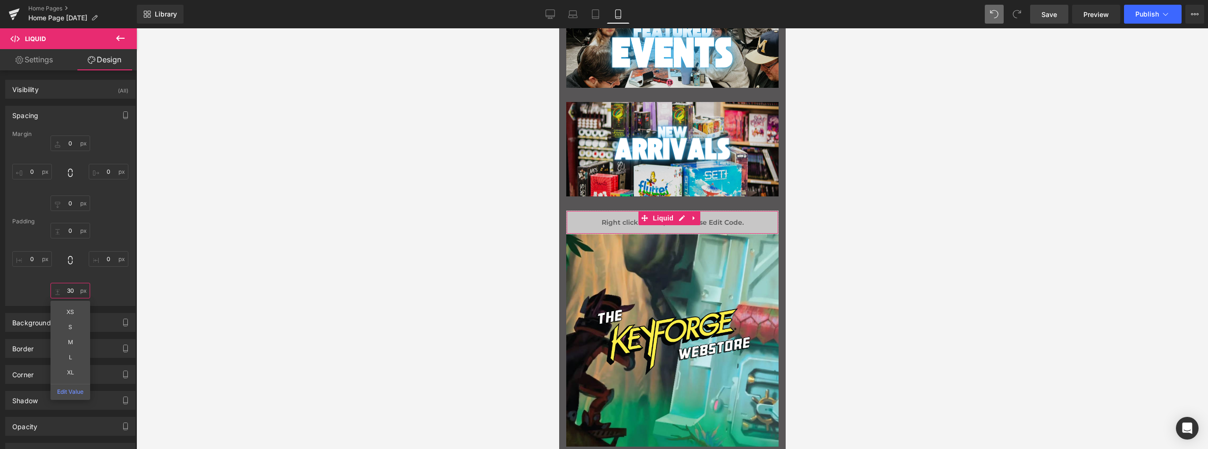
click at [66, 298] on input "30" at bounding box center [70, 291] width 40 height 16
type input "0"
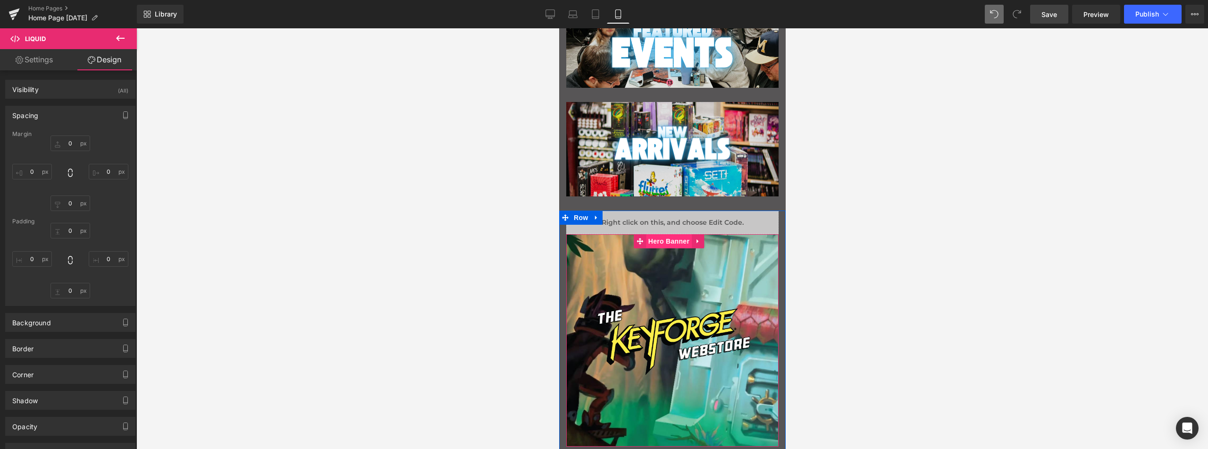
click at [669, 239] on span "Hero Banner" at bounding box center [668, 241] width 46 height 14
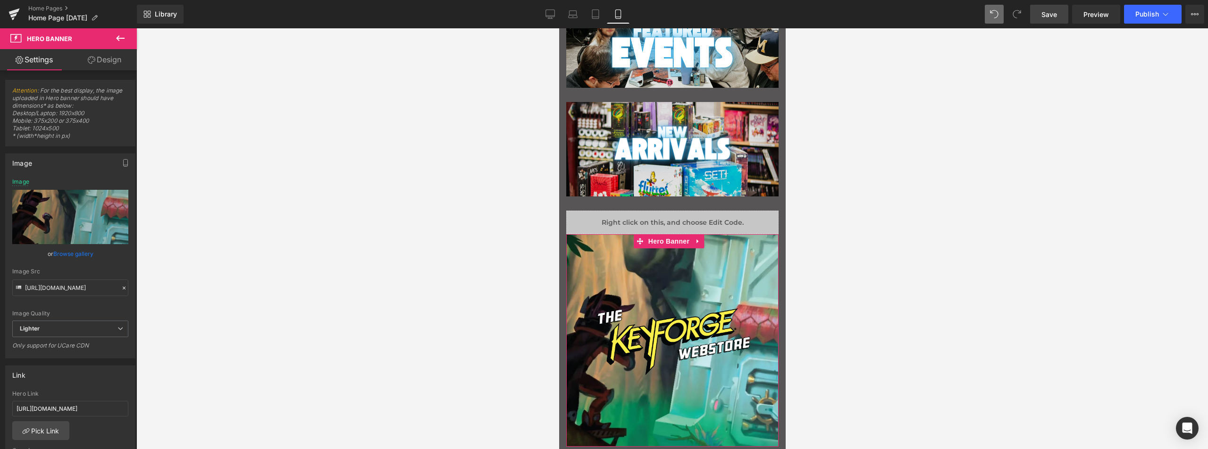
click at [106, 56] on link "Design" at bounding box center [104, 59] width 68 height 21
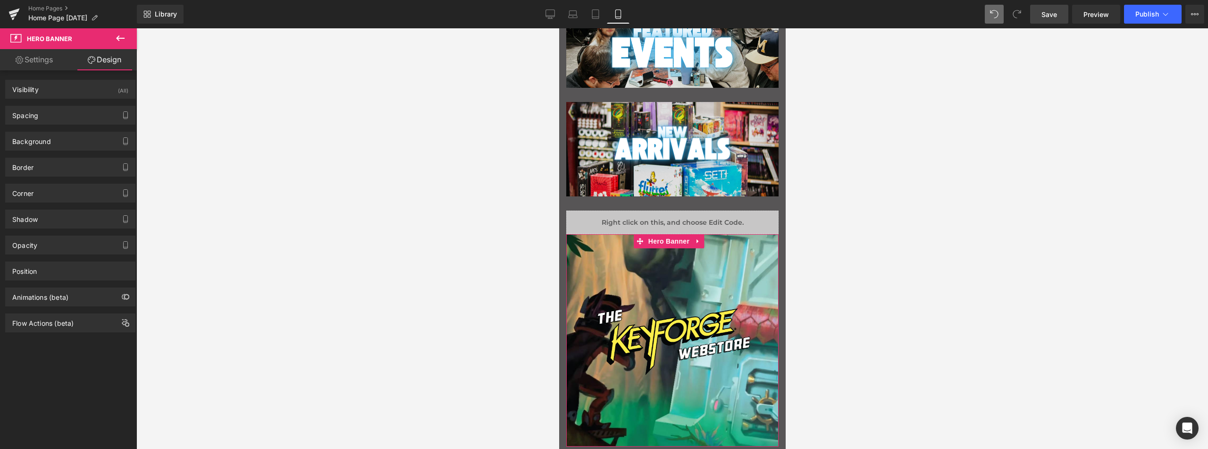
type input "0"
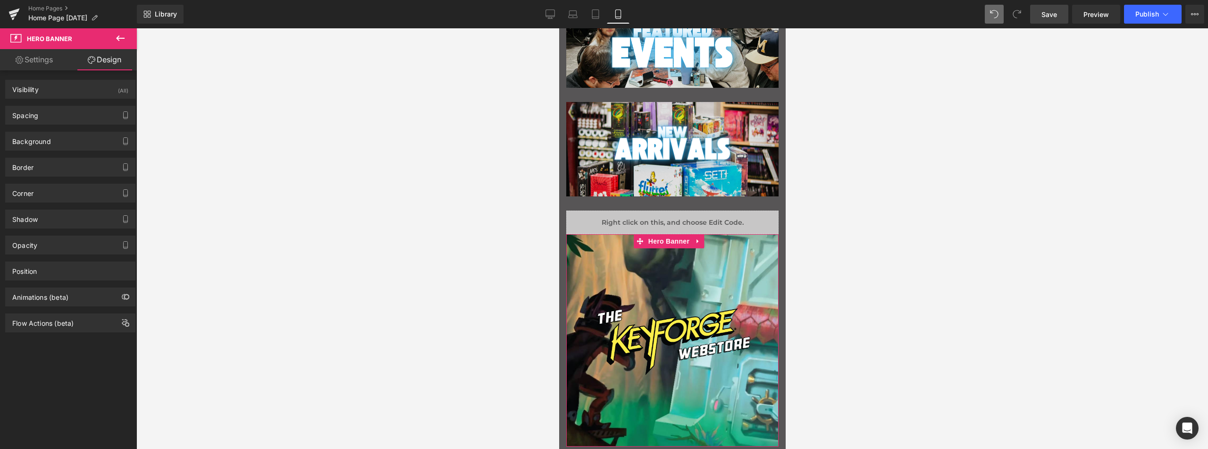
type input "0"
click at [33, 116] on div "Spacing" at bounding box center [25, 112] width 26 height 13
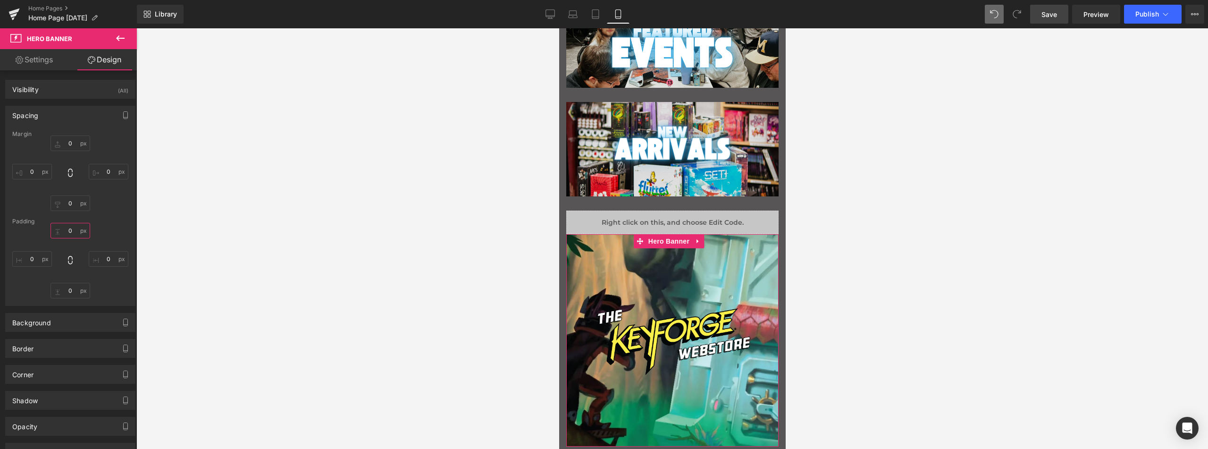
click at [71, 228] on input "0" at bounding box center [70, 231] width 40 height 16
type input "30"
click at [111, 221] on div "Padding" at bounding box center [70, 221] width 116 height 7
click at [604, 263] on div "Image" at bounding box center [672, 340] width 212 height 212
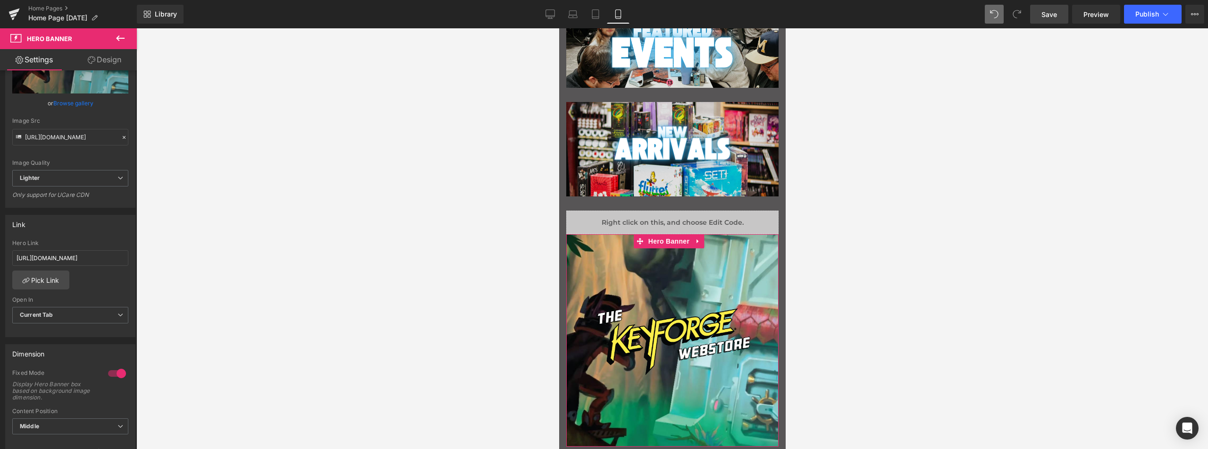
scroll to position [189, 0]
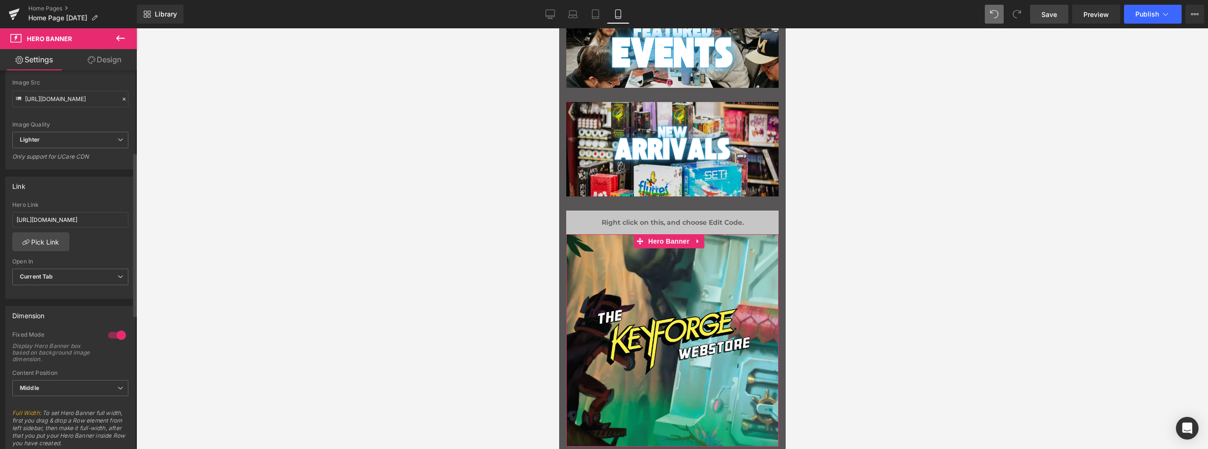
click at [114, 337] on div at bounding box center [117, 334] width 23 height 15
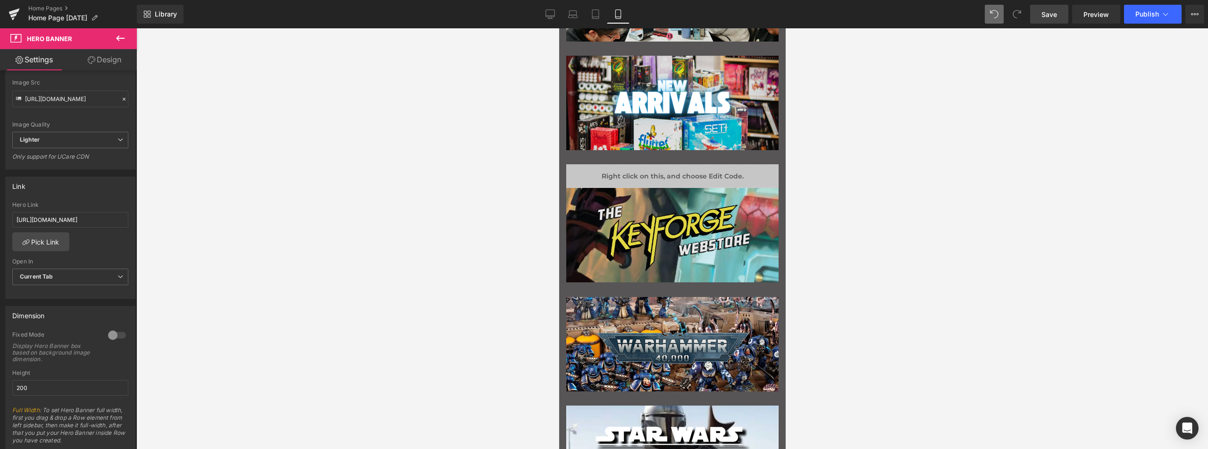
scroll to position [353, 0]
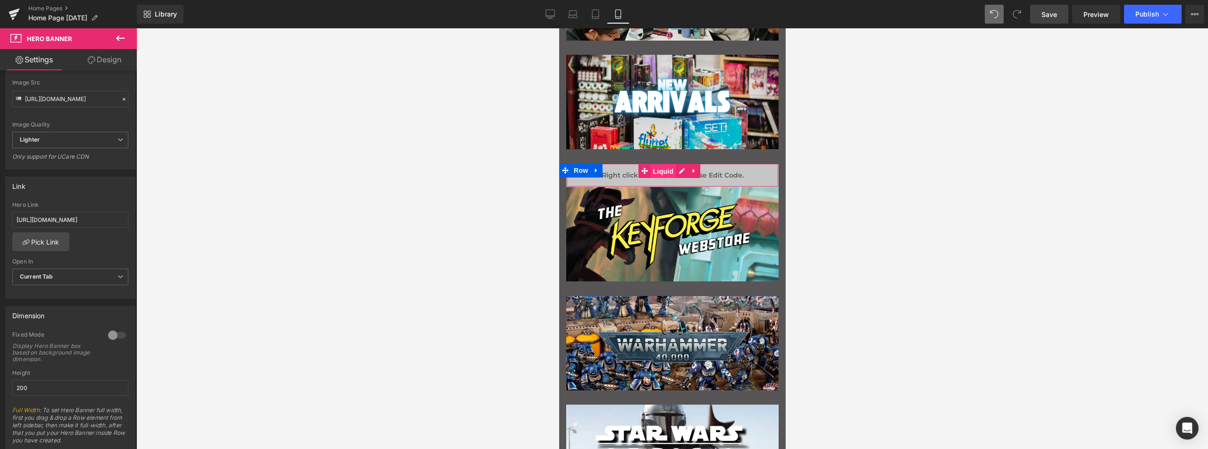
click at [667, 167] on span "Liquid" at bounding box center [662, 171] width 25 height 14
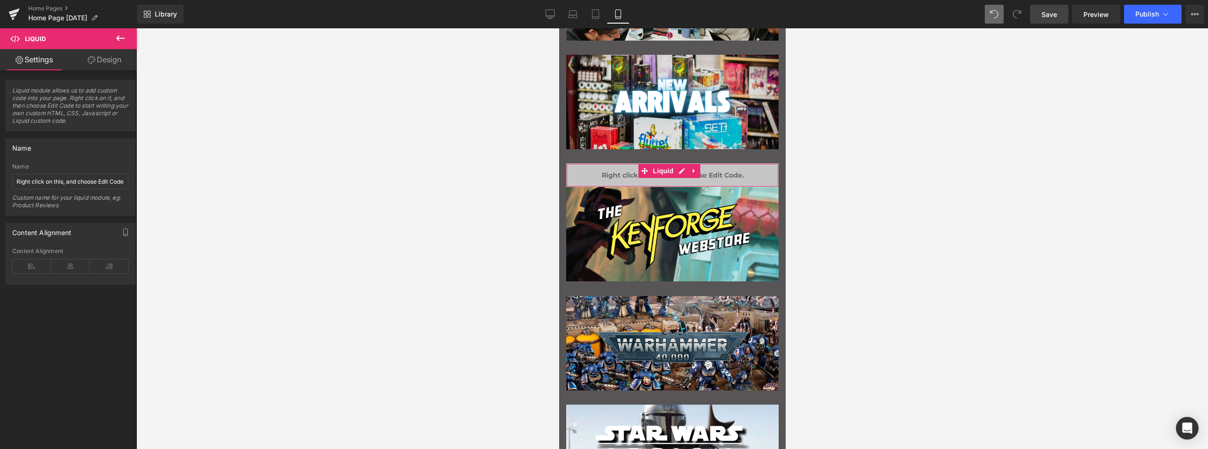
click at [114, 62] on link "Design" at bounding box center [104, 59] width 68 height 21
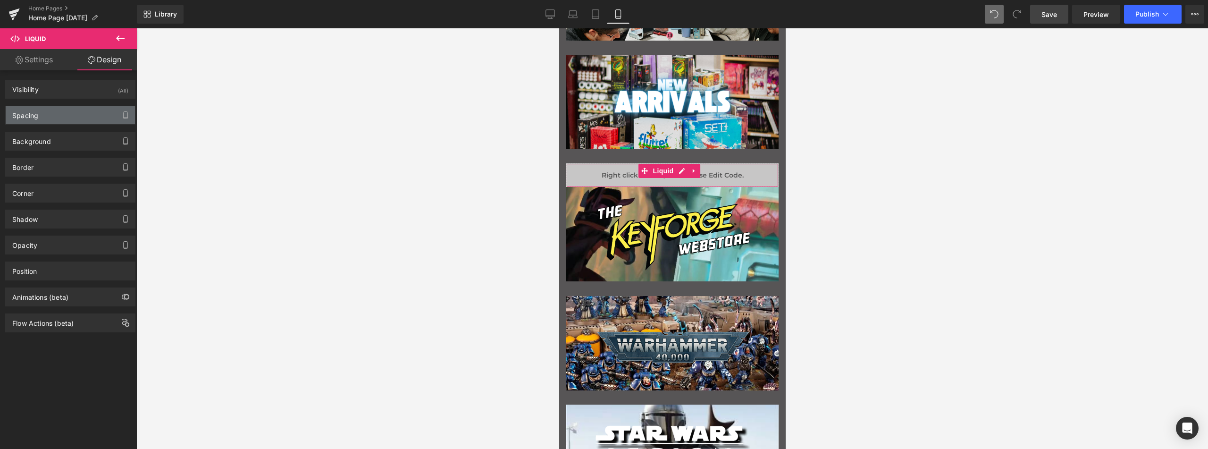
click at [72, 117] on div "Spacing" at bounding box center [70, 115] width 129 height 18
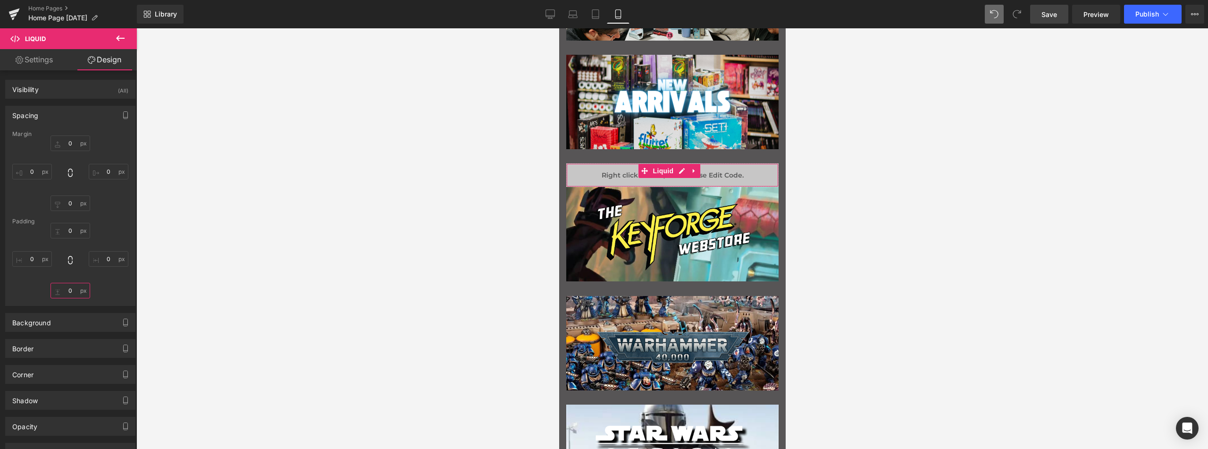
click at [72, 291] on input "0" at bounding box center [70, 291] width 40 height 16
type input "30"
click at [71, 202] on input "0" at bounding box center [70, 203] width 40 height 16
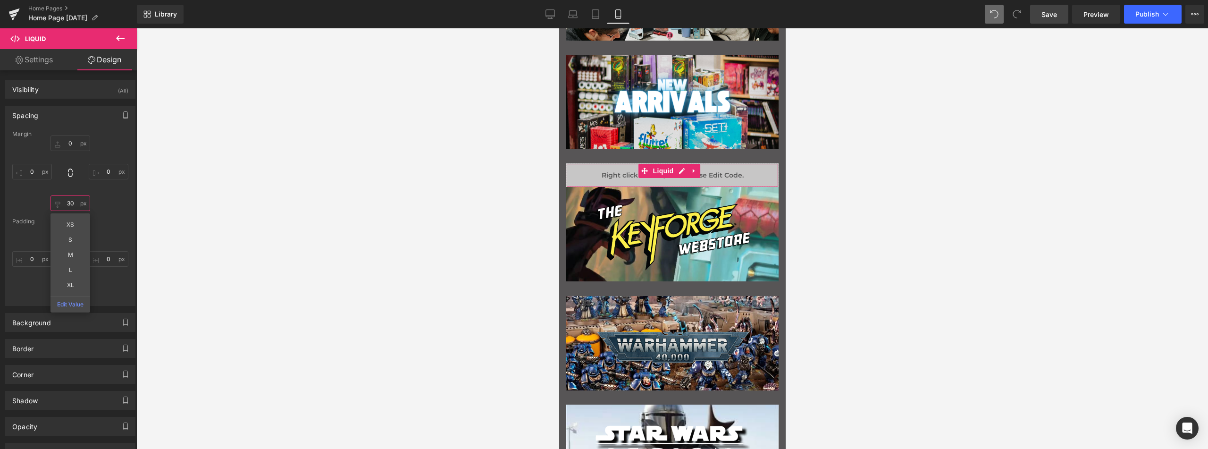
type input "30"
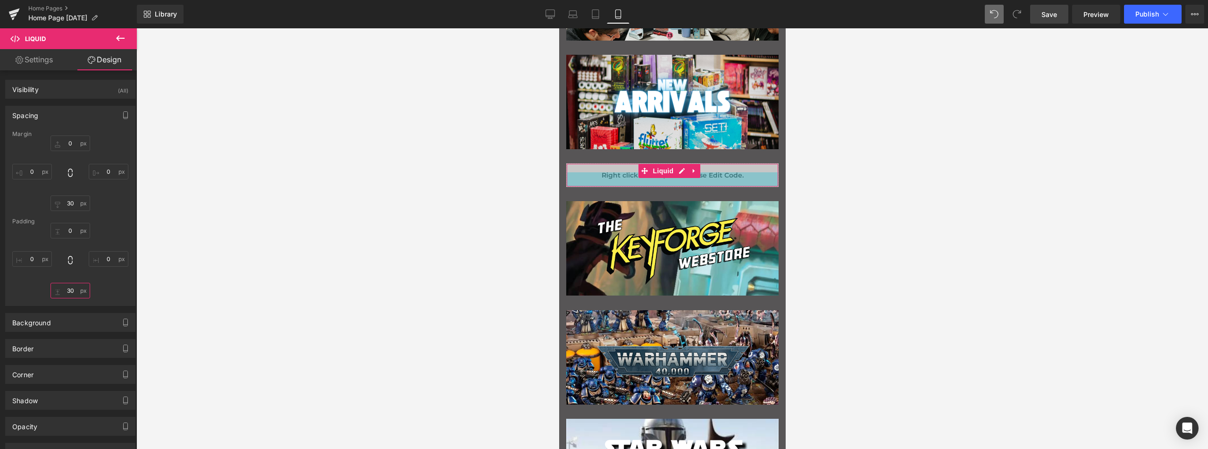
click at [72, 294] on input "30" at bounding box center [70, 291] width 40 height 16
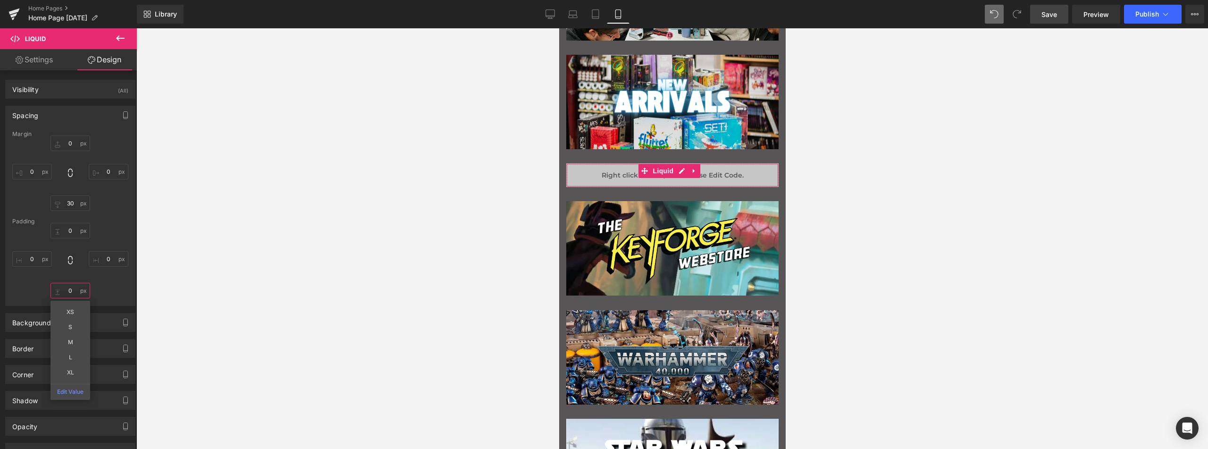
type input "0"
click at [125, 229] on div "Margin 0px 0 0px 0 30 30 0px 0 [GEOGRAPHIC_DATA] 0px 0 0px 0 0 0 0px 0" at bounding box center [70, 218] width 129 height 175
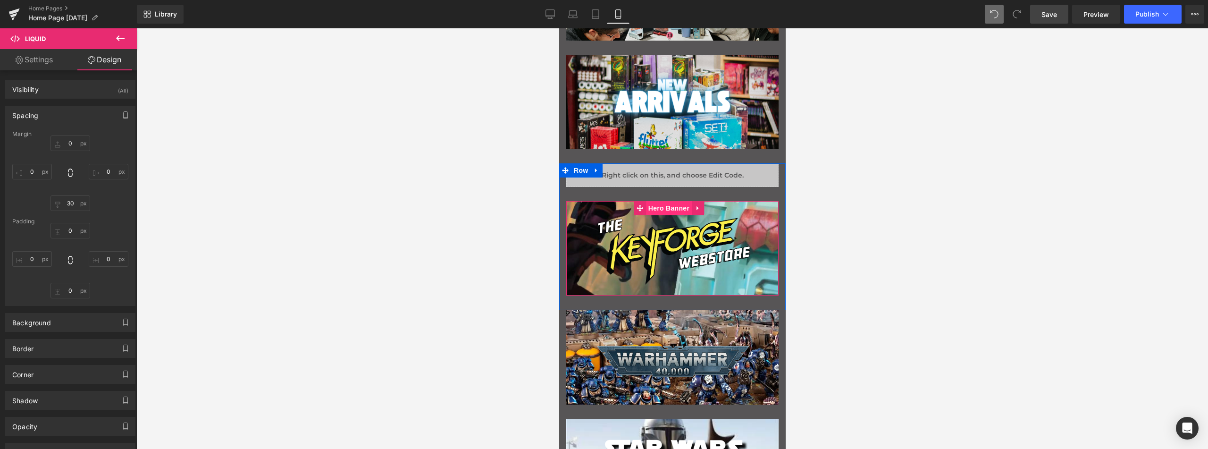
click at [663, 206] on span "Hero Banner" at bounding box center [668, 208] width 46 height 14
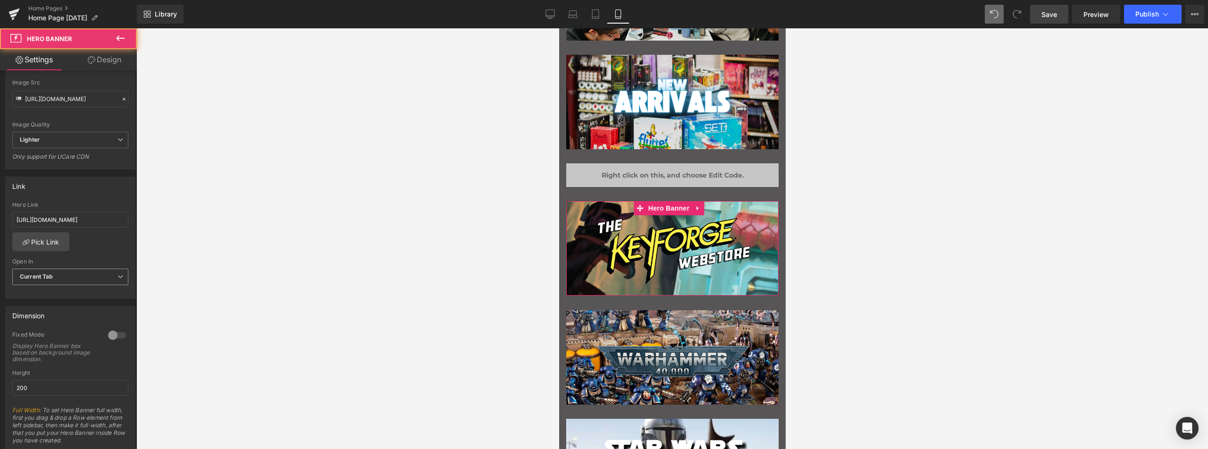
scroll to position [330, 0]
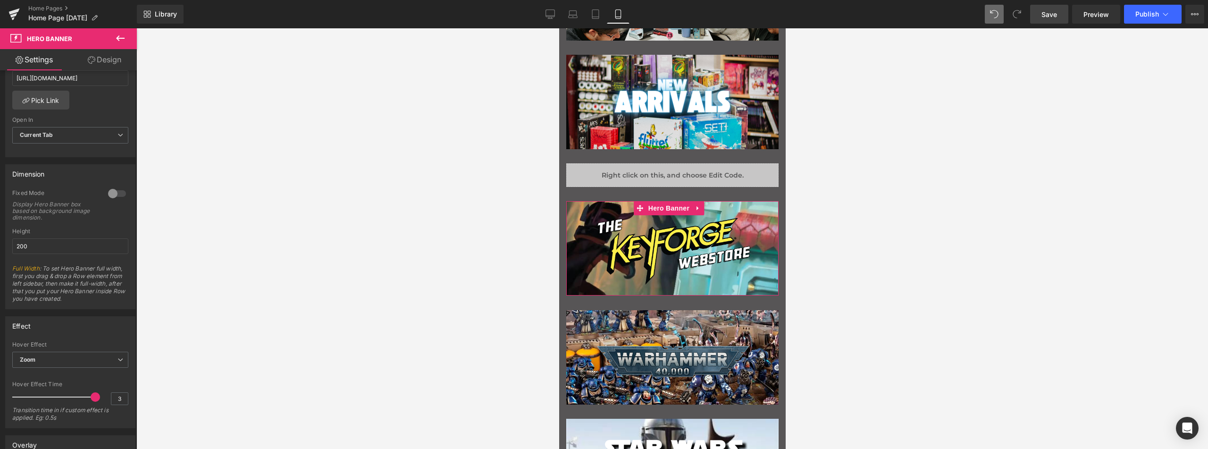
click at [116, 199] on div at bounding box center [117, 193] width 23 height 15
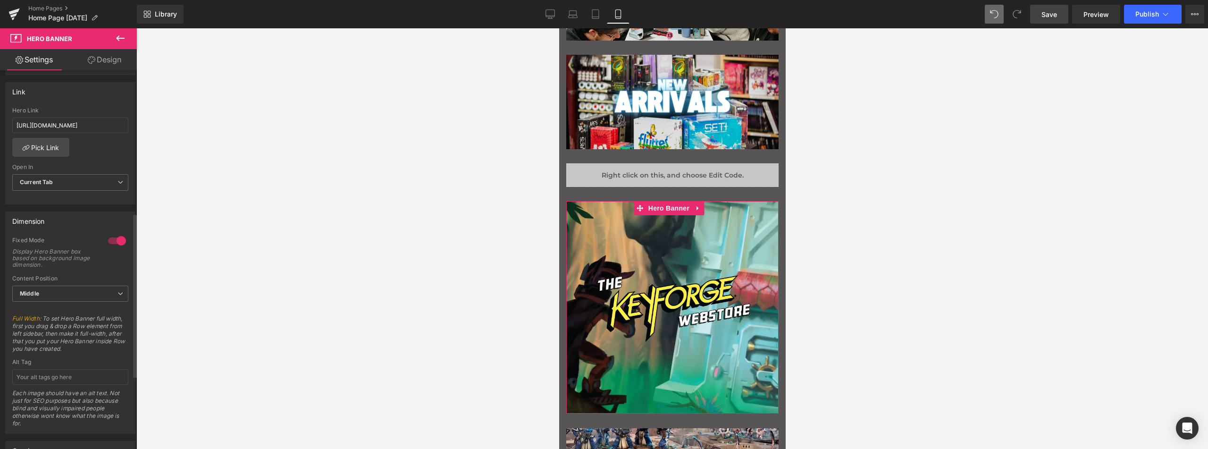
scroll to position [425, 0]
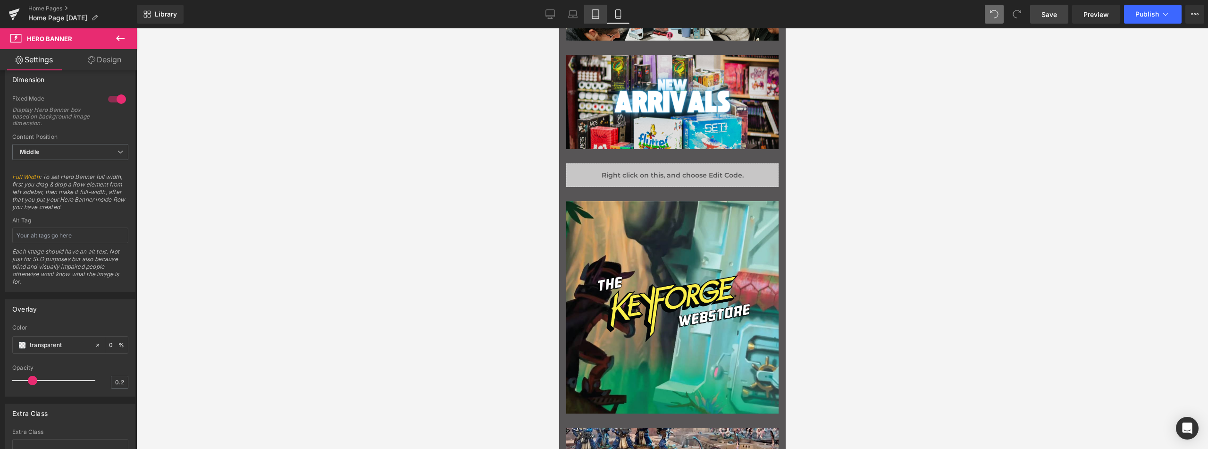
click at [603, 12] on link "Tablet" at bounding box center [595, 14] width 23 height 19
type input "[URL][DOMAIN_NAME]"
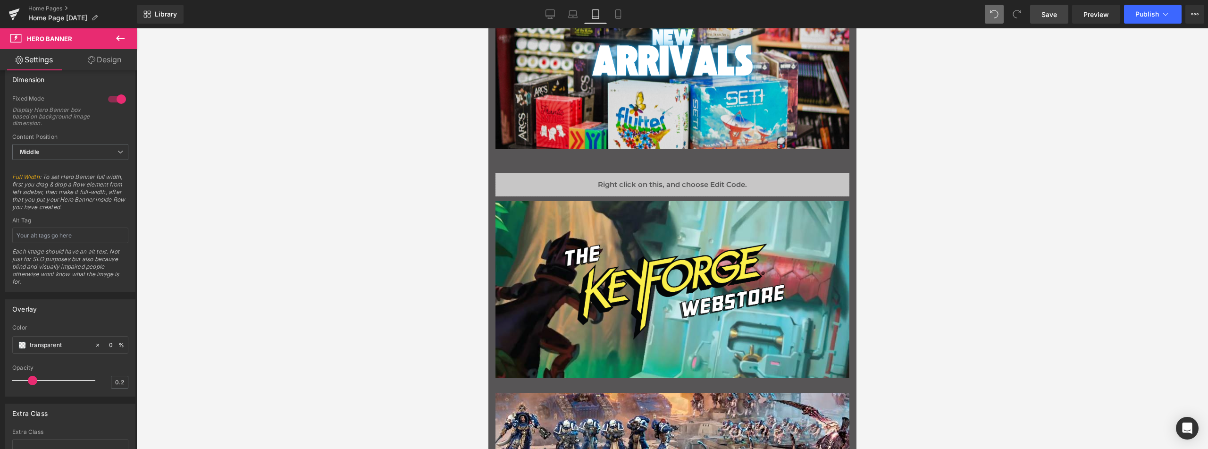
scroll to position [663, 0]
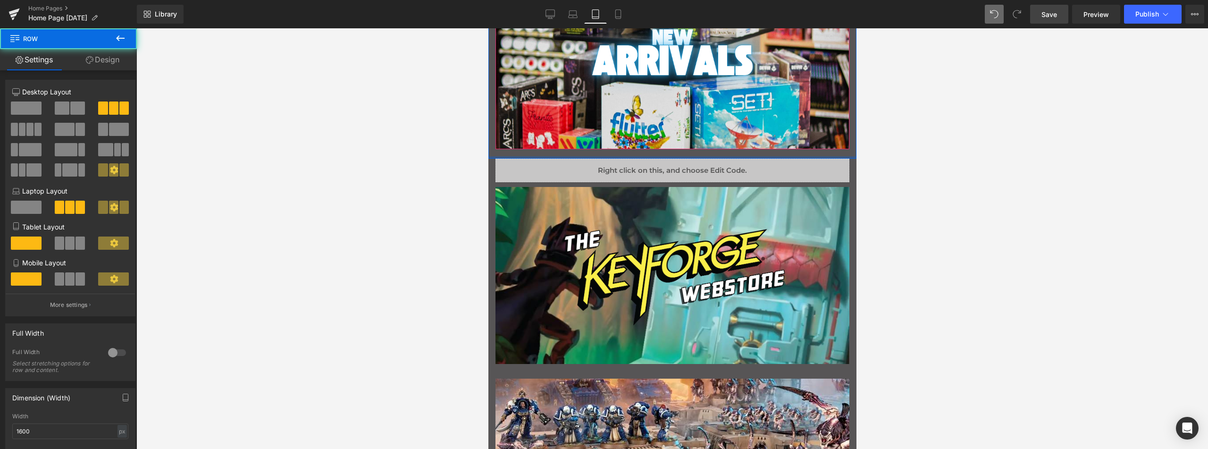
drag, startPoint x: 558, startPoint y: 167, endPoint x: 559, endPoint y: 148, distance: 19.4
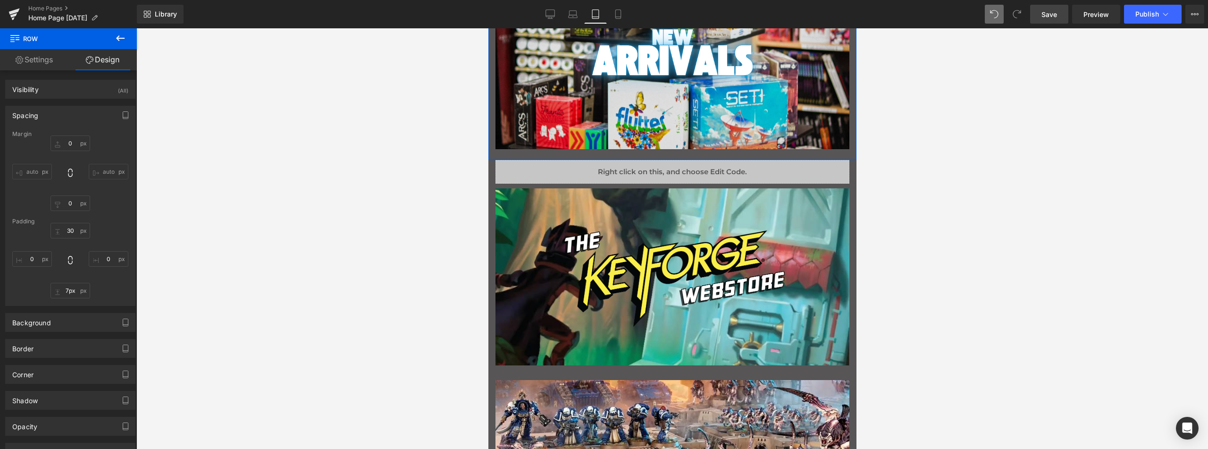
type input "8px"
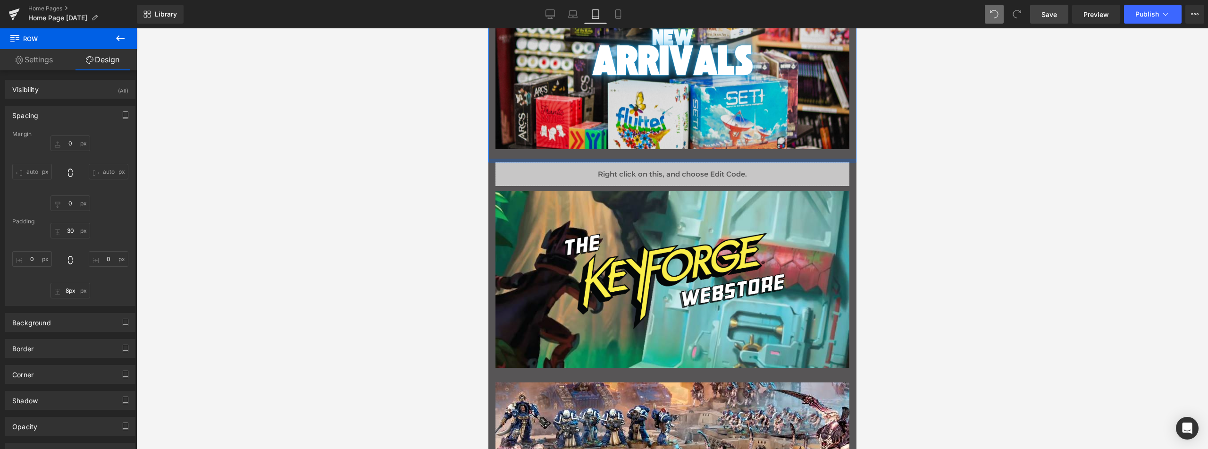
click at [551, 160] on div "Main content" at bounding box center [672, 161] width 368 height 4
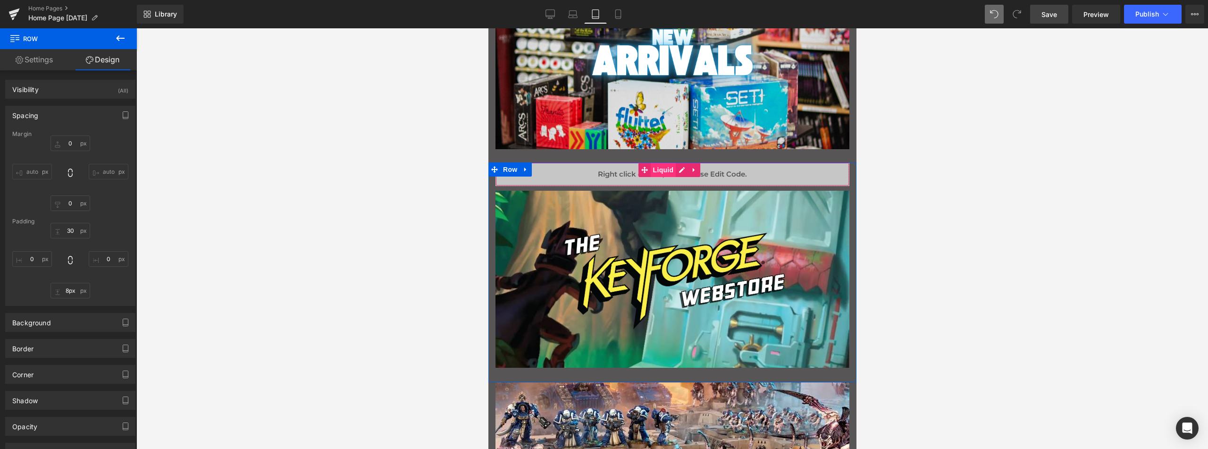
click at [665, 170] on span "Liquid" at bounding box center [662, 170] width 25 height 14
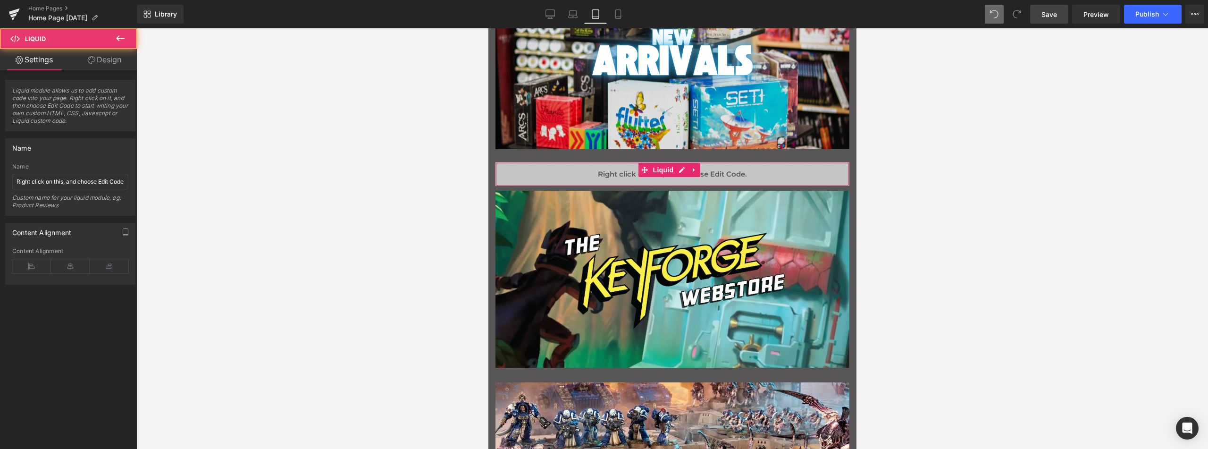
drag, startPoint x: 112, startPoint y: 61, endPoint x: 130, endPoint y: 66, distance: 19.0
click at [112, 60] on link "Design" at bounding box center [104, 59] width 68 height 21
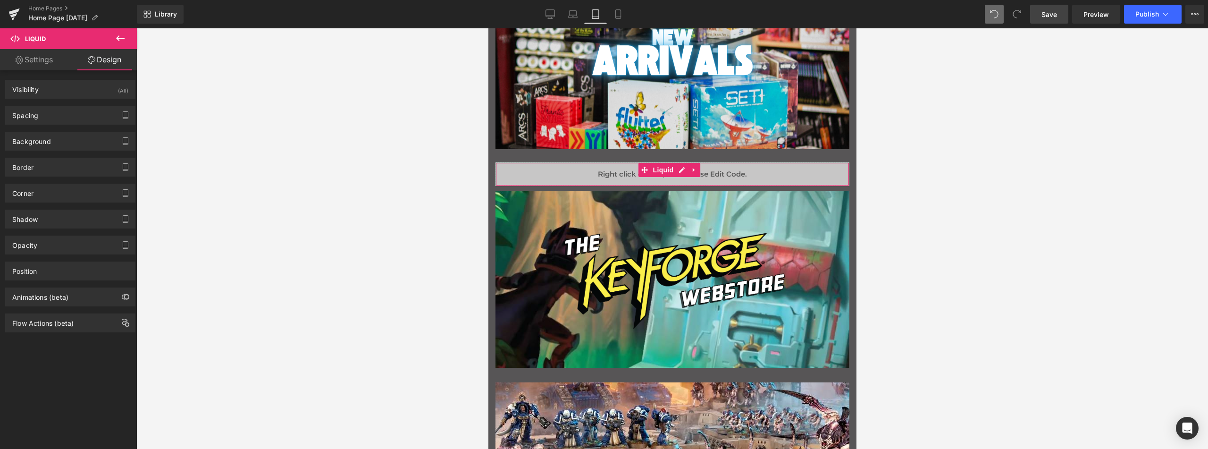
type input "0"
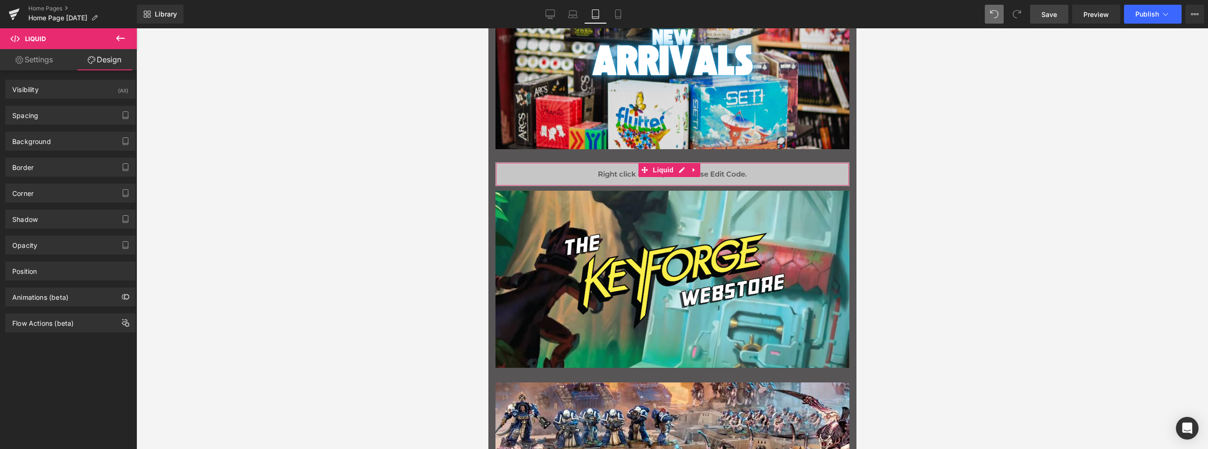
type input "0"
click at [68, 112] on div "Spacing" at bounding box center [70, 115] width 129 height 18
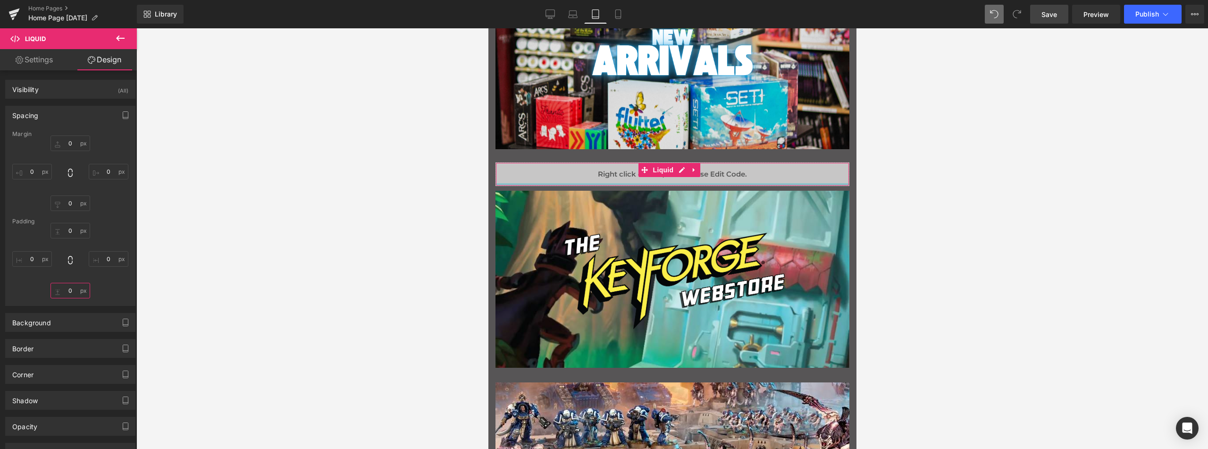
click at [67, 292] on input "0" at bounding box center [70, 291] width 40 height 16
click at [68, 292] on input "30" at bounding box center [70, 291] width 40 height 16
type input "0"
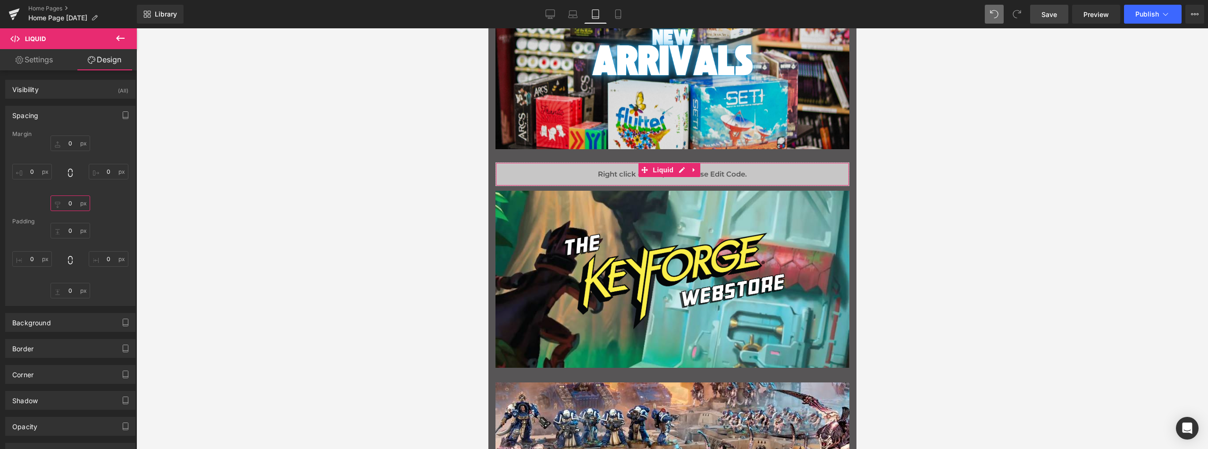
click at [67, 203] on input "0" at bounding box center [70, 203] width 40 height 16
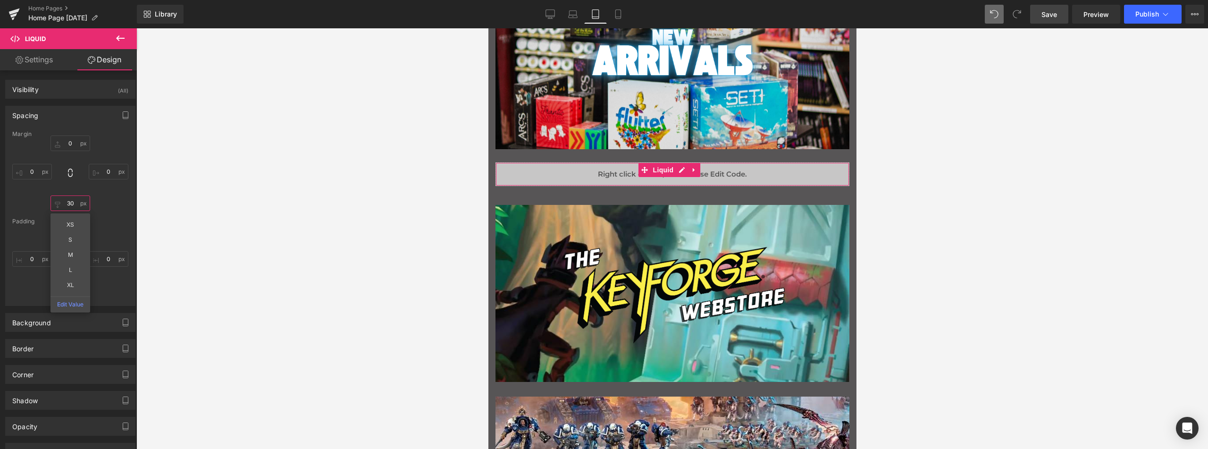
type input "3"
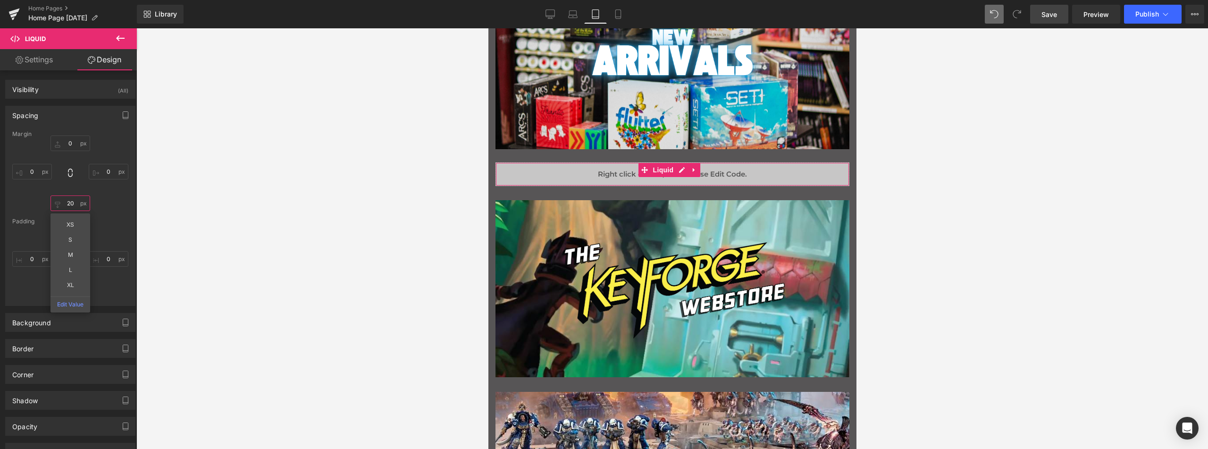
type input "20"
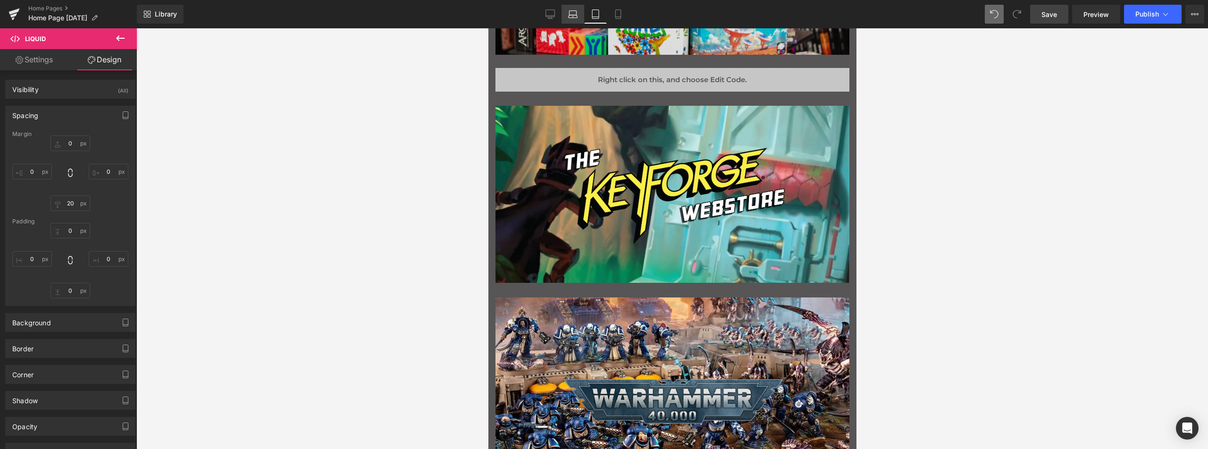
click at [580, 16] on link "Laptop" at bounding box center [572, 14] width 23 height 19
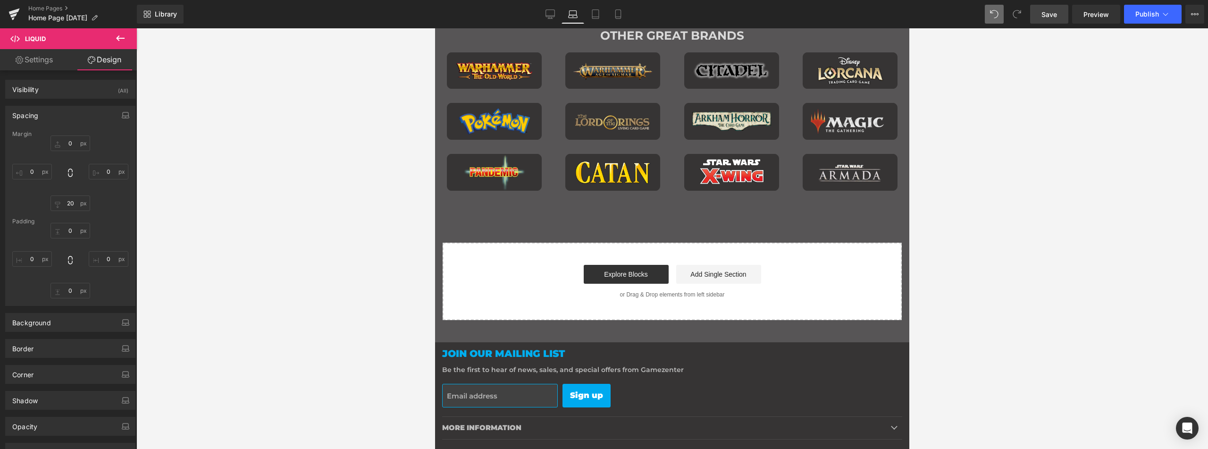
type input "0"
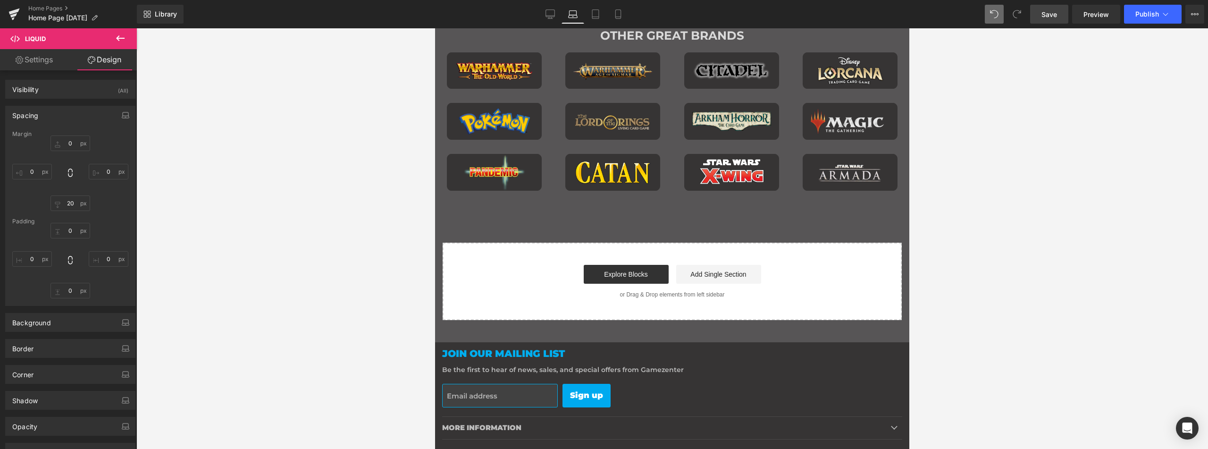
type input "0"
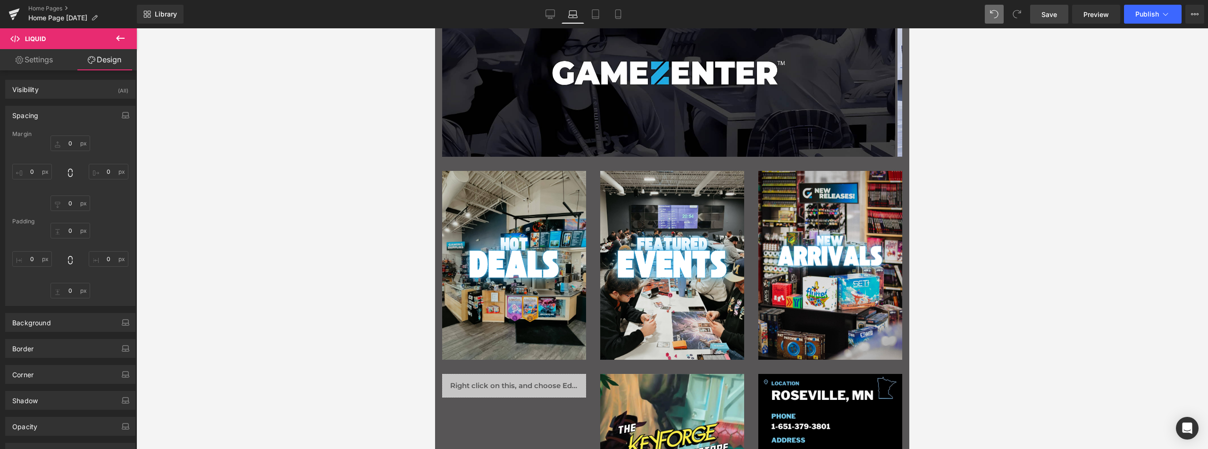
scroll to position [0, 0]
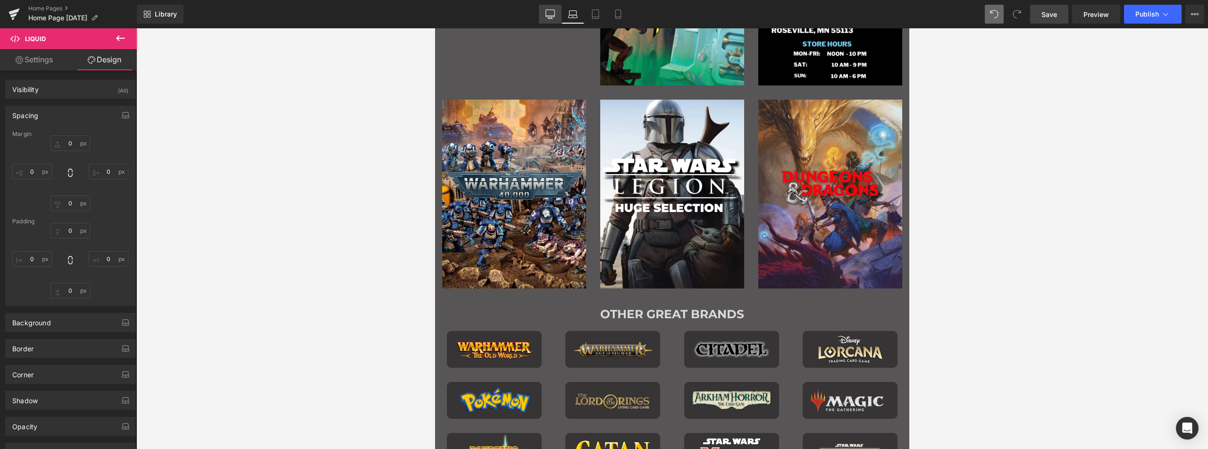
click at [552, 16] on icon at bounding box center [550, 16] width 9 height 0
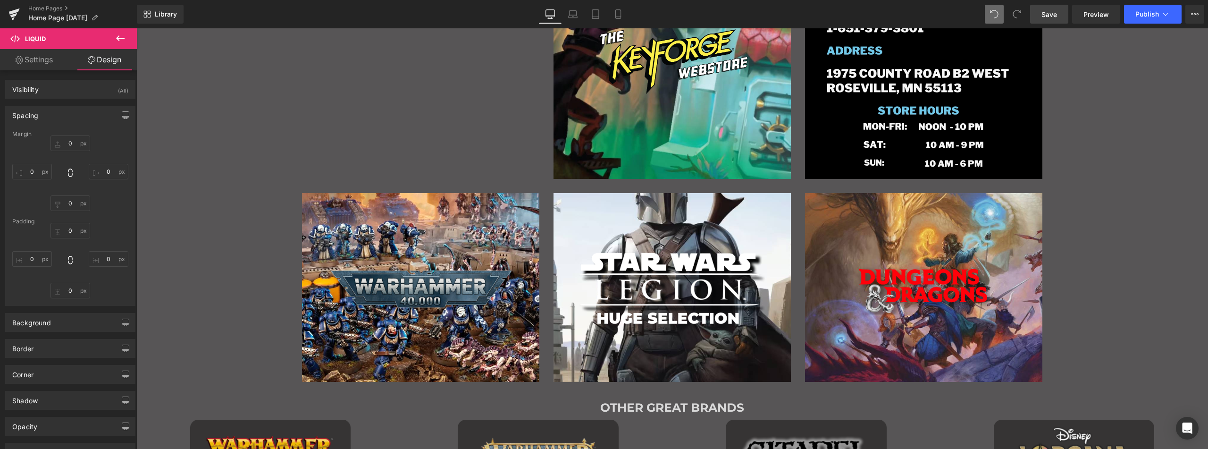
type input "0"
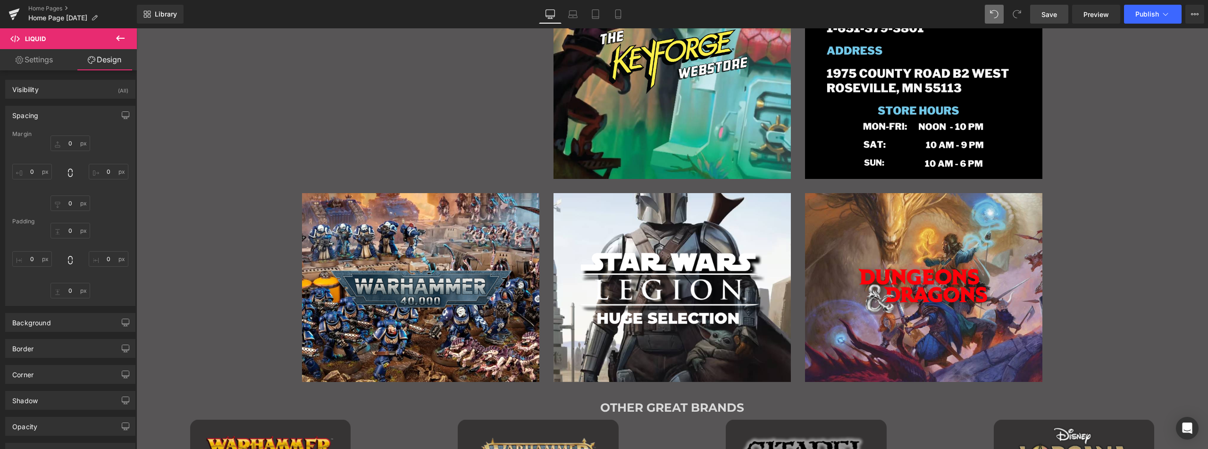
type input "0"
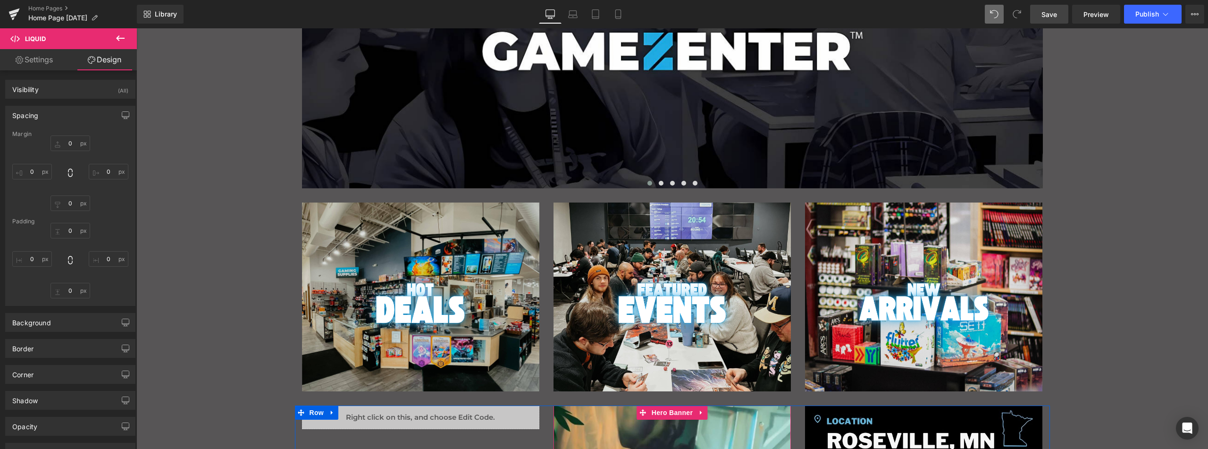
scroll to position [163, 0]
click at [623, 8] on link "Mobile" at bounding box center [618, 14] width 23 height 19
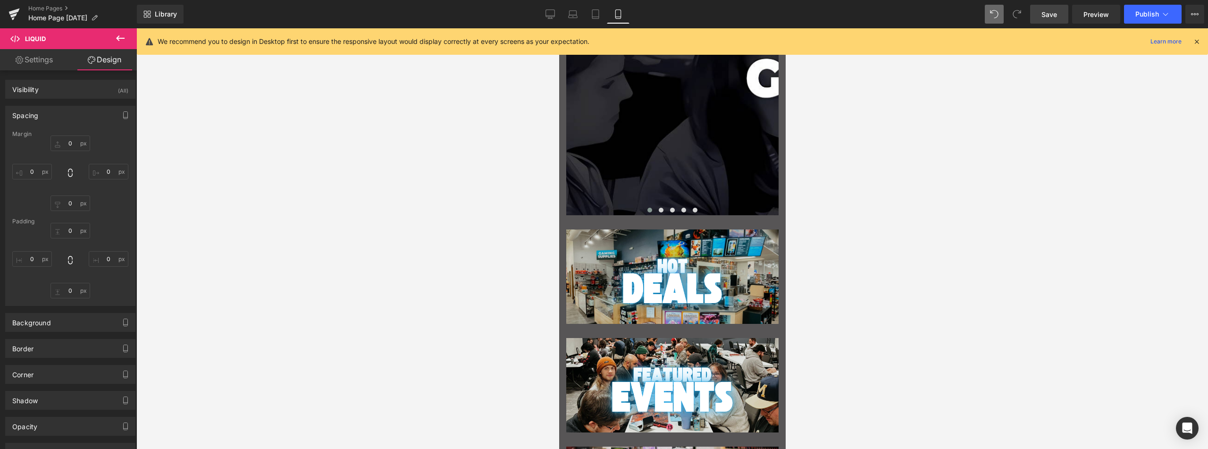
type input "0"
type input "30"
type input "0"
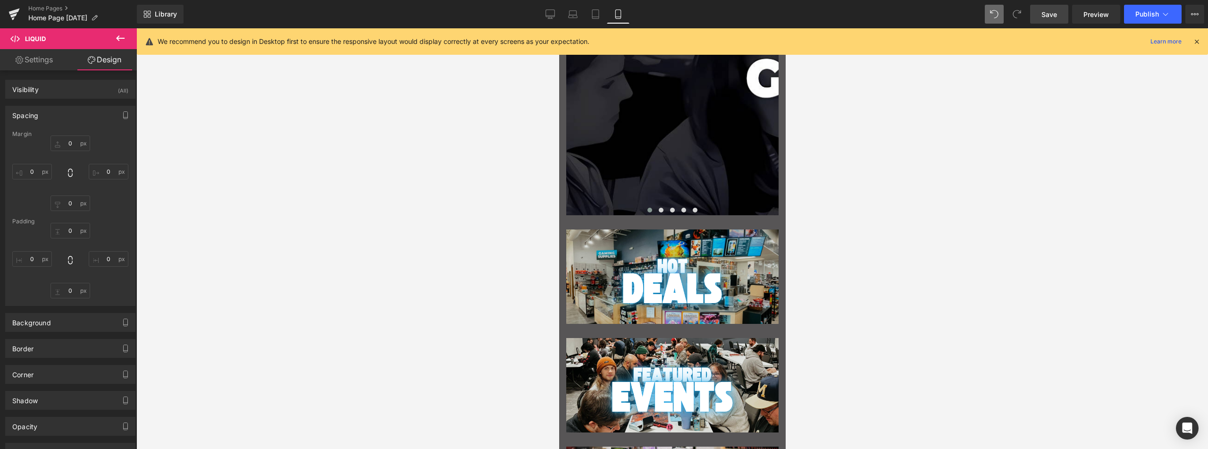
type input "0"
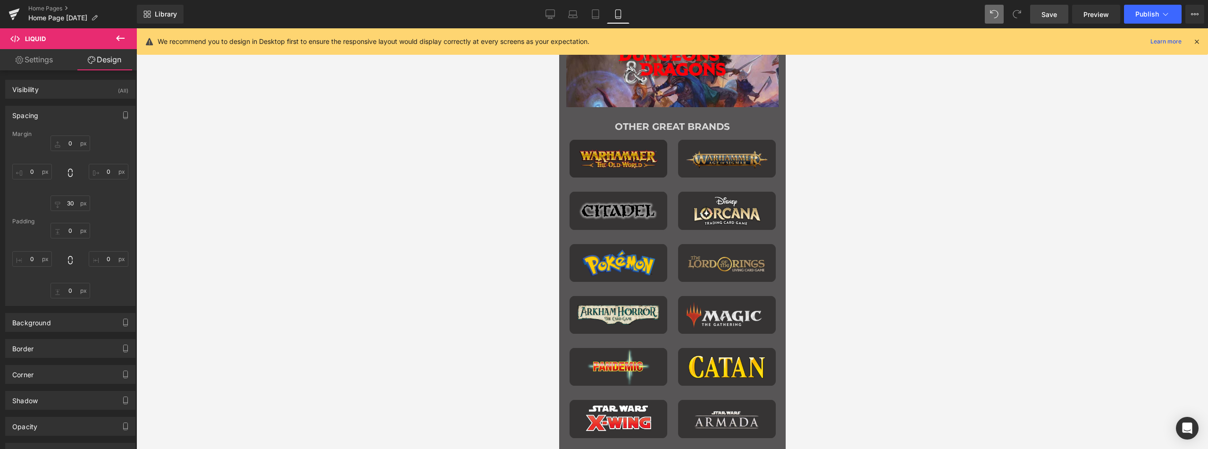
scroll to position [967, 0]
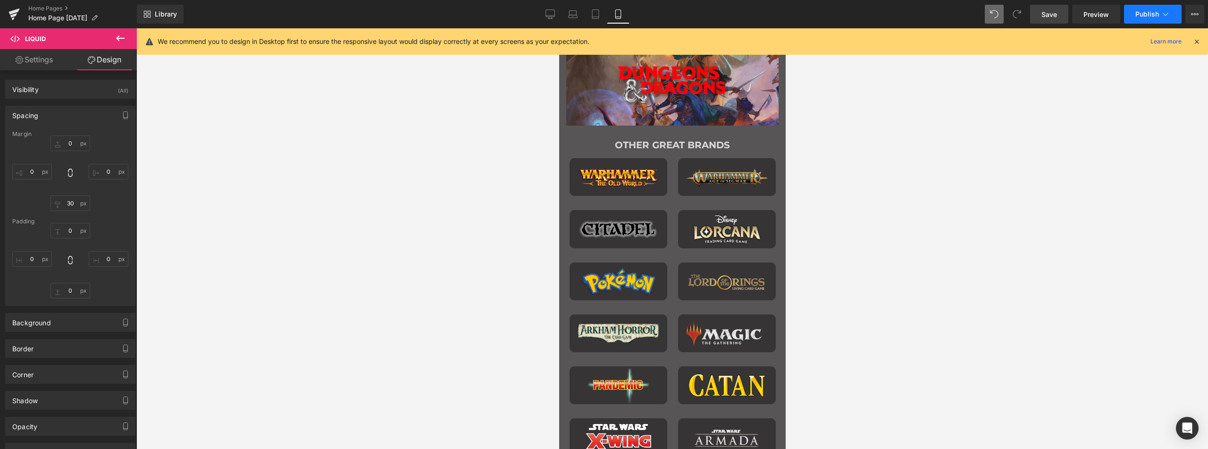
click at [1141, 16] on span "Publish" at bounding box center [1147, 14] width 24 height 8
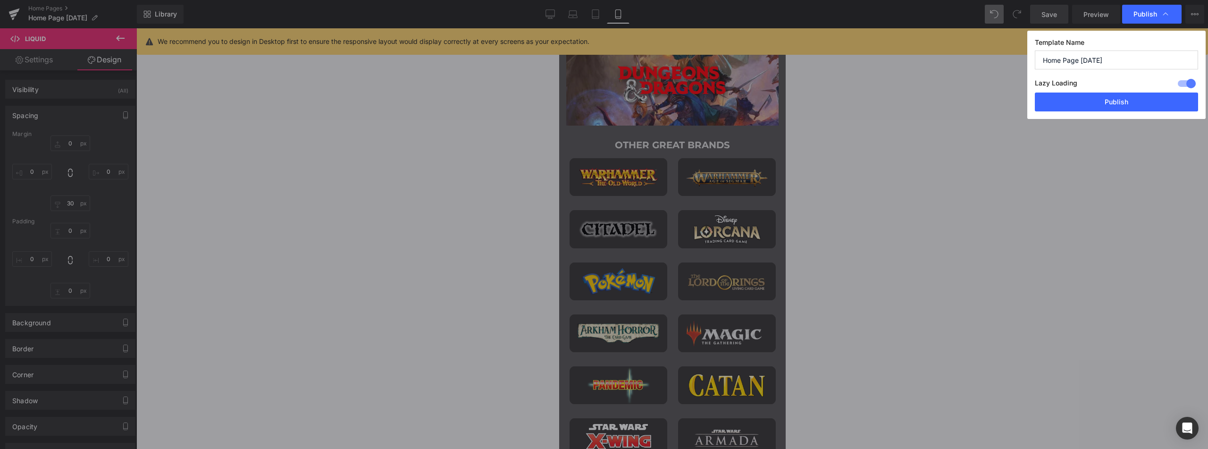
click at [1110, 107] on button "Publish" at bounding box center [1116, 101] width 163 height 19
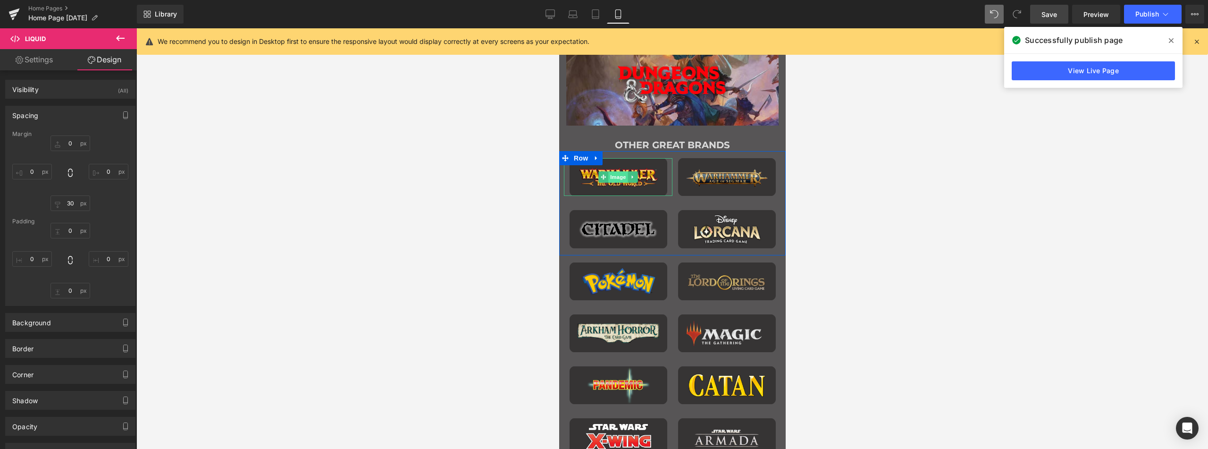
click at [611, 171] on span "Image" at bounding box center [618, 176] width 20 height 11
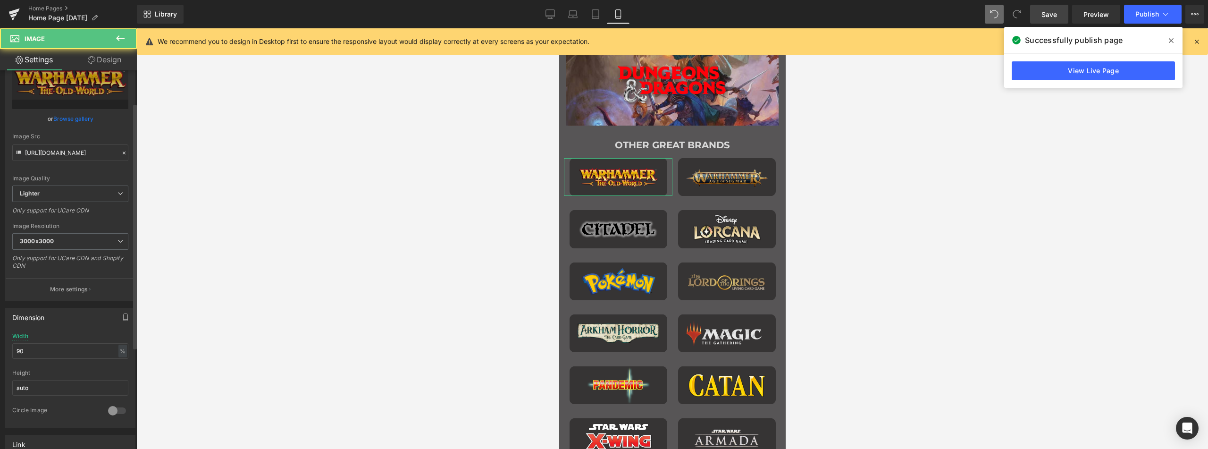
scroll to position [189, 0]
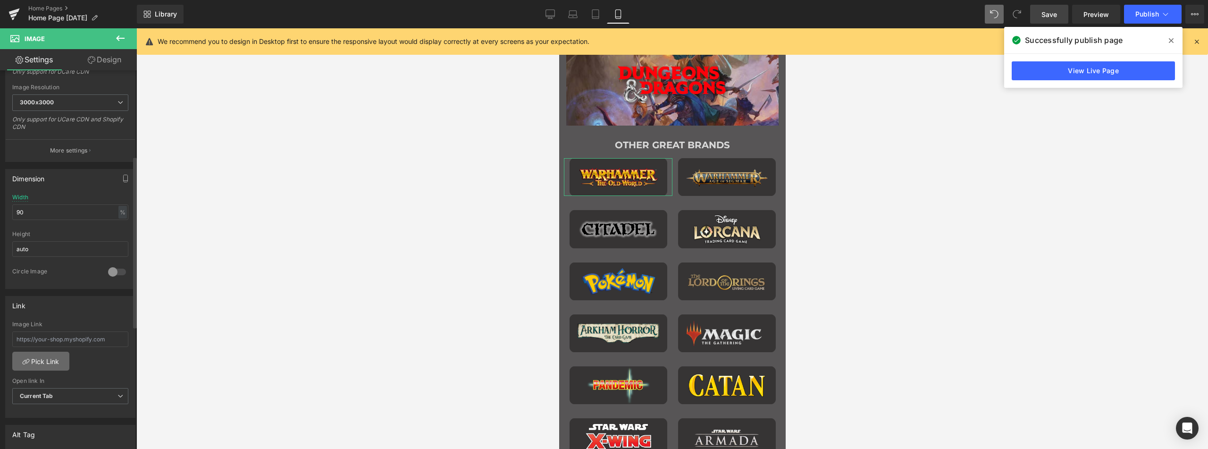
click at [56, 354] on link "Pick Link" at bounding box center [40, 360] width 57 height 19
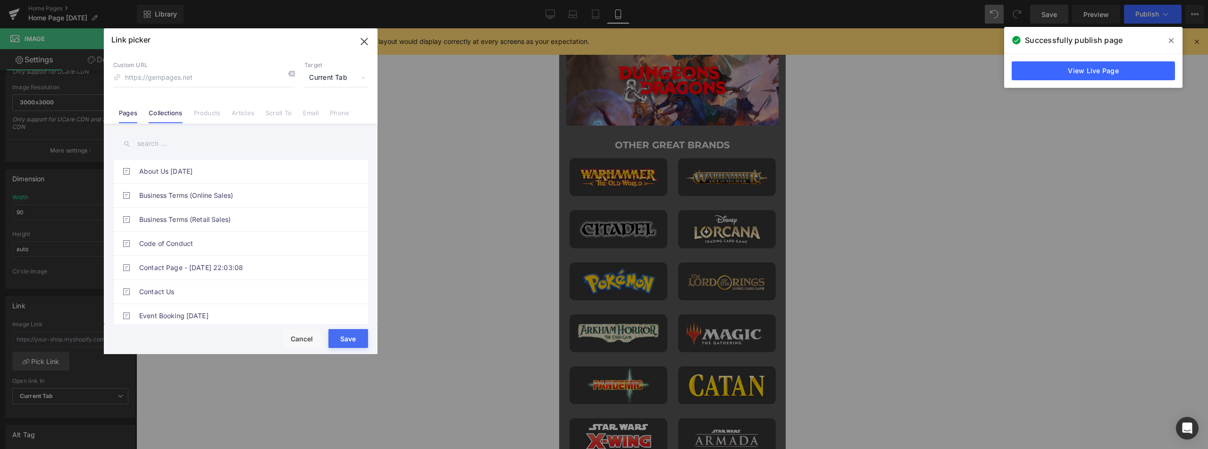
click at [171, 114] on link "Collections" at bounding box center [165, 116] width 33 height 14
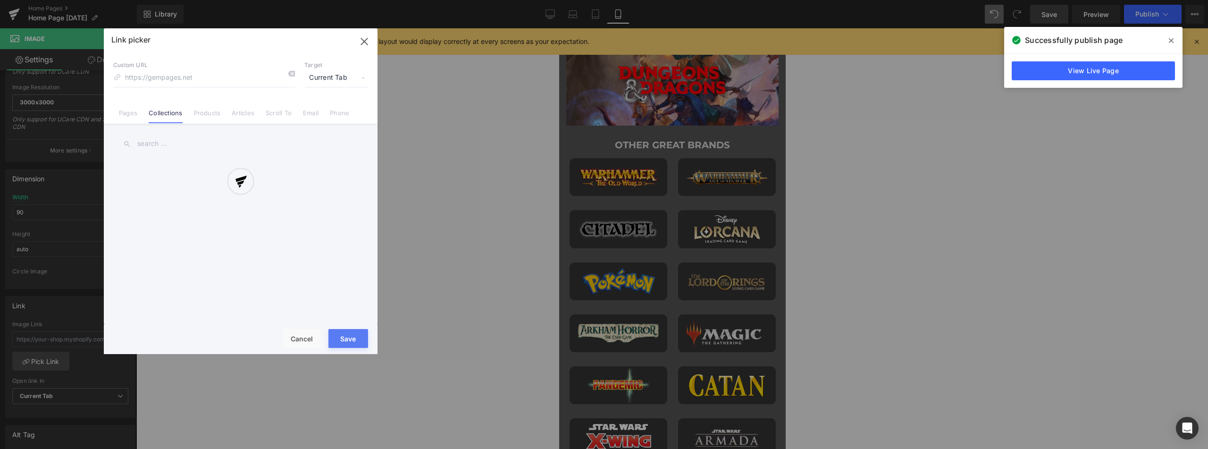
click at [175, 141] on div at bounding box center [241, 191] width 274 height 326
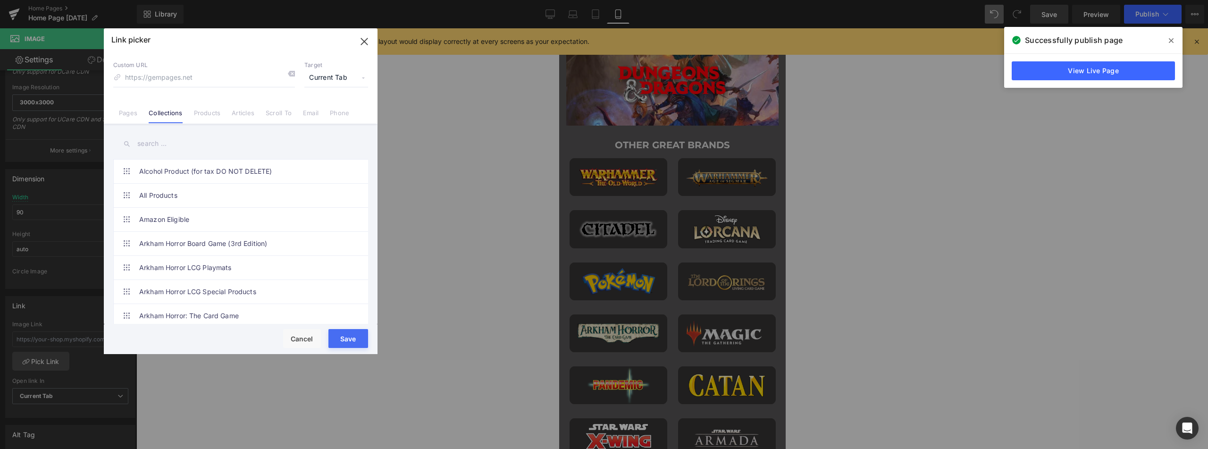
click at [175, 141] on input "text" at bounding box center [240, 143] width 255 height 21
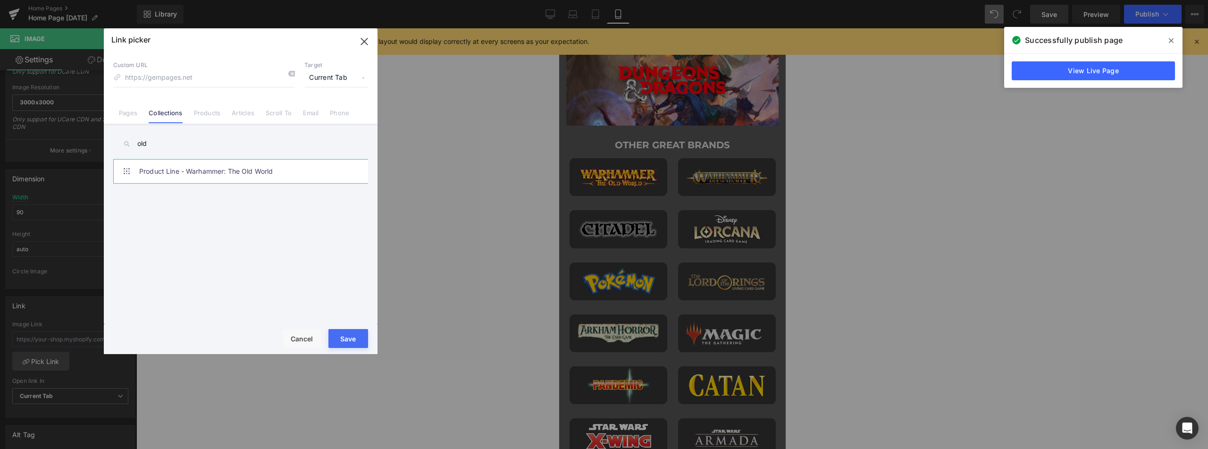
type input "old"
click at [208, 167] on link "Product Line - Warhammer: The Old World" at bounding box center [243, 171] width 208 height 24
type input "/collections/product-line-warhammer-the-old-world"
click at [343, 339] on button "Save" at bounding box center [348, 338] width 40 height 19
type input "/collections/product-line-warhammer-the-old-world"
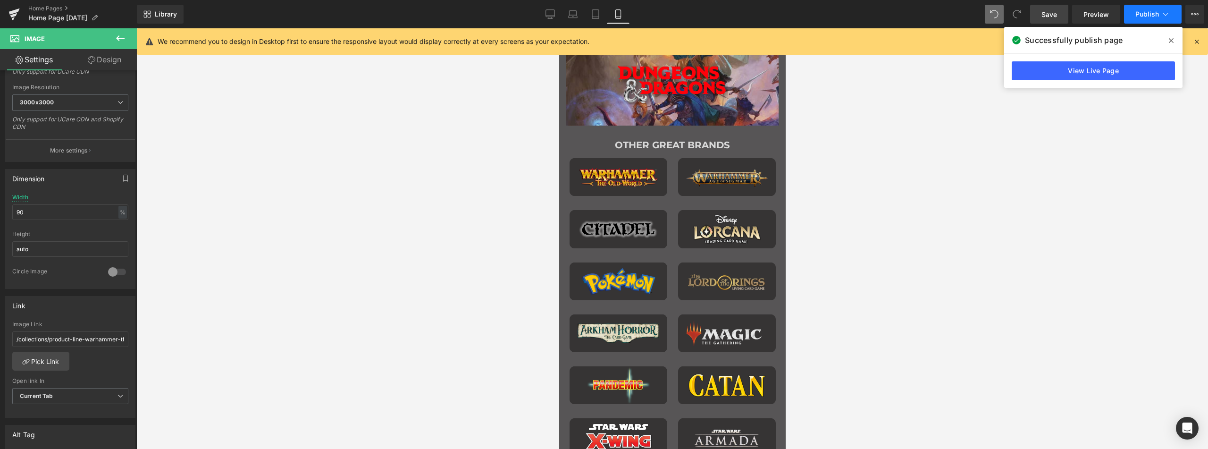
click at [1144, 12] on span "Publish" at bounding box center [1147, 14] width 24 height 8
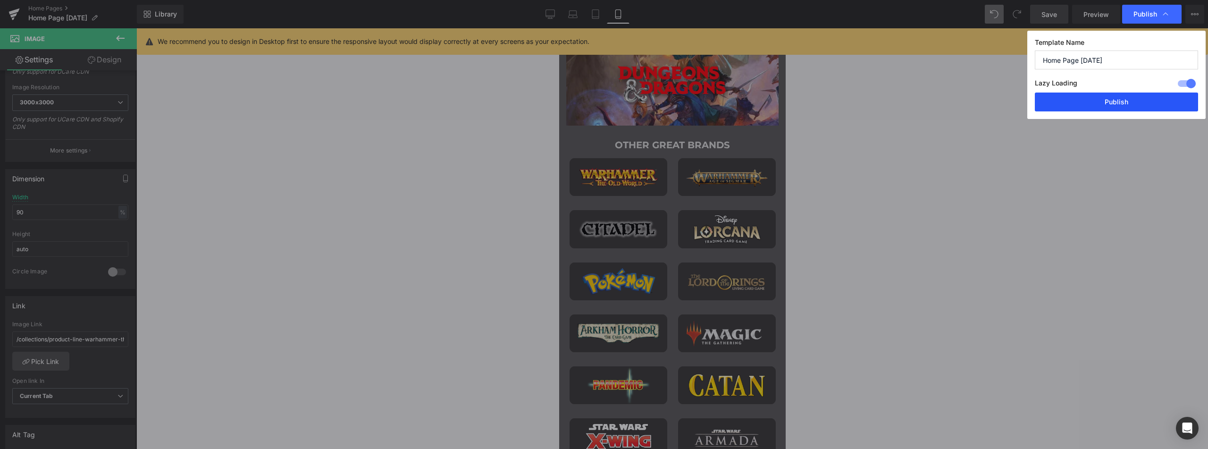
drag, startPoint x: 1110, startPoint y: 99, endPoint x: 1116, endPoint y: 105, distance: 7.7
click at [1111, 99] on button "Publish" at bounding box center [1116, 101] width 163 height 19
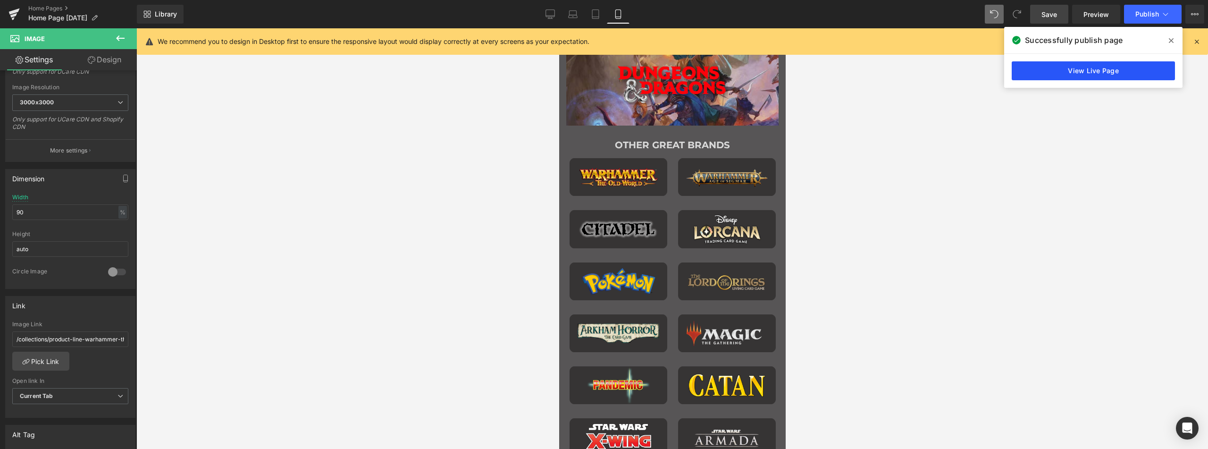
click at [1077, 67] on link "View Live Page" at bounding box center [1092, 70] width 163 height 19
